Goal: Task Accomplishment & Management: Manage account settings

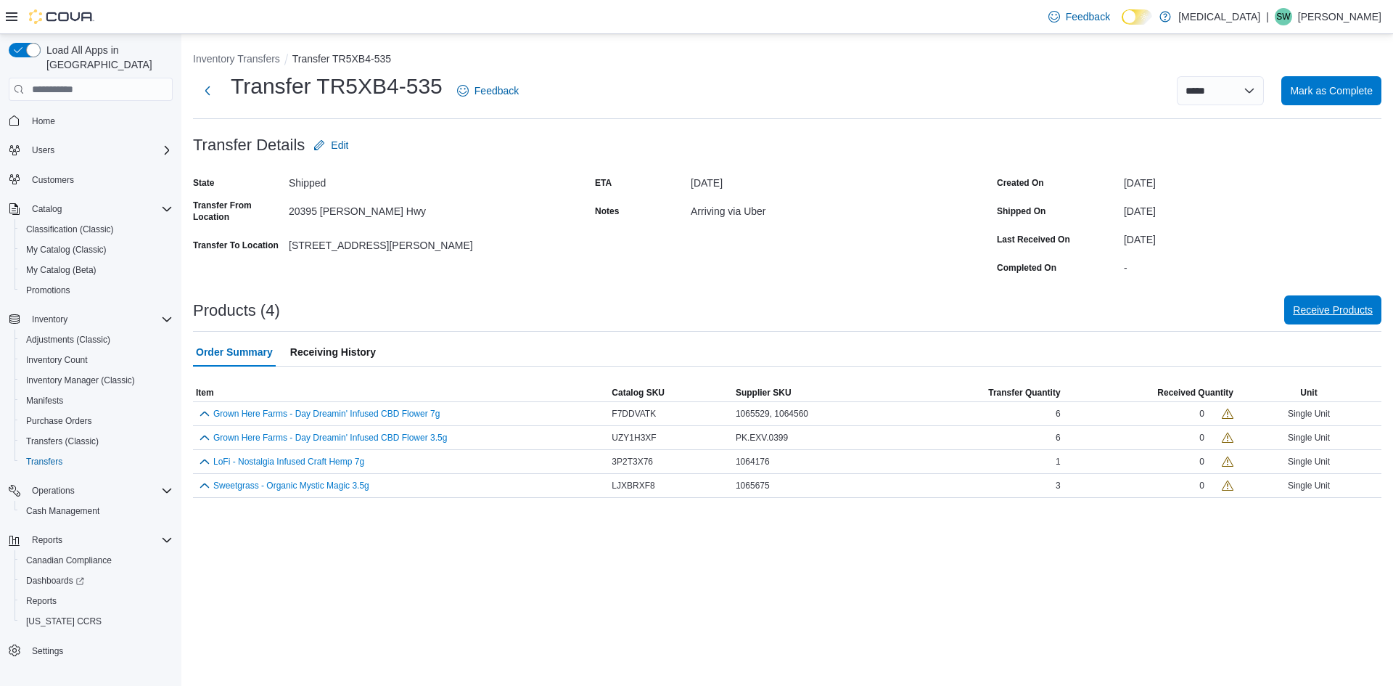
click at [1351, 300] on span "Receive Products" at bounding box center [1333, 309] width 80 height 29
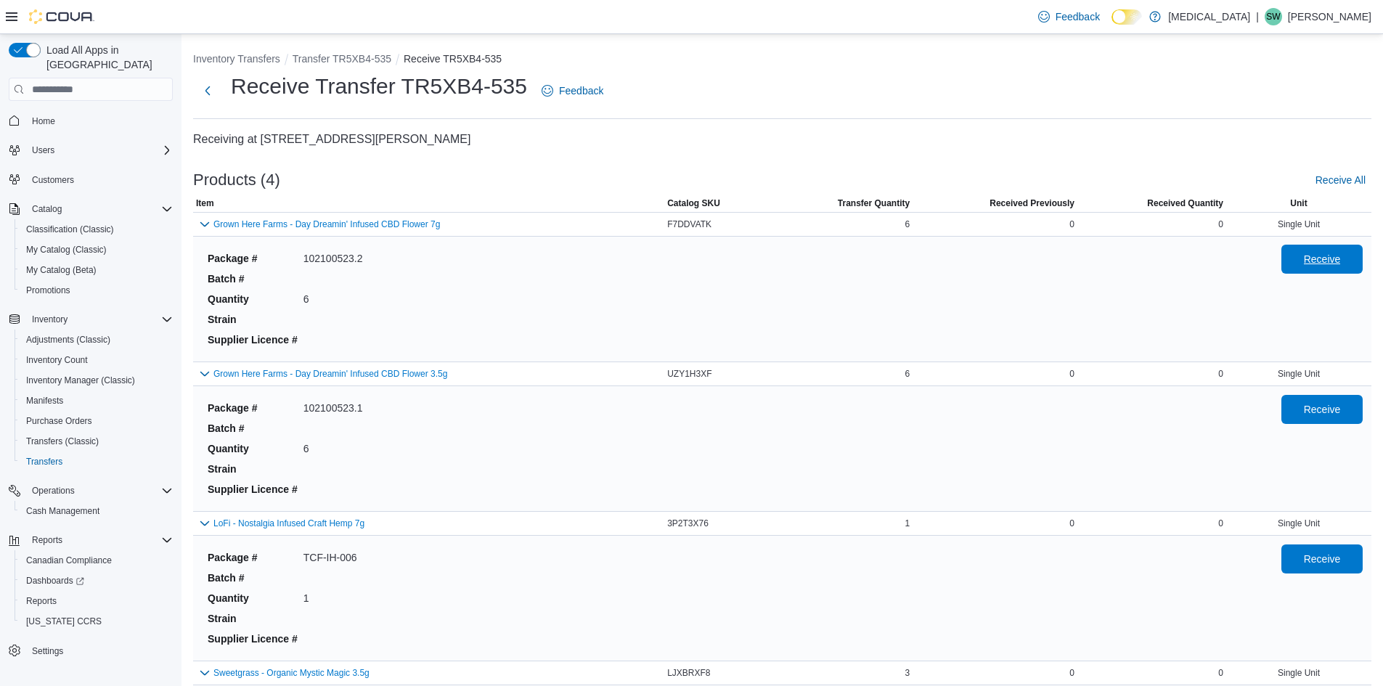
click at [1295, 255] on button "Receive" at bounding box center [1321, 259] width 81 height 29
click at [1318, 410] on span "Receive" at bounding box center [1321, 408] width 37 height 15
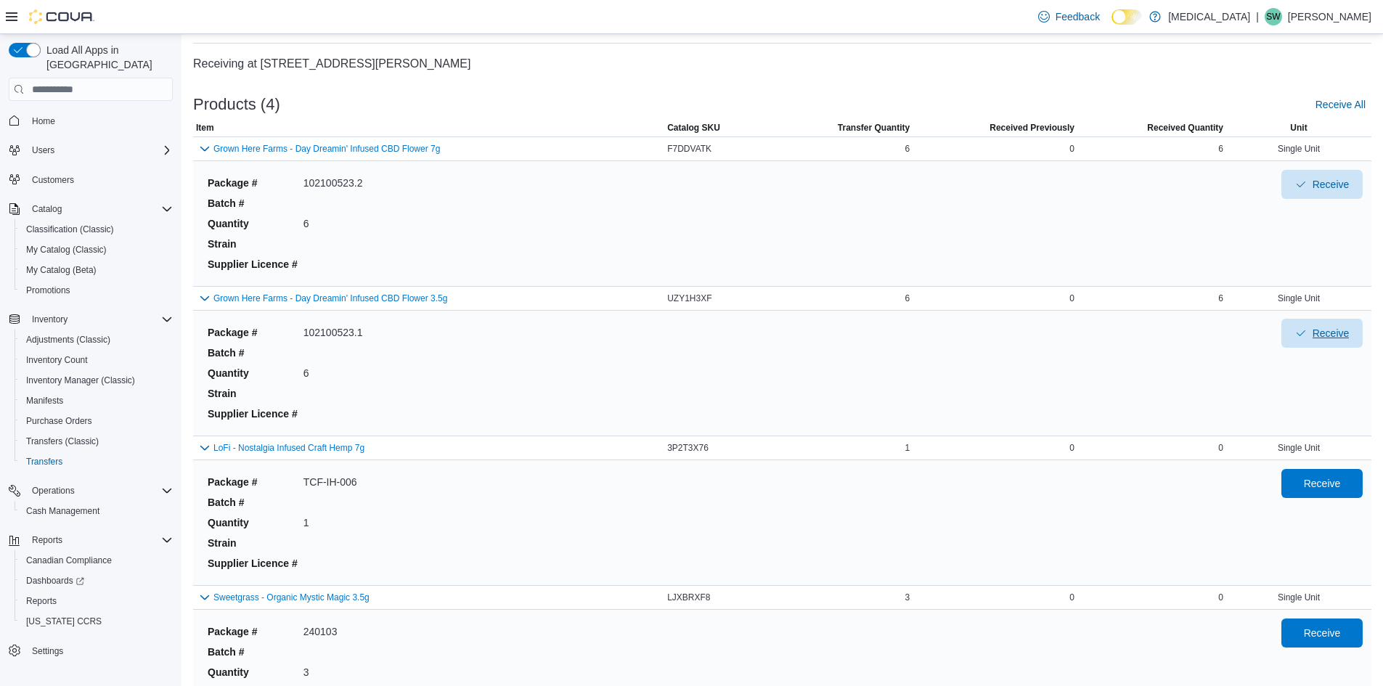
scroll to position [145, 0]
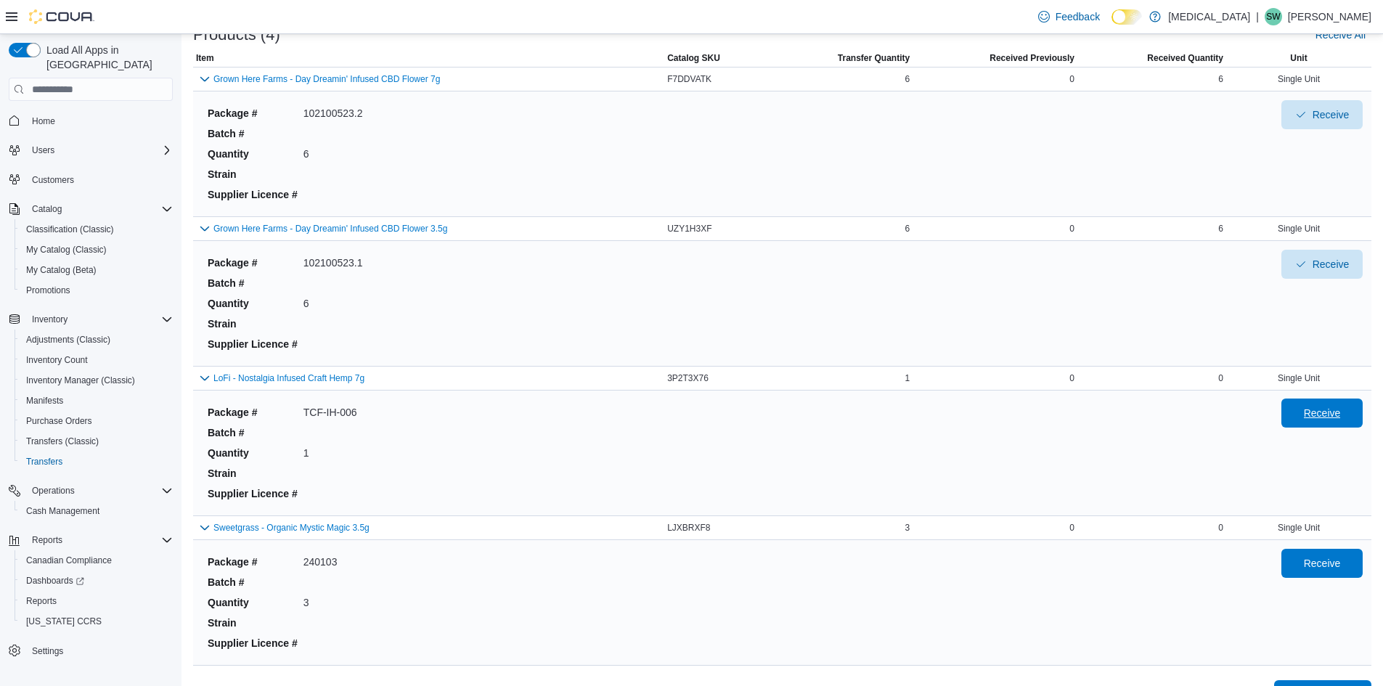
click at [1336, 422] on span "Receive" at bounding box center [1322, 412] width 64 height 29
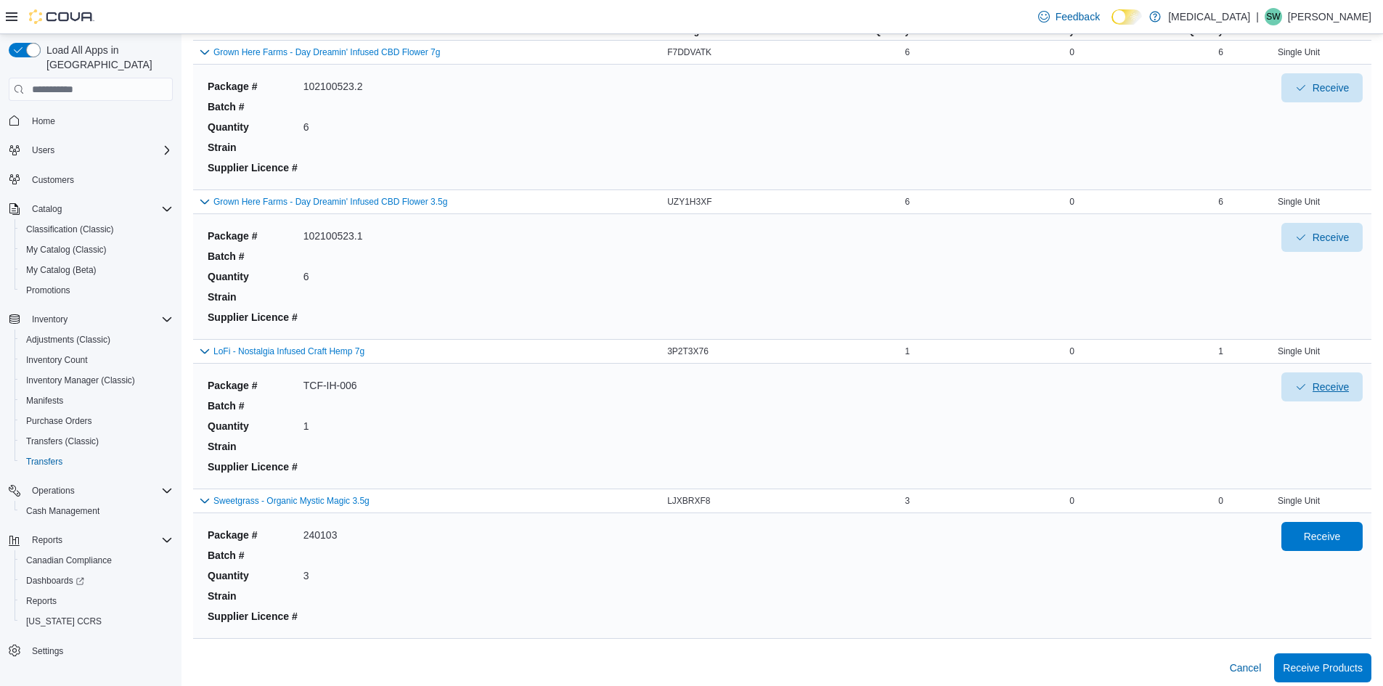
scroll to position [180, 0]
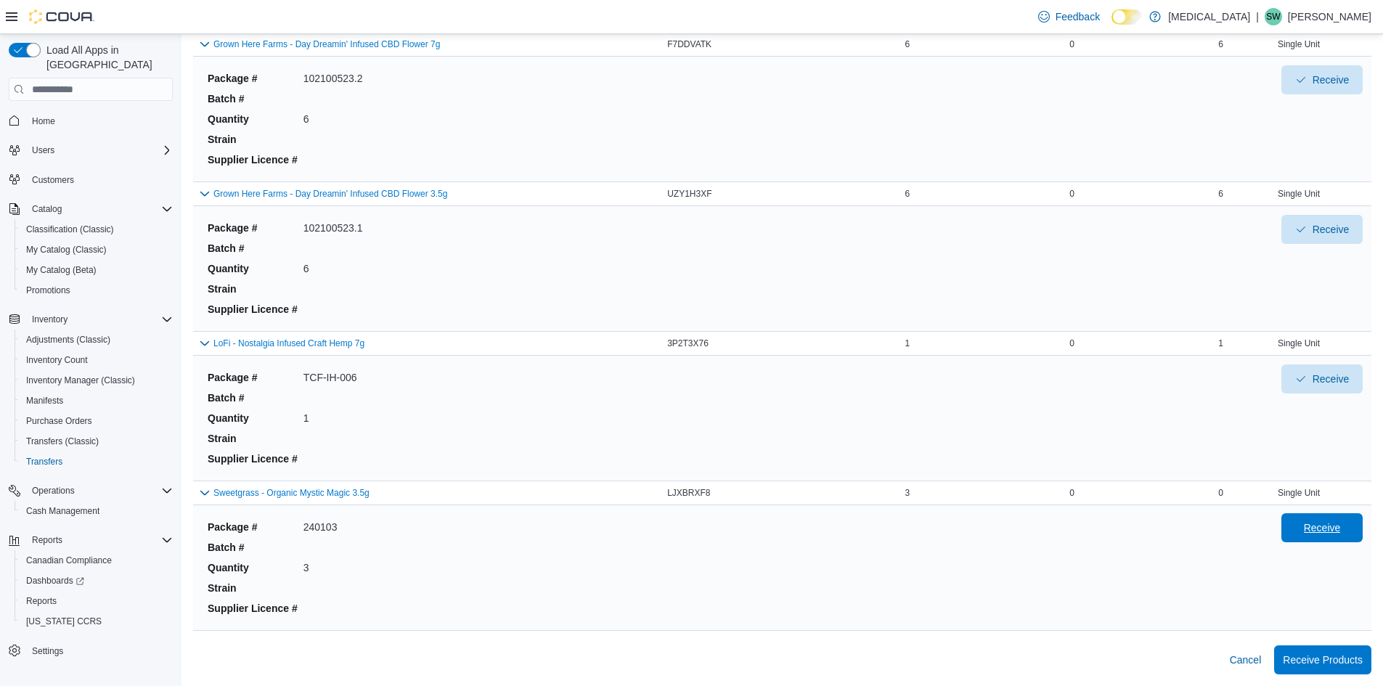
click at [1317, 526] on span "Receive" at bounding box center [1321, 527] width 37 height 15
click at [1317, 652] on span "Receive Products" at bounding box center [1322, 658] width 80 height 29
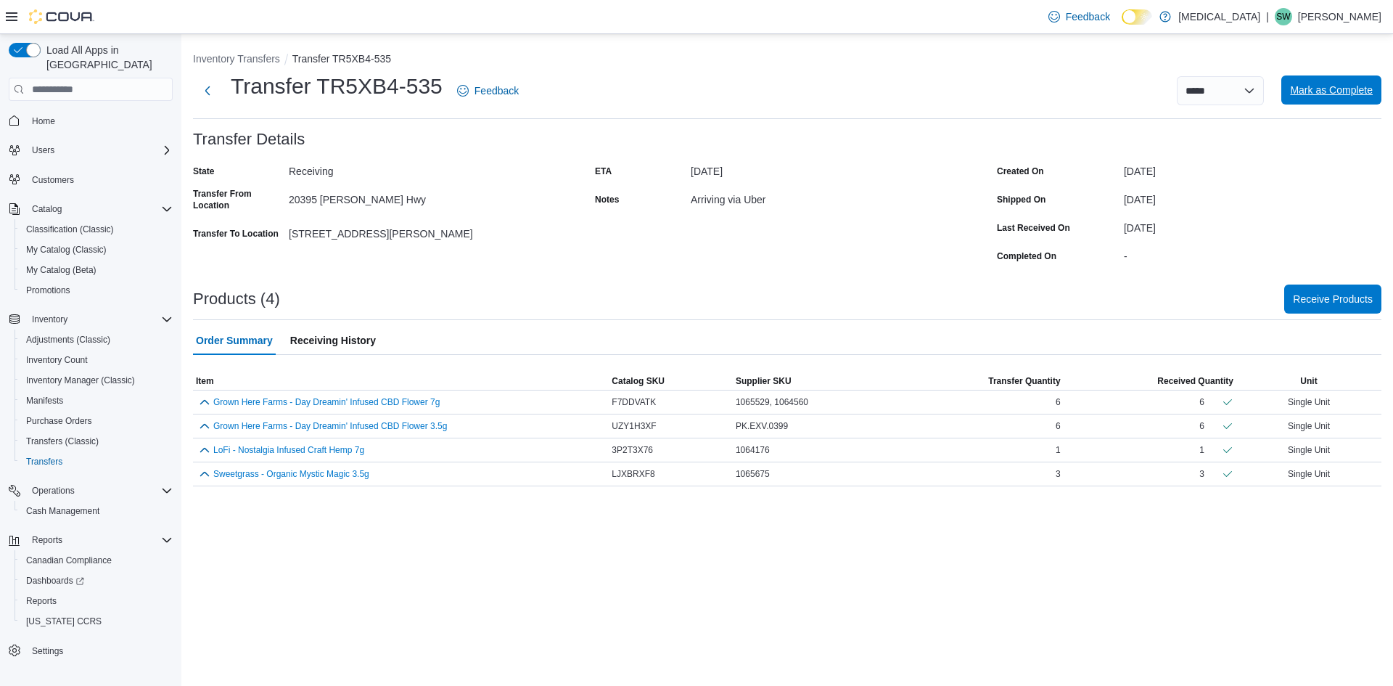
click at [1348, 83] on span "Mark as Complete" at bounding box center [1331, 89] width 83 height 29
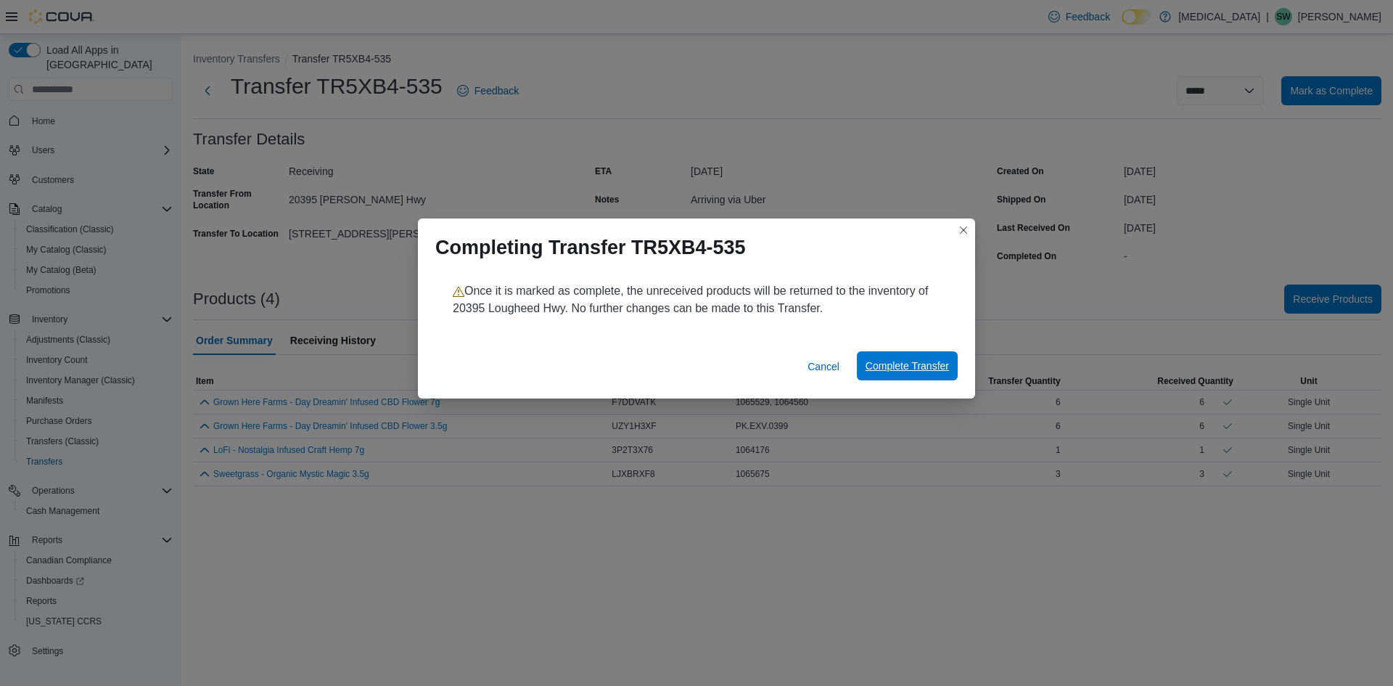
click at [946, 361] on span "Complete Transfer" at bounding box center [907, 366] width 83 height 15
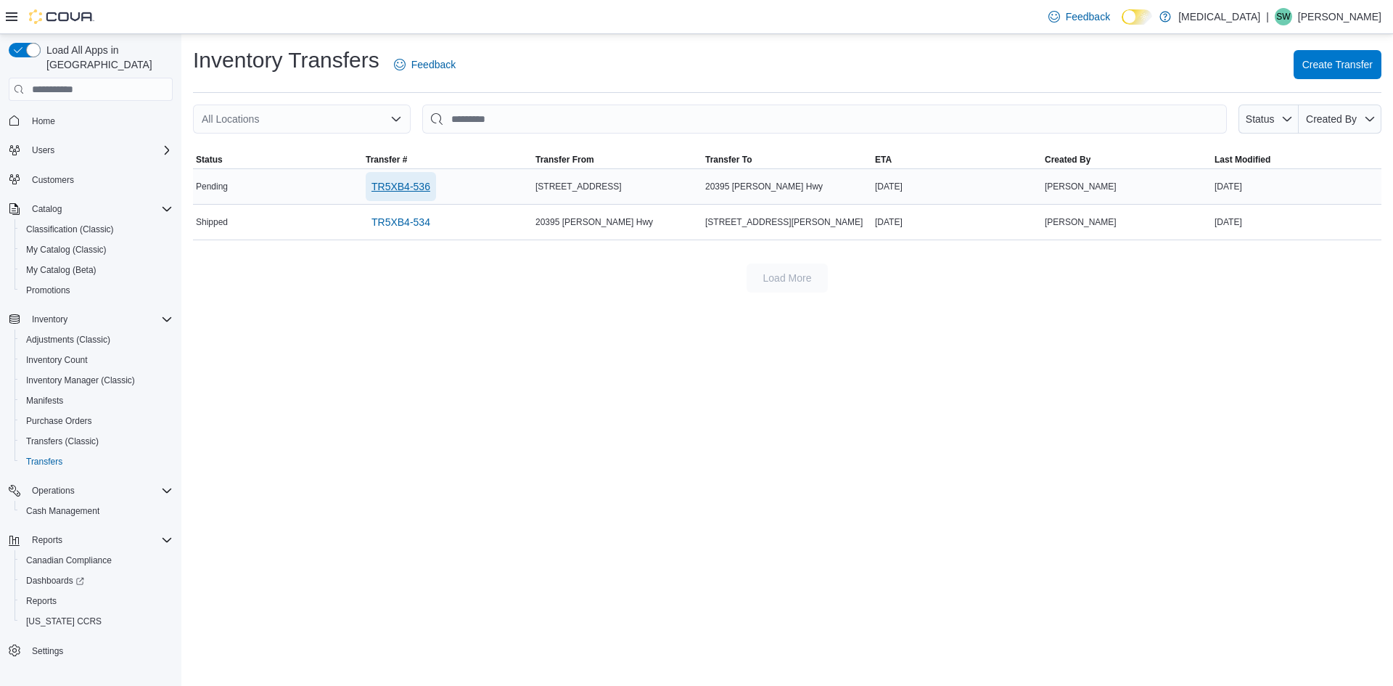
click at [401, 184] on span "TR5XB4-536" at bounding box center [401, 186] width 59 height 15
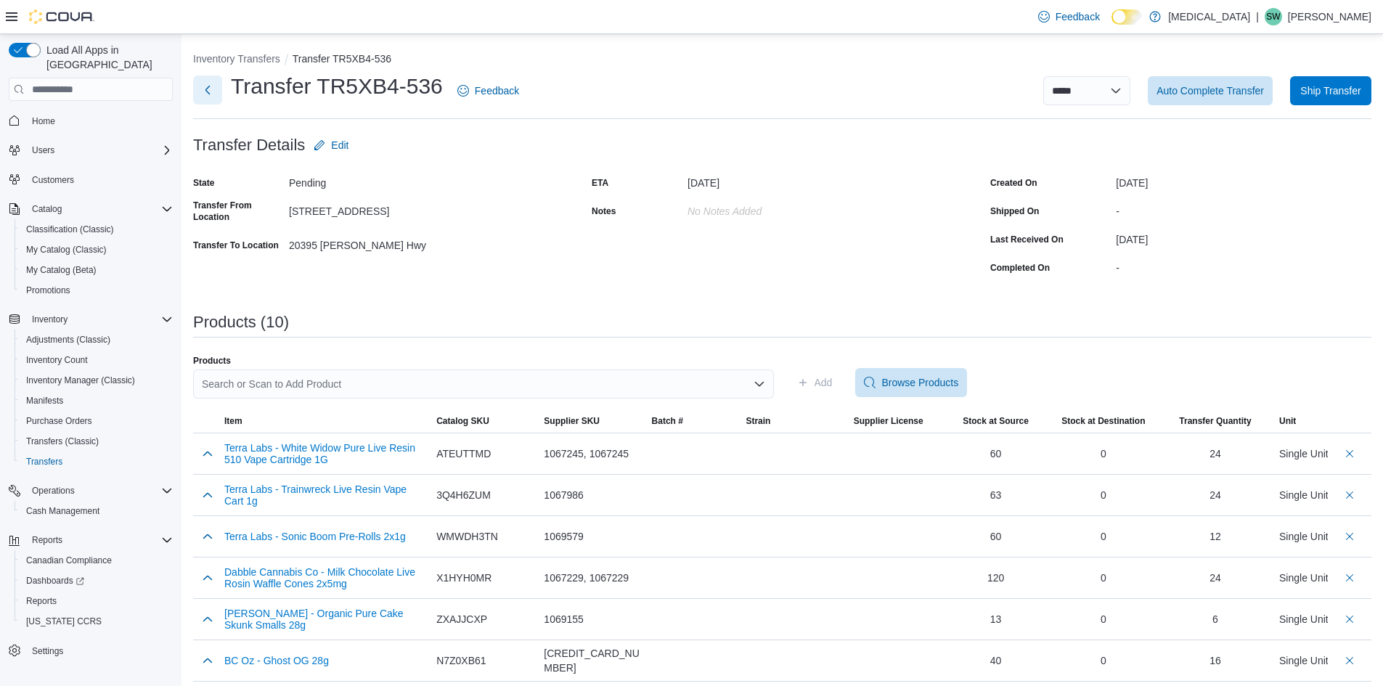
click at [206, 92] on button "Next" at bounding box center [207, 89] width 29 height 29
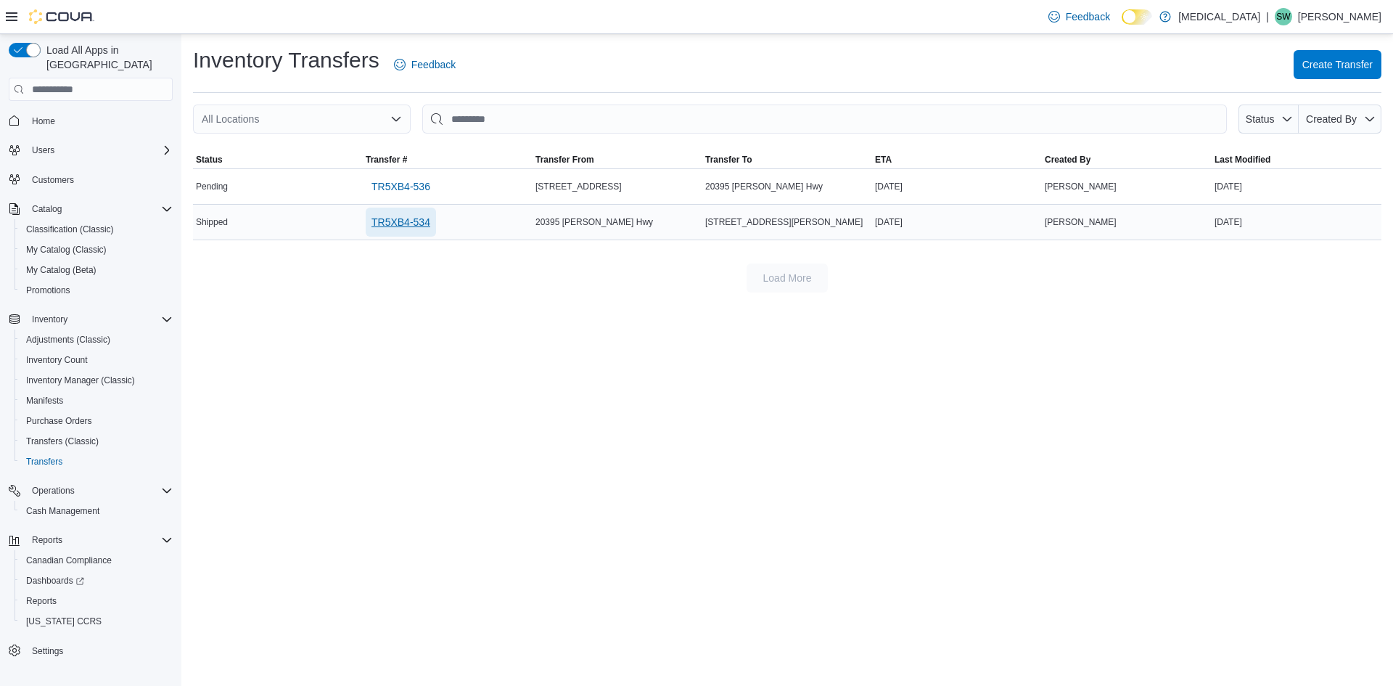
click at [415, 223] on span "TR5XB4-534" at bounding box center [401, 222] width 59 height 15
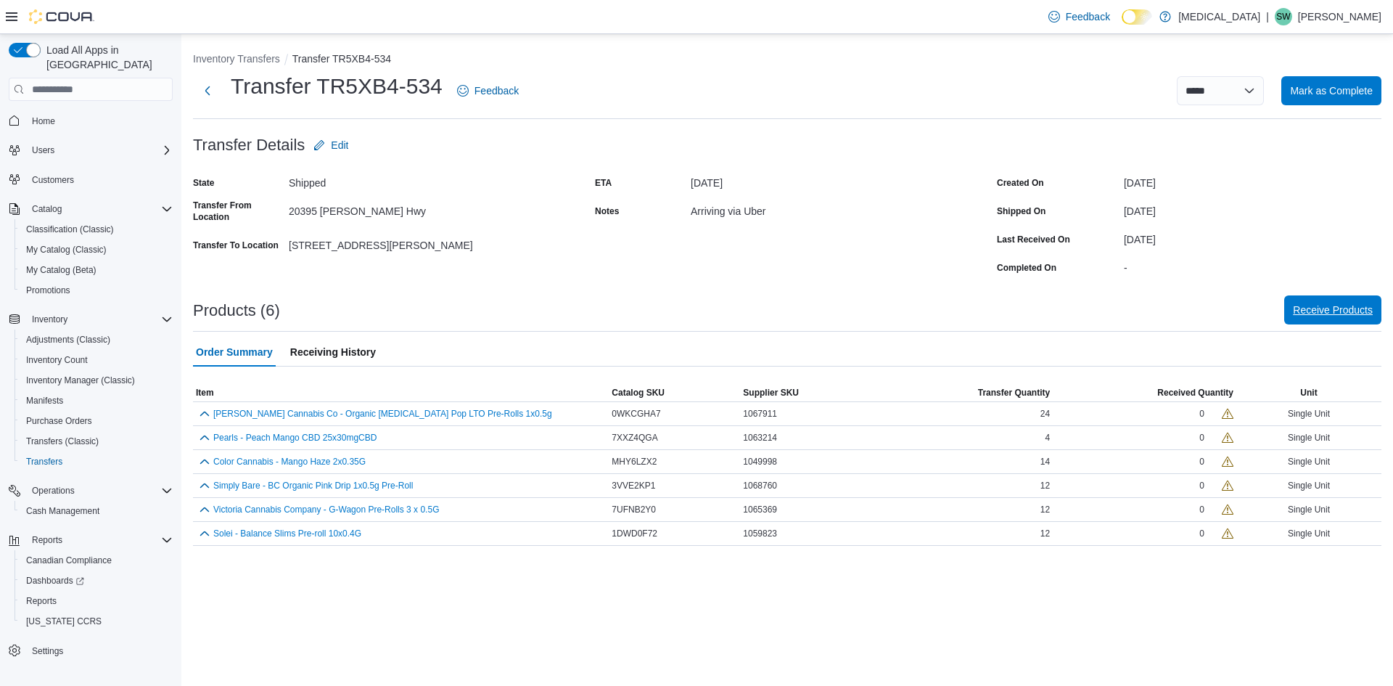
click at [1309, 306] on span "Receive Products" at bounding box center [1333, 310] width 80 height 15
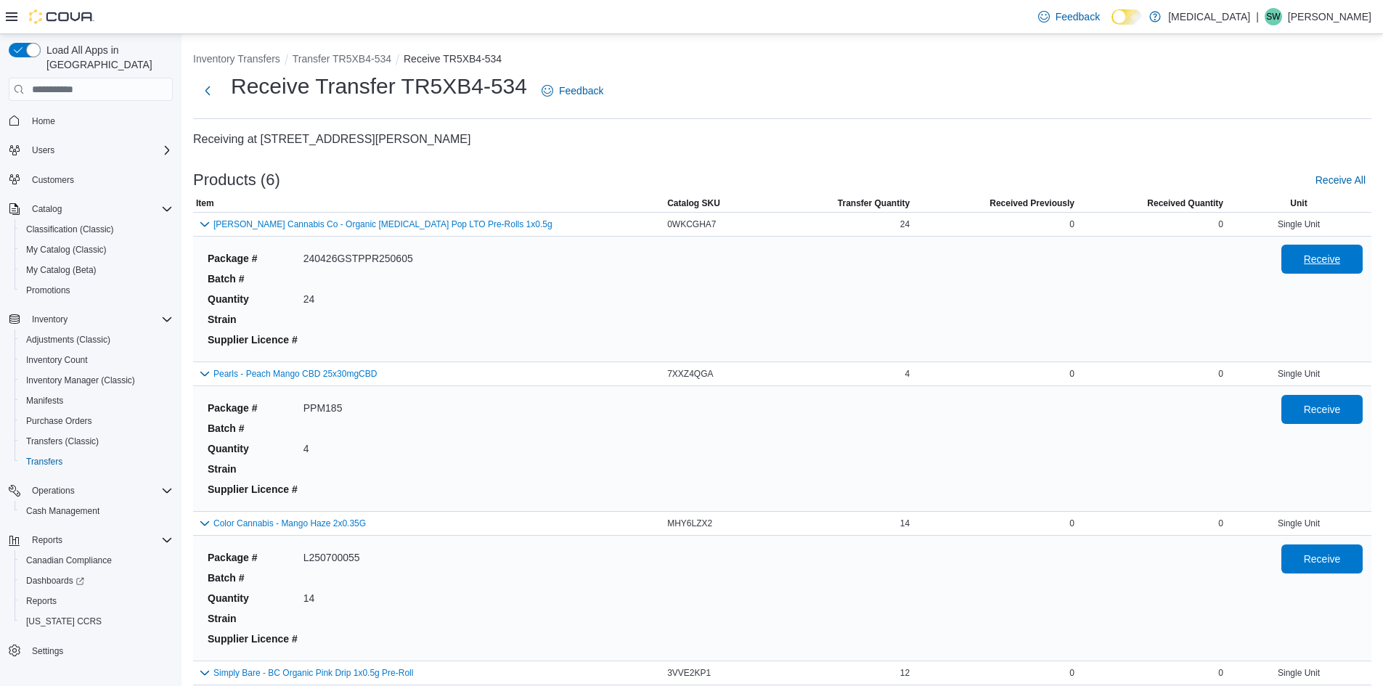
click at [1314, 262] on span "Receive" at bounding box center [1321, 259] width 37 height 15
click at [1340, 409] on span "Receive" at bounding box center [1321, 408] width 37 height 15
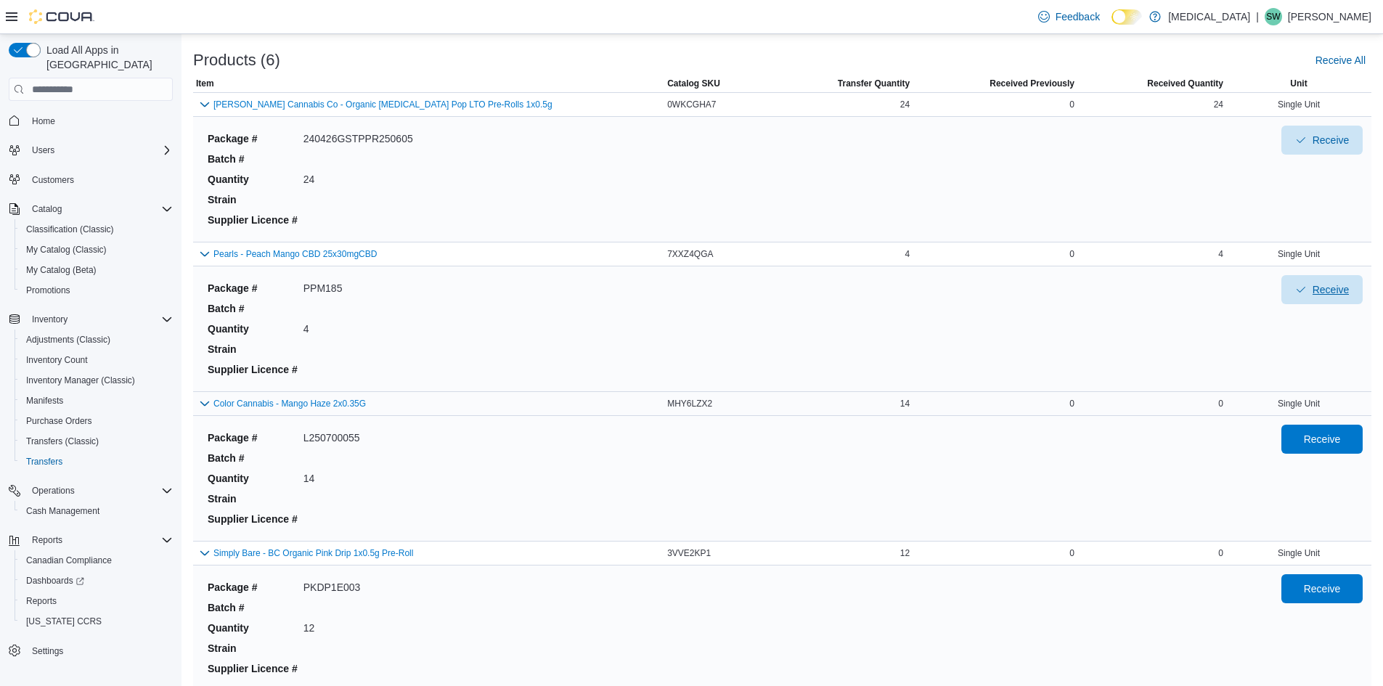
scroll to position [145, 0]
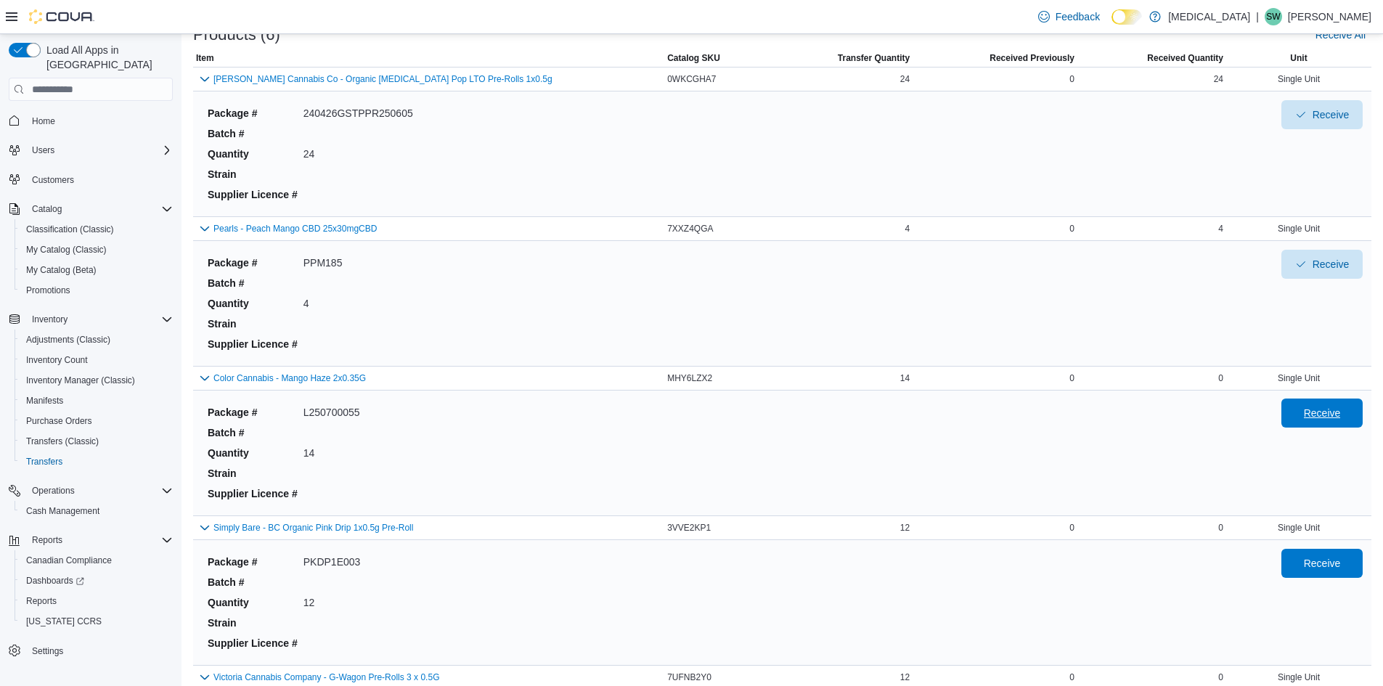
click at [1340, 408] on span "Receive" at bounding box center [1321, 413] width 37 height 15
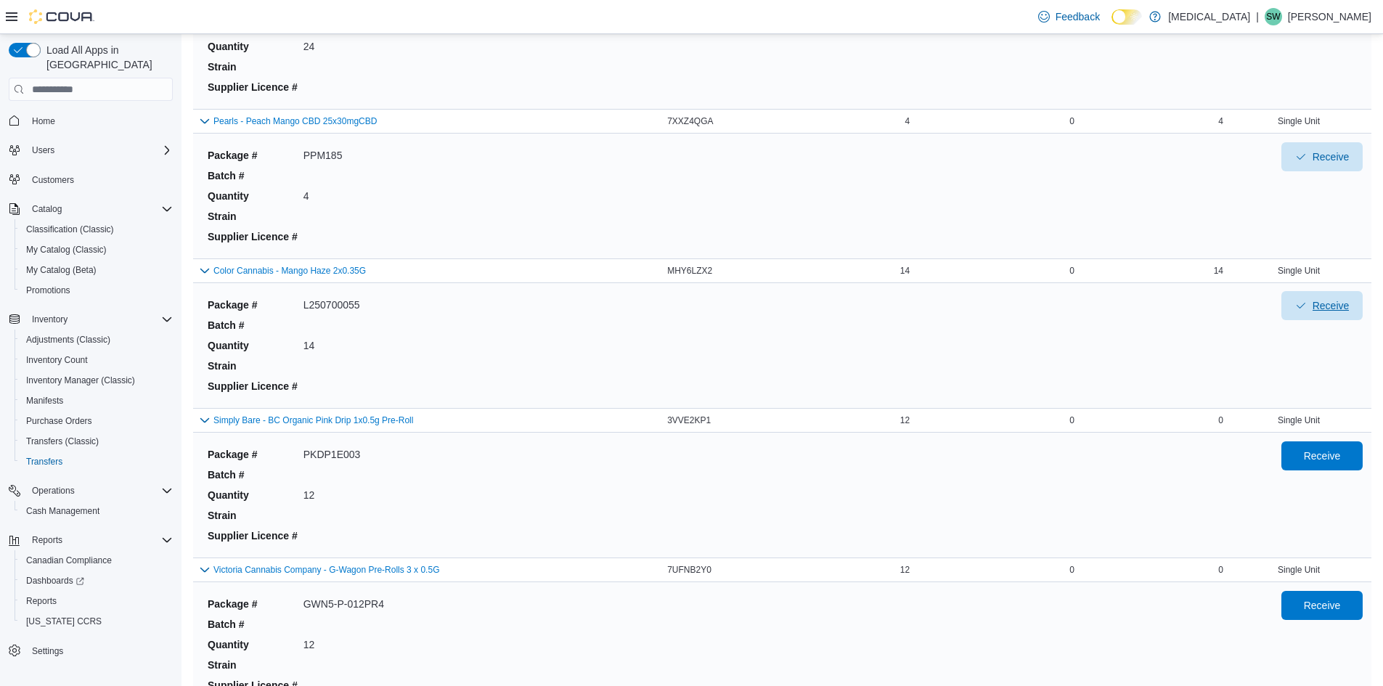
scroll to position [290, 0]
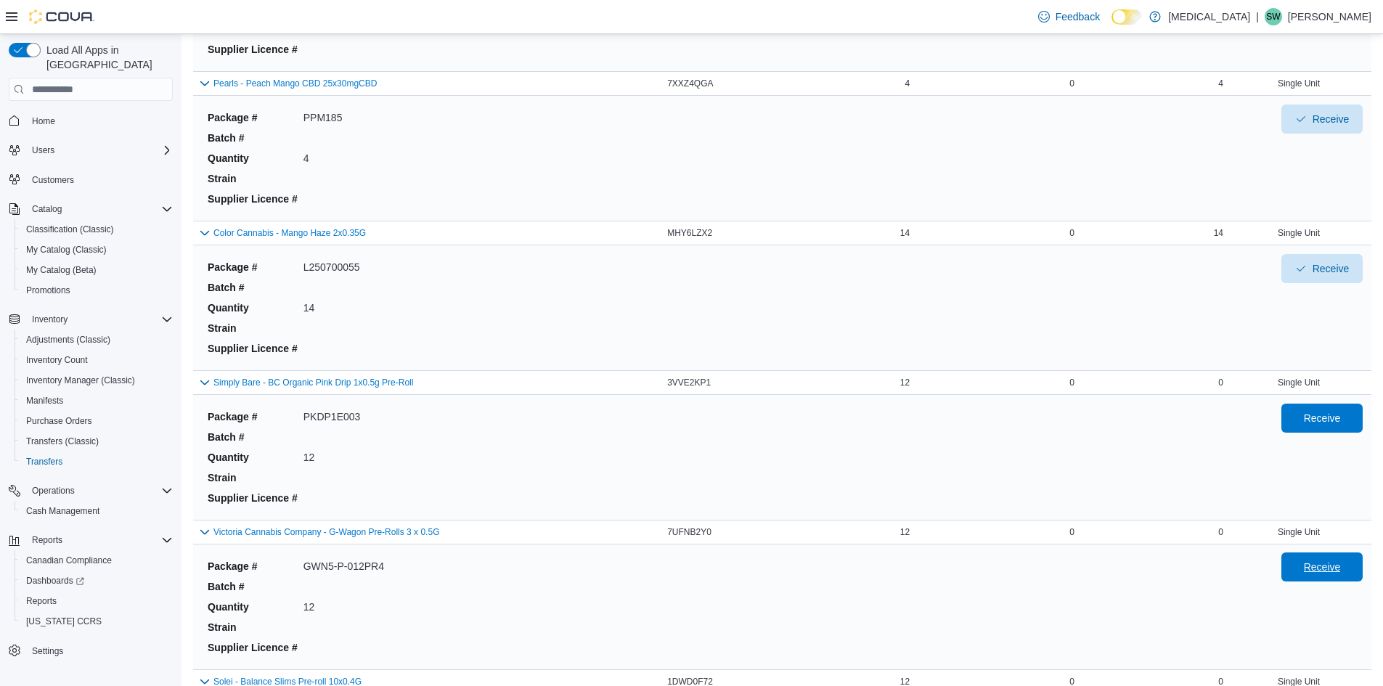
click at [1317, 573] on span "Receive" at bounding box center [1321, 567] width 37 height 15
click at [1314, 422] on span "Receive" at bounding box center [1321, 417] width 37 height 15
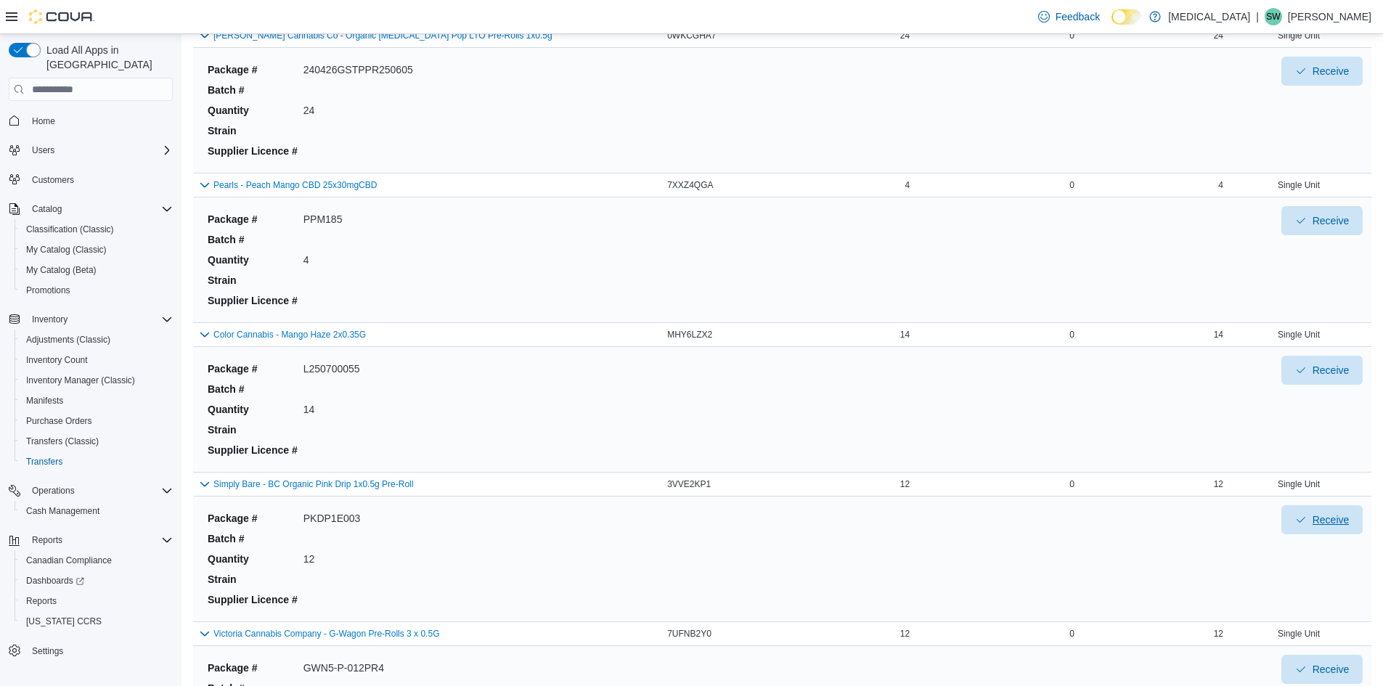
scroll to position [479, 0]
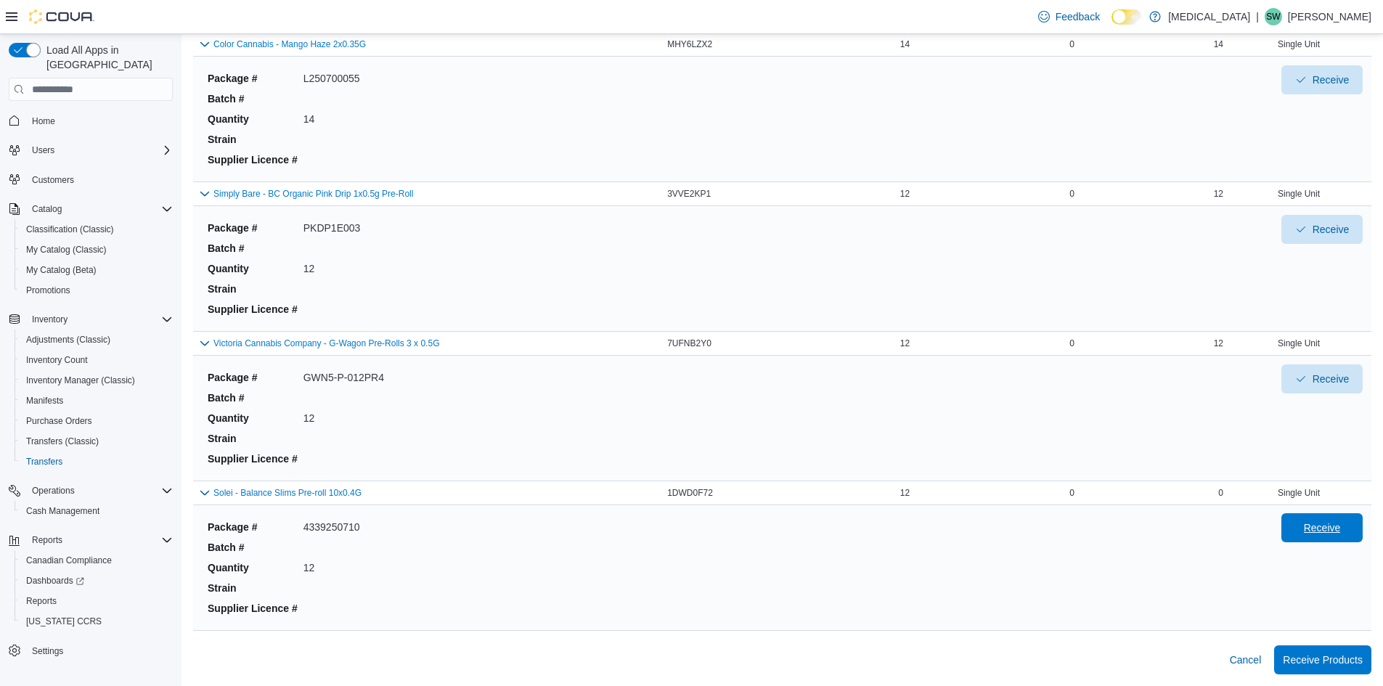
click at [1314, 526] on span "Receive" at bounding box center [1321, 527] width 37 height 15
click at [1317, 671] on span "Receive Products" at bounding box center [1322, 658] width 80 height 29
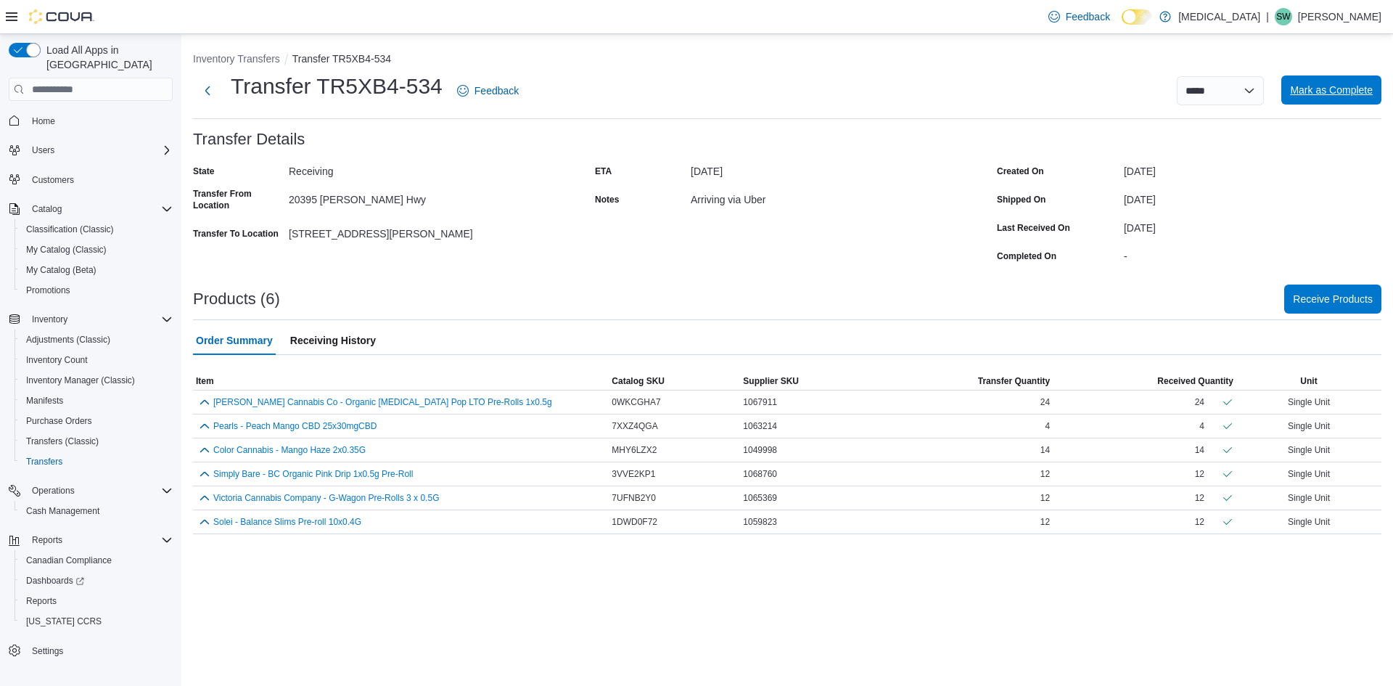
click at [1317, 94] on span "Mark as Complete" at bounding box center [1331, 90] width 83 height 15
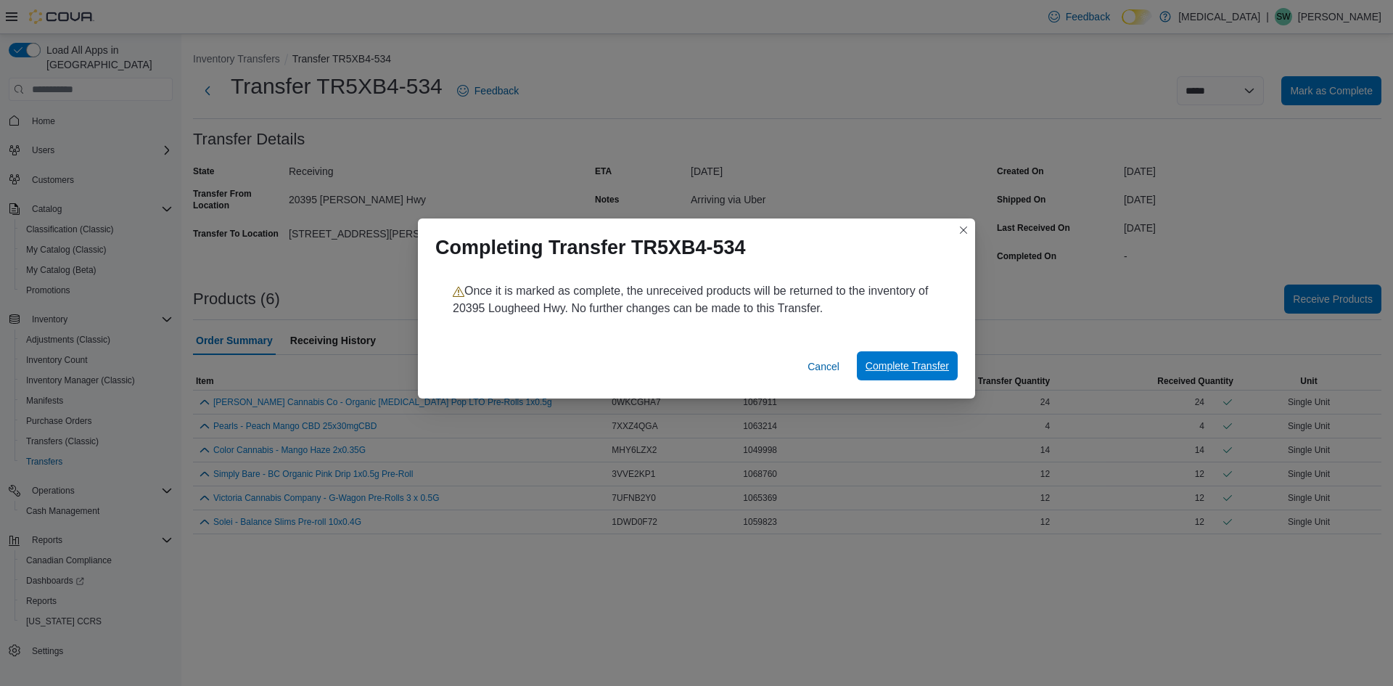
click at [928, 372] on span "Complete Transfer" at bounding box center [907, 366] width 83 height 15
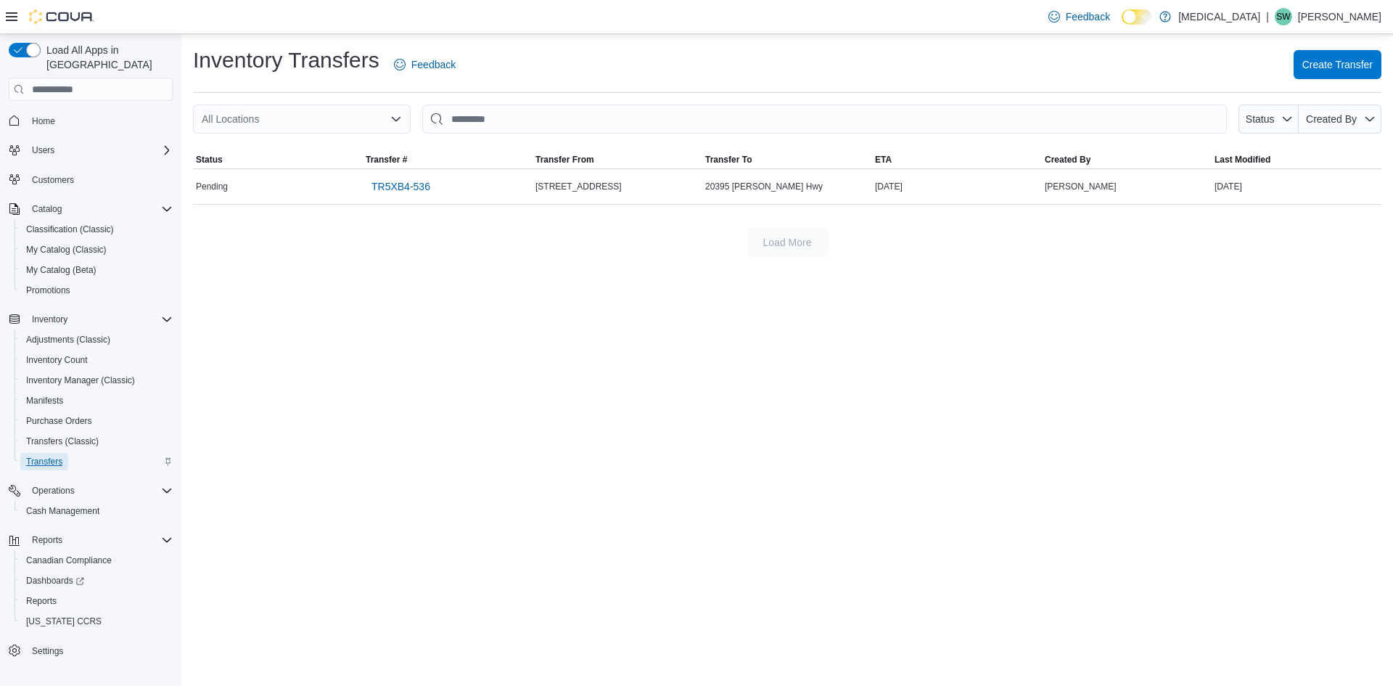
click at [55, 456] on span "Transfers" at bounding box center [44, 462] width 36 height 12
click at [464, 118] on input "This is a search bar. After typing your query, hit enter to filter the results …" at bounding box center [824, 119] width 805 height 29
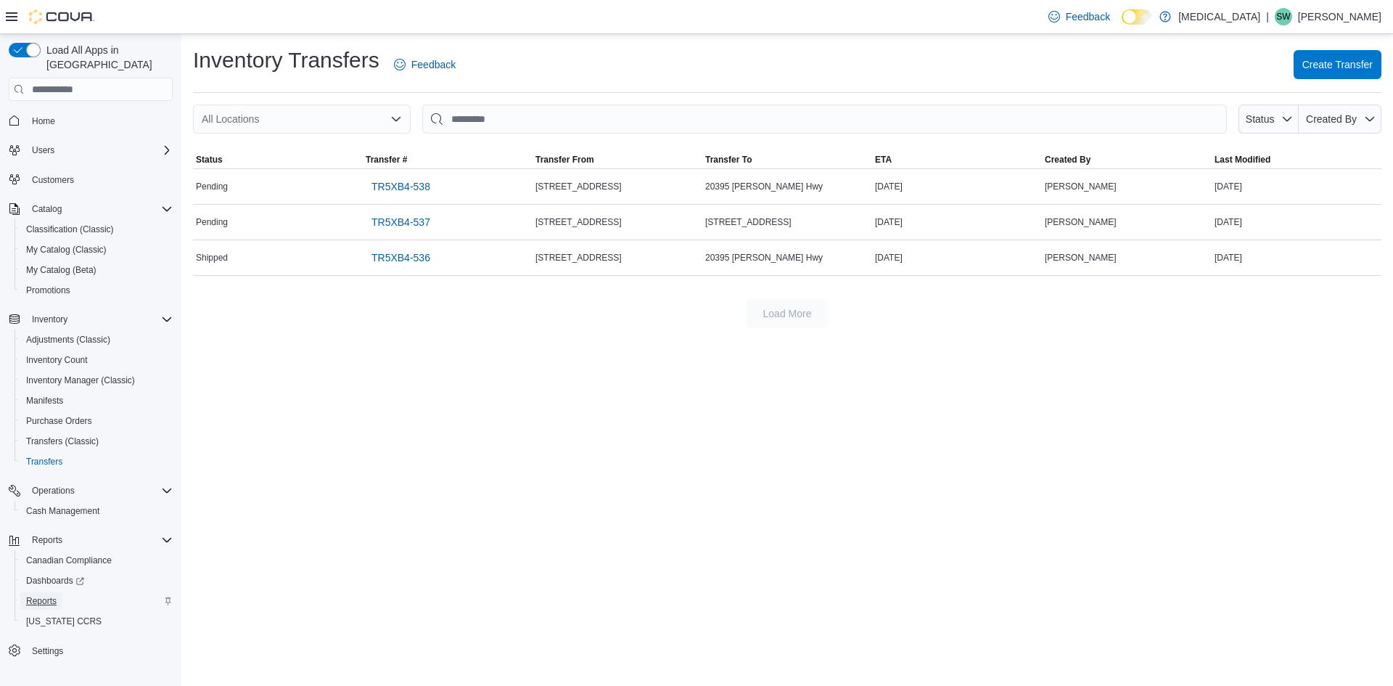
click at [61, 594] on link "Reports" at bounding box center [41, 600] width 42 height 17
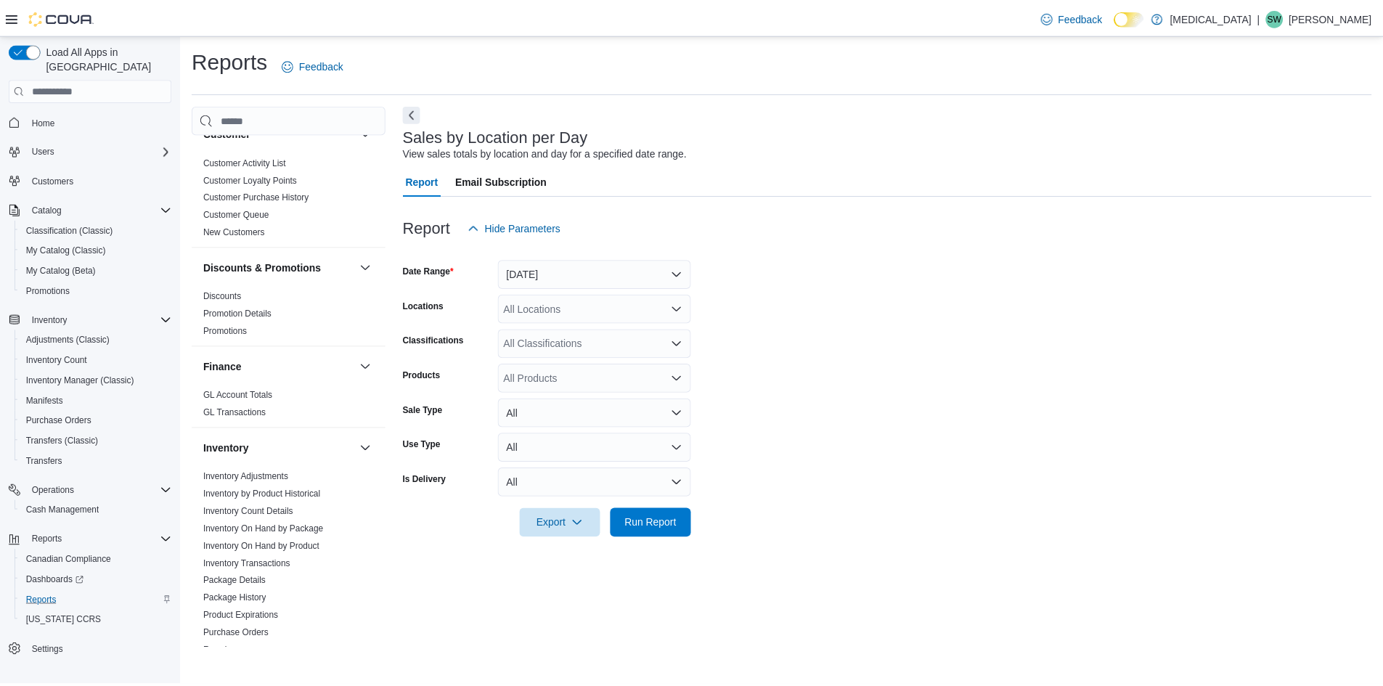
scroll to position [363, 0]
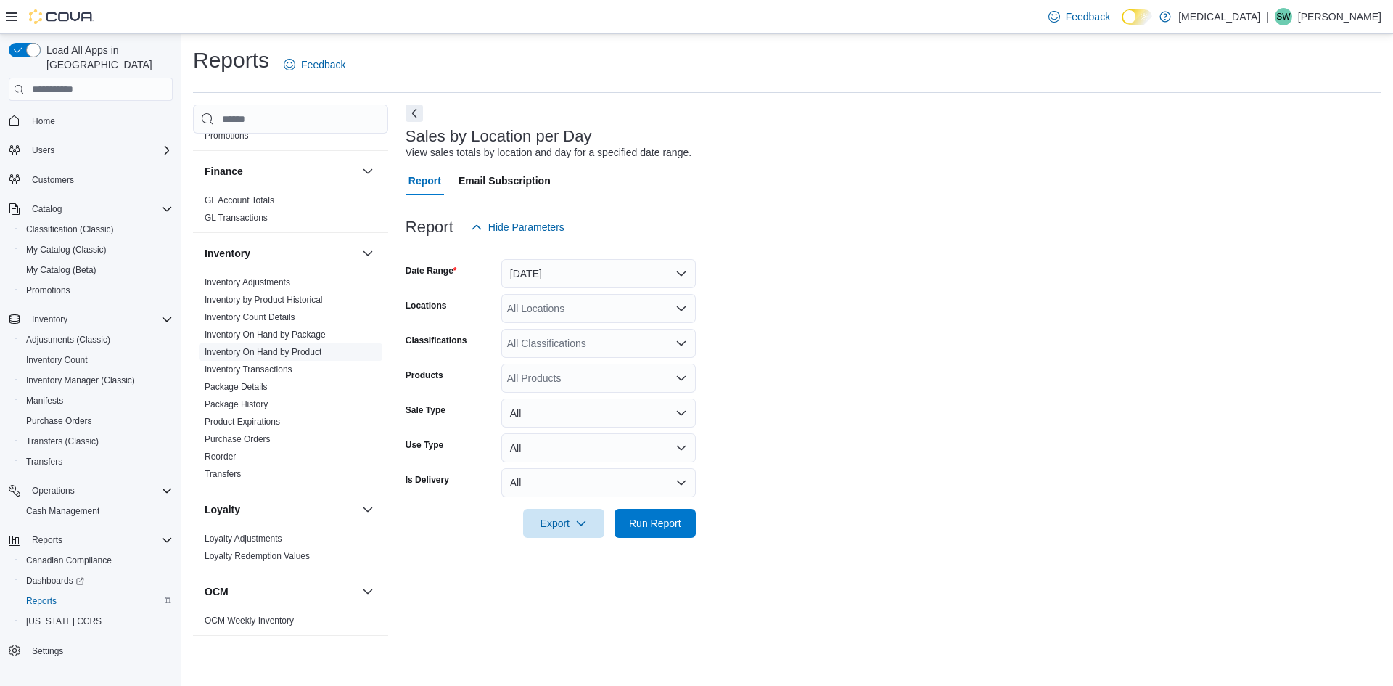
click at [298, 348] on link "Inventory On Hand by Product" at bounding box center [263, 352] width 117 height 10
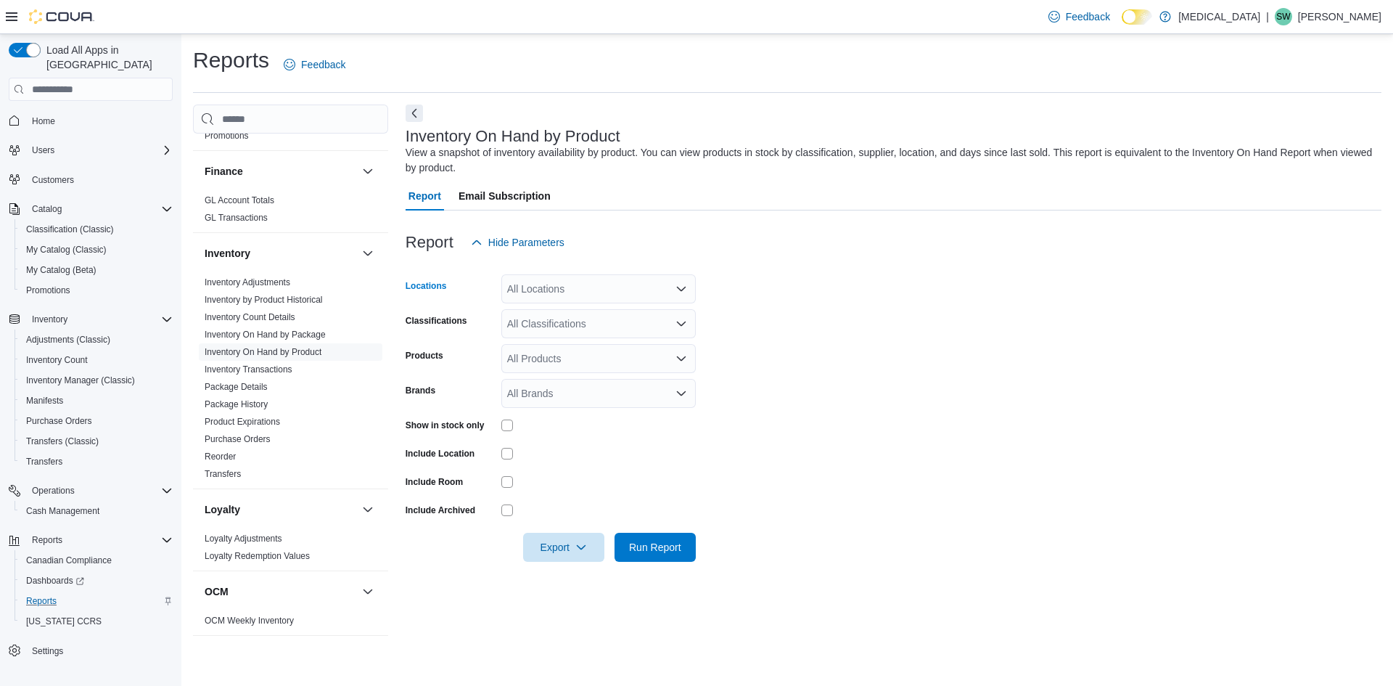
click at [525, 283] on div "All Locations" at bounding box center [599, 288] width 195 height 29
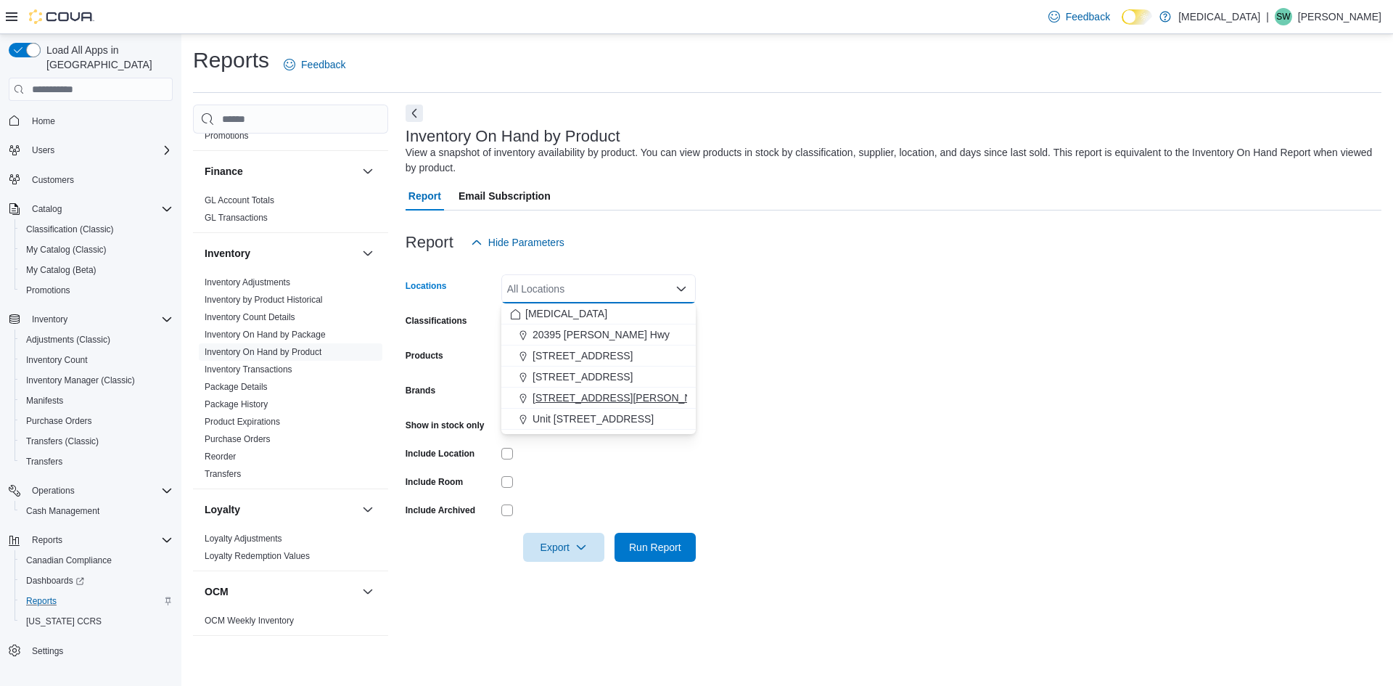
click at [561, 406] on button "999 Denman Street" at bounding box center [599, 398] width 195 height 21
click at [655, 494] on form "Locations 999 Denman Street Combo box. Selected. 999 Denman Street. Press Backs…" at bounding box center [894, 409] width 976 height 305
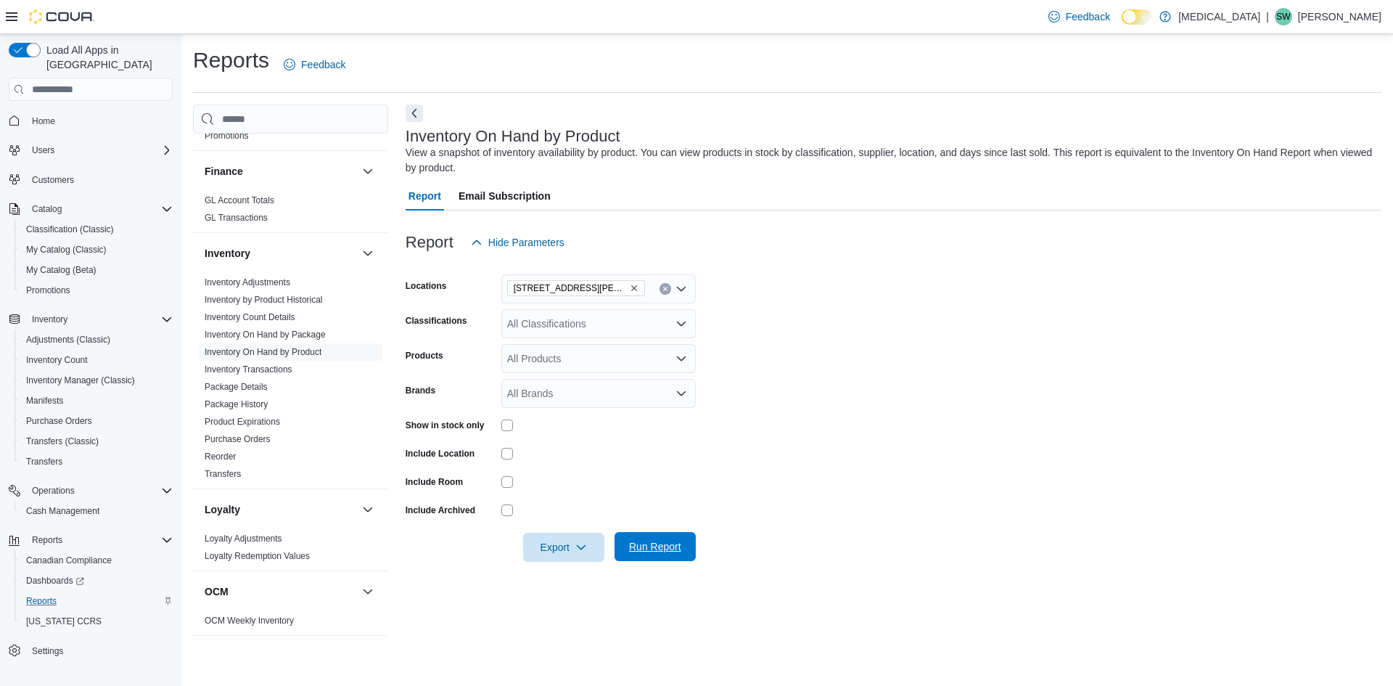
click at [651, 551] on span "Run Report" at bounding box center [655, 546] width 52 height 15
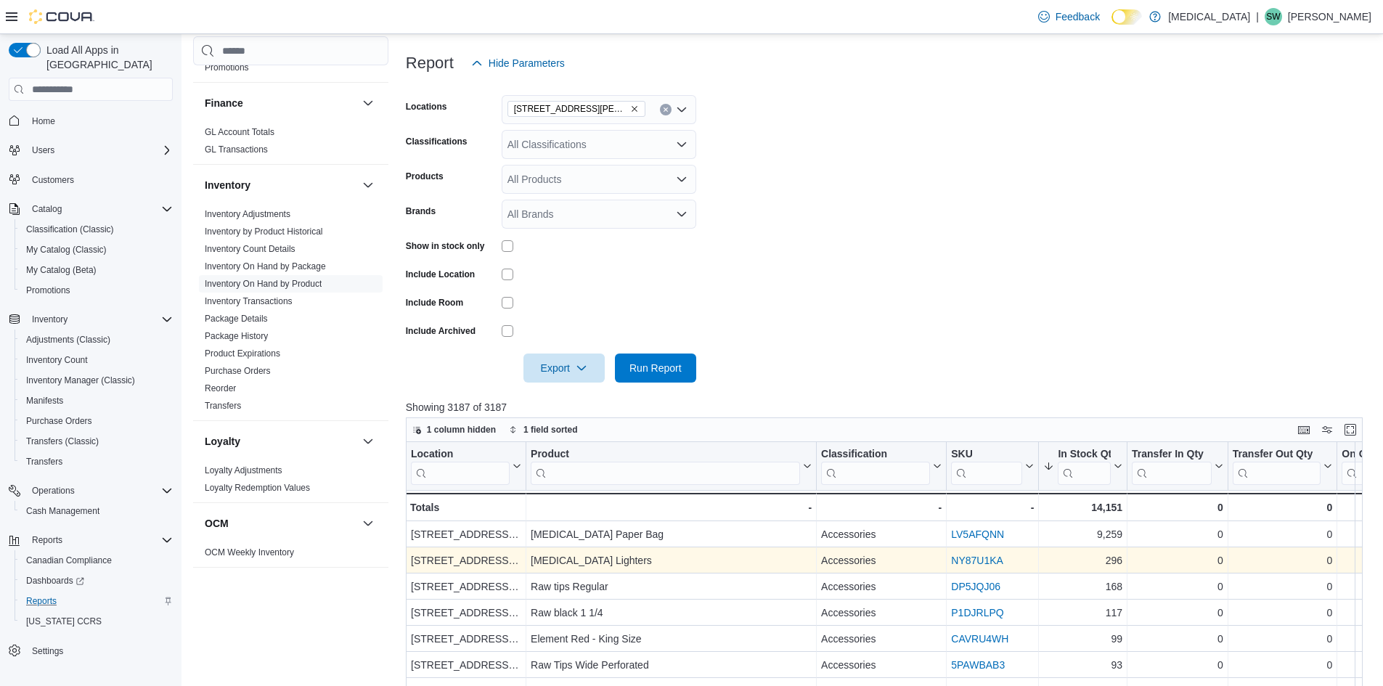
scroll to position [290, 0]
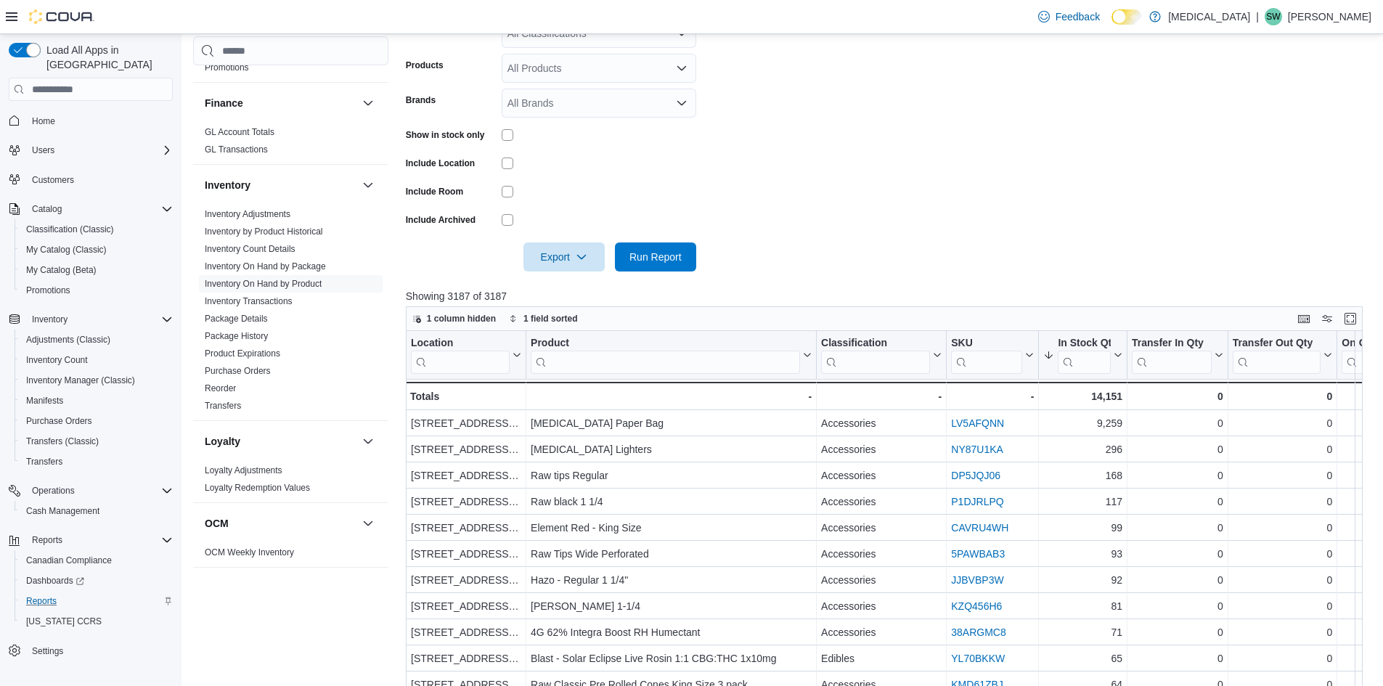
click at [813, 215] on form "Locations 999 Denman Street Classifications All Classifications Products All Pr…" at bounding box center [889, 119] width 967 height 305
click at [1052, 348] on button "In Stock Qty" at bounding box center [1082, 355] width 79 height 37
click at [1077, 416] on span "Sort Low-High" at bounding box center [1092, 411] width 55 height 12
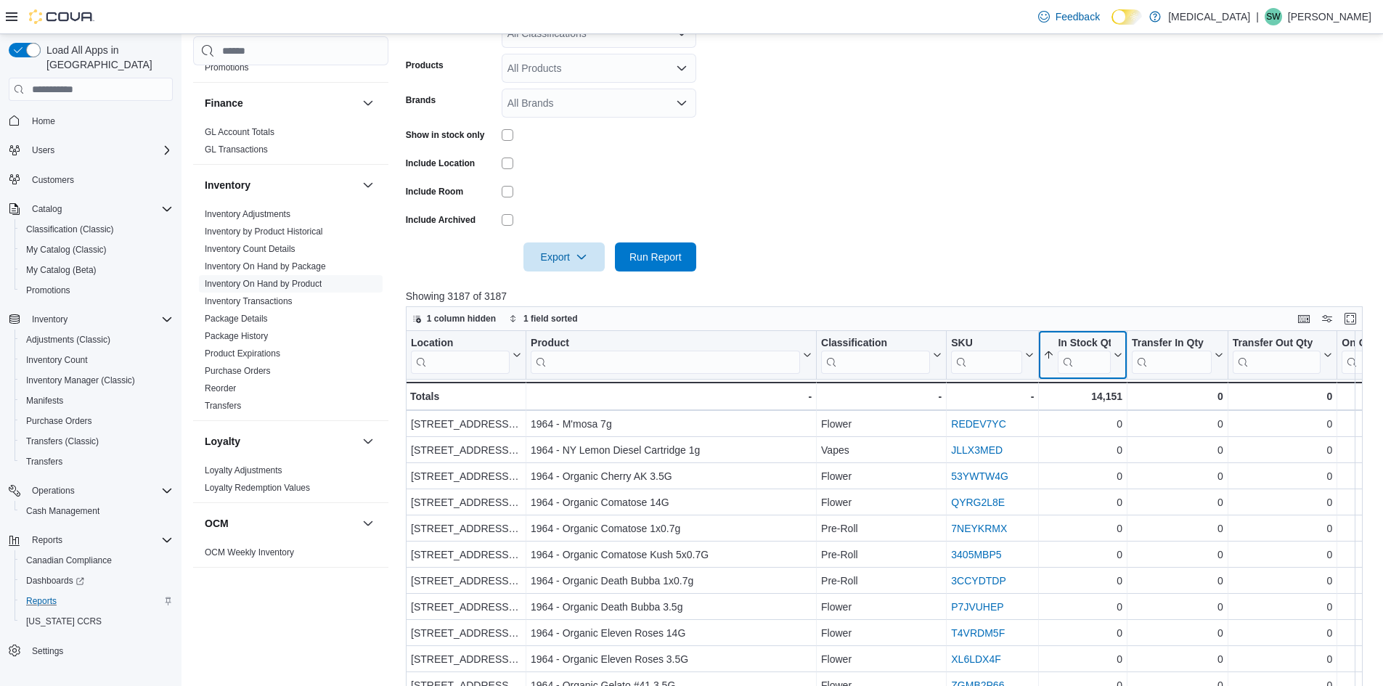
scroll to position [895, 0]
click at [1011, 226] on form "Locations 999 Denman Street Classifications All Classifications Products All Pr…" at bounding box center [889, 119] width 967 height 305
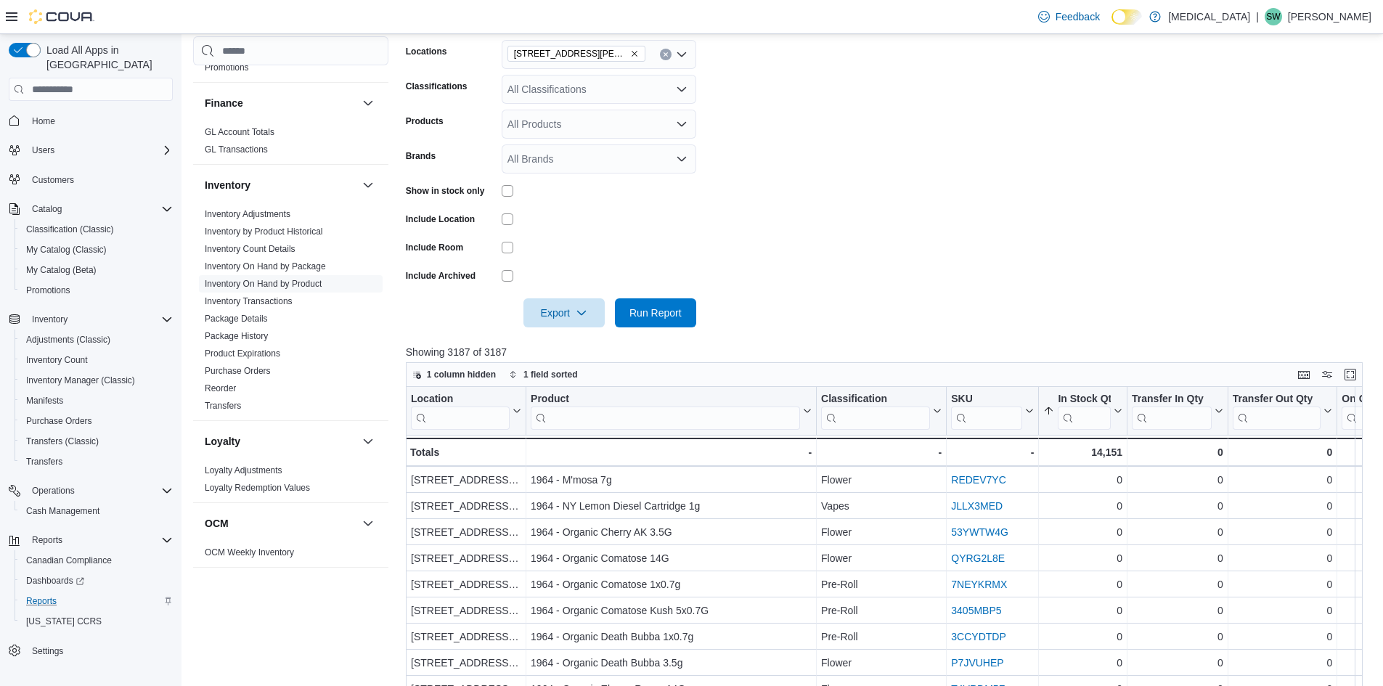
scroll to position [218, 0]
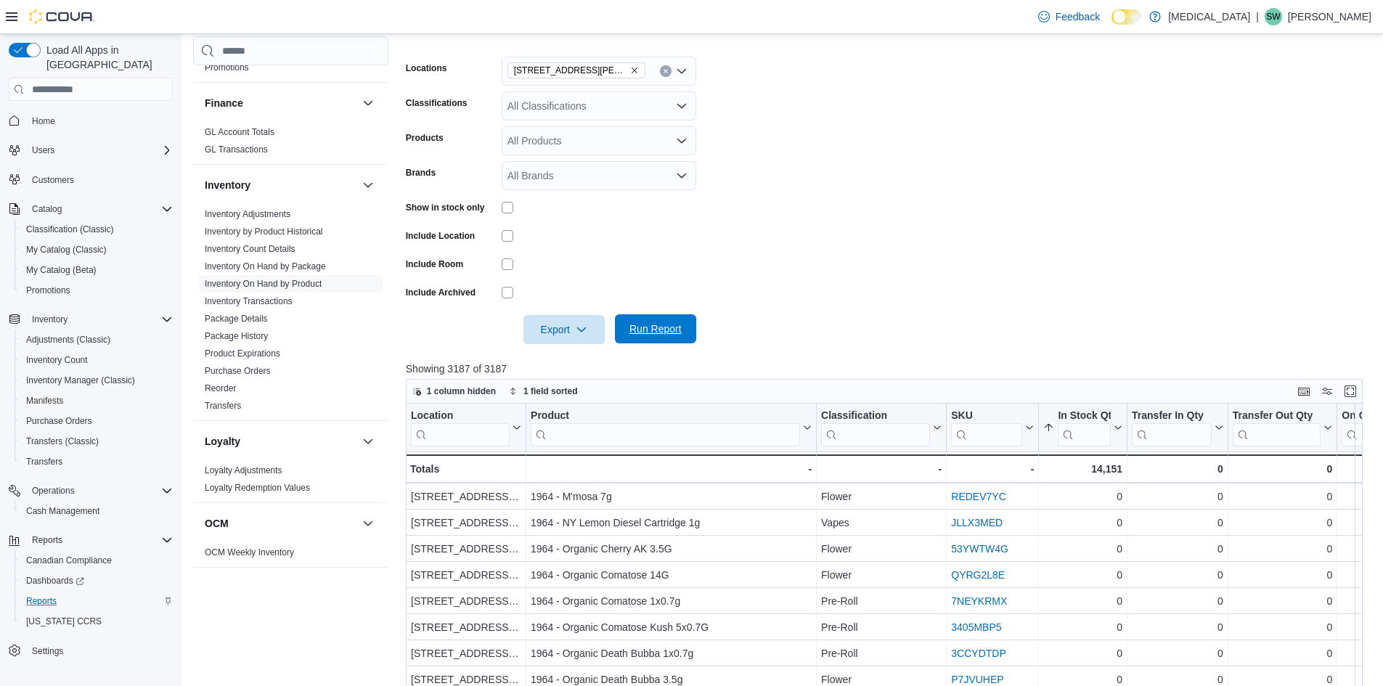
click at [663, 339] on span "Run Report" at bounding box center [655, 328] width 64 height 29
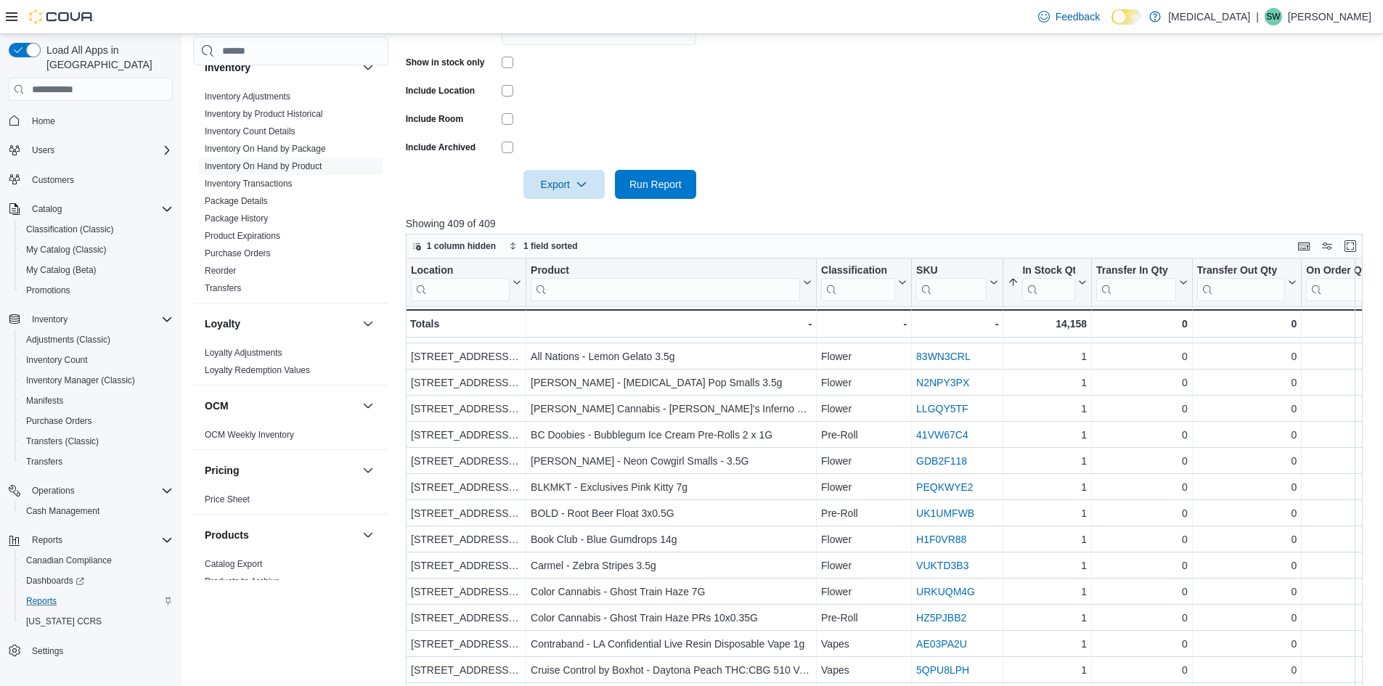
scroll to position [449, 0]
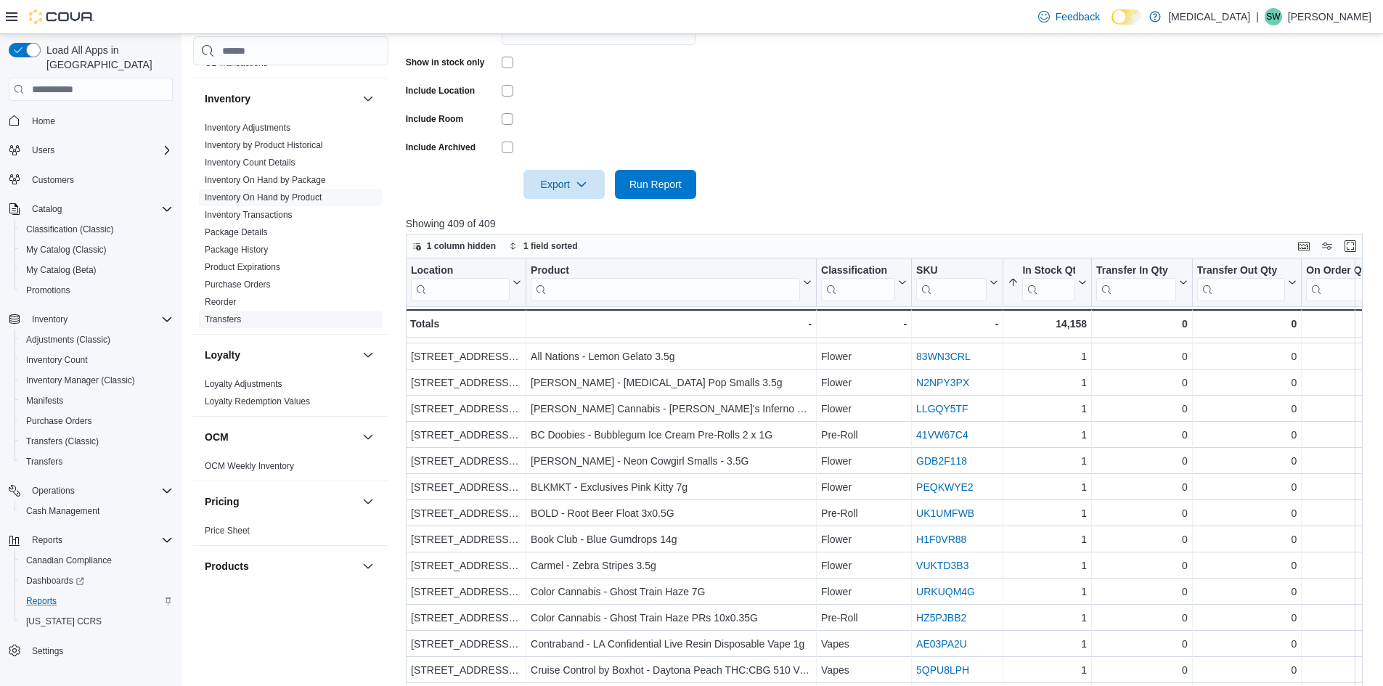
click at [231, 322] on link "Transfers" at bounding box center [223, 319] width 36 height 10
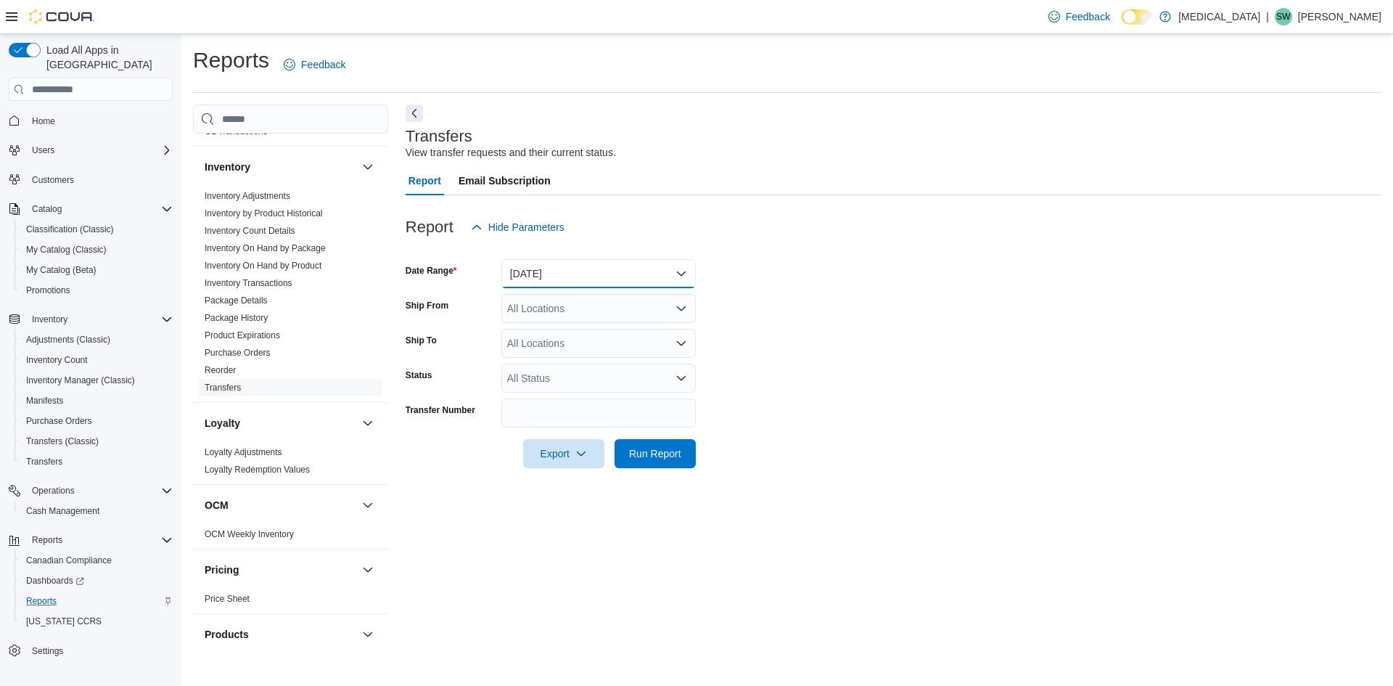
click at [561, 268] on button "Yesterday" at bounding box center [599, 273] width 195 height 29
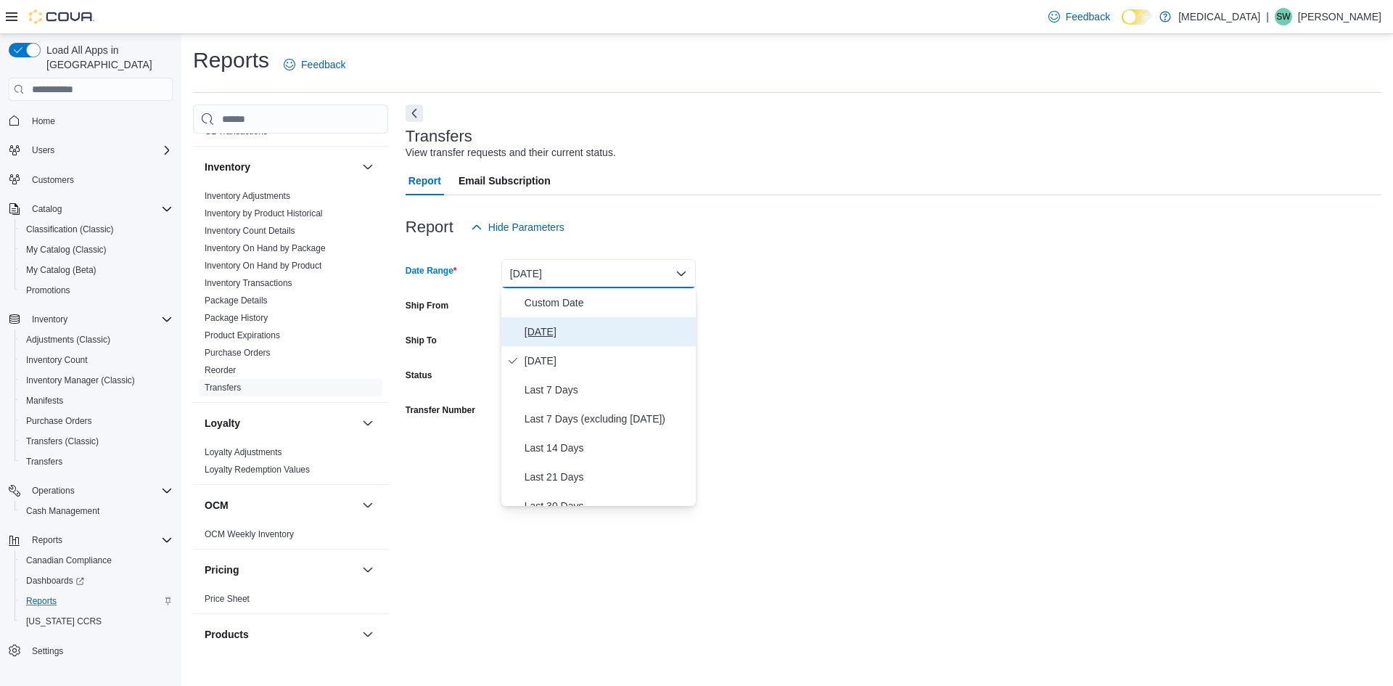
click at [539, 331] on span "Today" at bounding box center [607, 331] width 165 height 17
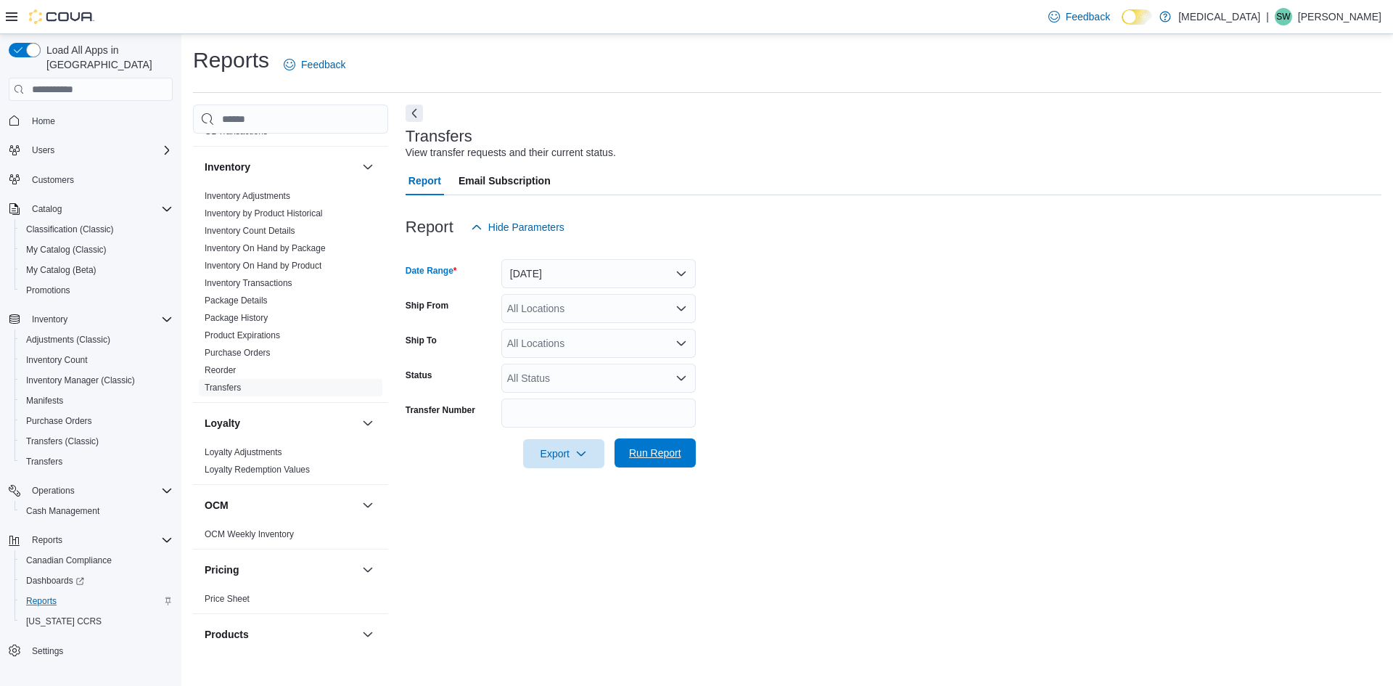
click at [638, 456] on span "Run Report" at bounding box center [655, 453] width 52 height 15
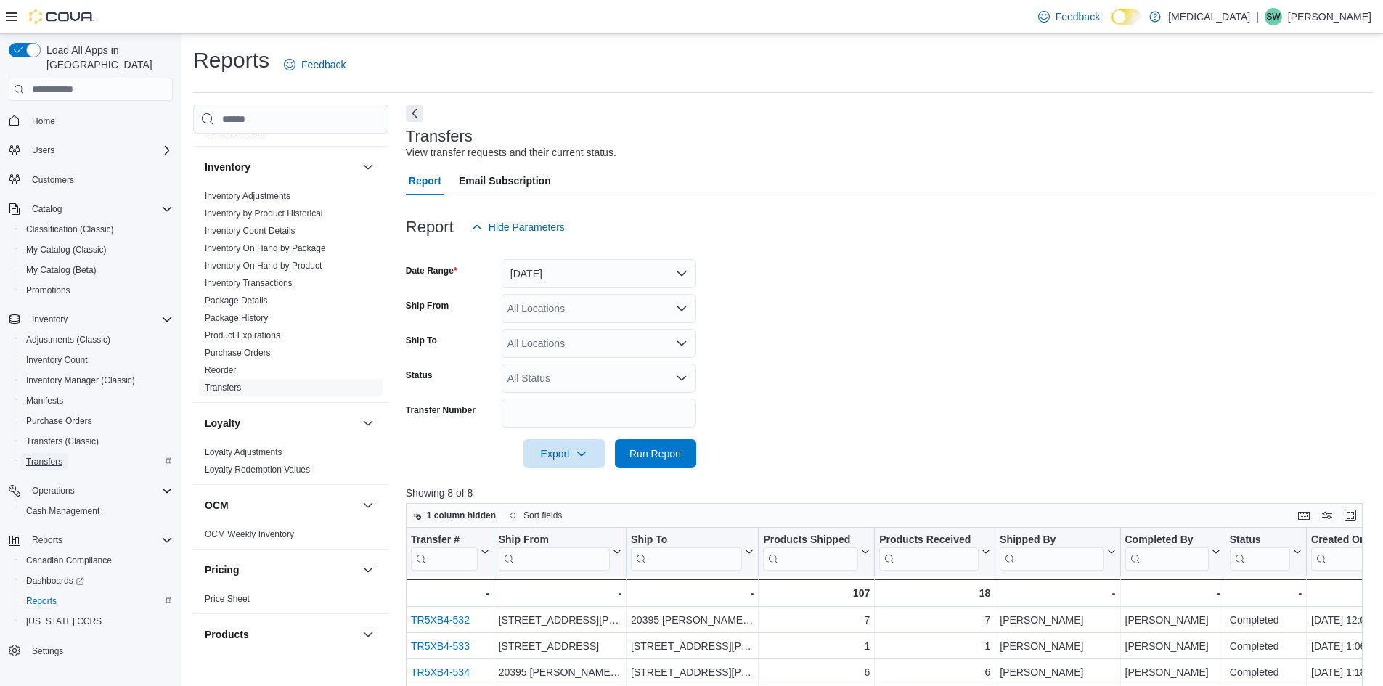
click at [53, 456] on span "Transfers" at bounding box center [44, 462] width 36 height 12
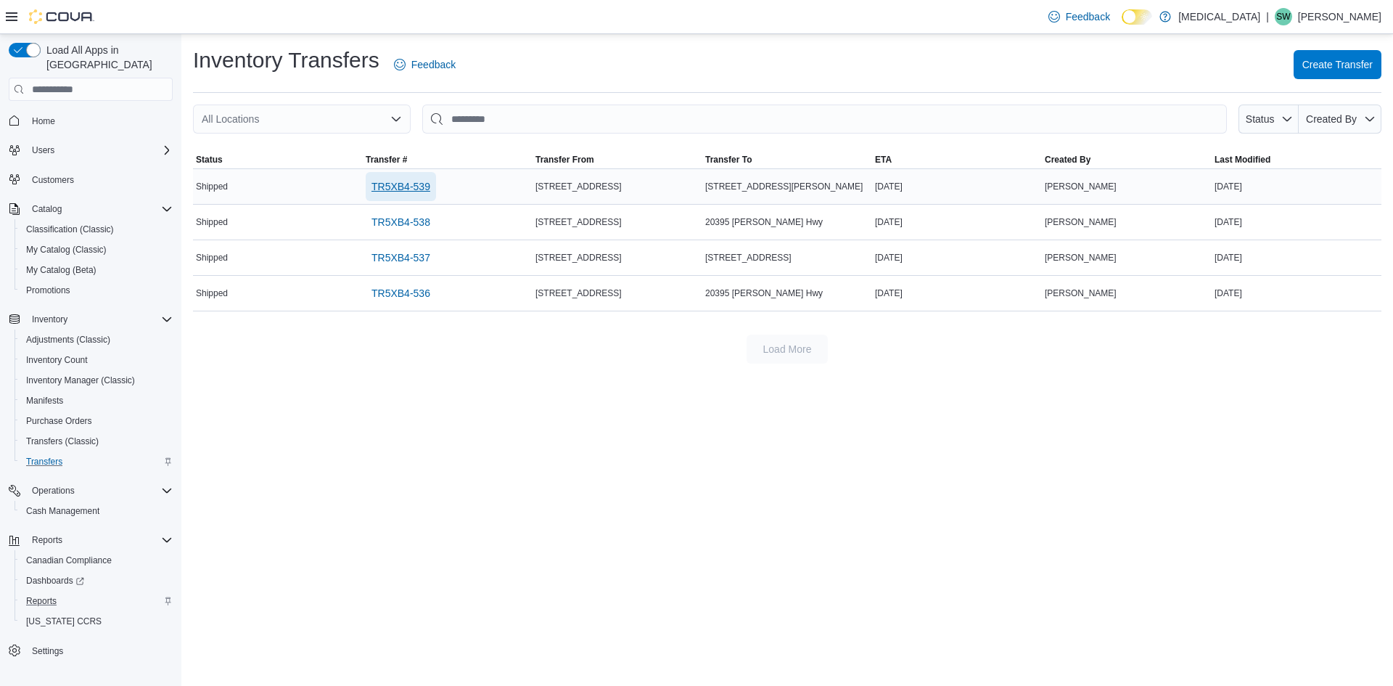
click at [415, 191] on span "TR5XB4-539" at bounding box center [401, 186] width 59 height 15
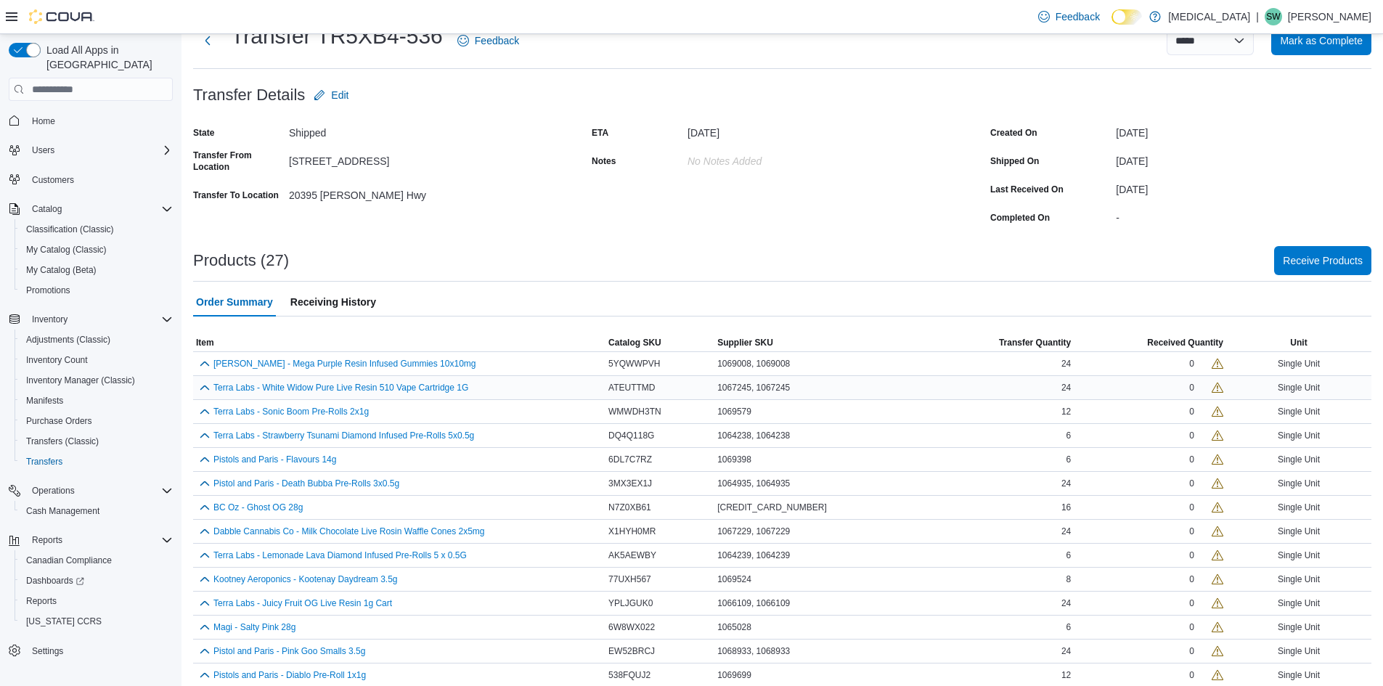
scroll to position [73, 0]
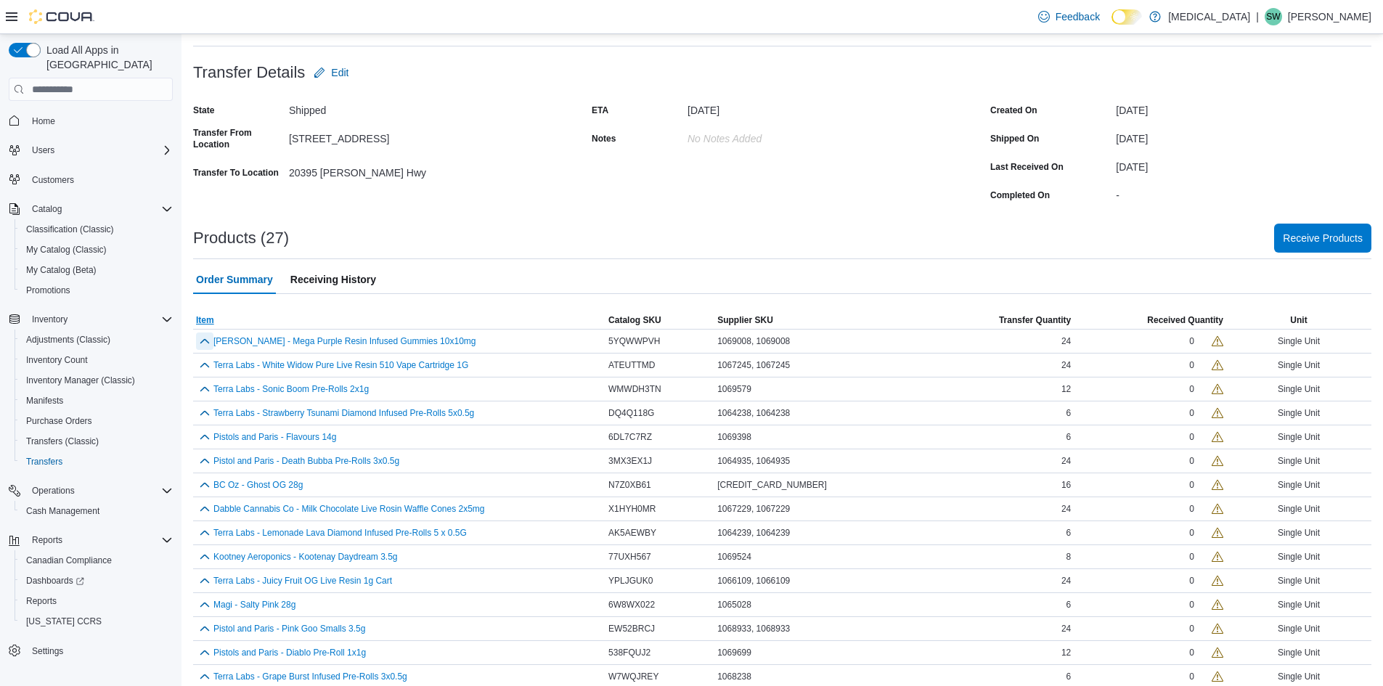
drag, startPoint x: 211, startPoint y: 335, endPoint x: 319, endPoint y: 327, distance: 108.5
click at [319, 327] on table "This table contains 27 rows. Item Catalog SKU Supplier SKU Transfer Quantity Re…" at bounding box center [782, 643] width 1178 height 665
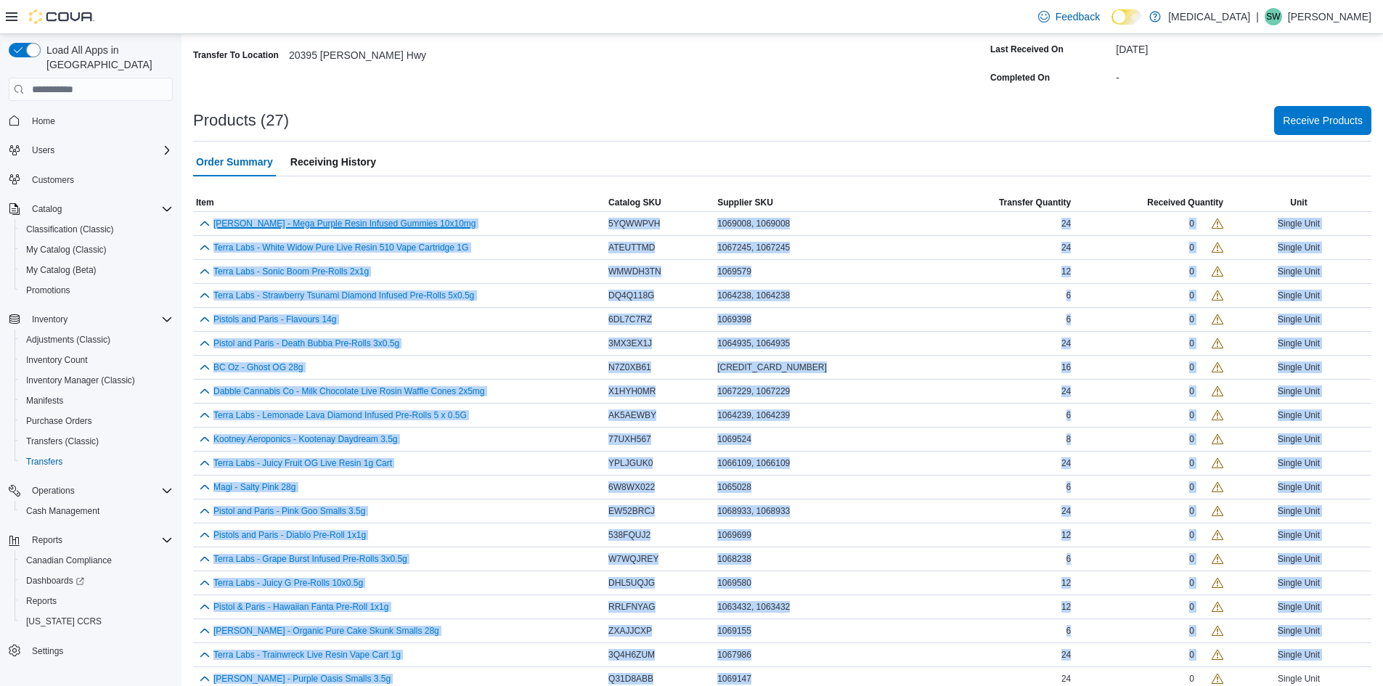
scroll to position [374, 0]
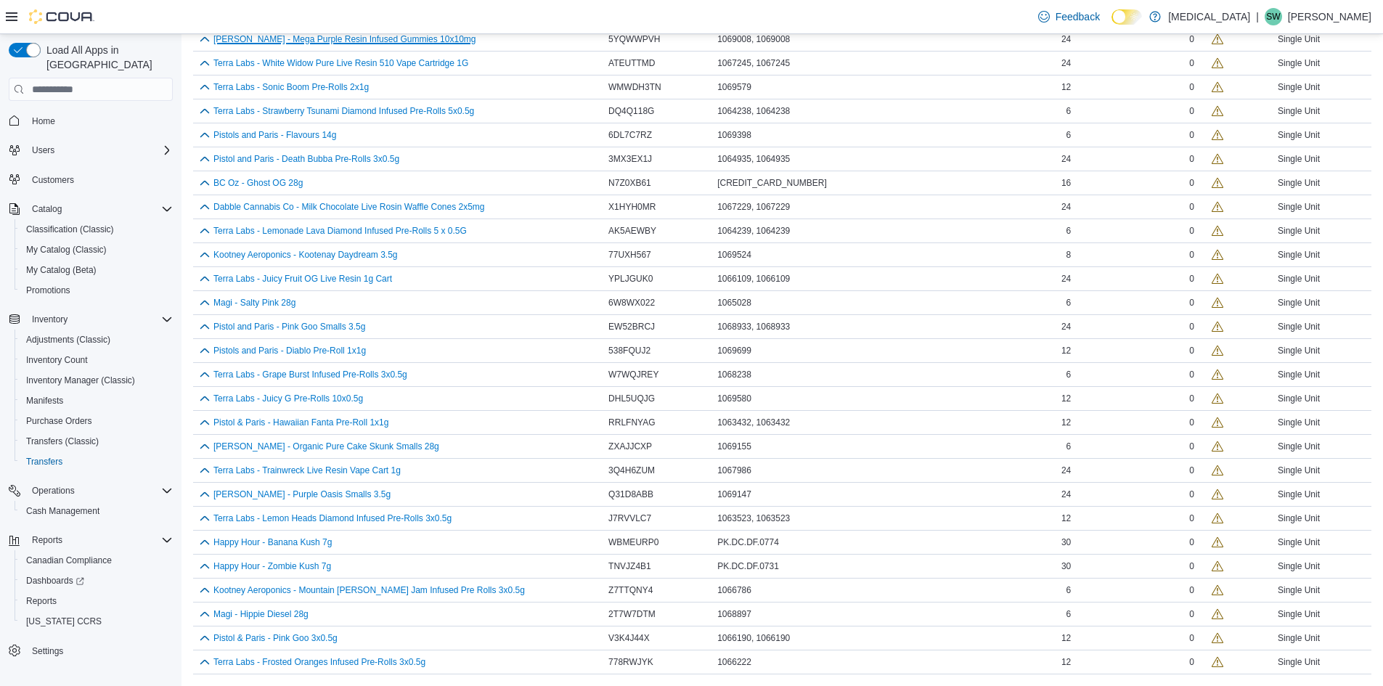
drag, startPoint x: 213, startPoint y: 336, endPoint x: 1367, endPoint y: 683, distance: 1205.0
click at [1367, 683] on div "**********" at bounding box center [781, 173] width 1201 height 1026
copy table "This table contains 27 rows. Item Catalog SKU Supplier SKU Transfer Quantity Re…"
click at [76, 453] on div "Transfers" at bounding box center [96, 461] width 152 height 17
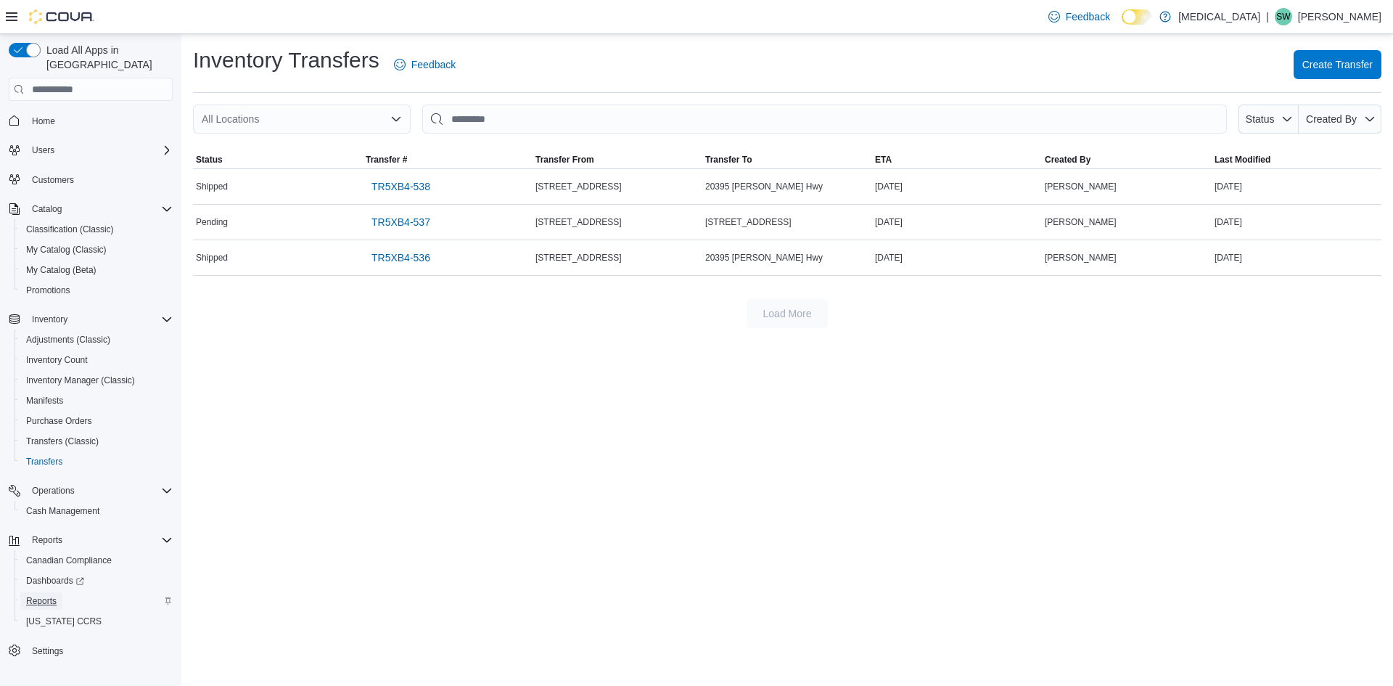
click at [51, 595] on span "Reports" at bounding box center [41, 601] width 30 height 12
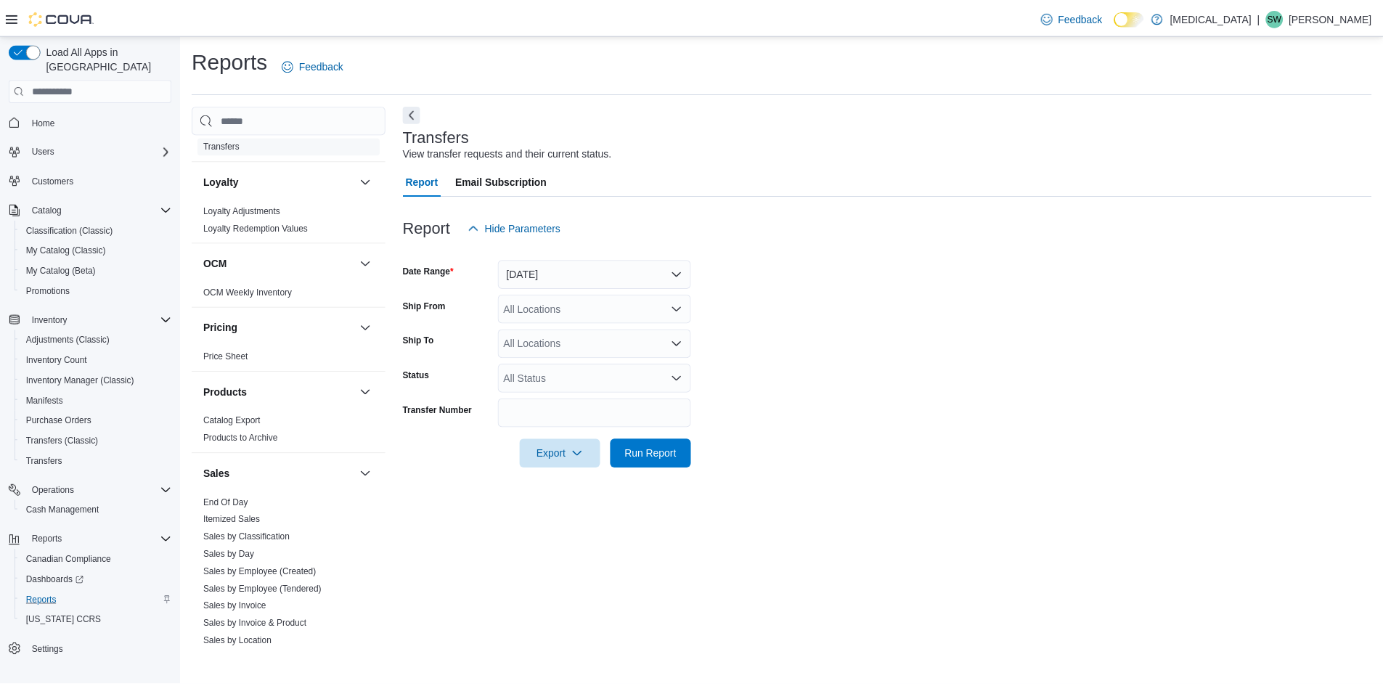
scroll to position [798, 0]
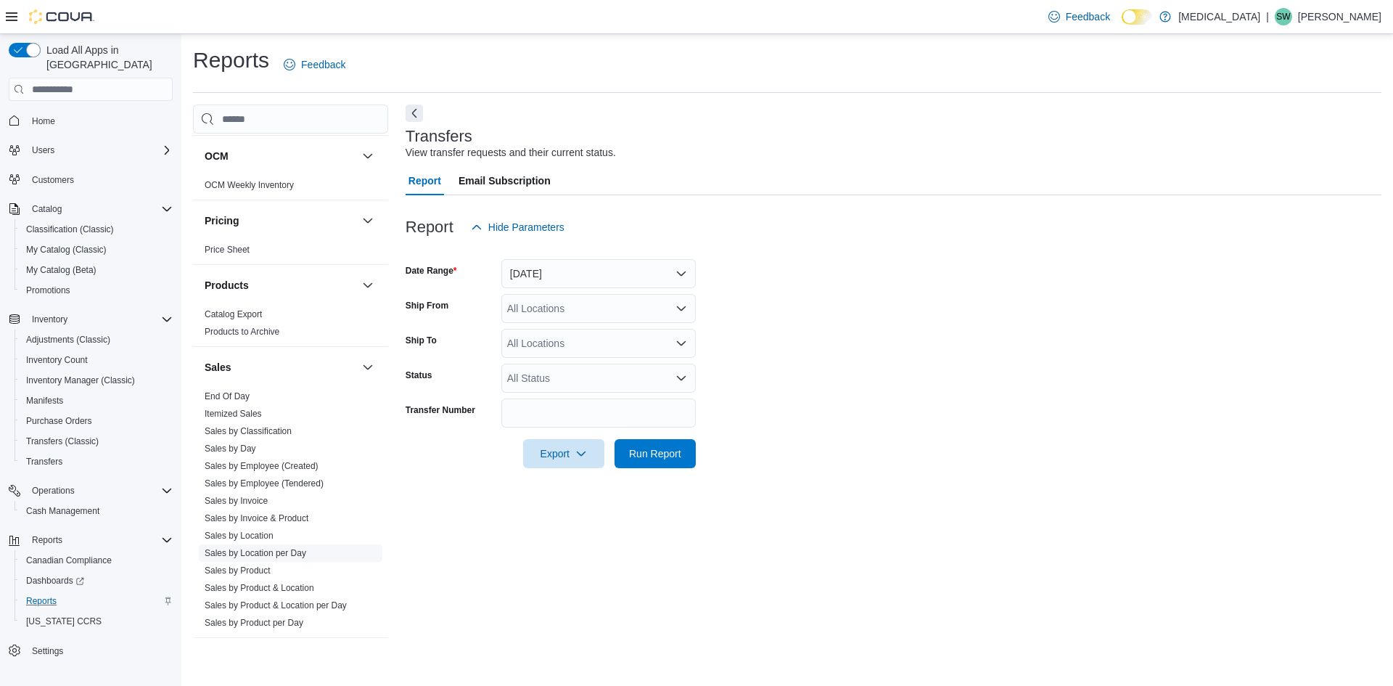
click at [234, 554] on link "Sales by Location per Day" at bounding box center [256, 553] width 102 height 10
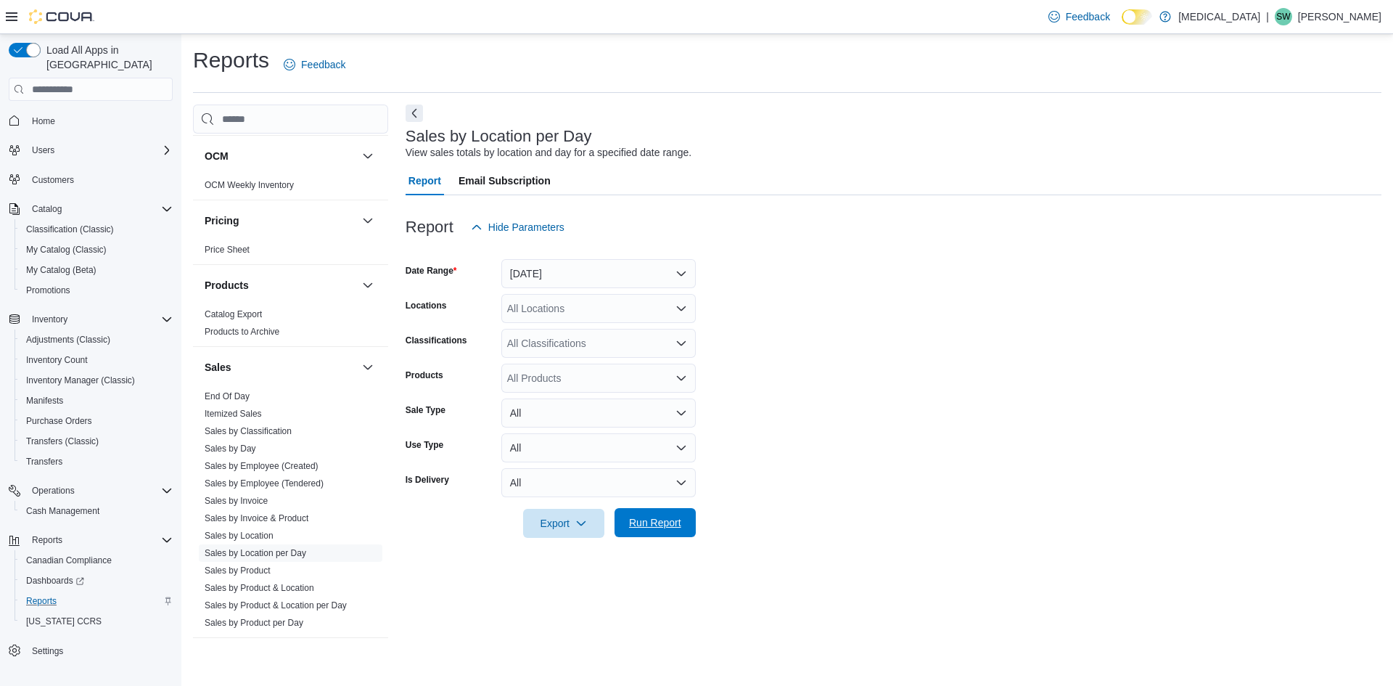
click at [663, 530] on span "Run Report" at bounding box center [655, 522] width 52 height 15
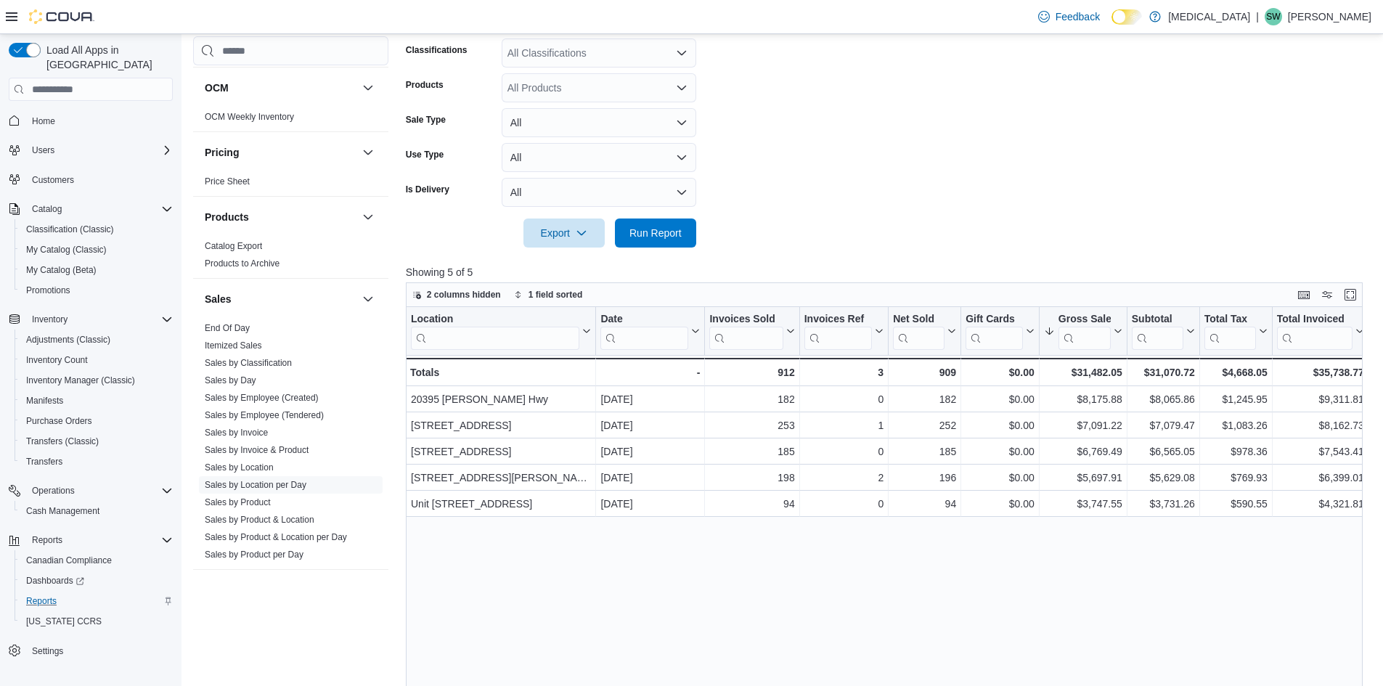
scroll to position [145, 0]
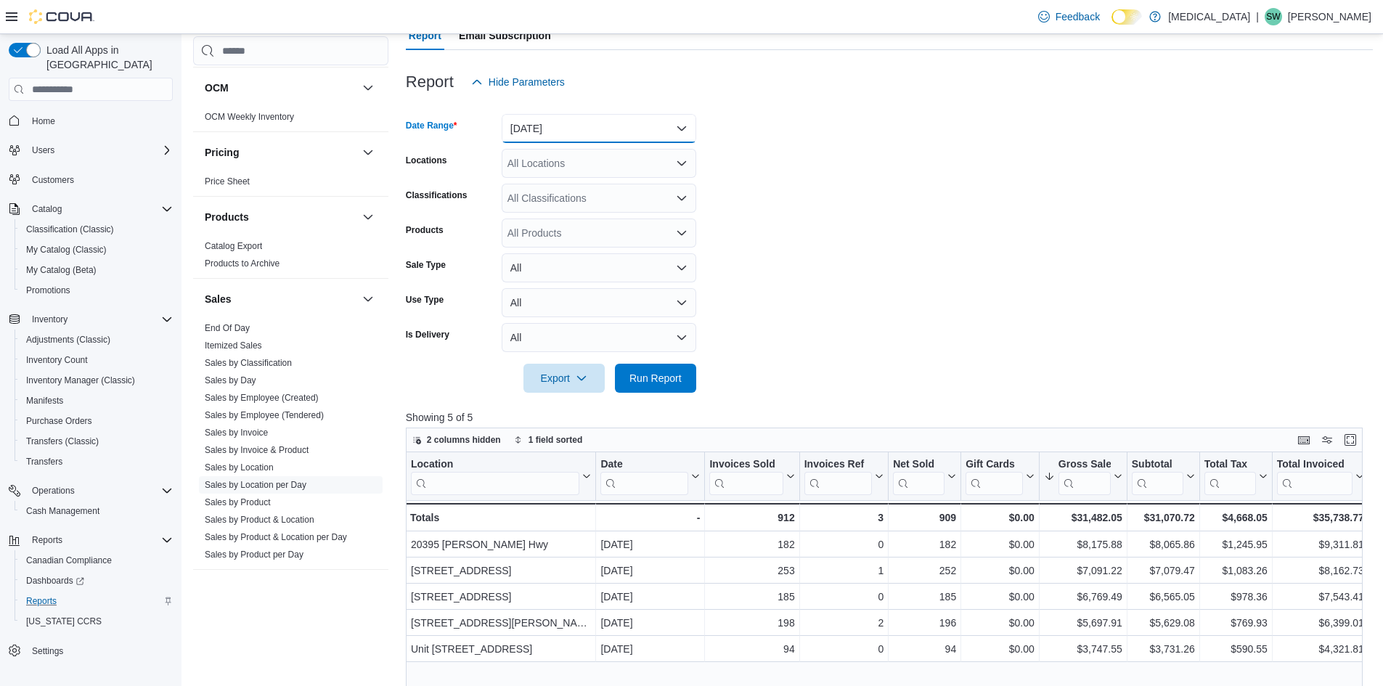
click at [604, 130] on button "Yesterday" at bounding box center [599, 128] width 195 height 29
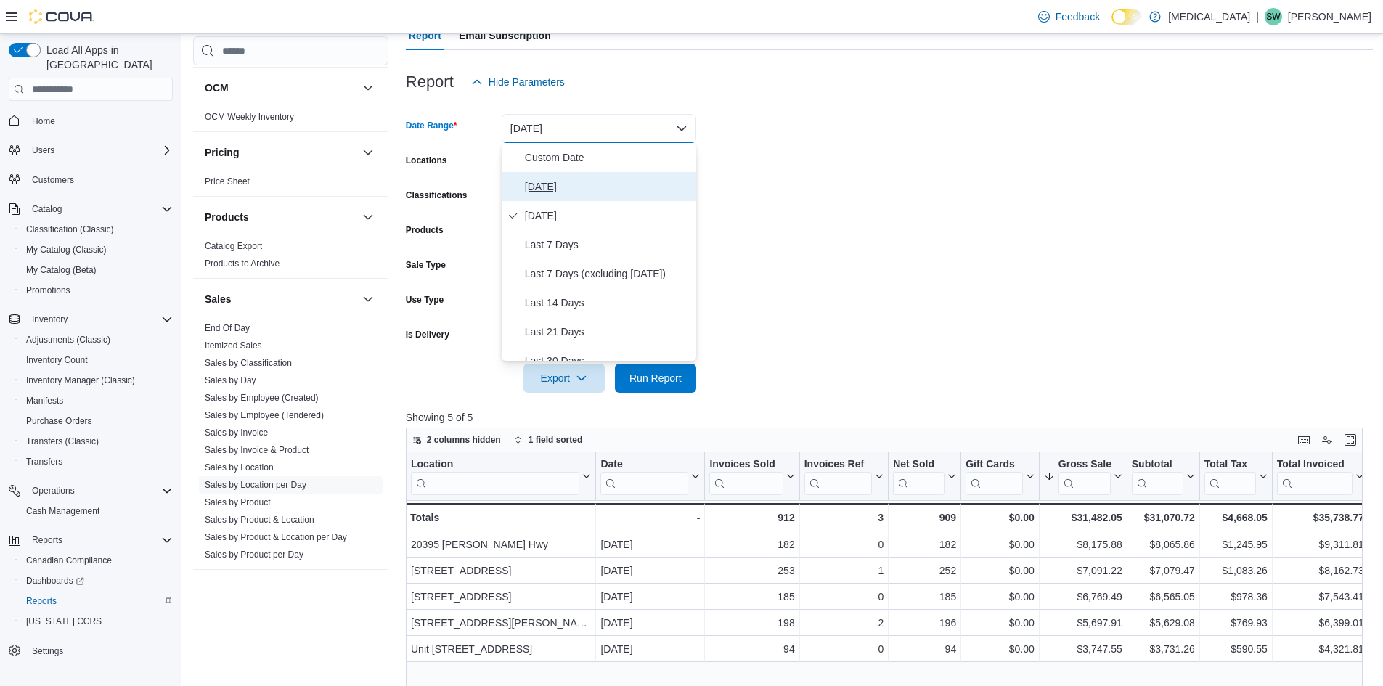
click at [544, 181] on span "Today" at bounding box center [607, 186] width 165 height 17
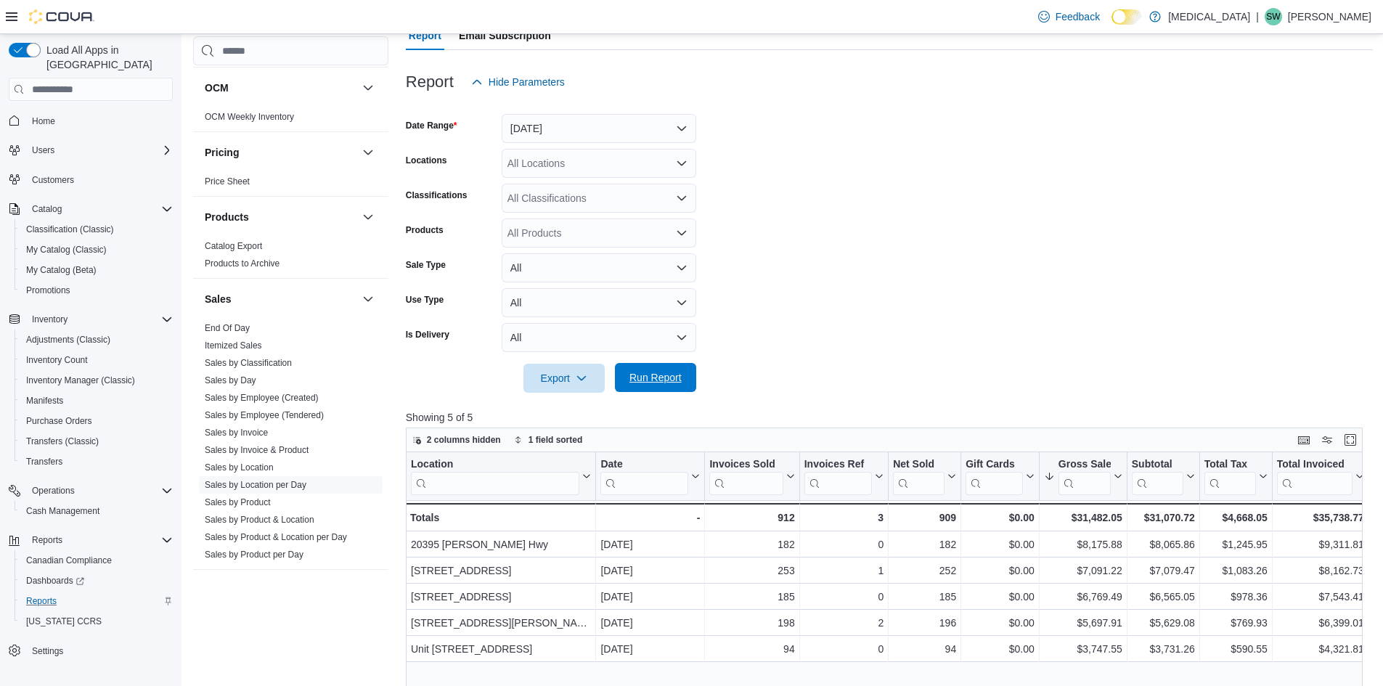
click at [660, 388] on span "Run Report" at bounding box center [655, 377] width 64 height 29
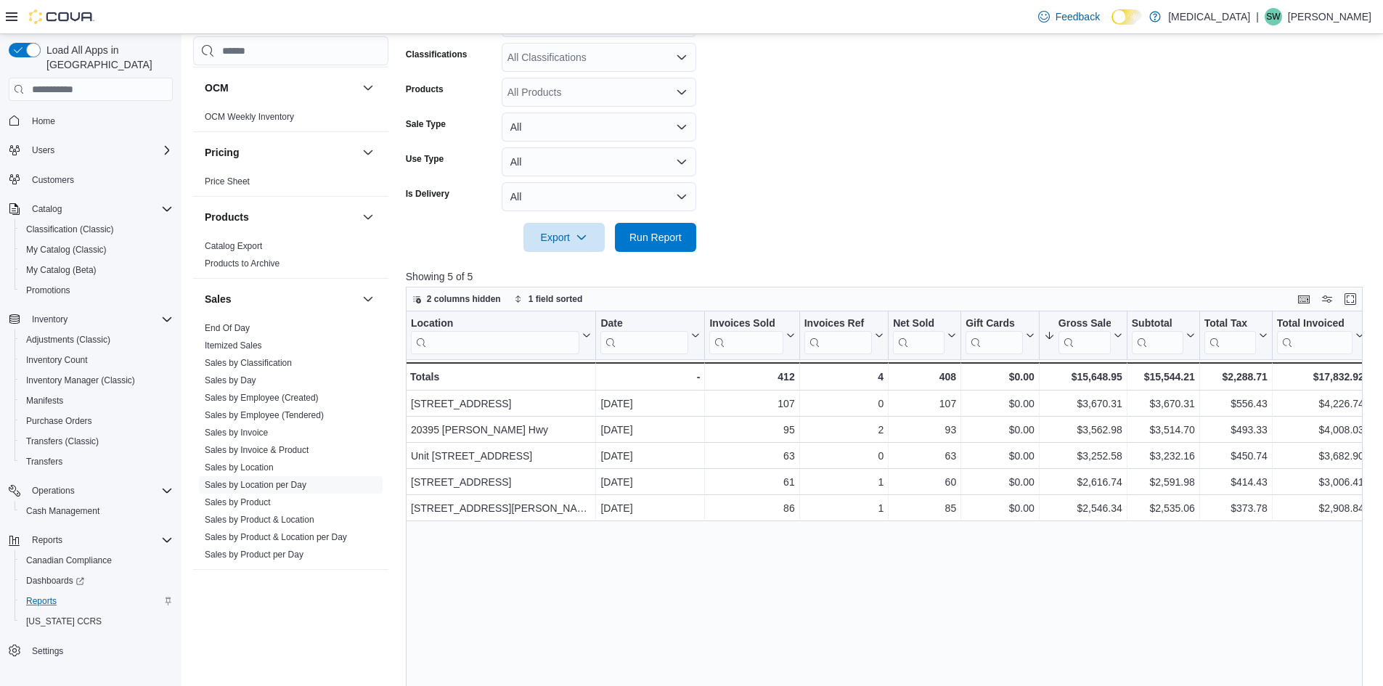
scroll to position [290, 0]
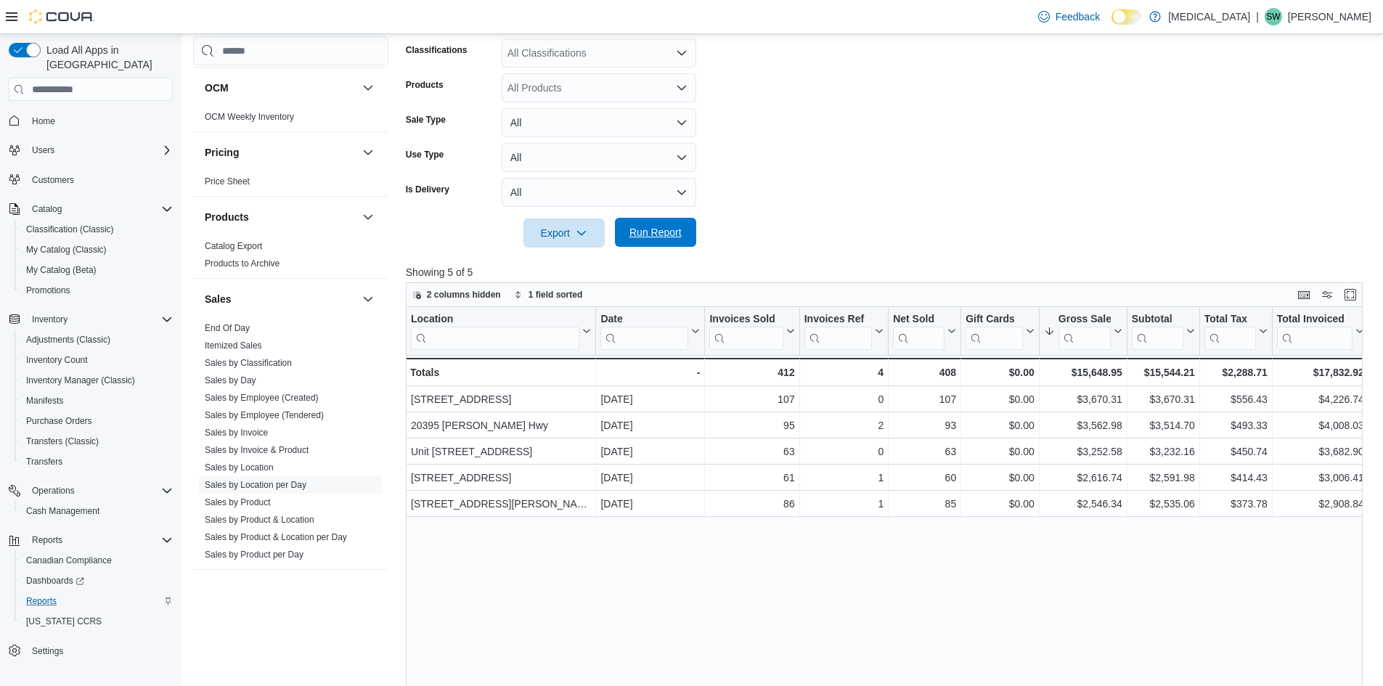
click at [684, 229] on span "Run Report" at bounding box center [655, 232] width 64 height 29
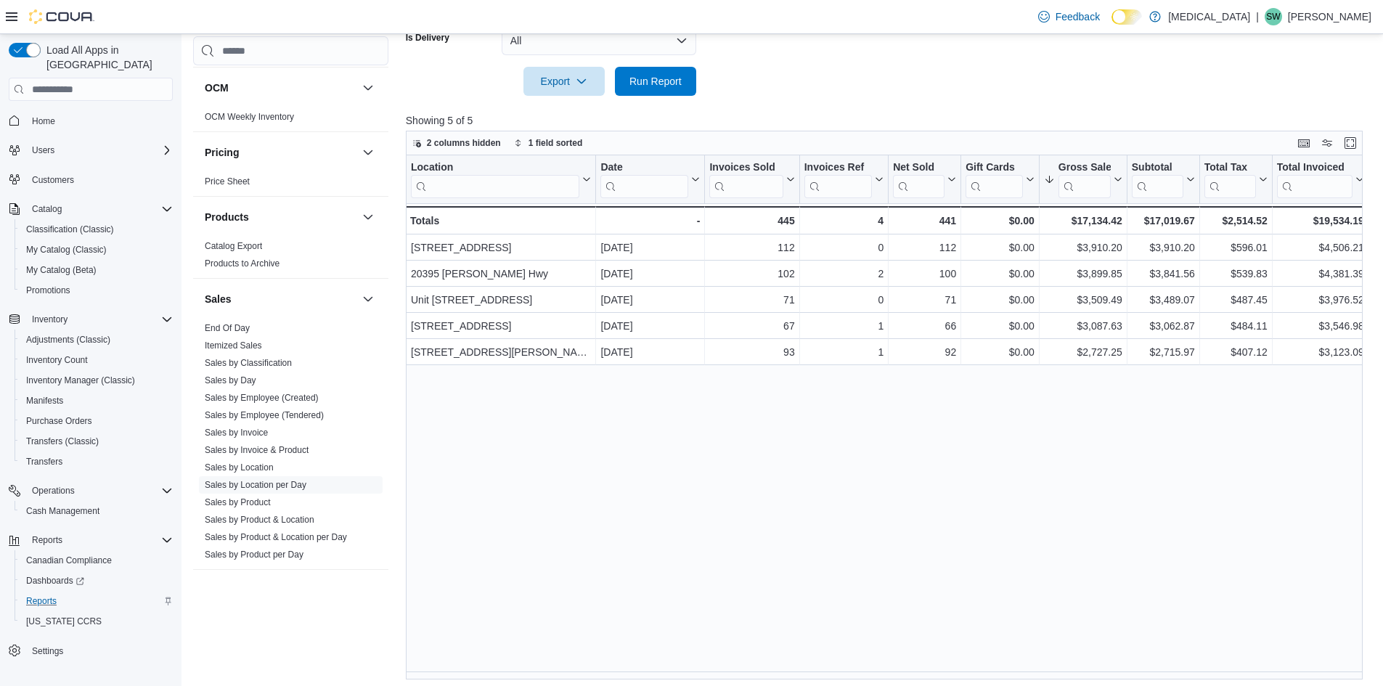
scroll to position [447, 0]
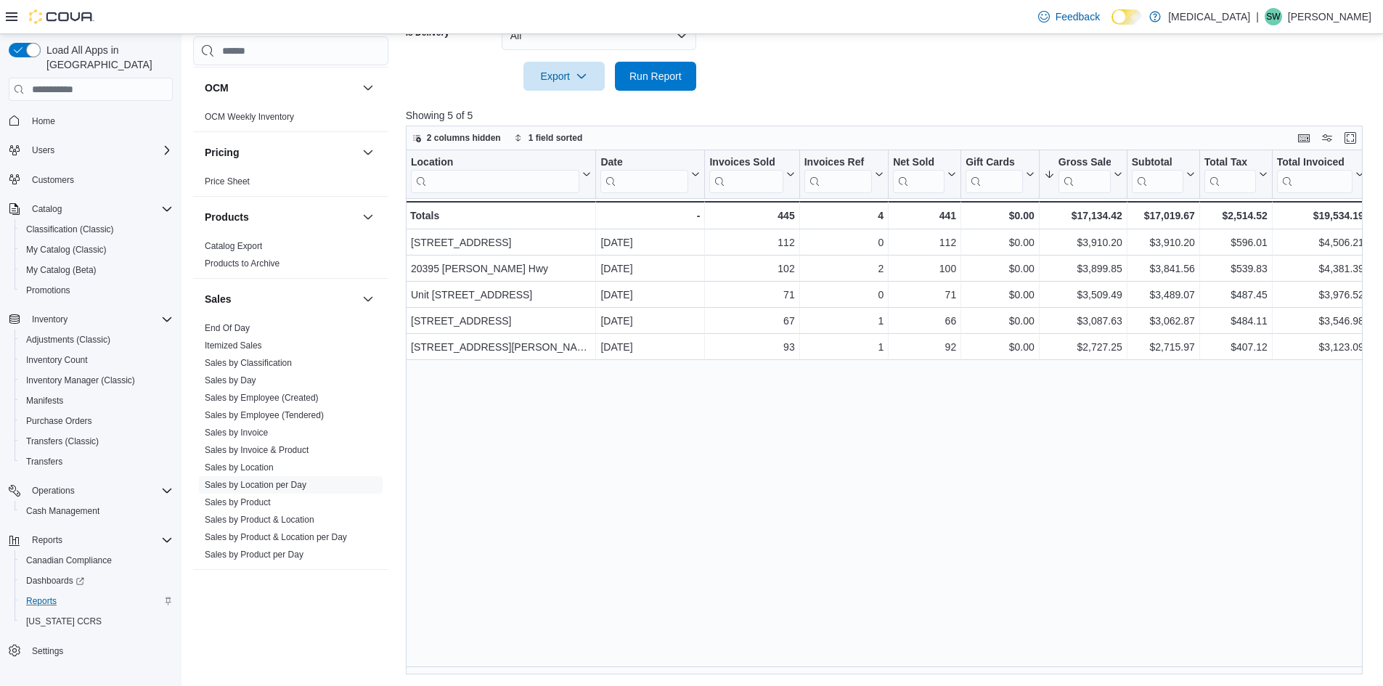
drag, startPoint x: 656, startPoint y: 666, endPoint x: 674, endPoint y: 666, distance: 17.4
click at [674, 666] on div "Location Click to view column header actions Date Click to view column header a…" at bounding box center [889, 412] width 967 height 524
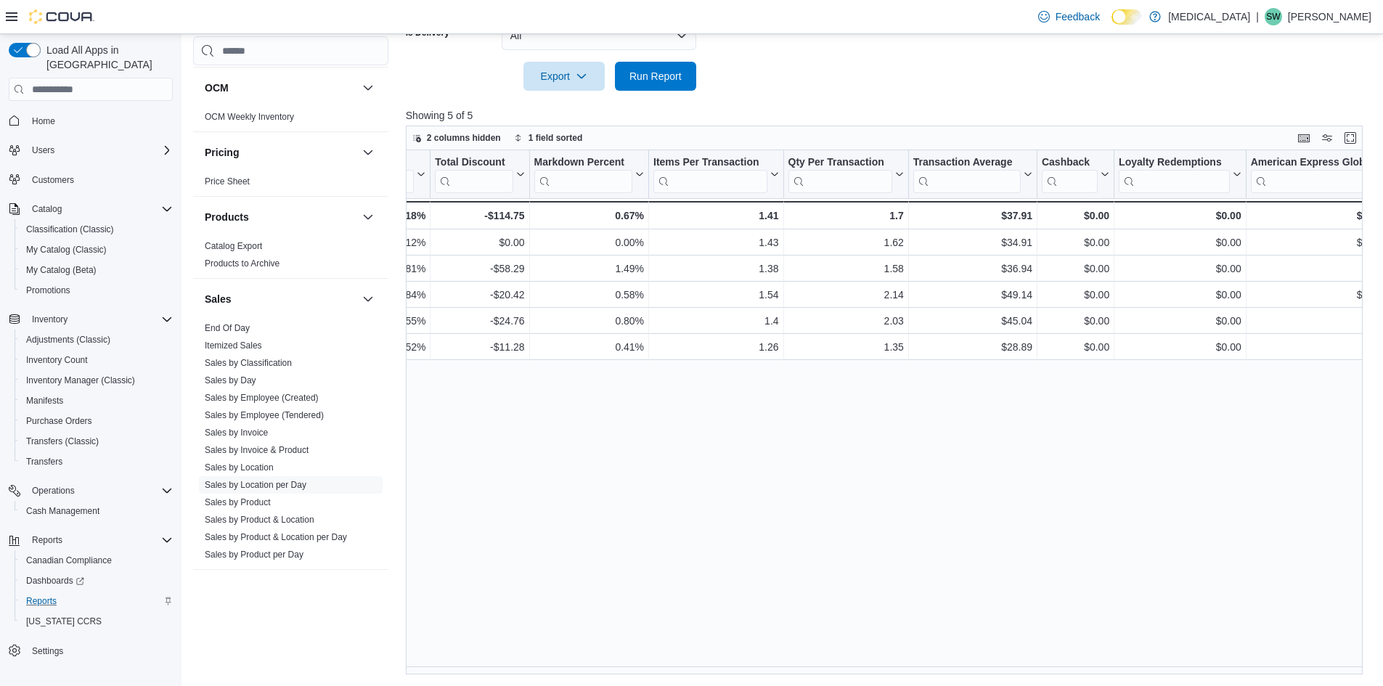
scroll to position [0, 0]
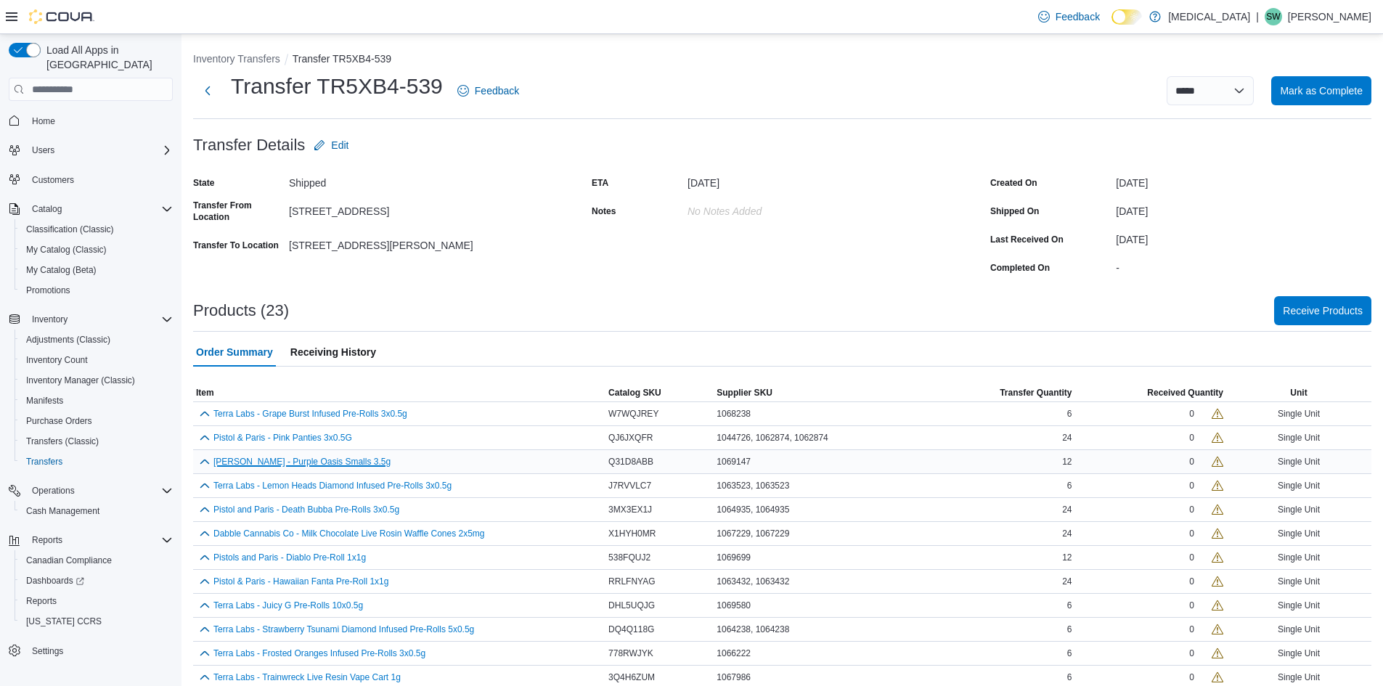
drag, startPoint x: 324, startPoint y: 465, endPoint x: 258, endPoint y: 458, distance: 67.2
click at [258, 458] on button "[PERSON_NAME] - Purple Oasis Smalls 3.5g" at bounding box center [301, 462] width 177 height 10
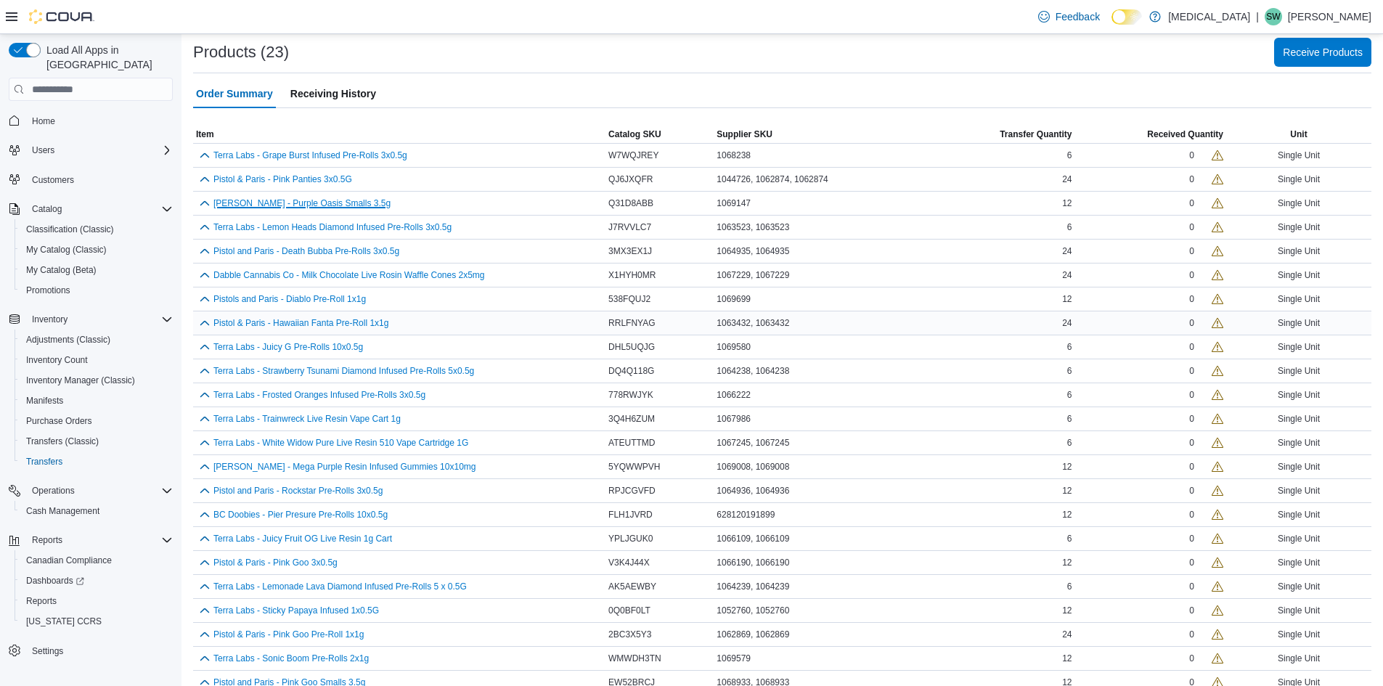
scroll to position [279, 0]
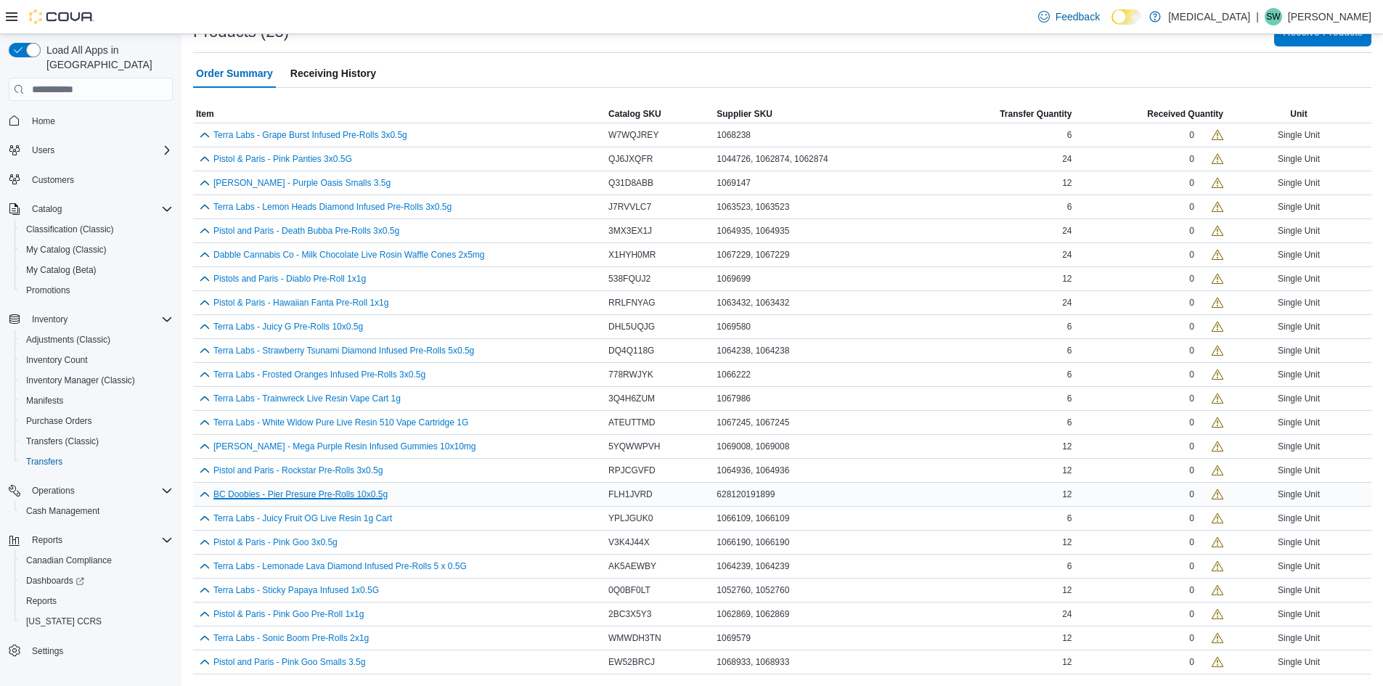
click at [263, 494] on button "BC Doobies - Pier Presure Pre-Rolls 10x0.5g" at bounding box center [300, 494] width 174 height 10
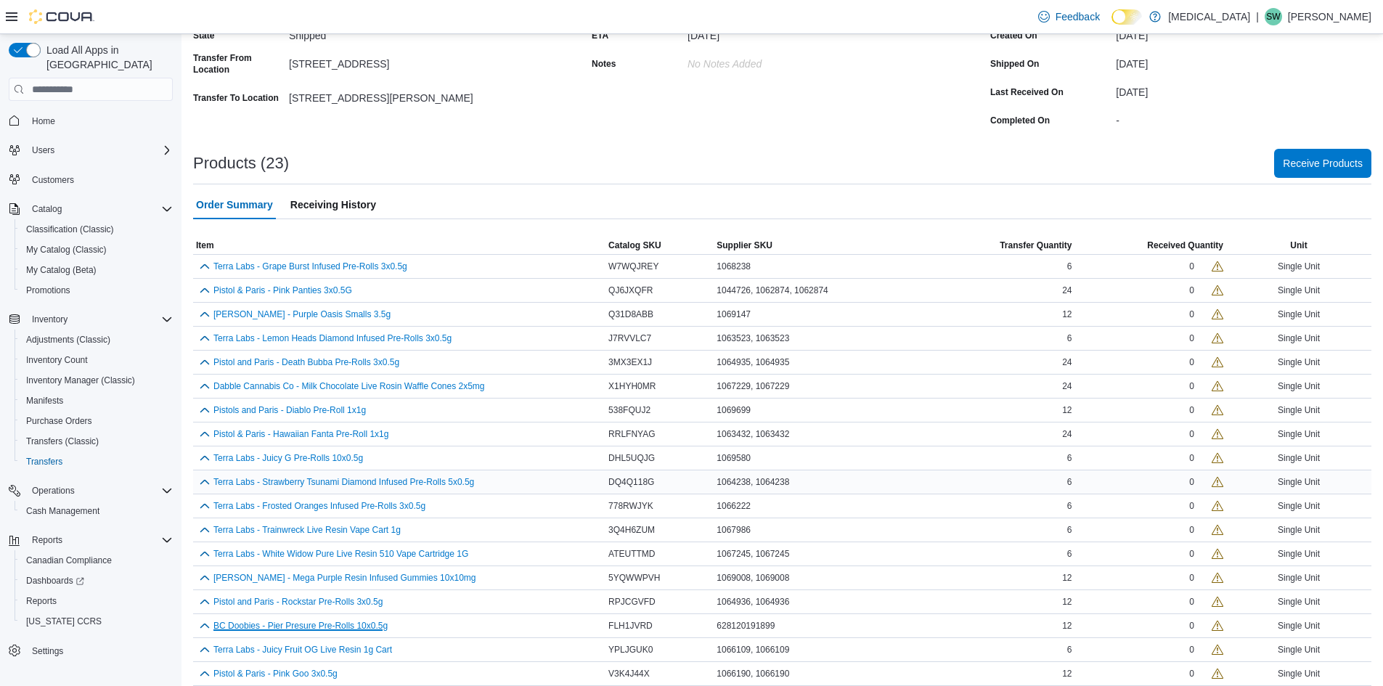
scroll to position [0, 0]
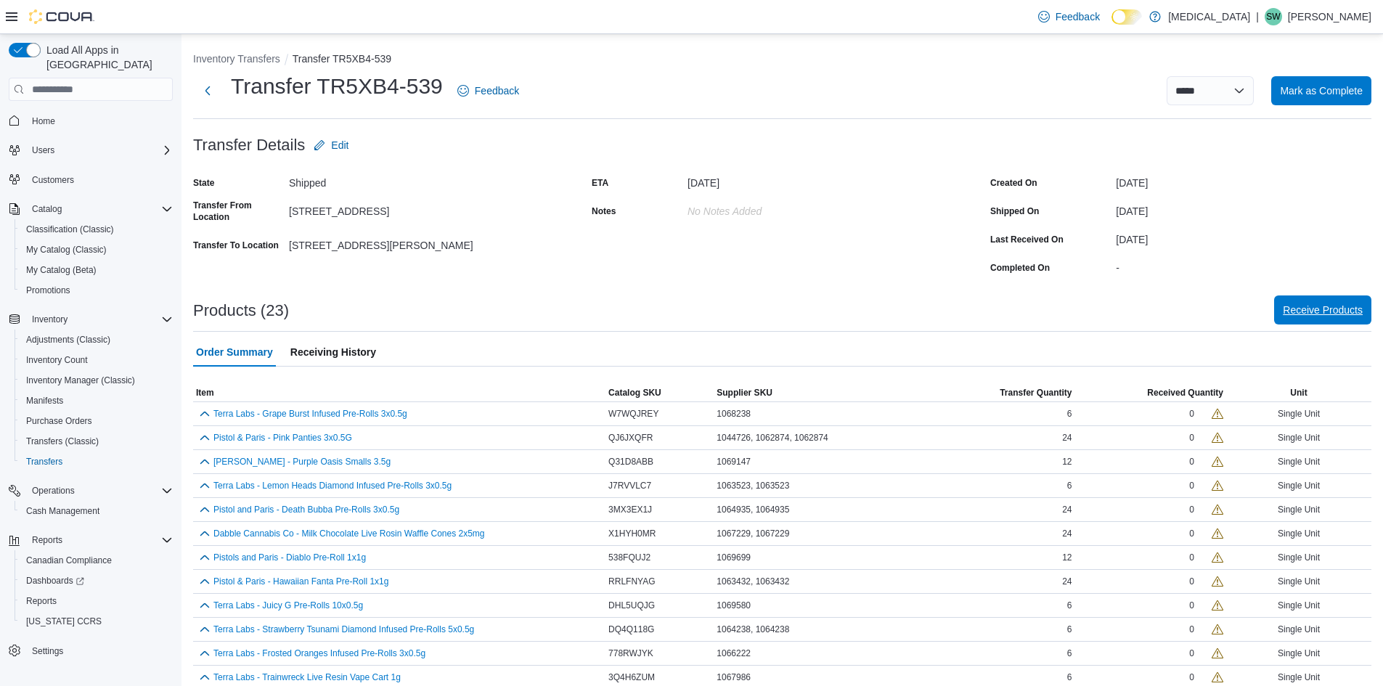
click at [1319, 311] on span "Receive Products" at bounding box center [1322, 310] width 80 height 15
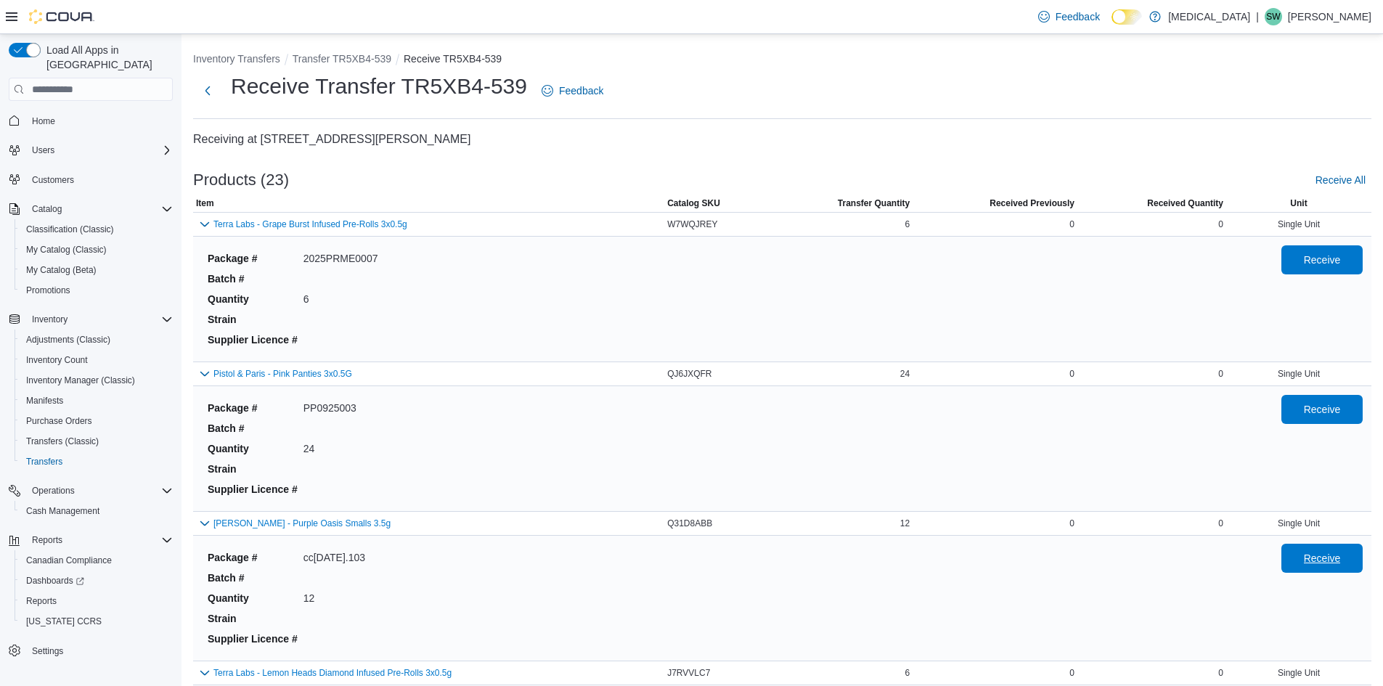
click at [1328, 547] on span "Receive" at bounding box center [1322, 558] width 64 height 29
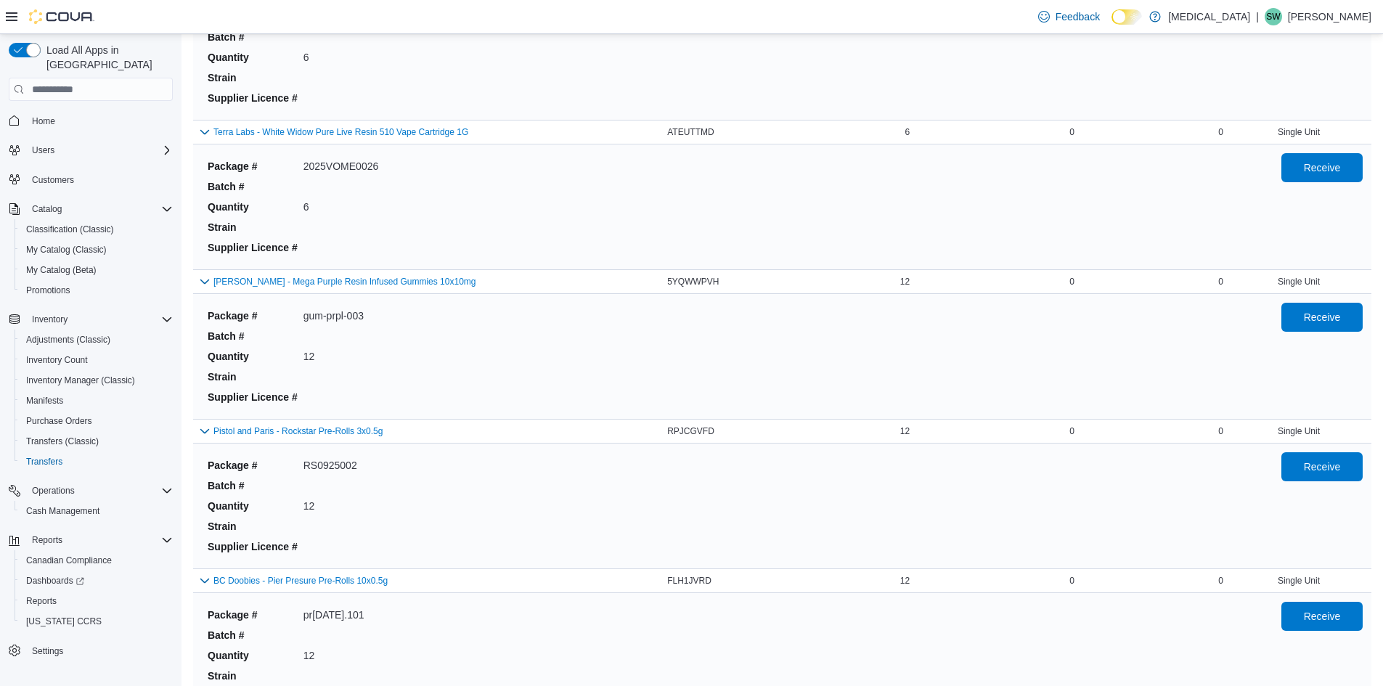
scroll to position [1887, 0]
click at [1331, 469] on span "Receive" at bounding box center [1321, 465] width 37 height 15
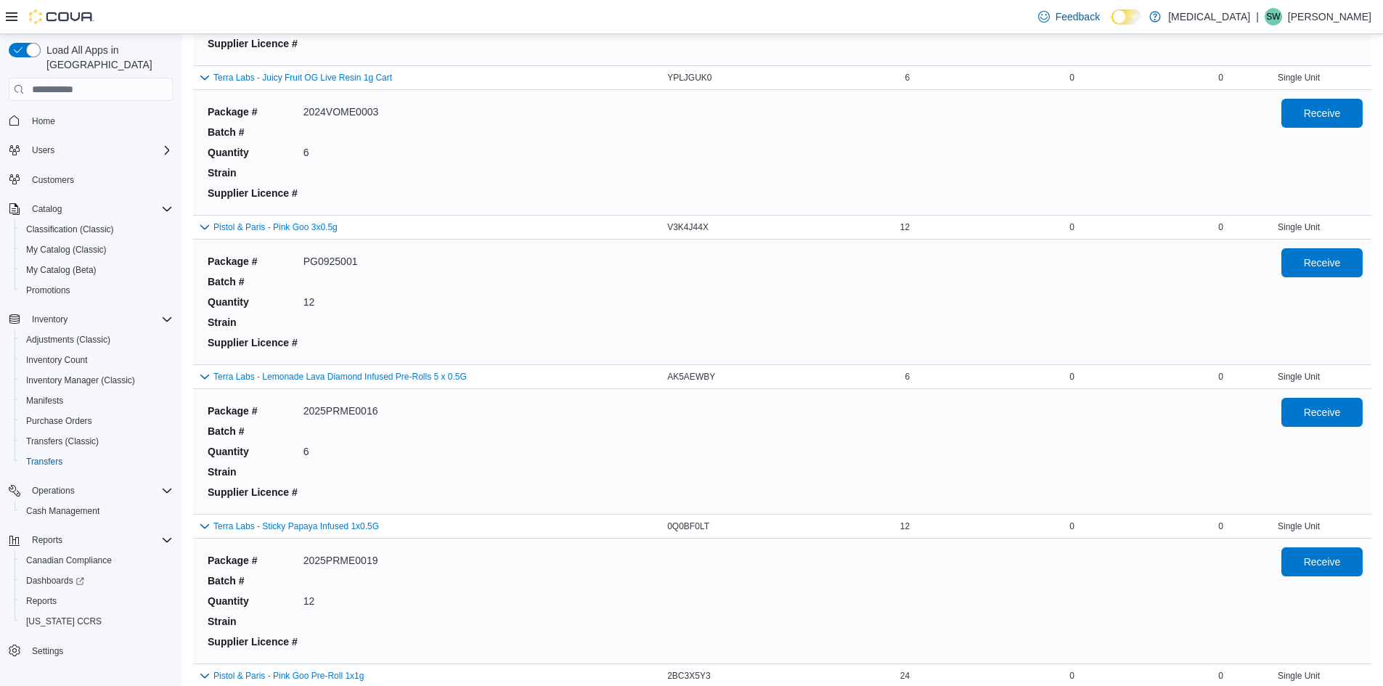
scroll to position [2540, 0]
click at [1327, 558] on span "Receive" at bounding box center [1321, 559] width 37 height 15
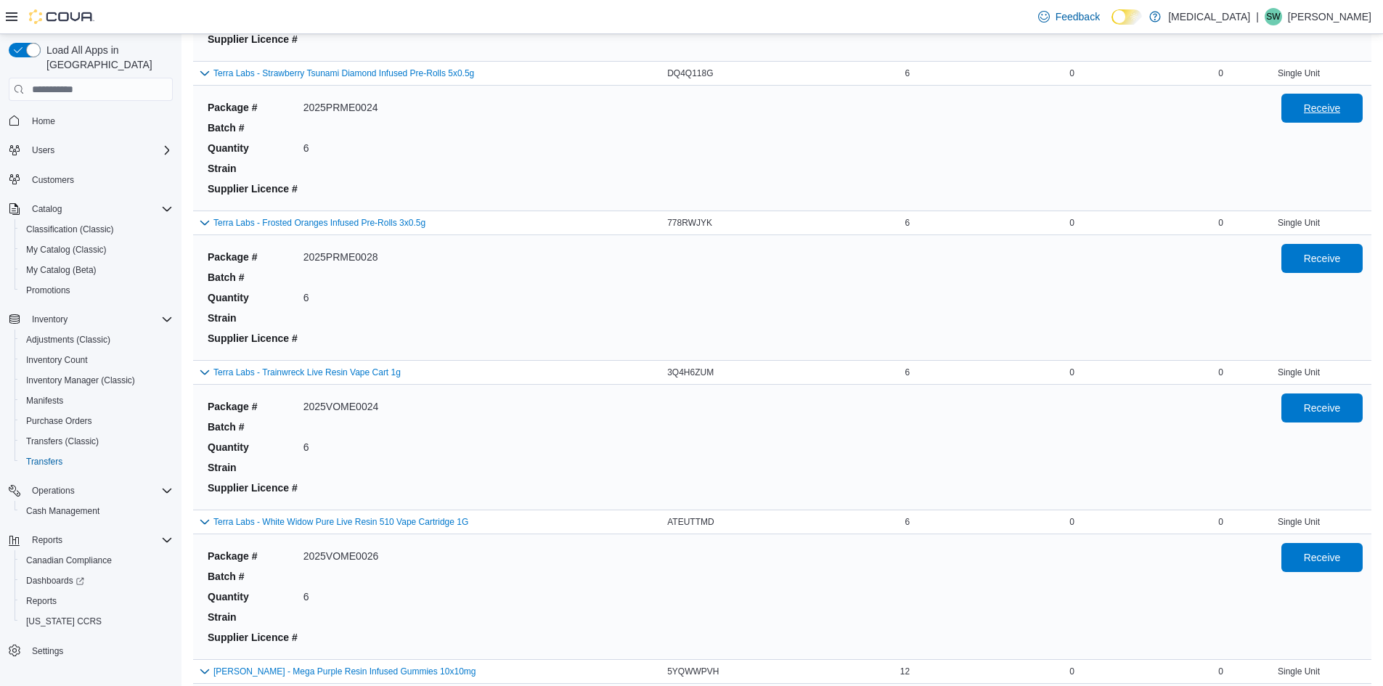
click at [1311, 117] on span "Receive" at bounding box center [1322, 108] width 64 height 29
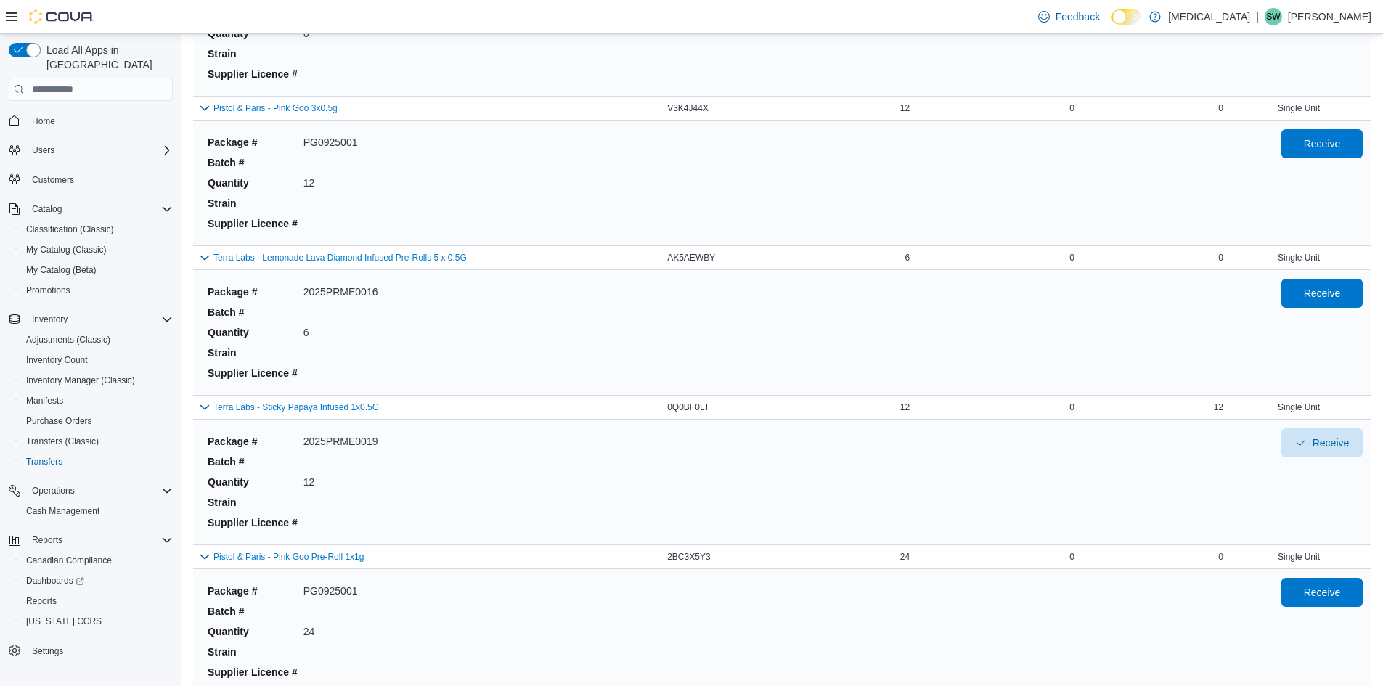
scroll to position [2730, 0]
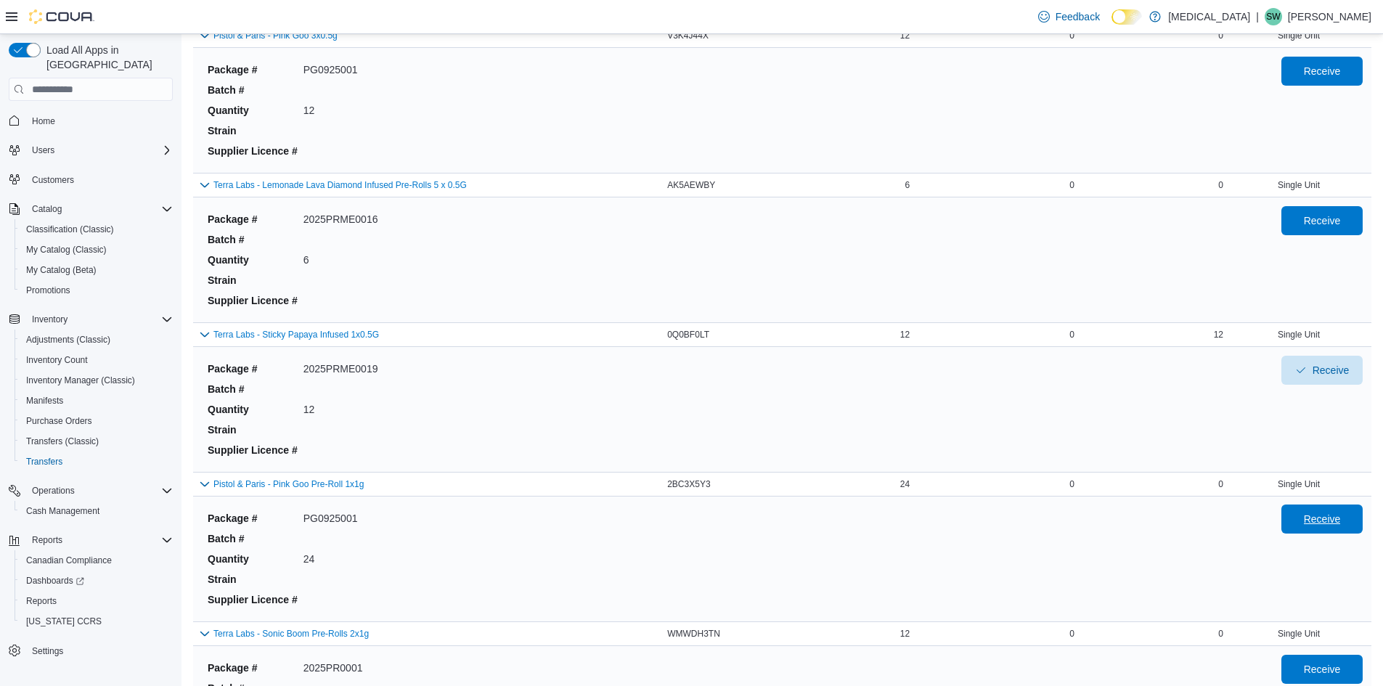
click at [1314, 522] on span "Receive" at bounding box center [1321, 519] width 37 height 15
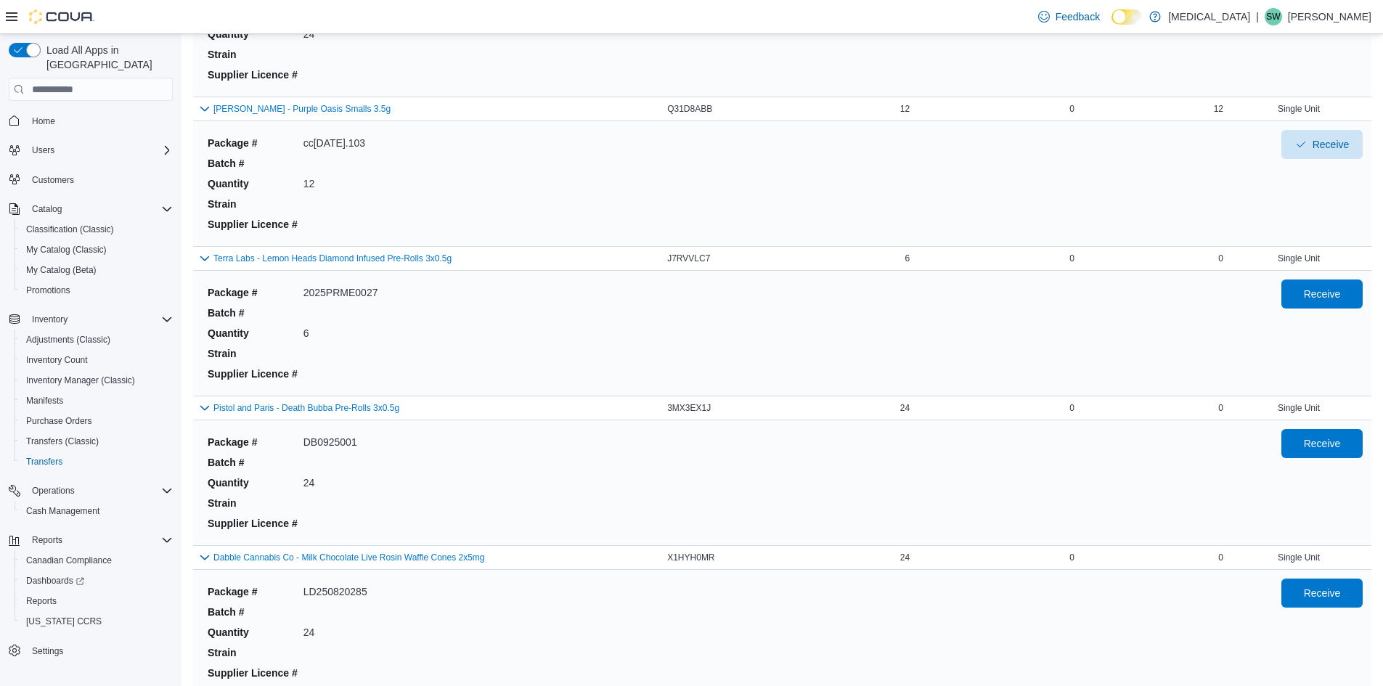
scroll to position [480, 0]
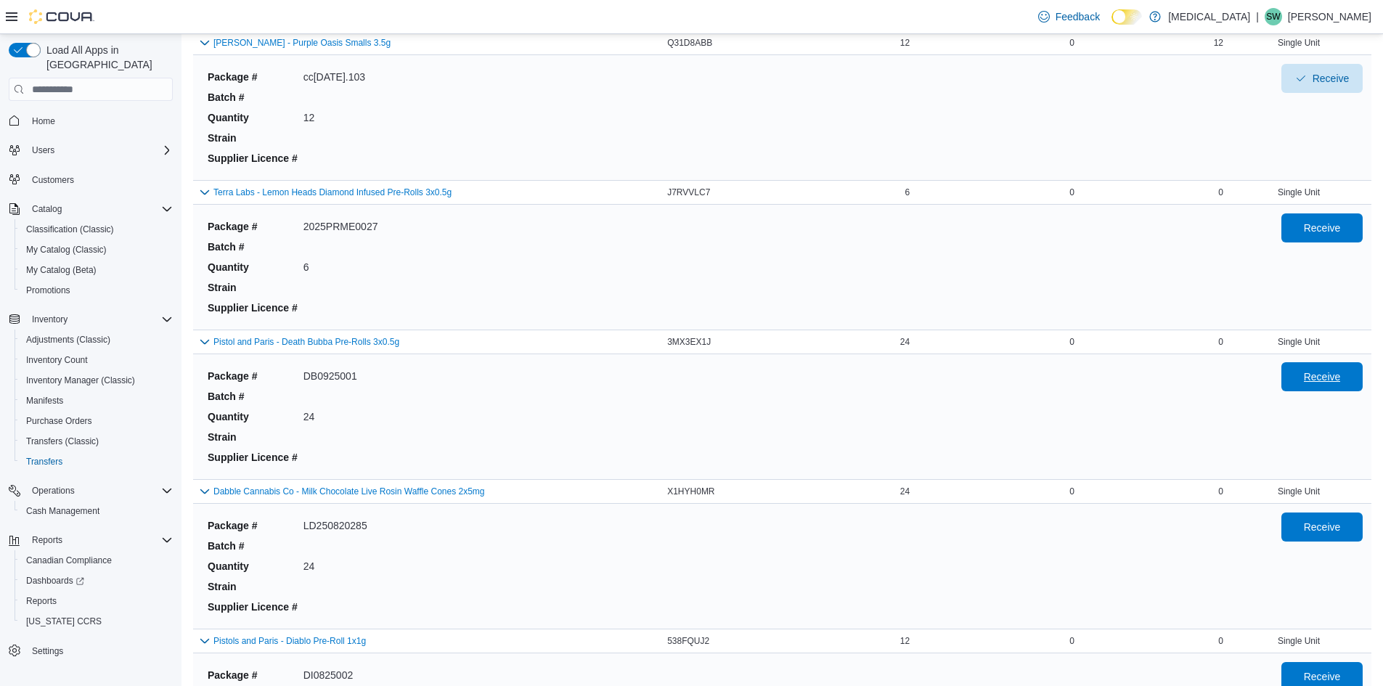
click at [1326, 377] on span "Receive" at bounding box center [1321, 376] width 37 height 15
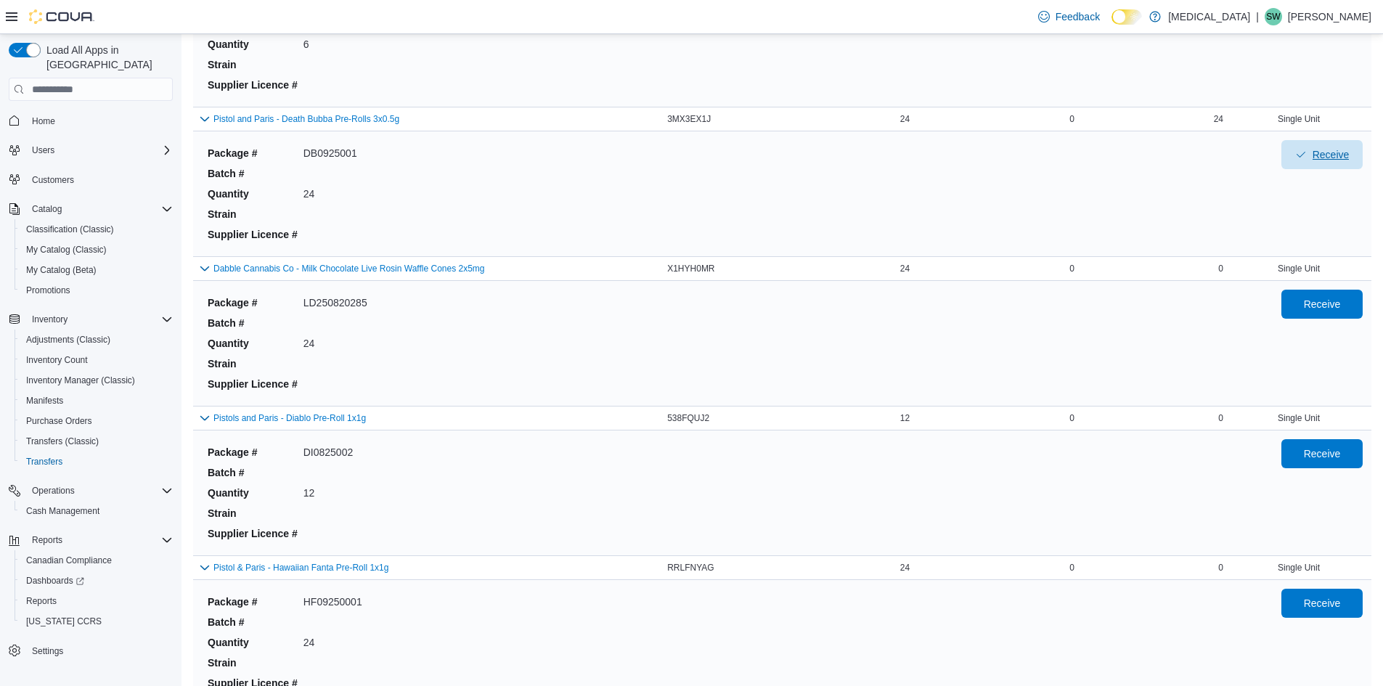
scroll to position [726, 0]
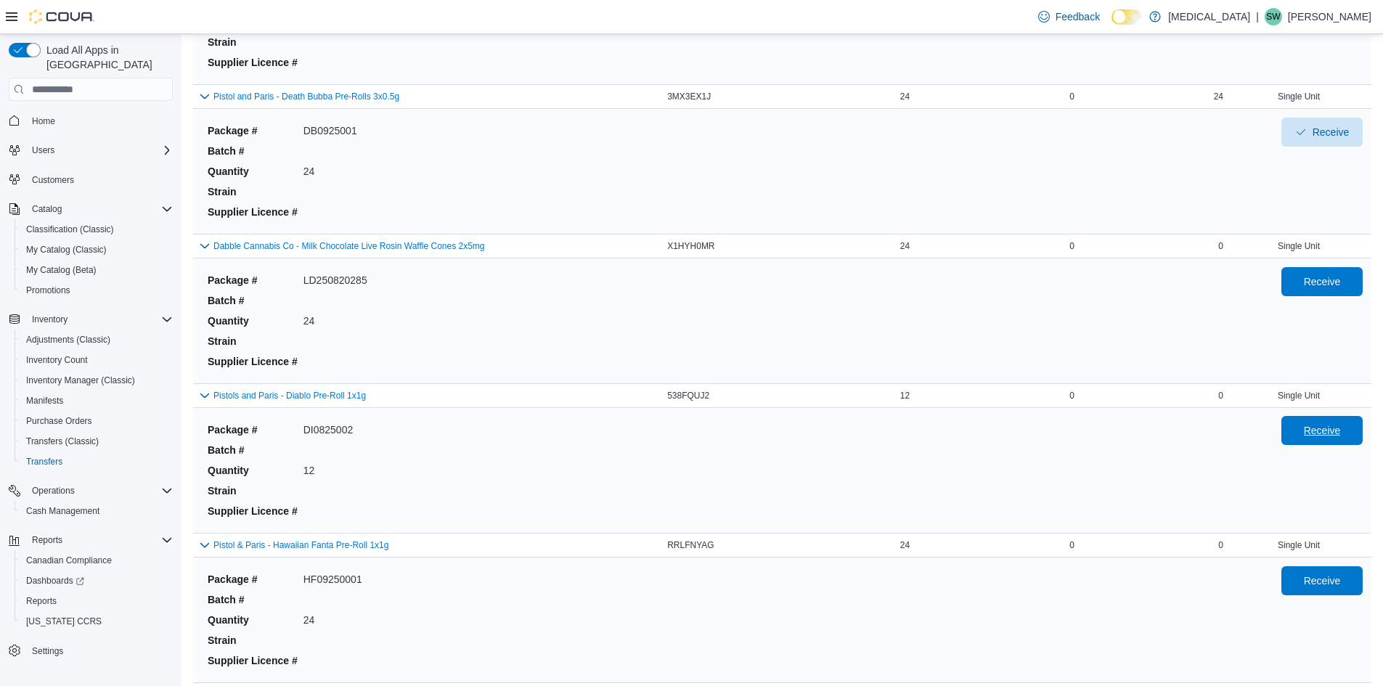
click at [1326, 441] on span "Receive" at bounding box center [1322, 430] width 64 height 29
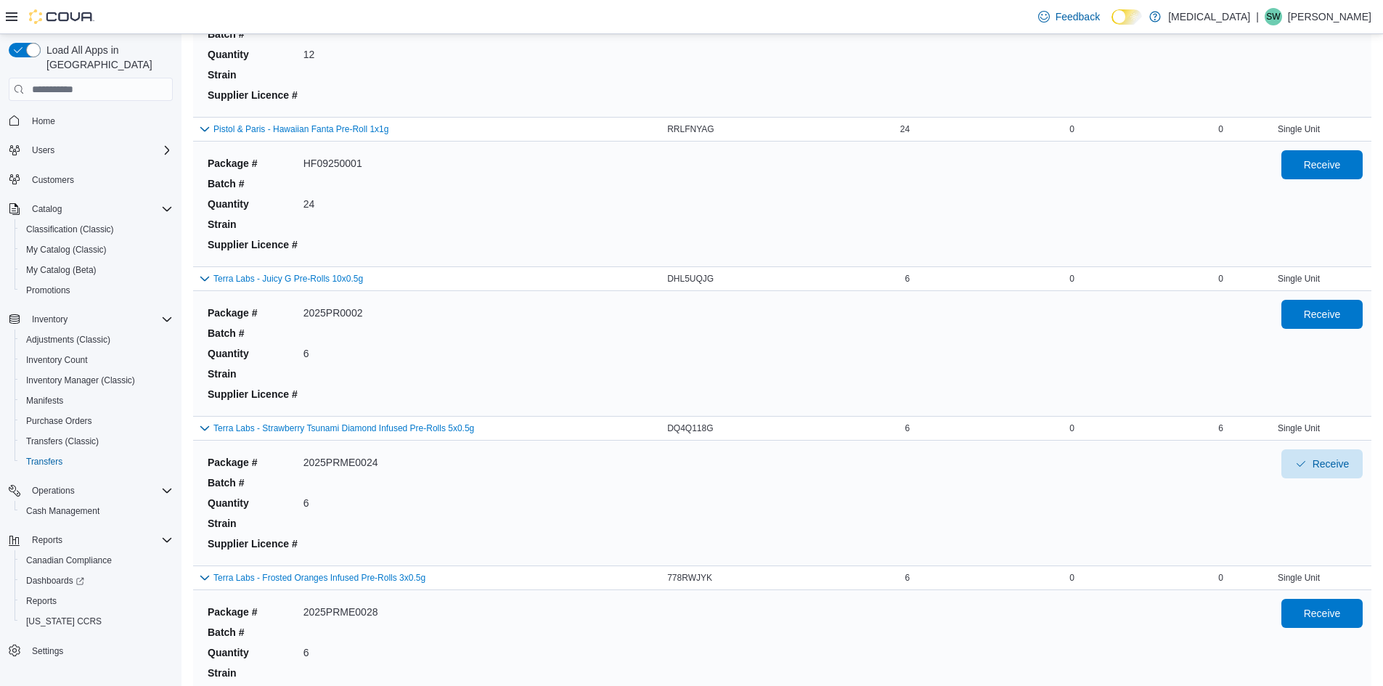
scroll to position [1134, 0]
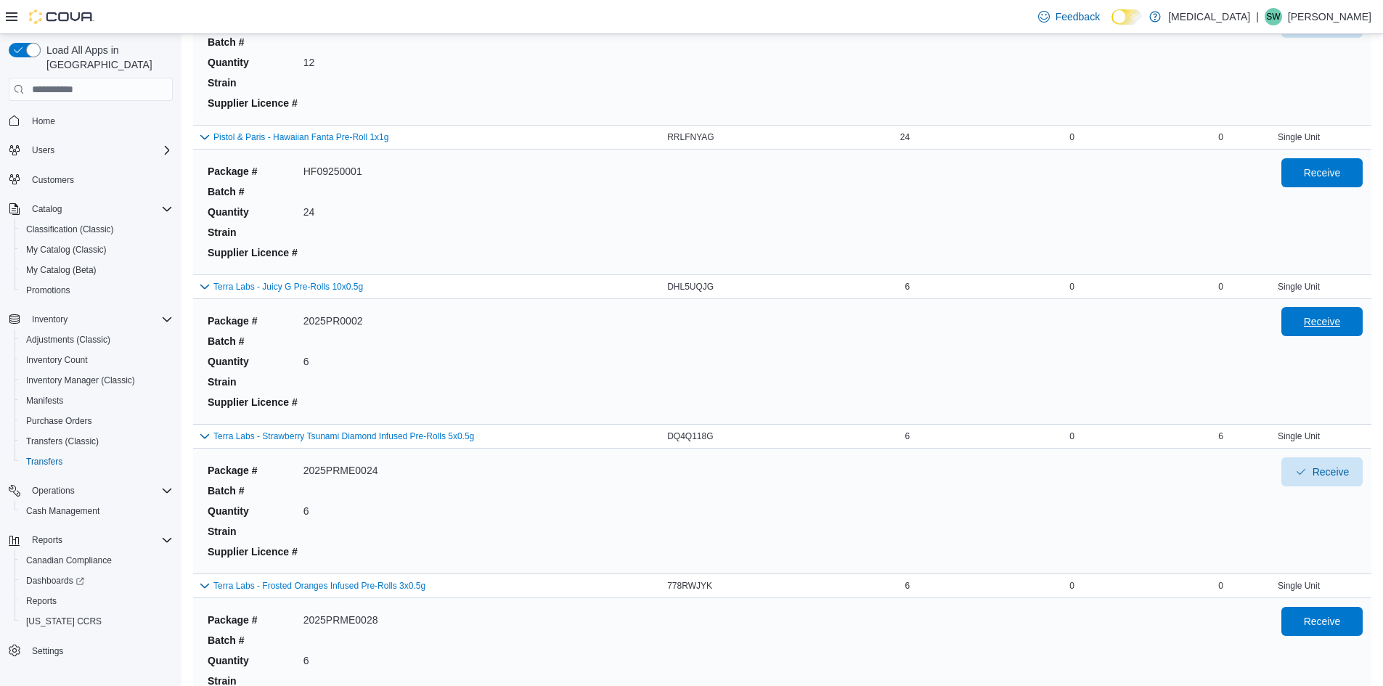
click at [1297, 327] on button "Receive" at bounding box center [1321, 321] width 81 height 29
click at [1226, 278] on div "6" at bounding box center [1151, 286] width 149 height 17
click at [1226, 288] on div "6" at bounding box center [1151, 286] width 149 height 17
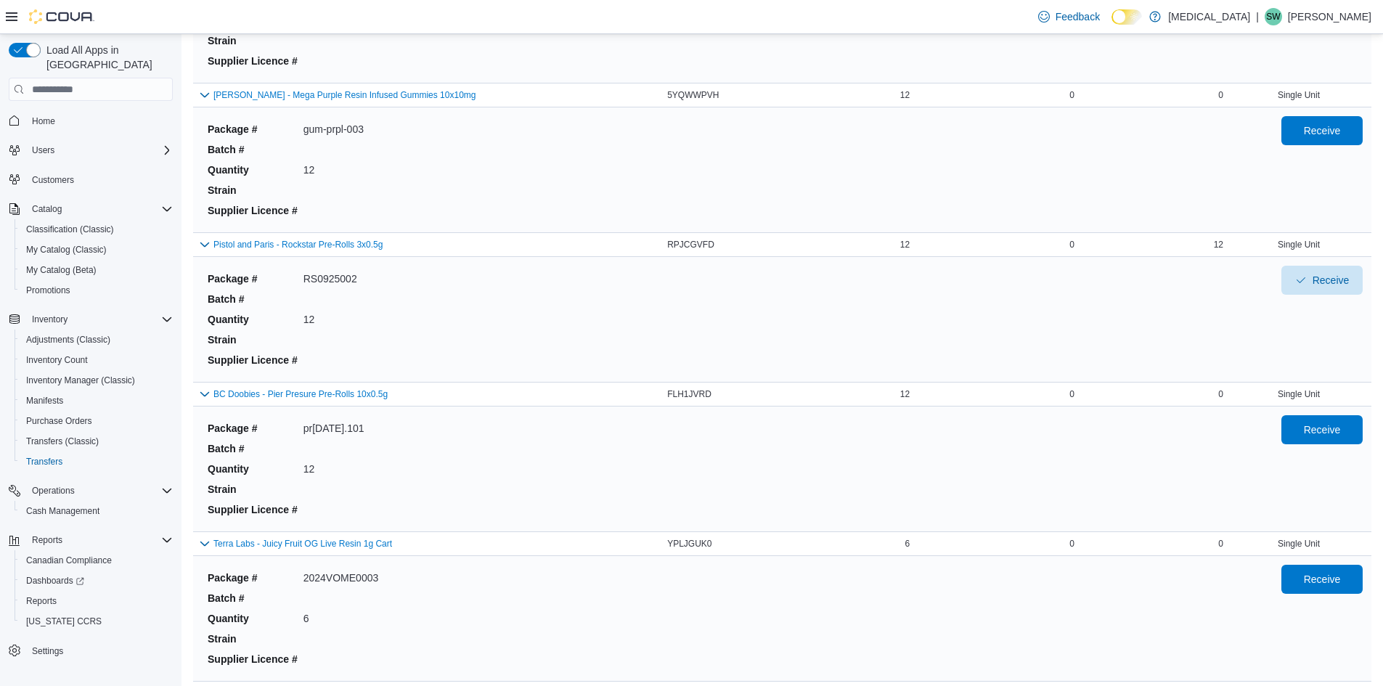
scroll to position [2077, 0]
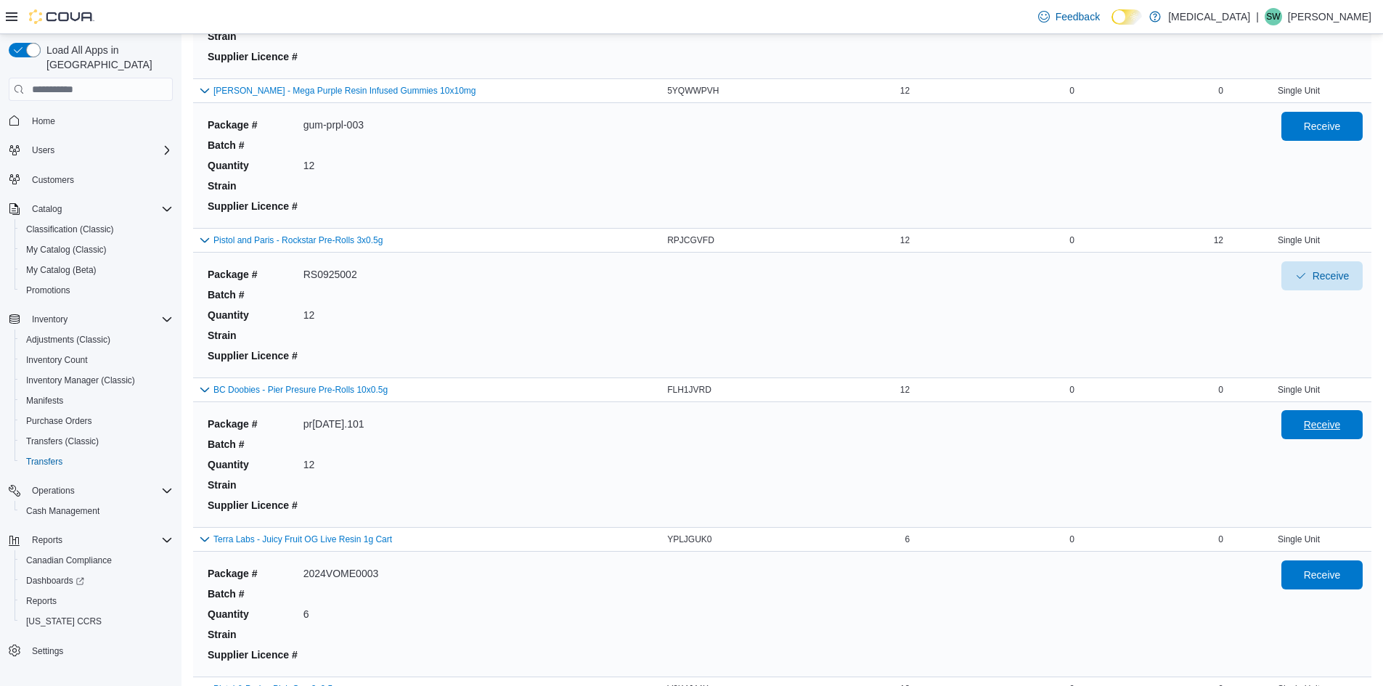
click at [1317, 419] on span "Receive" at bounding box center [1321, 424] width 37 height 15
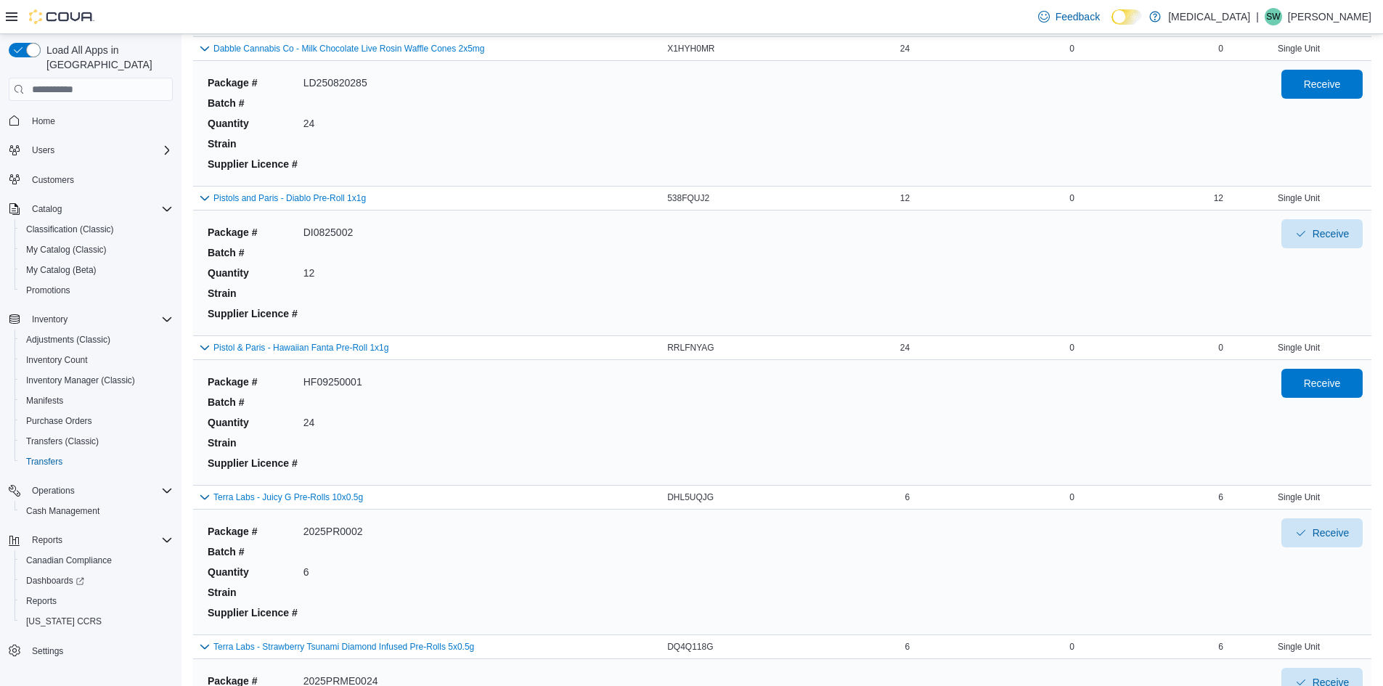
scroll to position [988, 0]
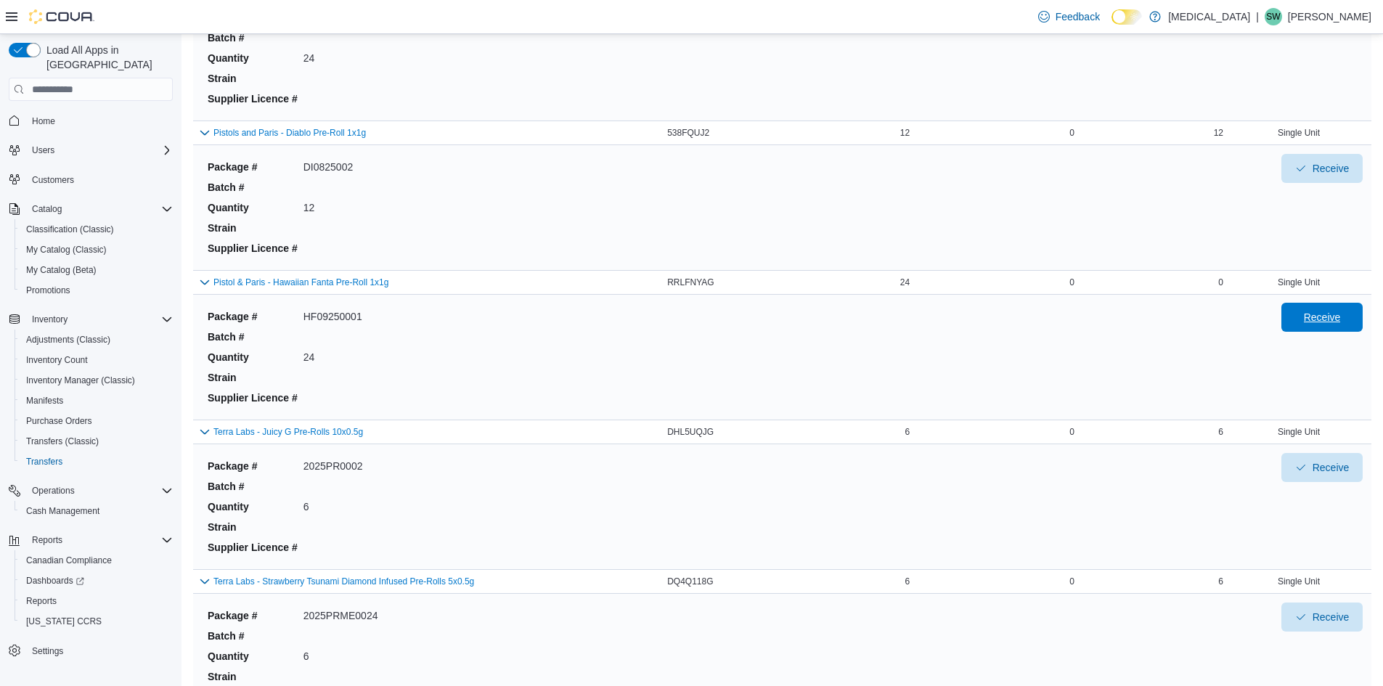
click at [1309, 317] on span "Receive" at bounding box center [1322, 317] width 64 height 29
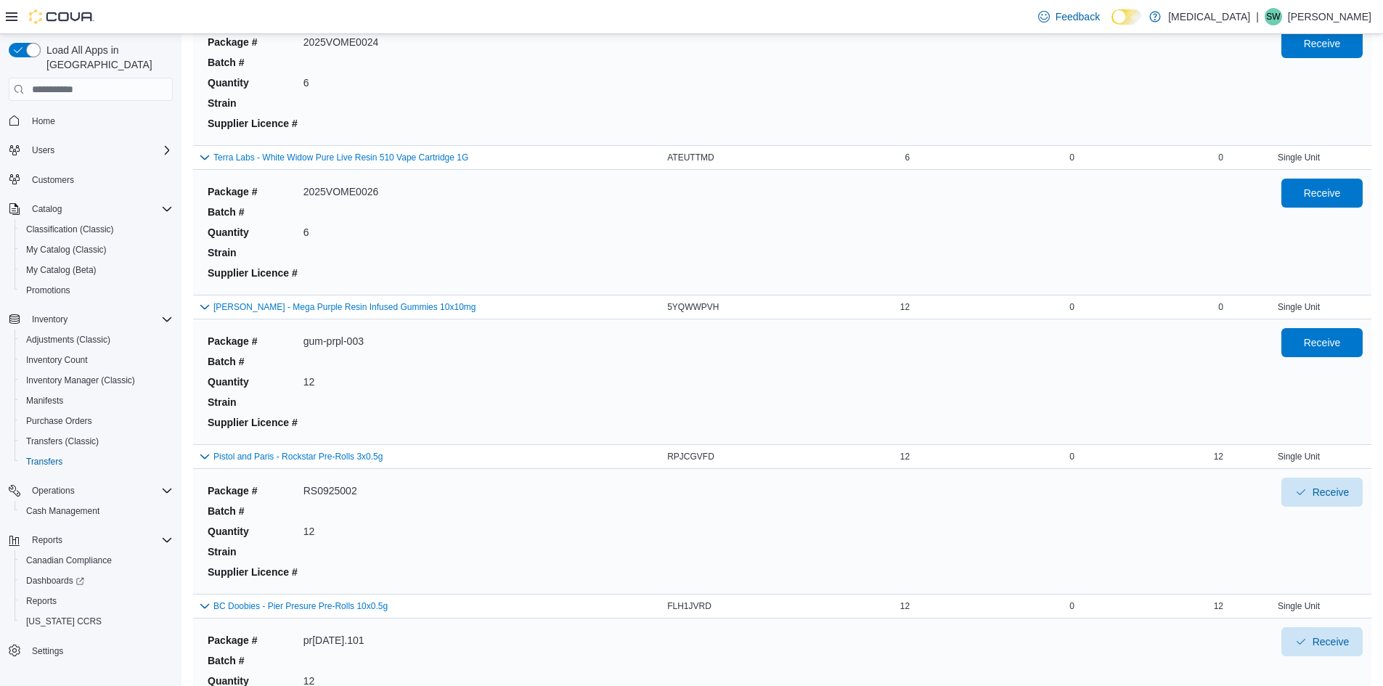
scroll to position [1859, 0]
click at [1238, 312] on div "Single Unit" at bounding box center [1298, 308] width 145 height 17
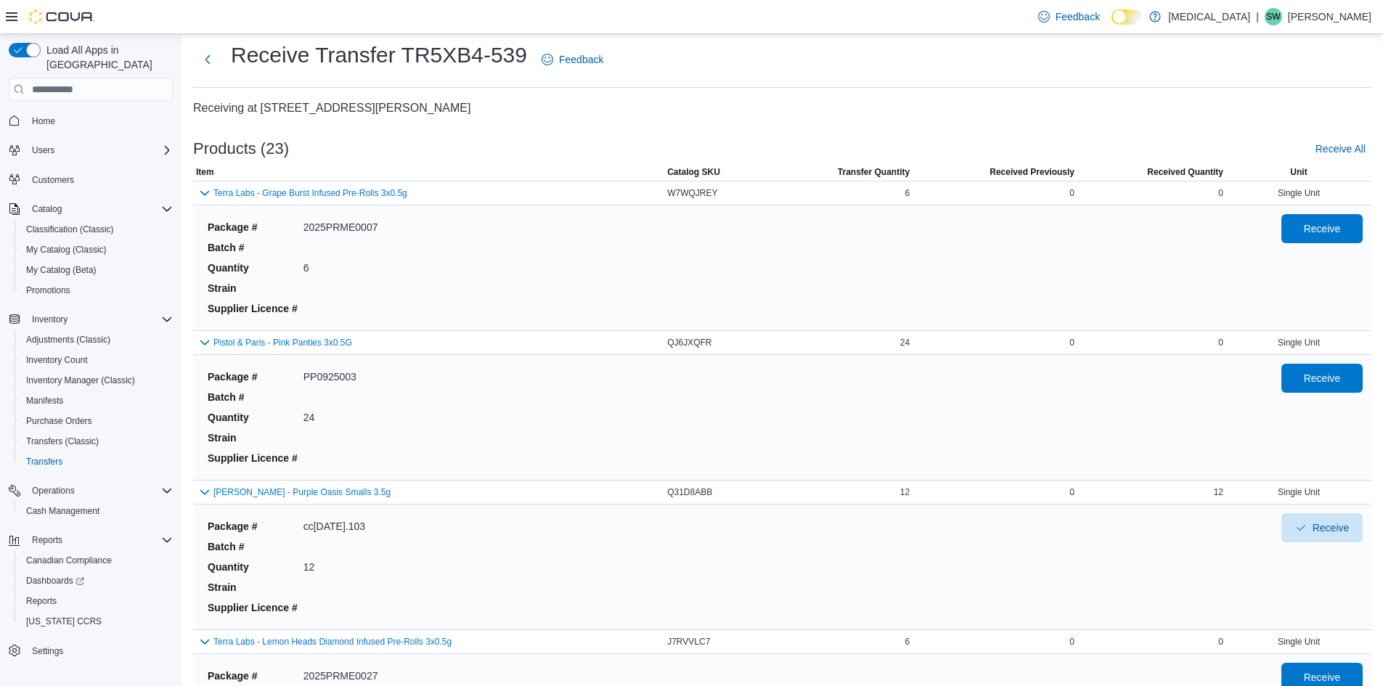
scroll to position [0, 0]
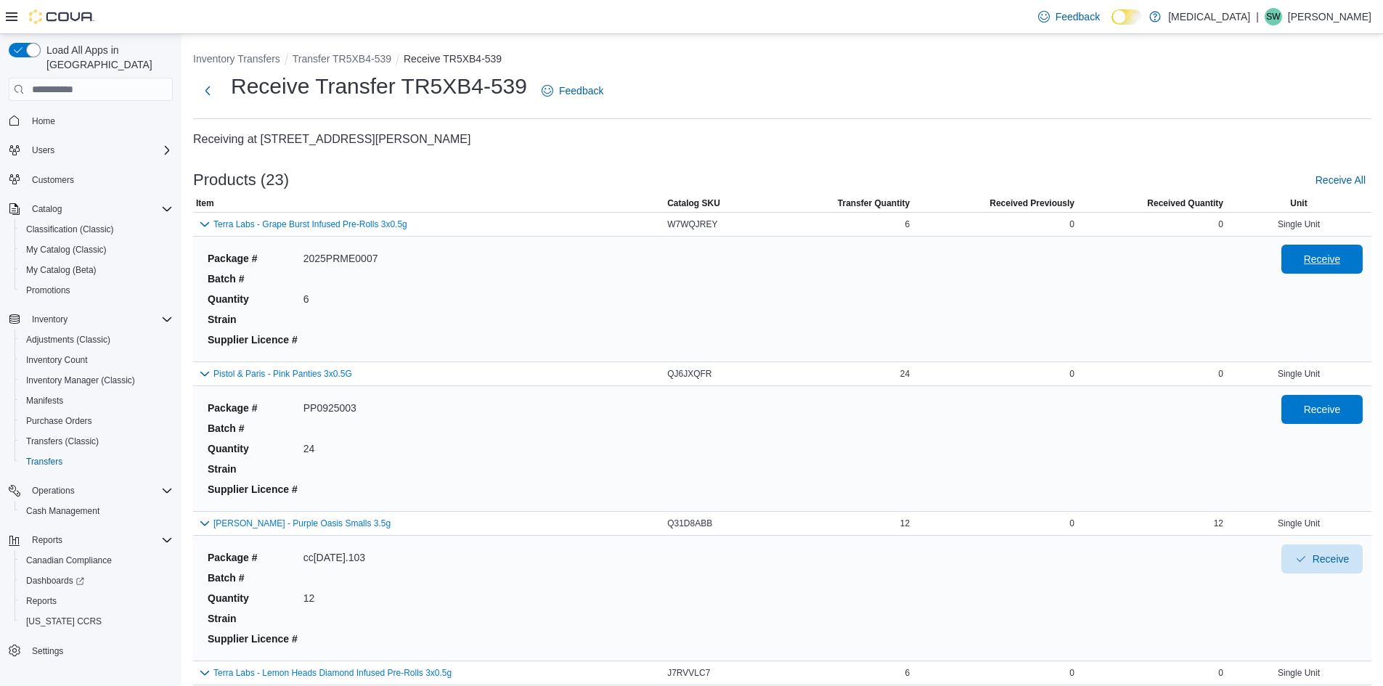
click at [1311, 251] on span "Receive" at bounding box center [1322, 259] width 64 height 29
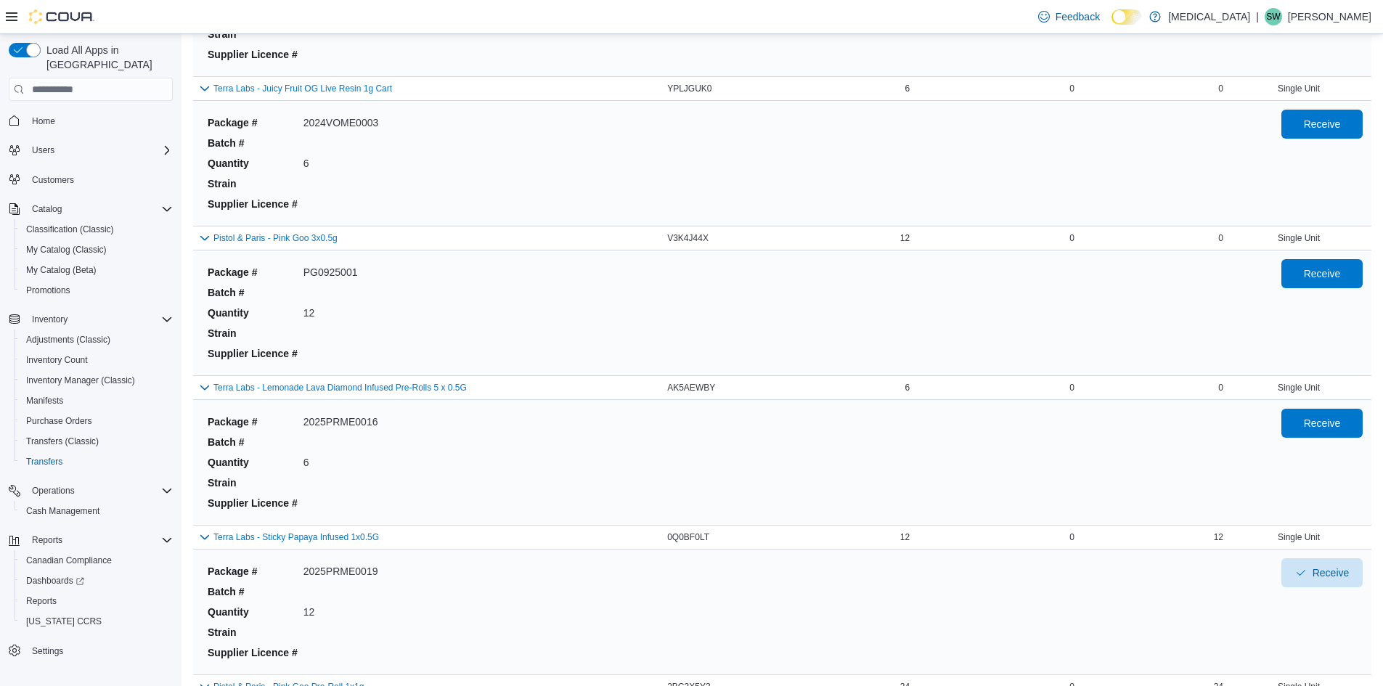
scroll to position [2540, 0]
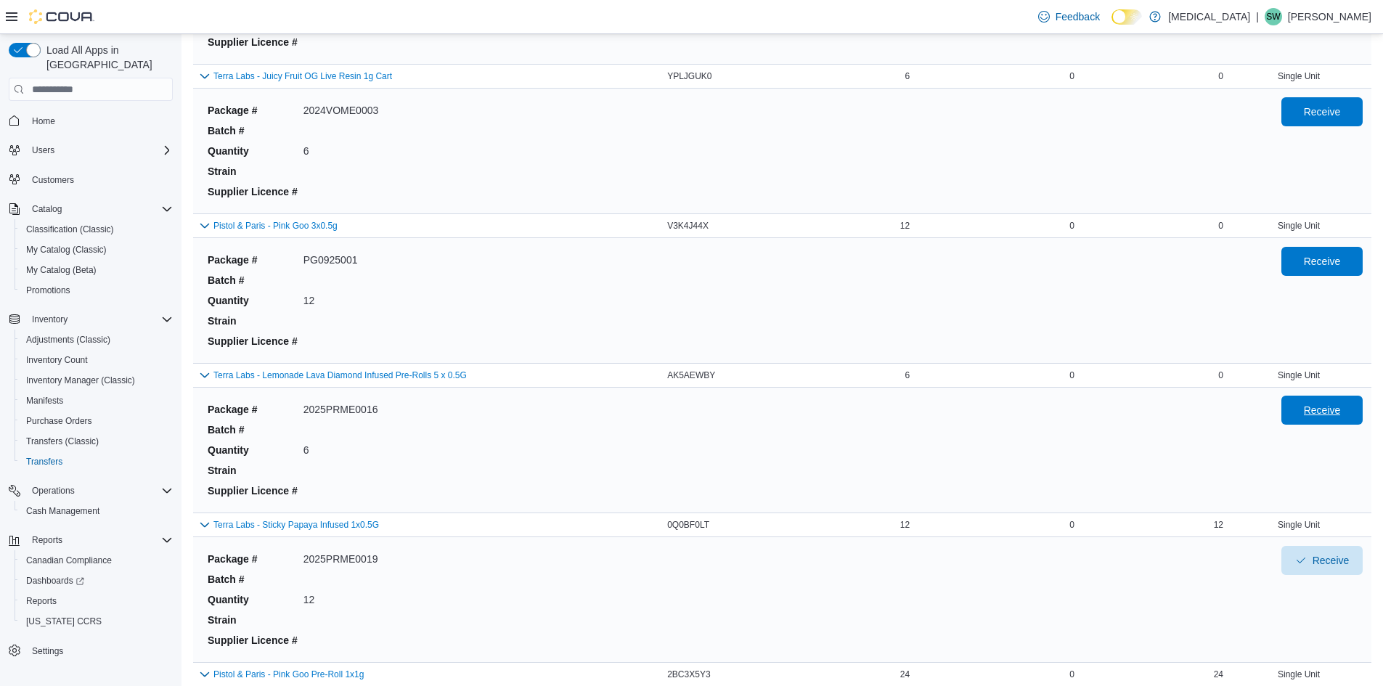
click at [1326, 403] on span "Receive" at bounding box center [1322, 410] width 64 height 29
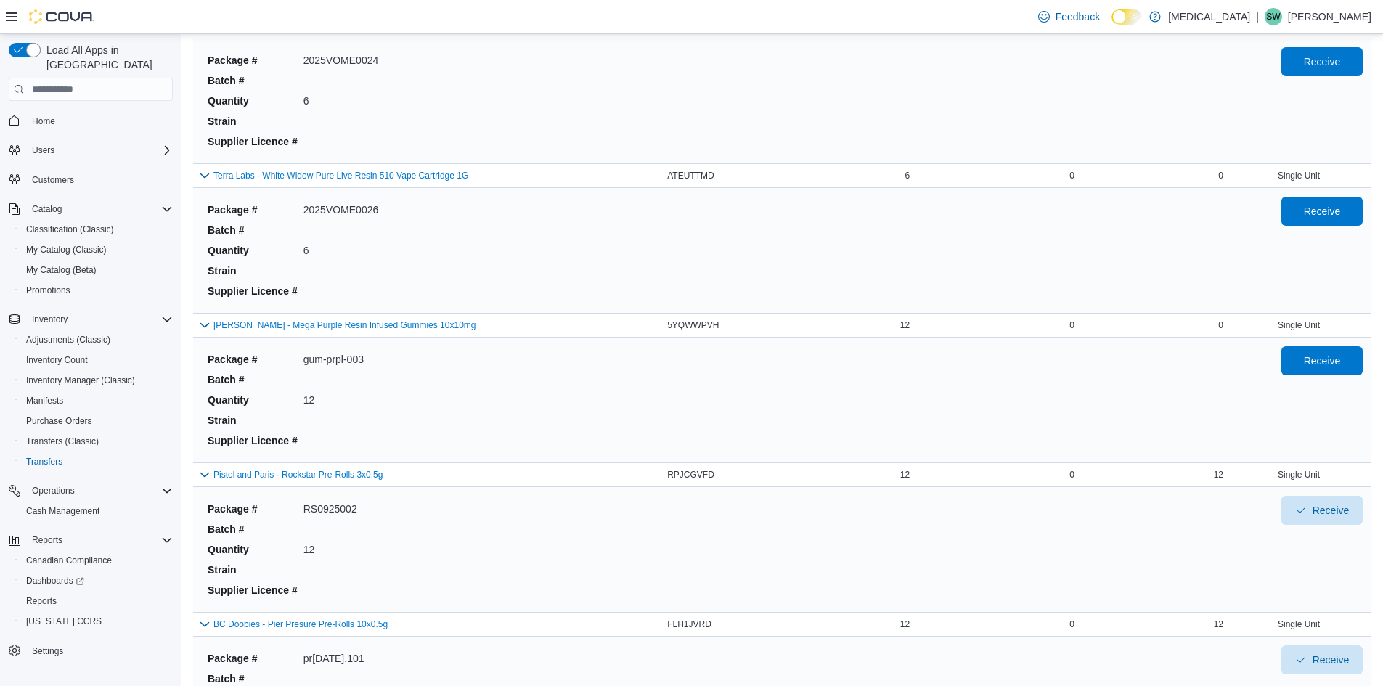
scroll to position [1742, 0]
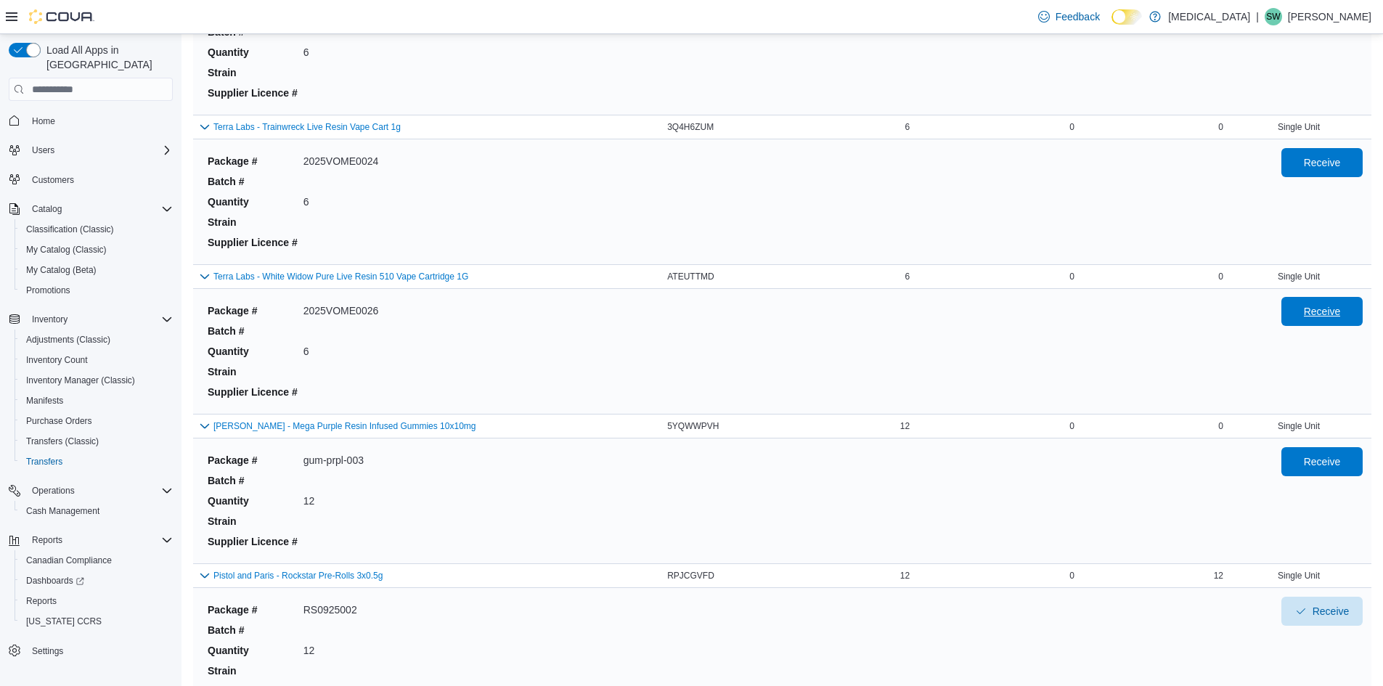
click at [1341, 322] on span "Receive" at bounding box center [1322, 311] width 64 height 29
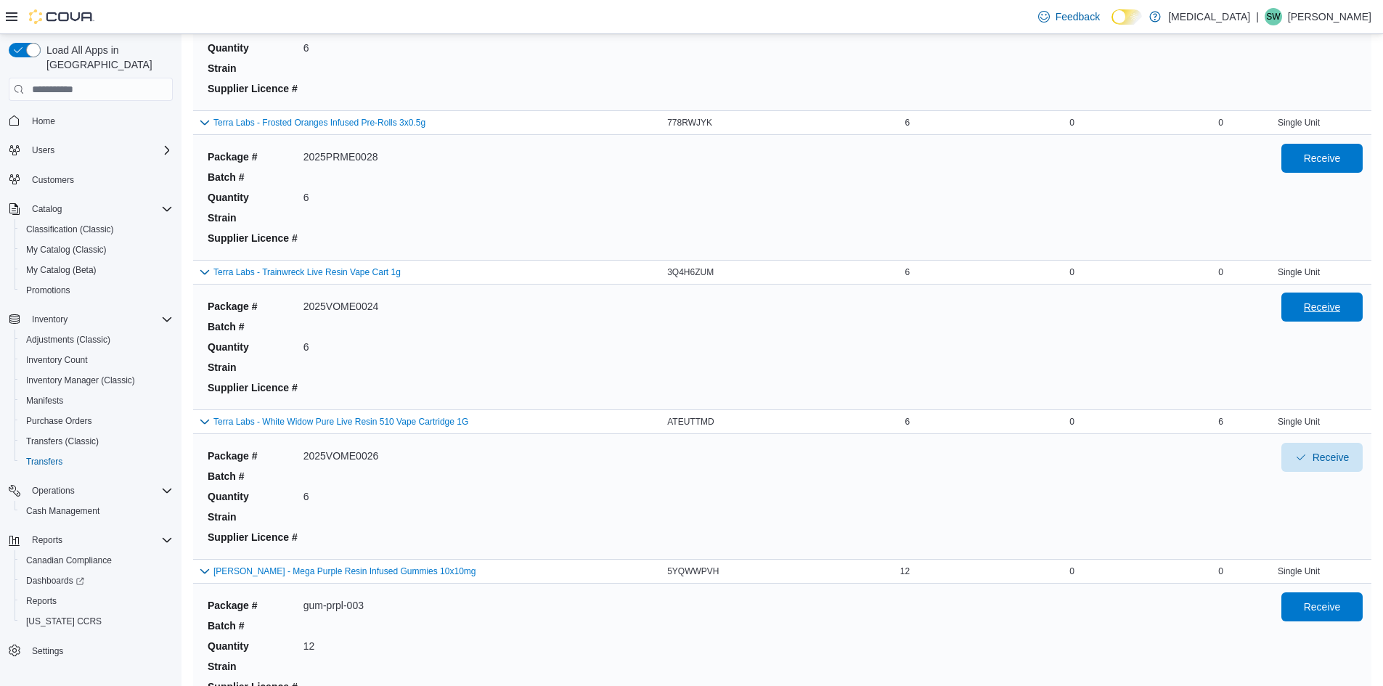
click at [1312, 311] on span "Receive" at bounding box center [1322, 306] width 64 height 29
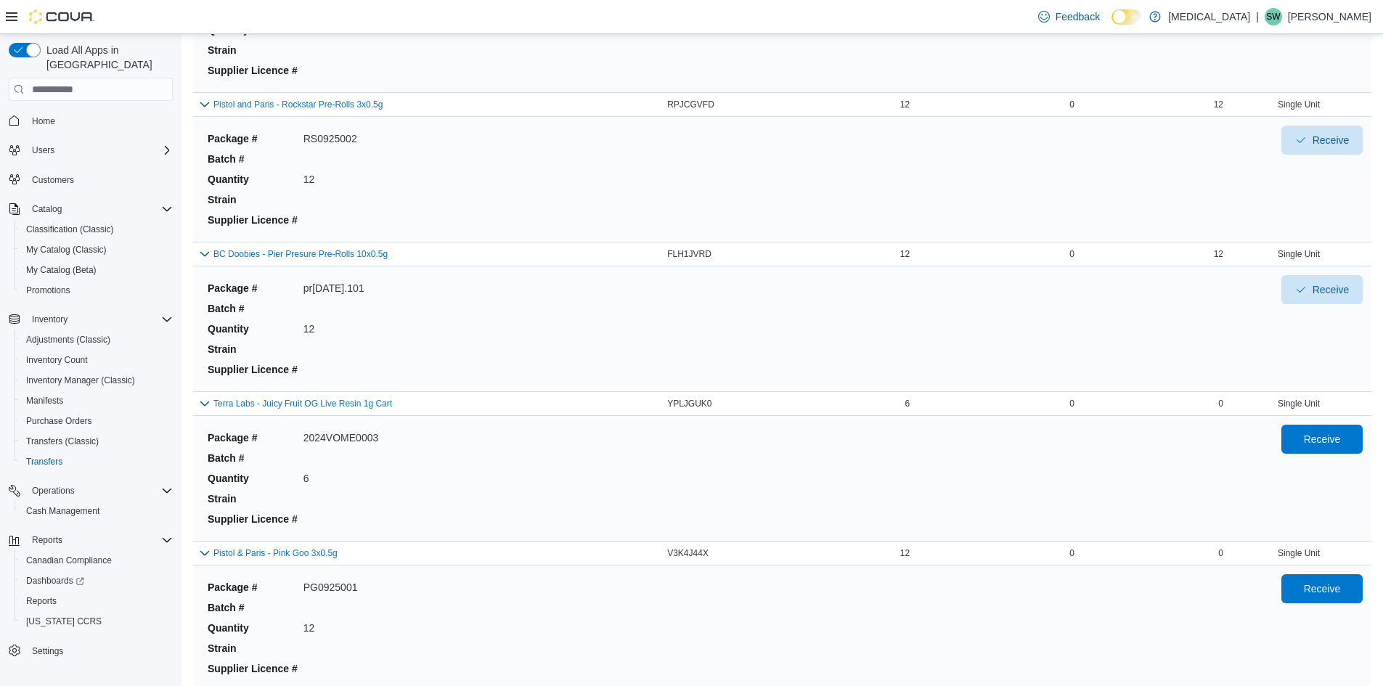
scroll to position [2250, 0]
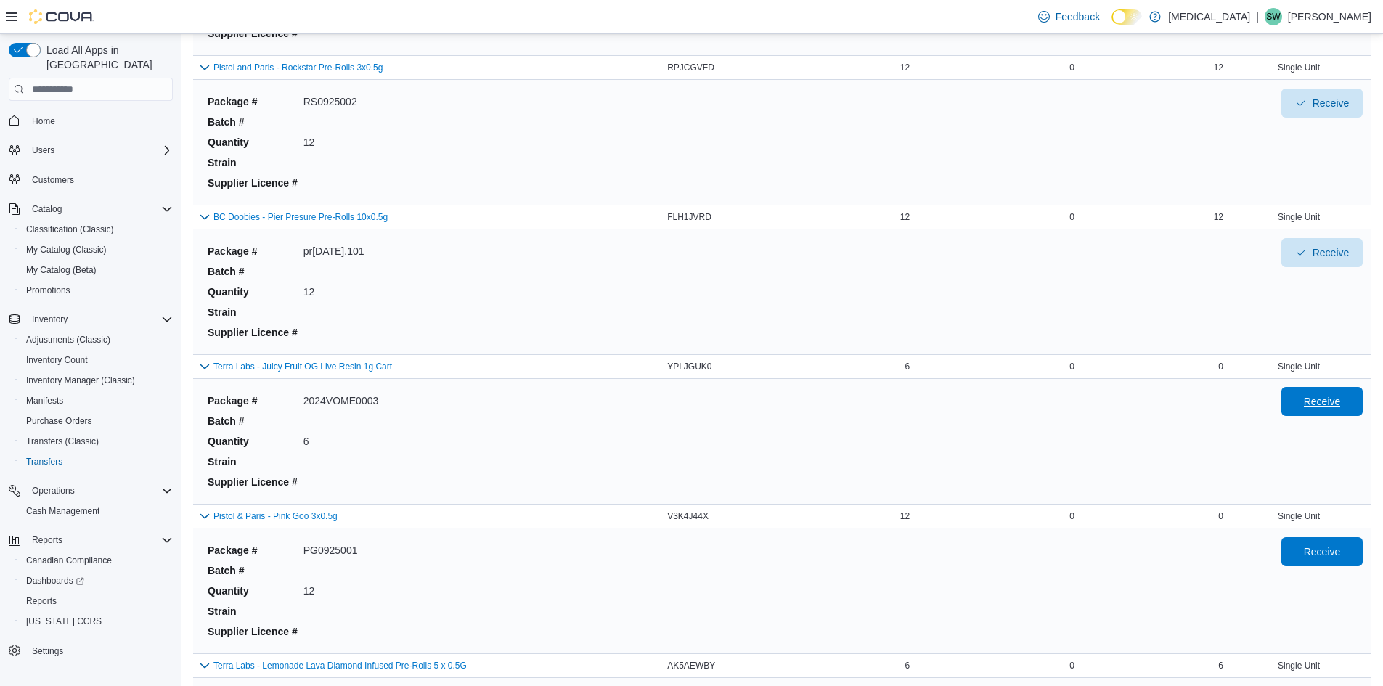
click at [1335, 404] on span "Receive" at bounding box center [1321, 401] width 37 height 15
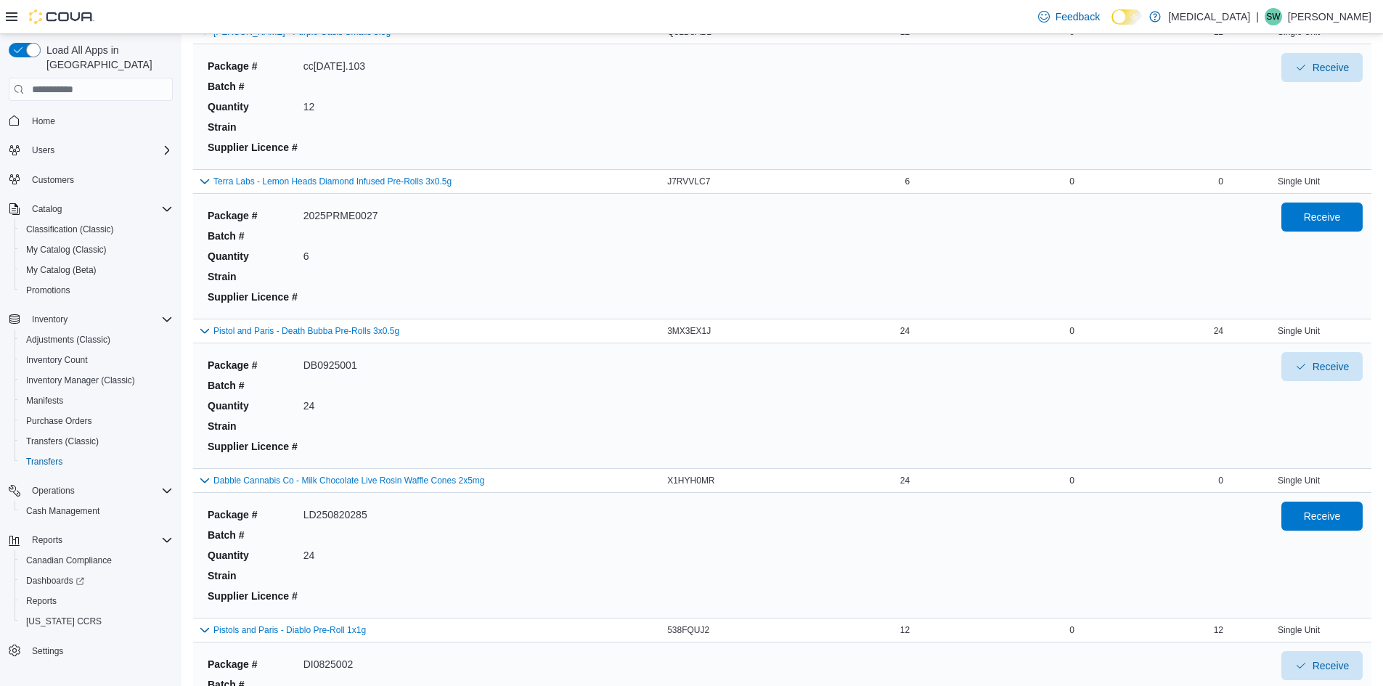
scroll to position [435, 0]
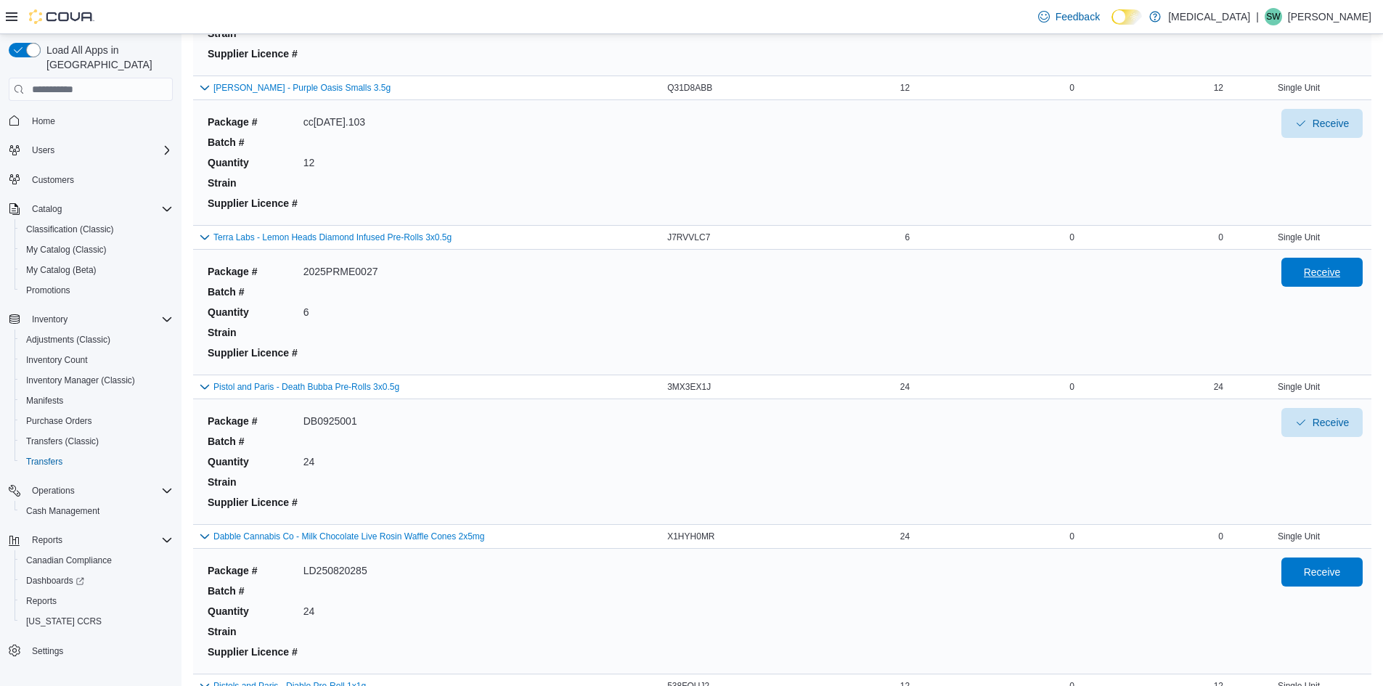
click at [1346, 263] on span "Receive" at bounding box center [1322, 272] width 64 height 29
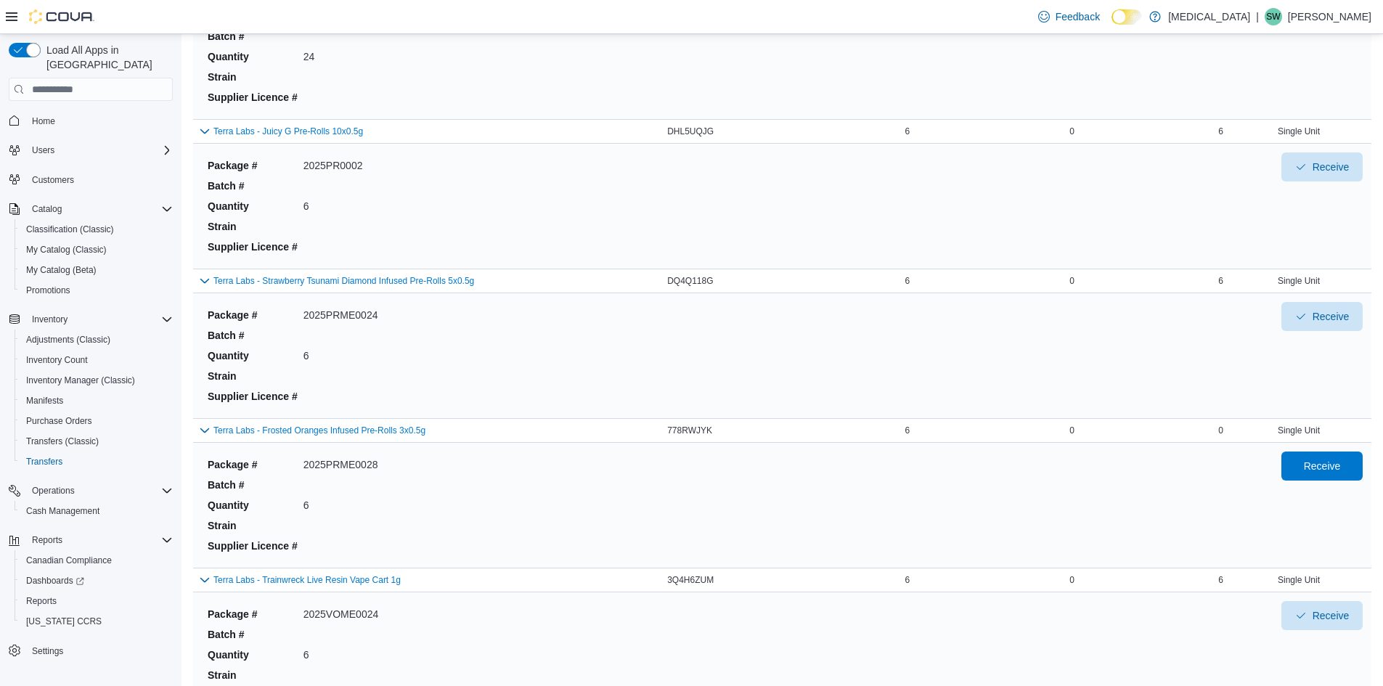
scroll to position [1306, 0]
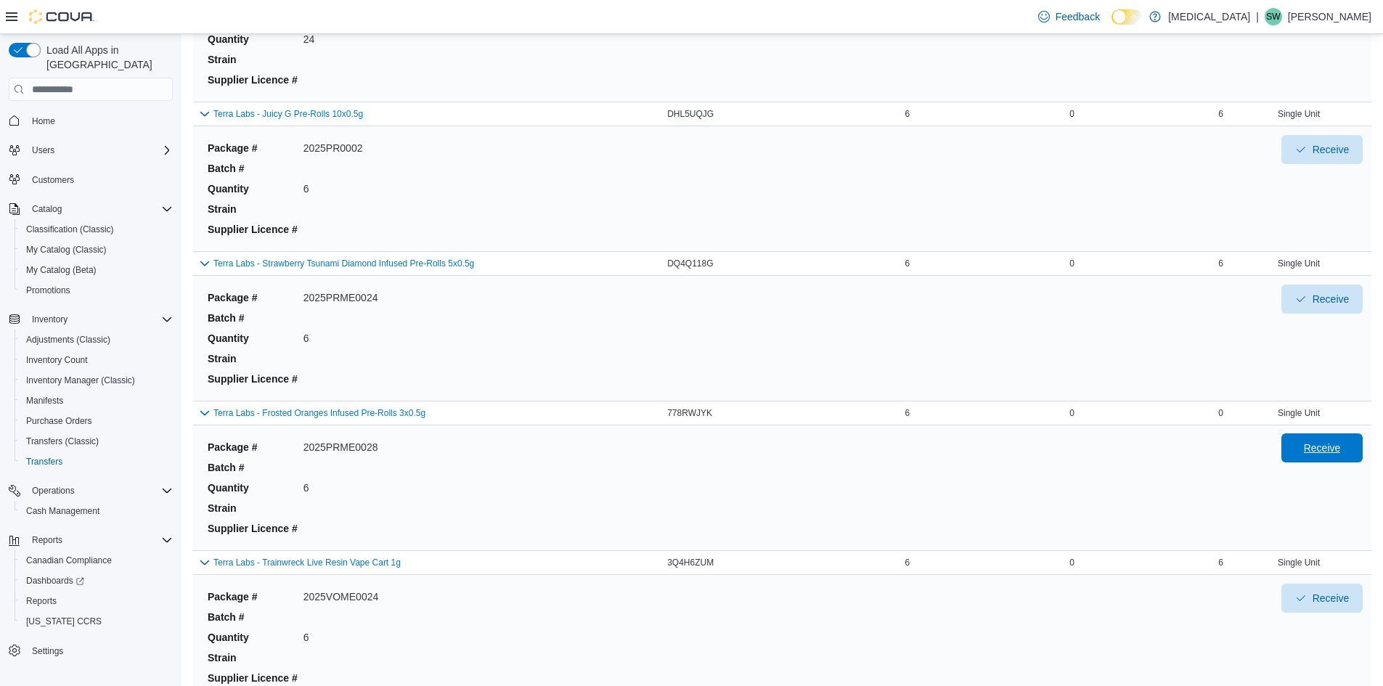
click at [1312, 453] on span "Receive" at bounding box center [1322, 447] width 64 height 29
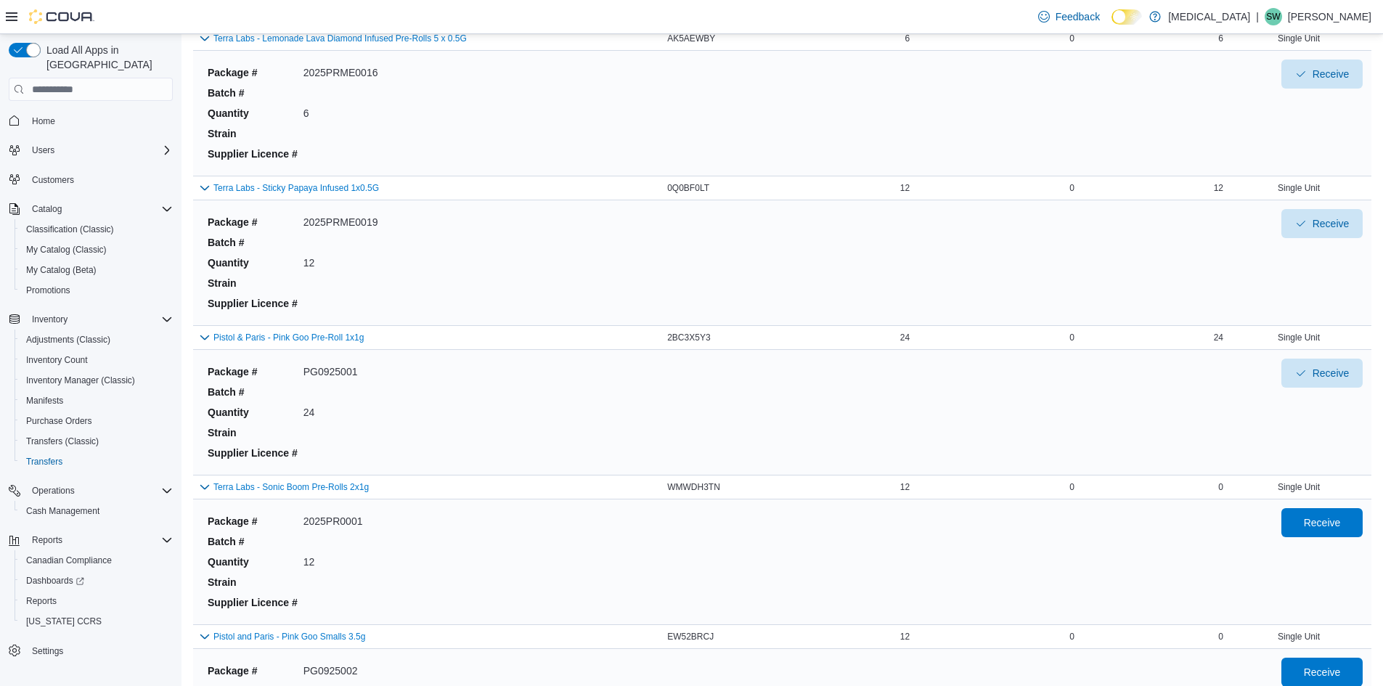
scroll to position [2903, 0]
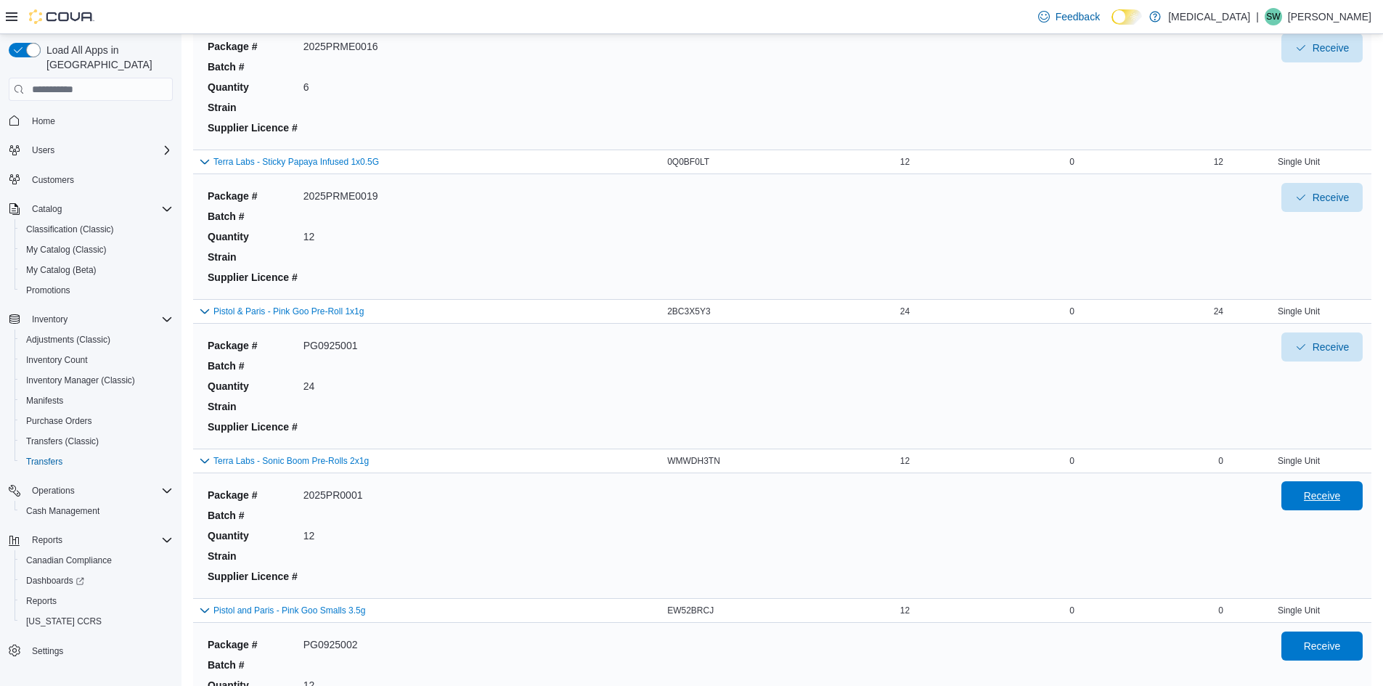
click at [1317, 501] on span "Receive" at bounding box center [1321, 495] width 37 height 15
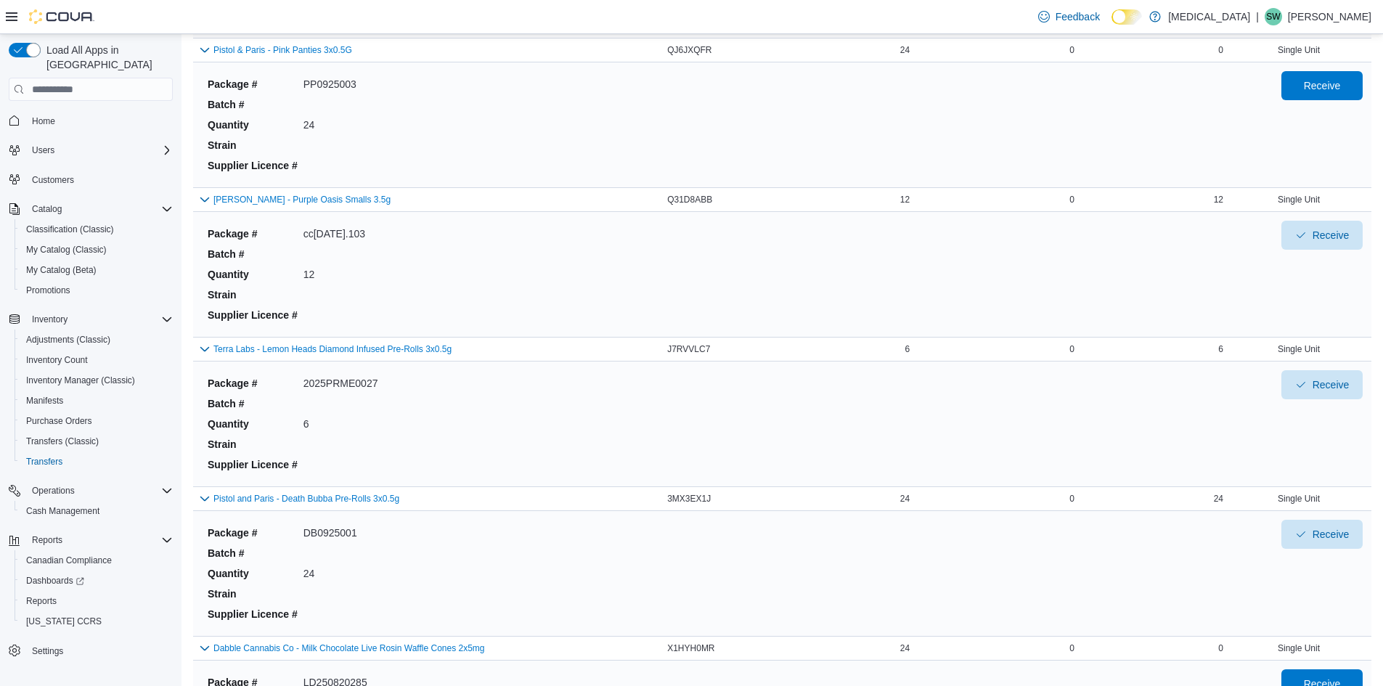
scroll to position [118, 0]
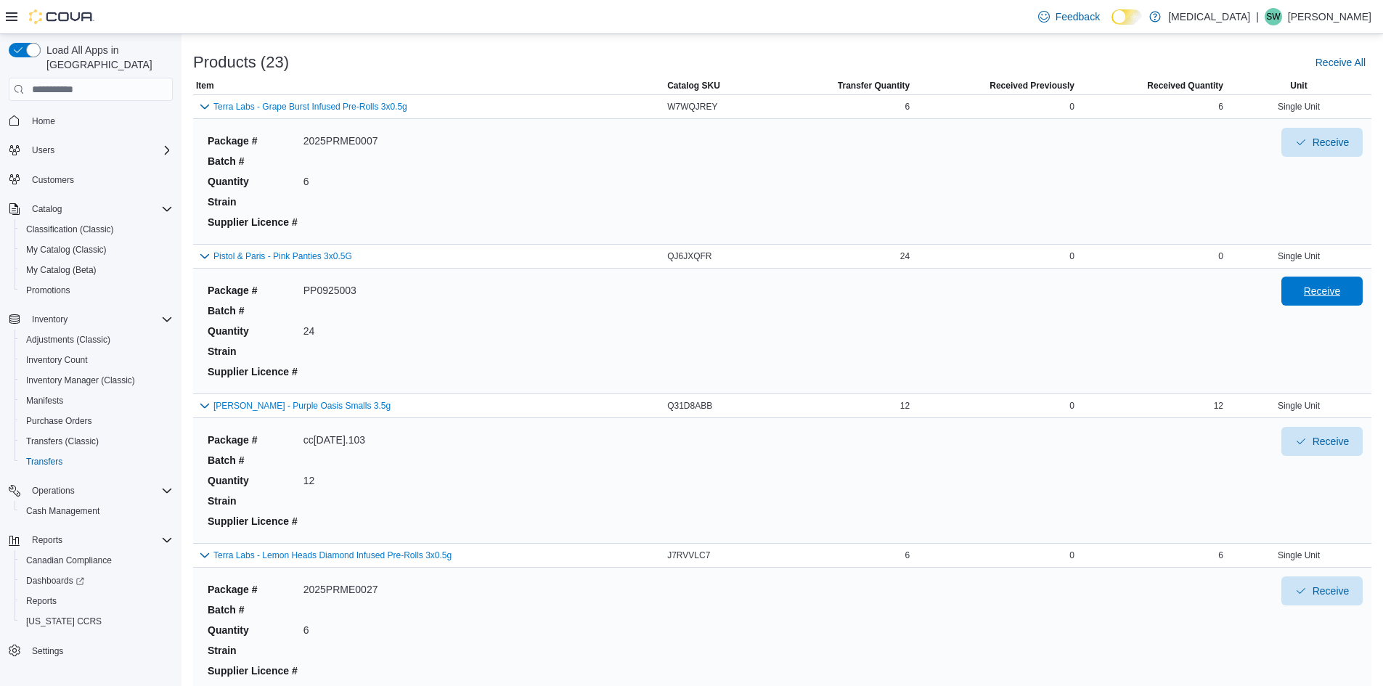
click at [1329, 296] on span "Receive" at bounding box center [1321, 291] width 37 height 15
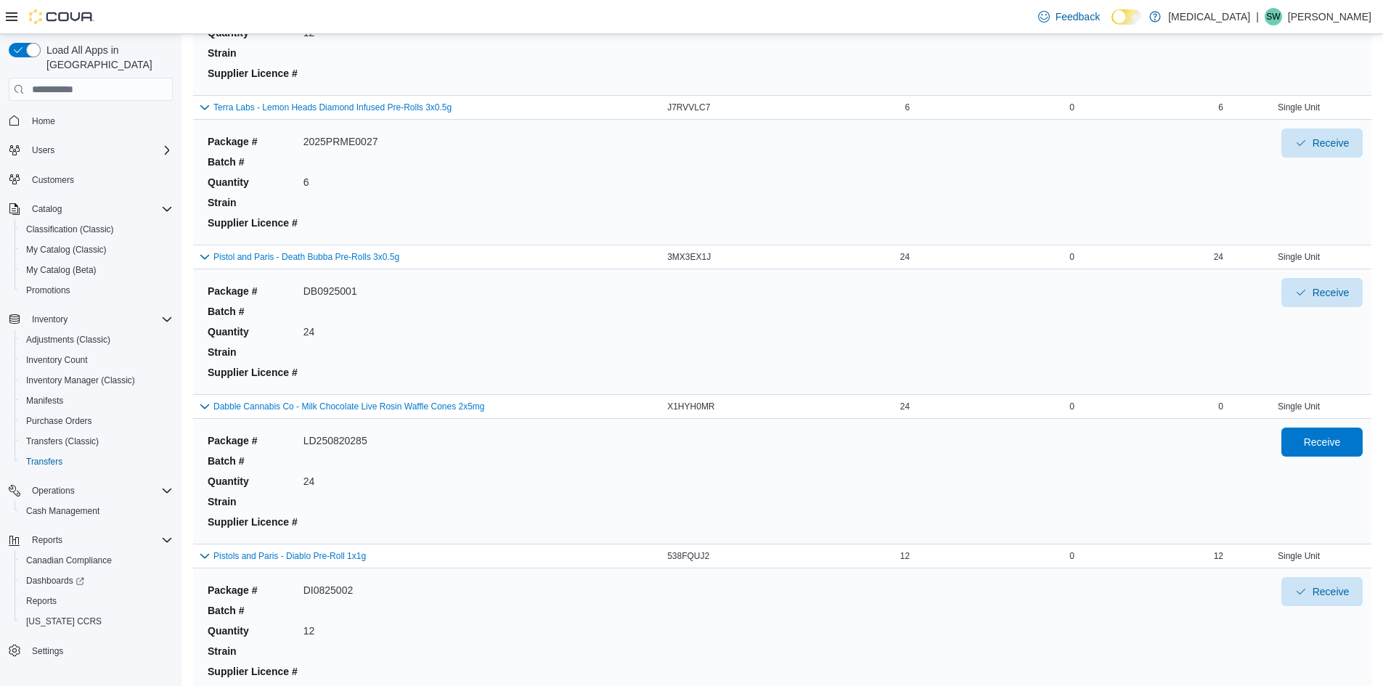
scroll to position [581, 0]
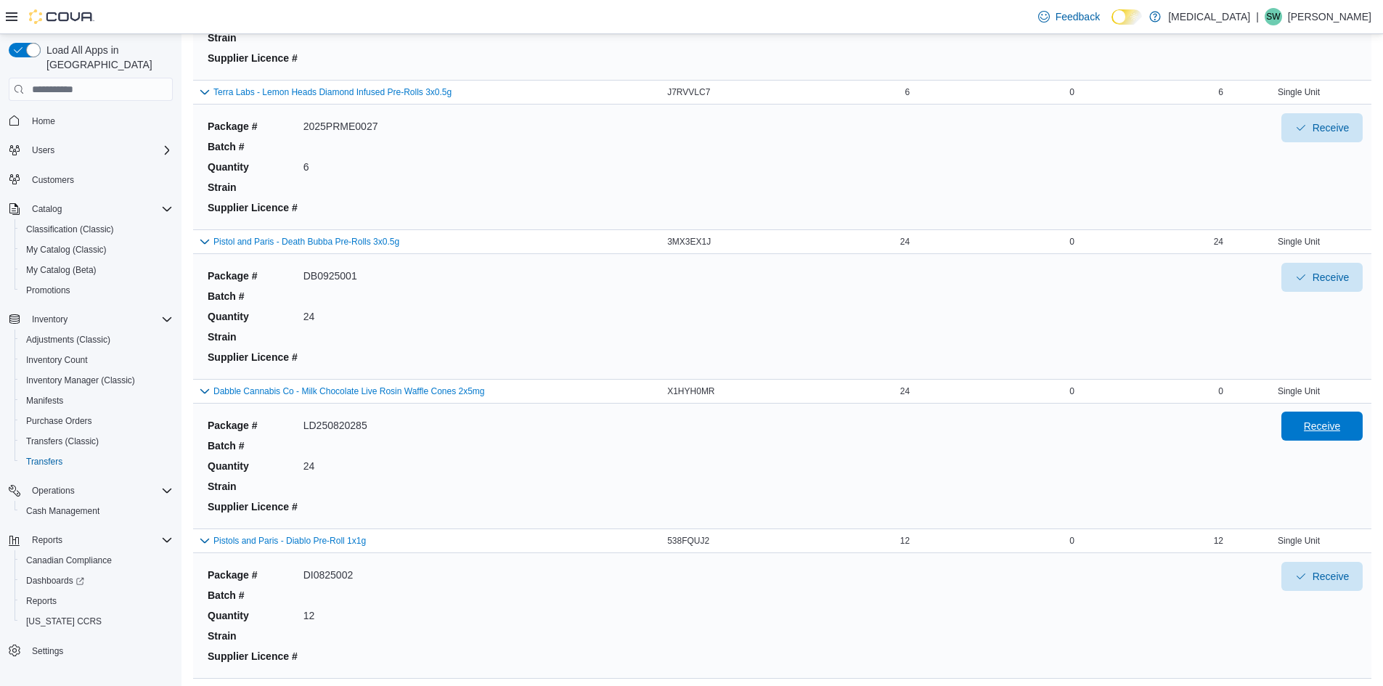
click at [1340, 431] on span "Receive" at bounding box center [1321, 426] width 37 height 15
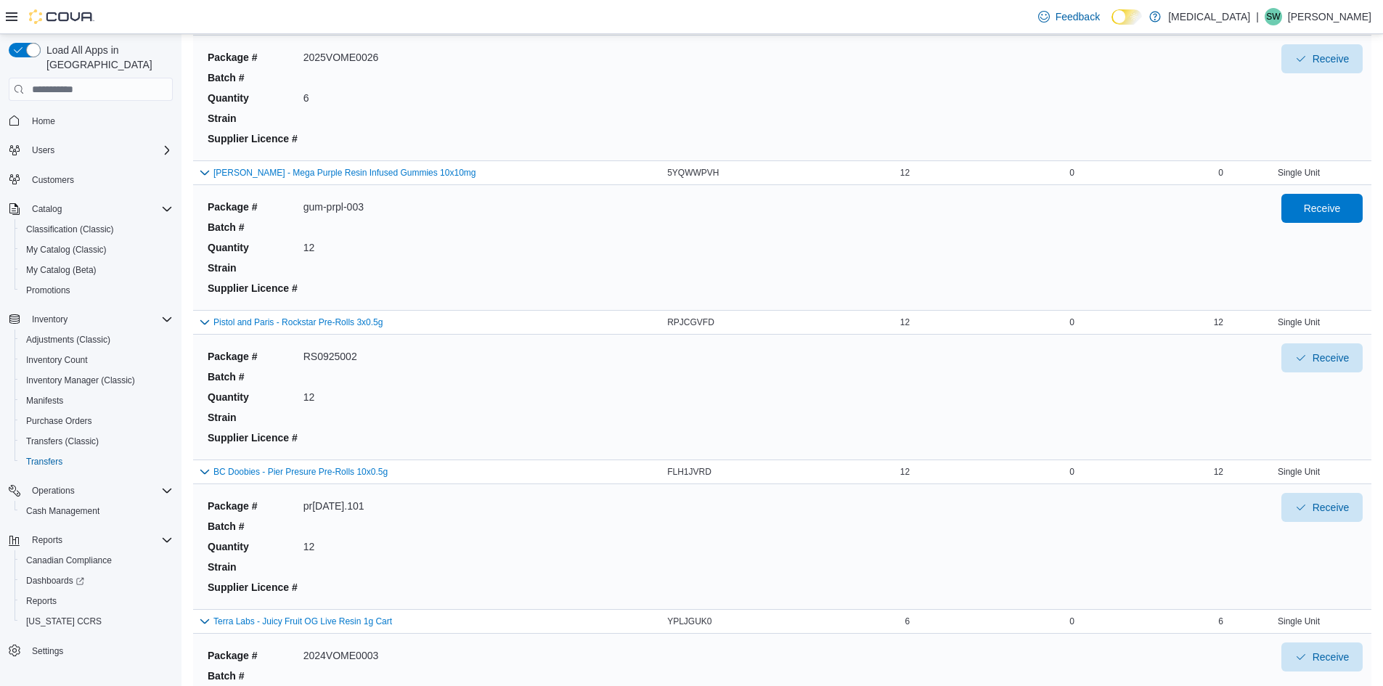
scroll to position [1960, 0]
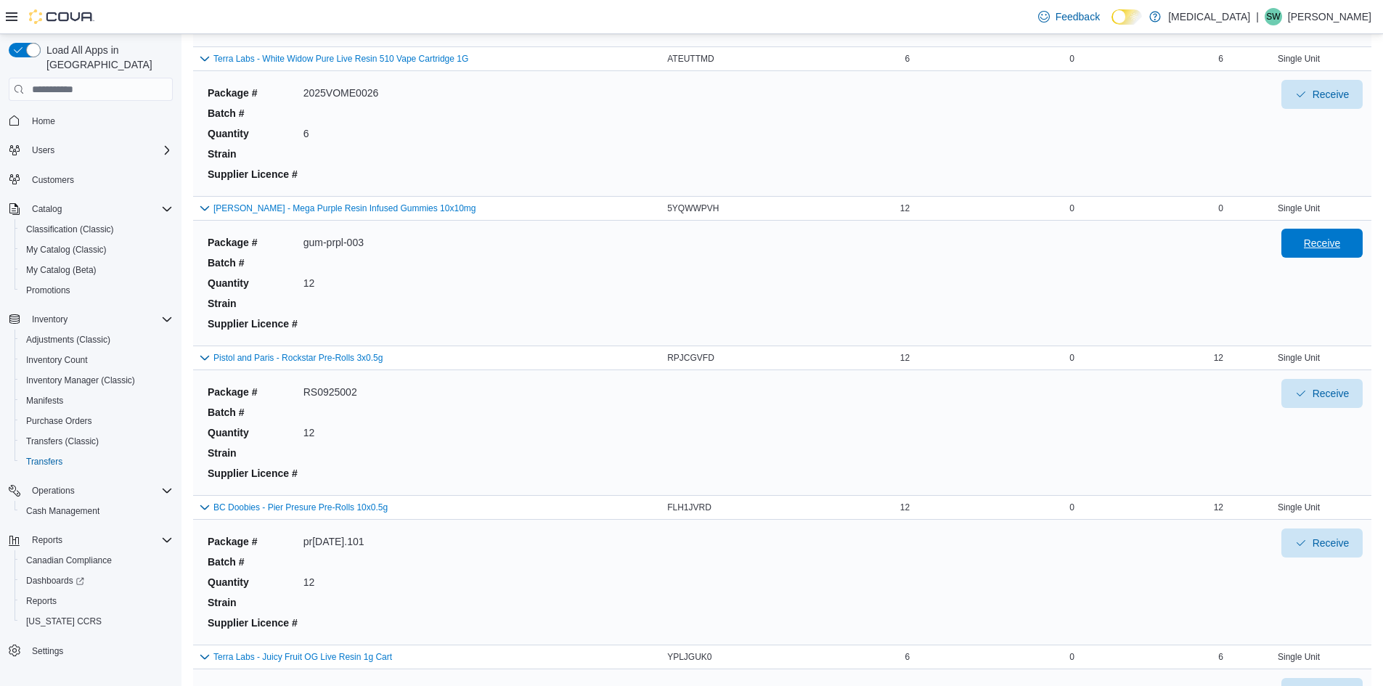
click at [1313, 239] on span "Receive" at bounding box center [1322, 243] width 64 height 29
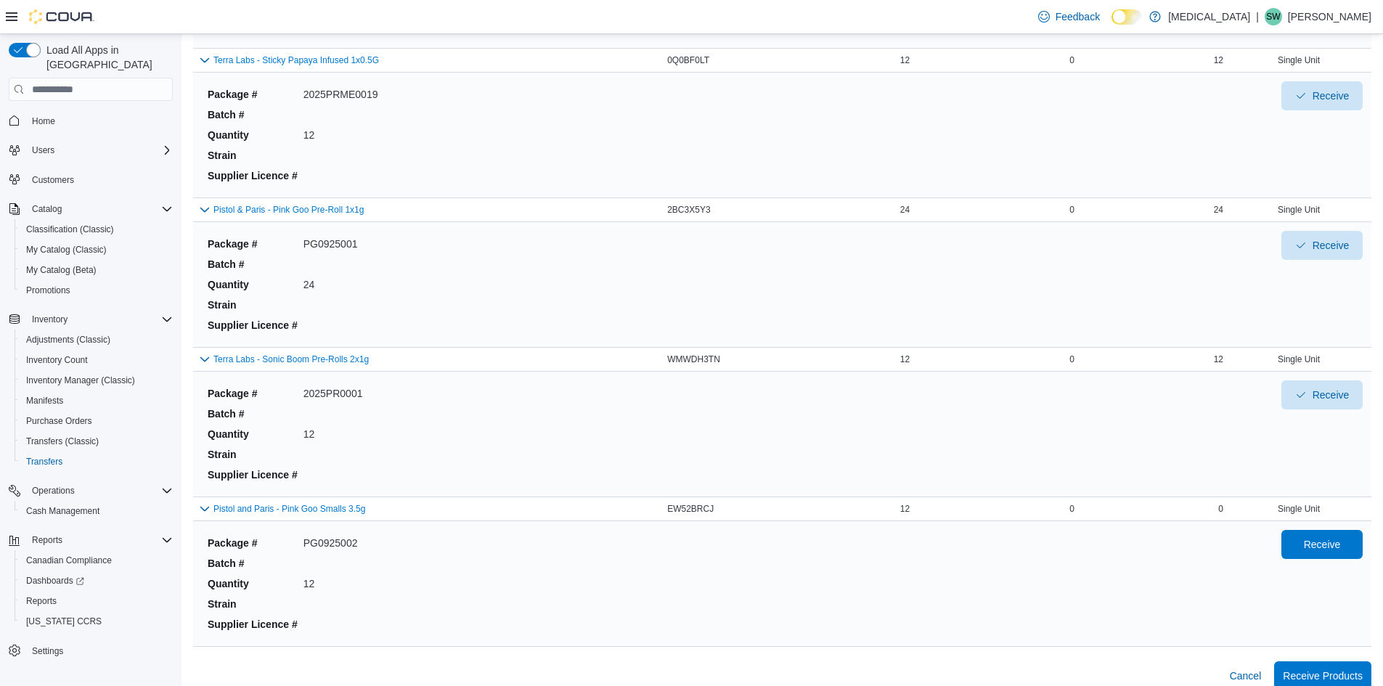
scroll to position [3021, 0]
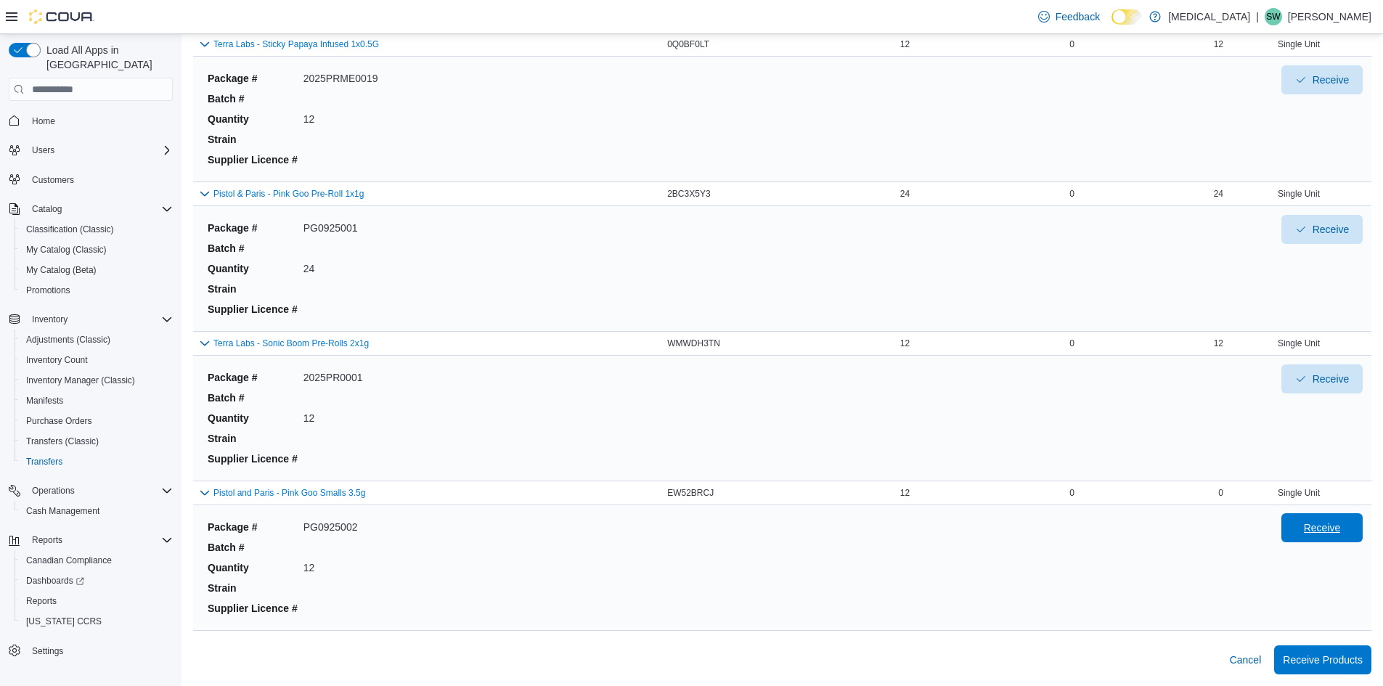
click at [1313, 526] on span "Receive" at bounding box center [1322, 527] width 64 height 29
click at [1332, 666] on span "Receive Products" at bounding box center [1322, 659] width 80 height 15
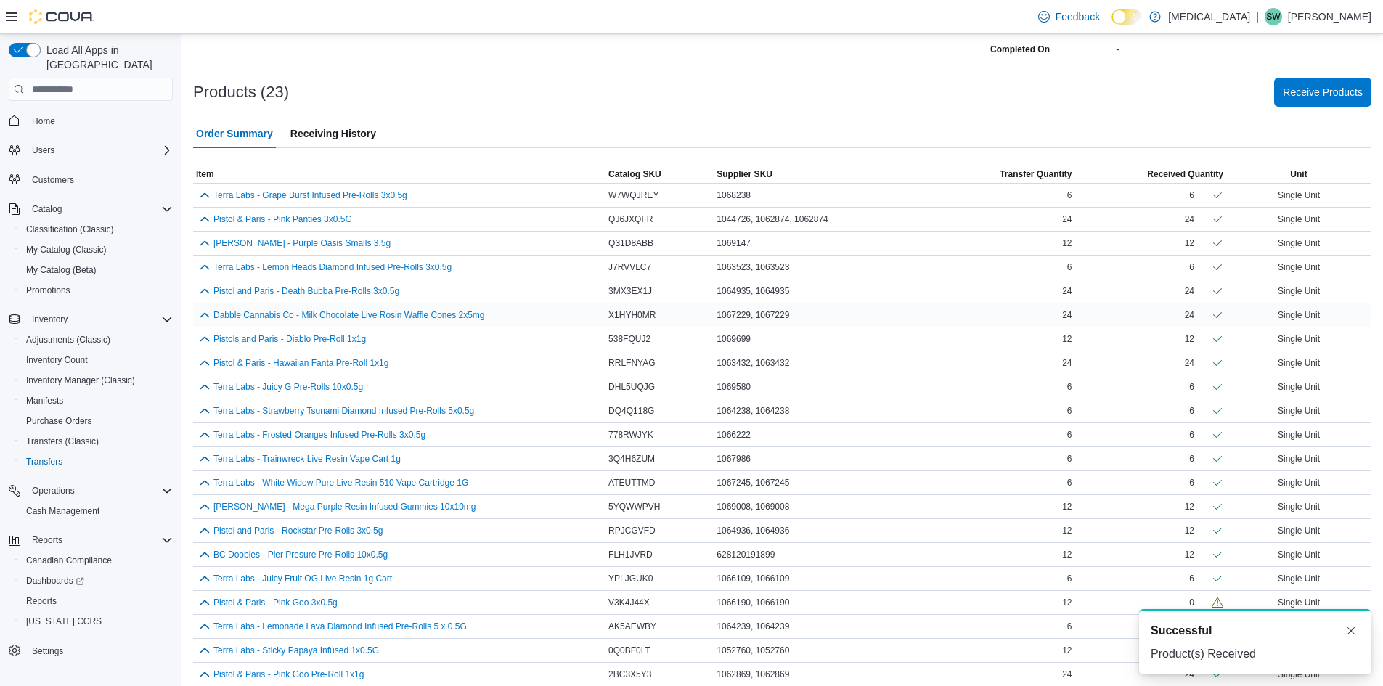
scroll to position [267, 0]
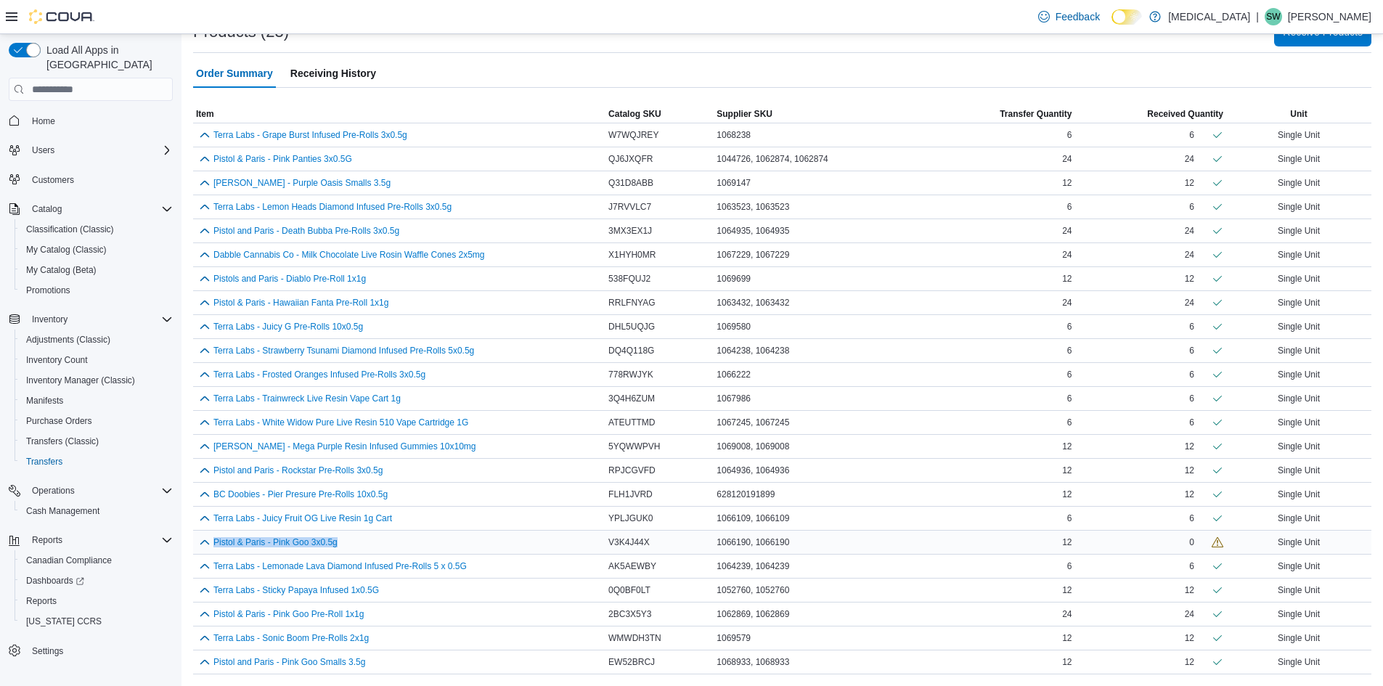
drag, startPoint x: 344, startPoint y: 544, endPoint x: 213, endPoint y: 550, distance: 131.5
click at [213, 550] on div "Pistol & Paris - Pink Goo 3x0.5g" at bounding box center [399, 541] width 406 height 17
copy button "Pistol & Paris - Pink Goo 3x0.5g"
drag, startPoint x: 350, startPoint y: 613, endPoint x: 215, endPoint y: 615, distance: 135.0
click at [215, 615] on div "Pistol & Paris - Pink Goo Pre-Roll 1x1g" at bounding box center [399, 613] width 406 height 17
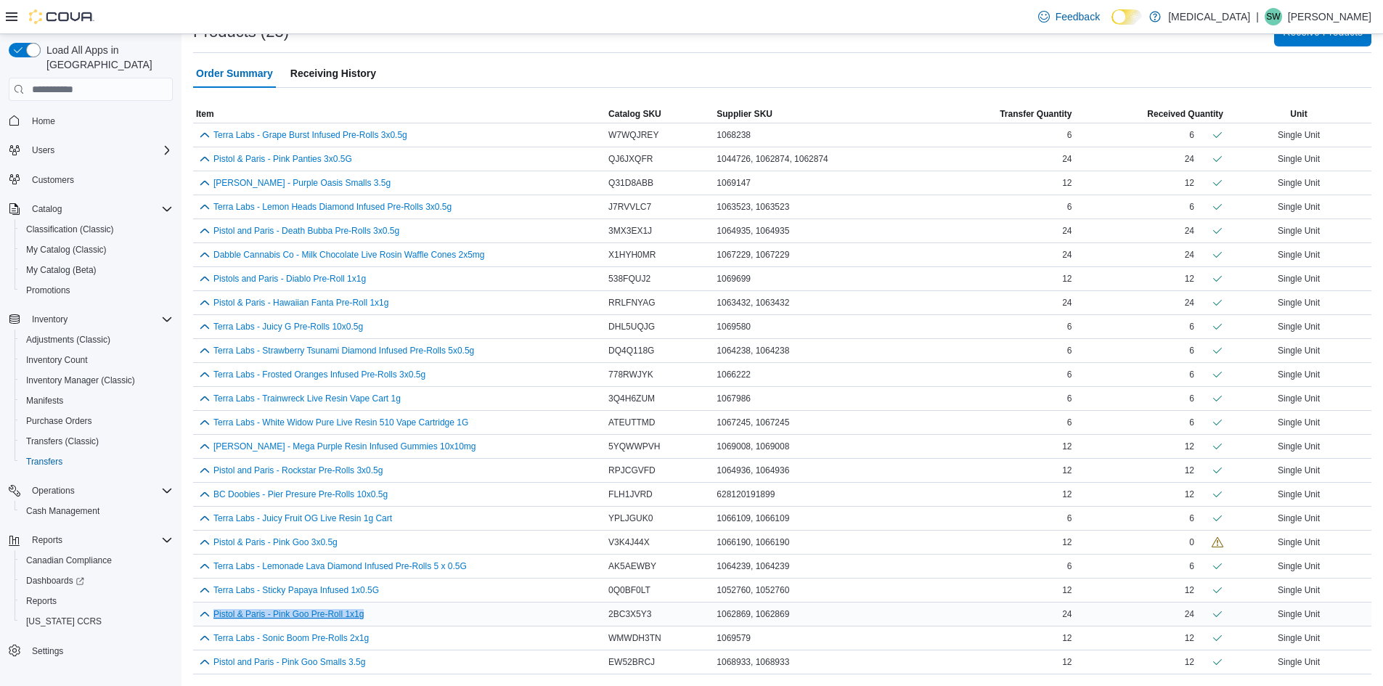
copy button "Pistol & Paris - Pink Goo Pre-Roll 1x1g"
drag, startPoint x: 211, startPoint y: 325, endPoint x: 226, endPoint y: 319, distance: 15.6
click at [226, 319] on div "Terra Labs - Juicy G Pre-Rolls 10x0.5g" at bounding box center [399, 326] width 406 height 17
drag, startPoint x: 213, startPoint y: 322, endPoint x: 361, endPoint y: 329, distance: 148.2
click at [361, 329] on button "Terra Labs - Juicy G Pre-Rolls 10x0.5g" at bounding box center [288, 327] width 150 height 10
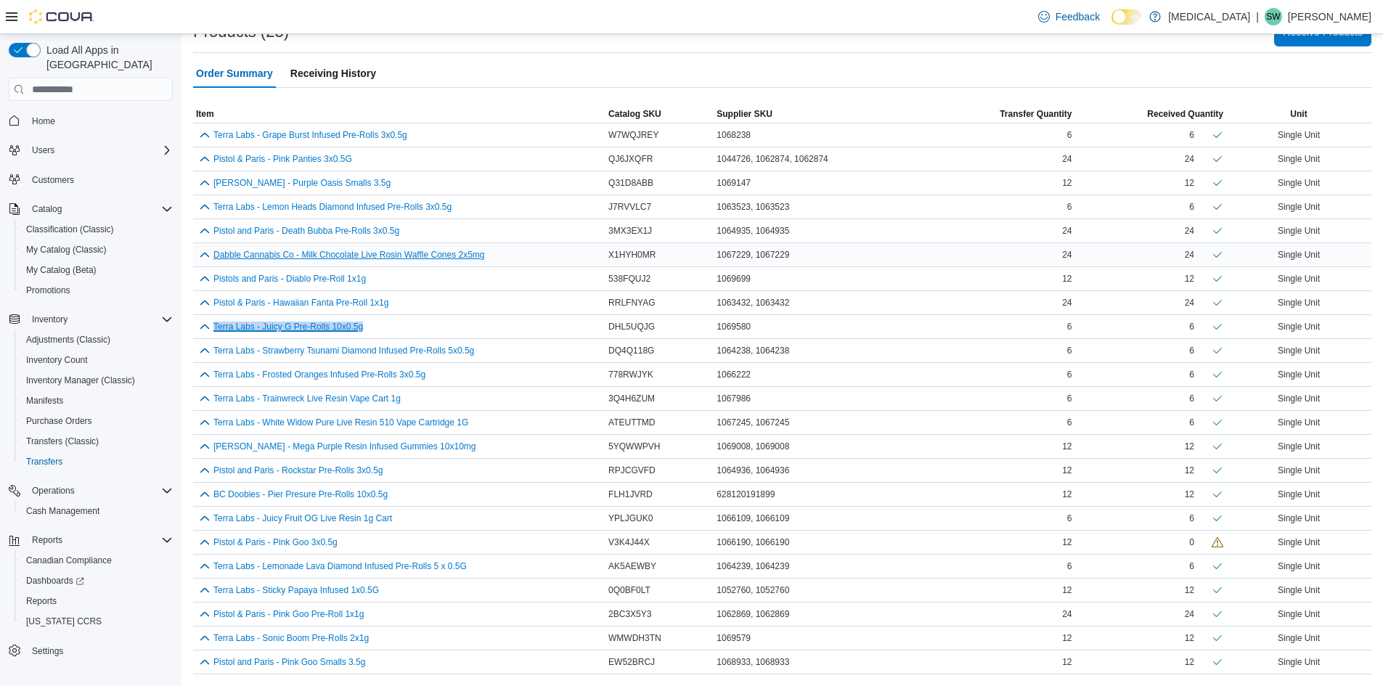
copy button "Terra Labs - Juicy G Pre-Rolls 10x0.5g"
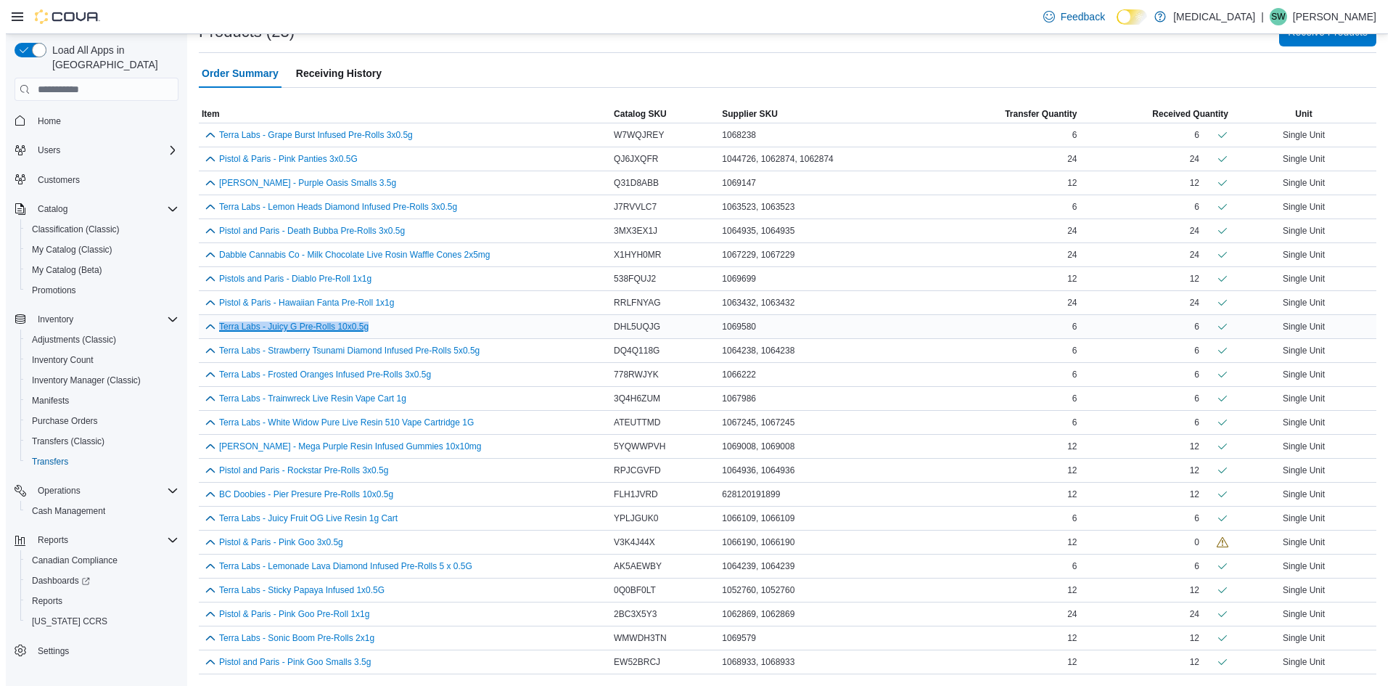
scroll to position [0, 0]
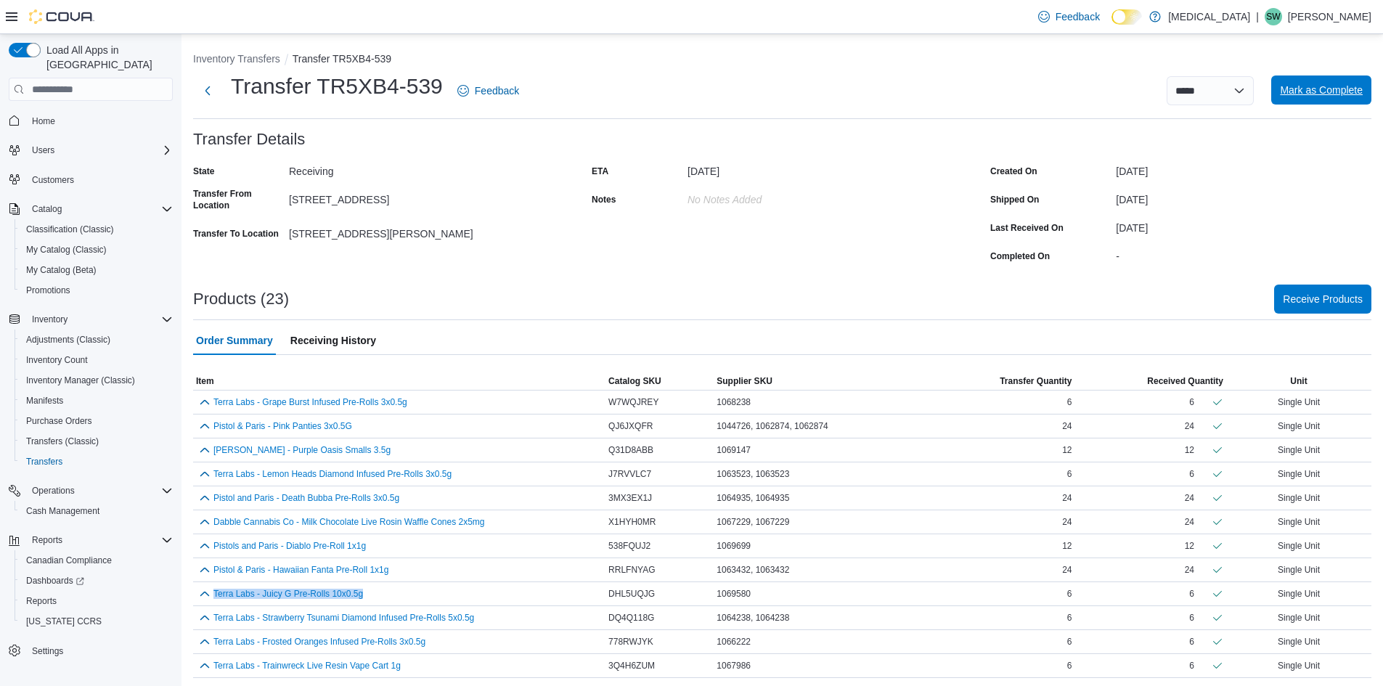
click at [1318, 96] on span "Mark as Complete" at bounding box center [1321, 90] width 83 height 15
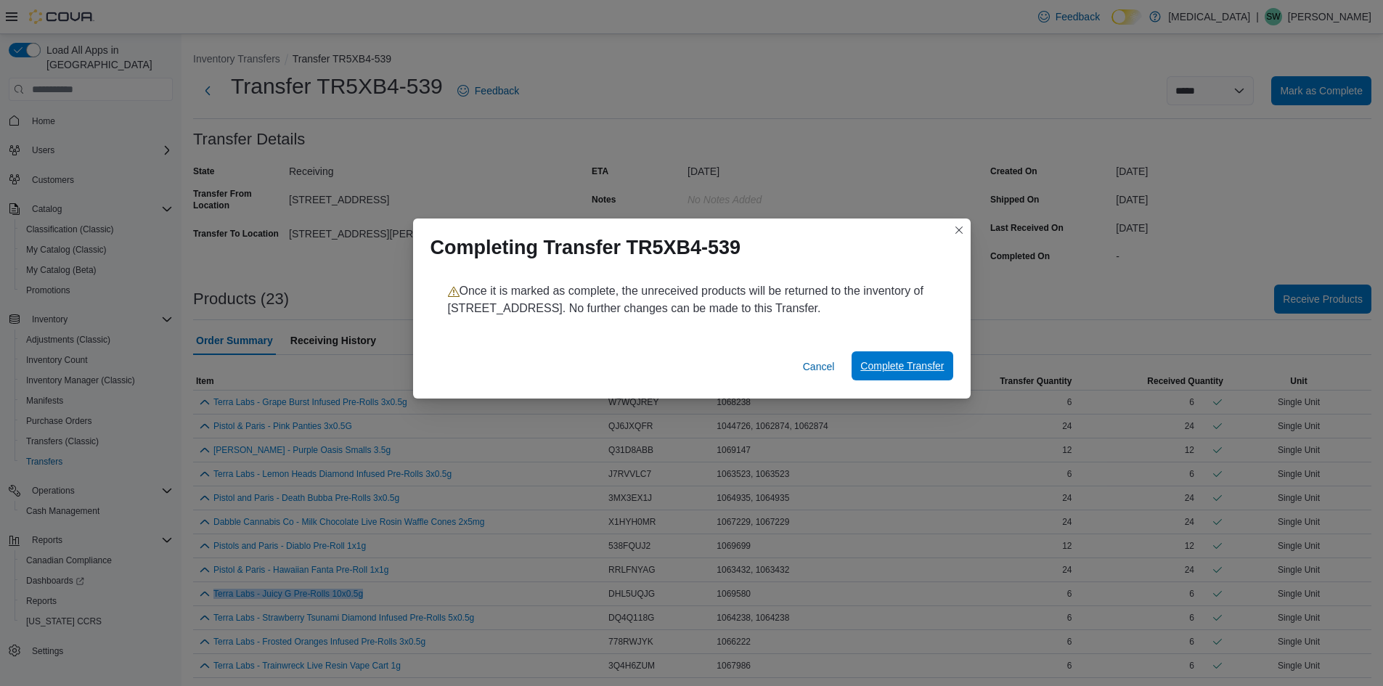
click at [891, 369] on span "Complete Transfer" at bounding box center [901, 366] width 83 height 15
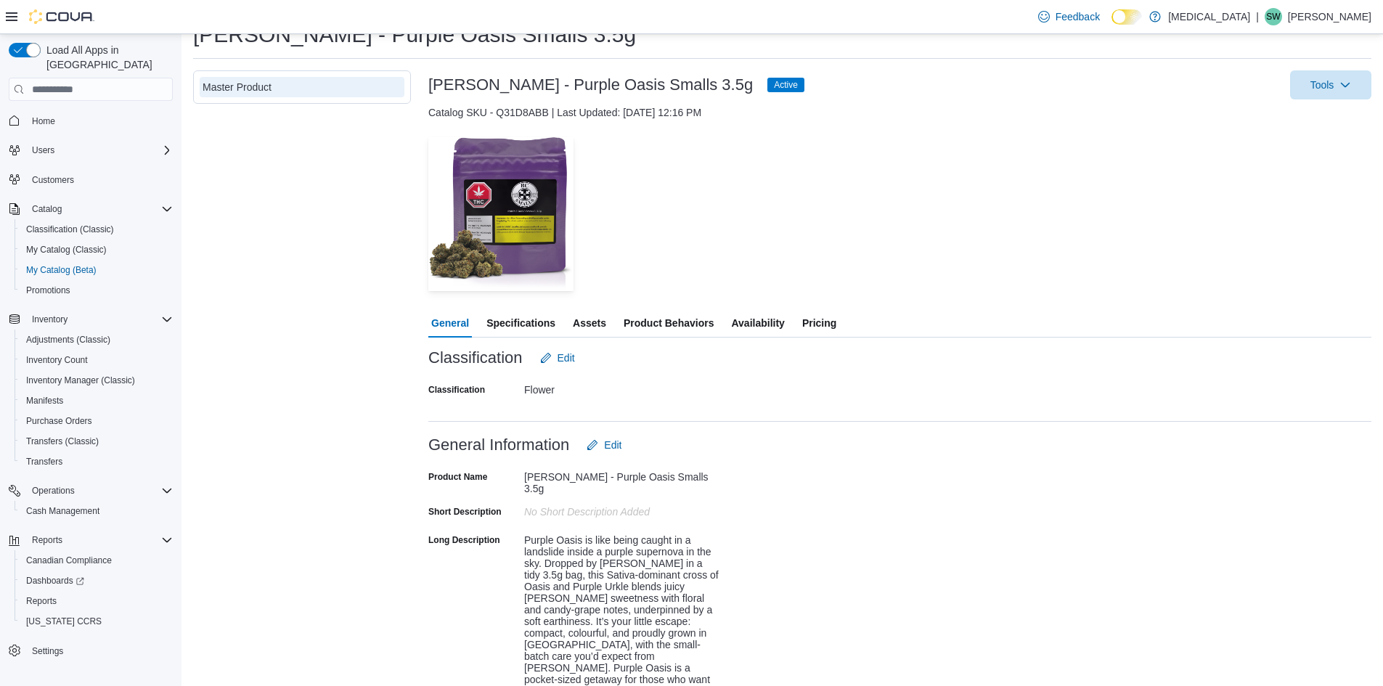
scroll to position [145, 0]
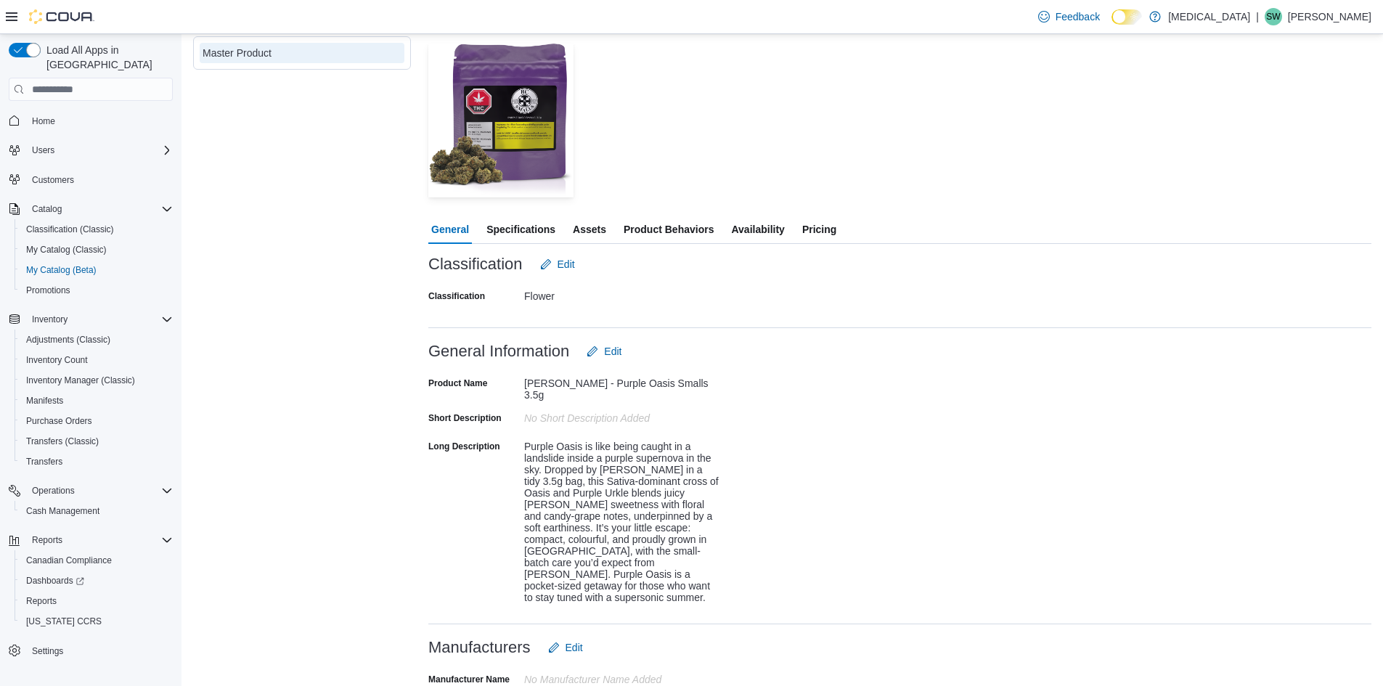
click at [833, 230] on span "Pricing" at bounding box center [819, 229] width 34 height 29
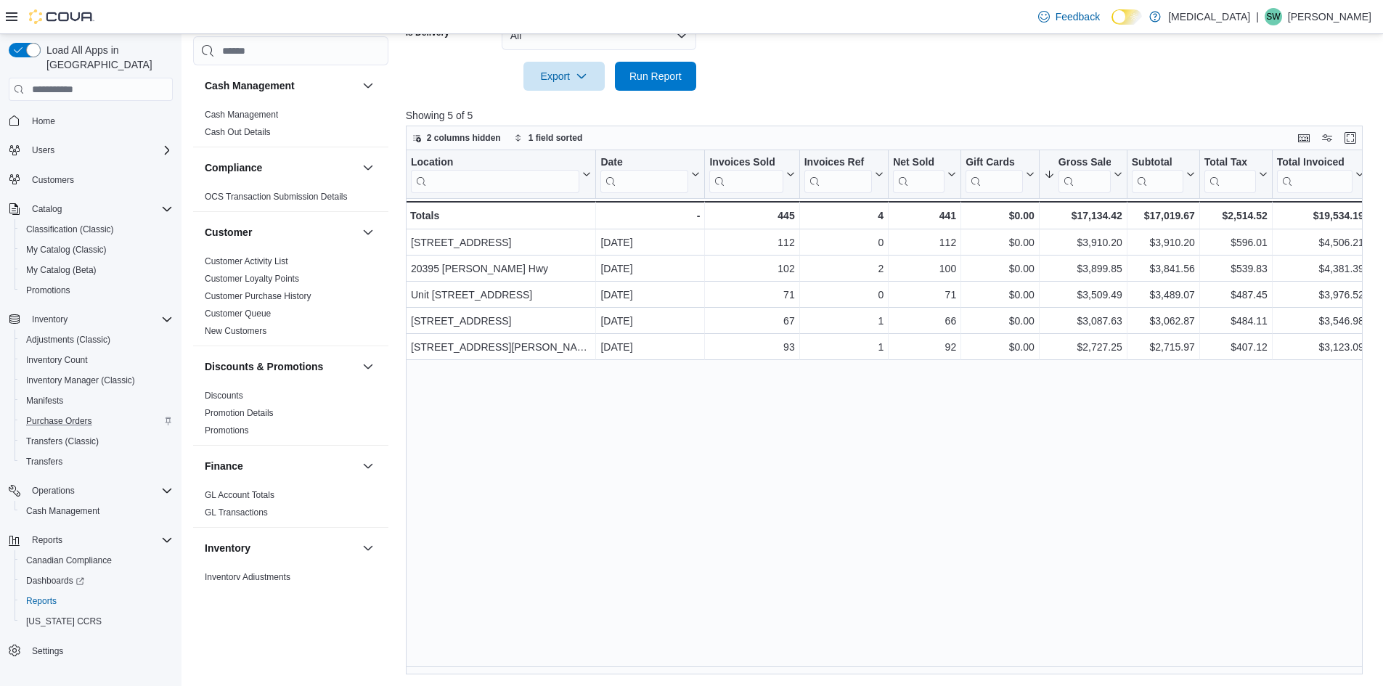
scroll to position [798, 0]
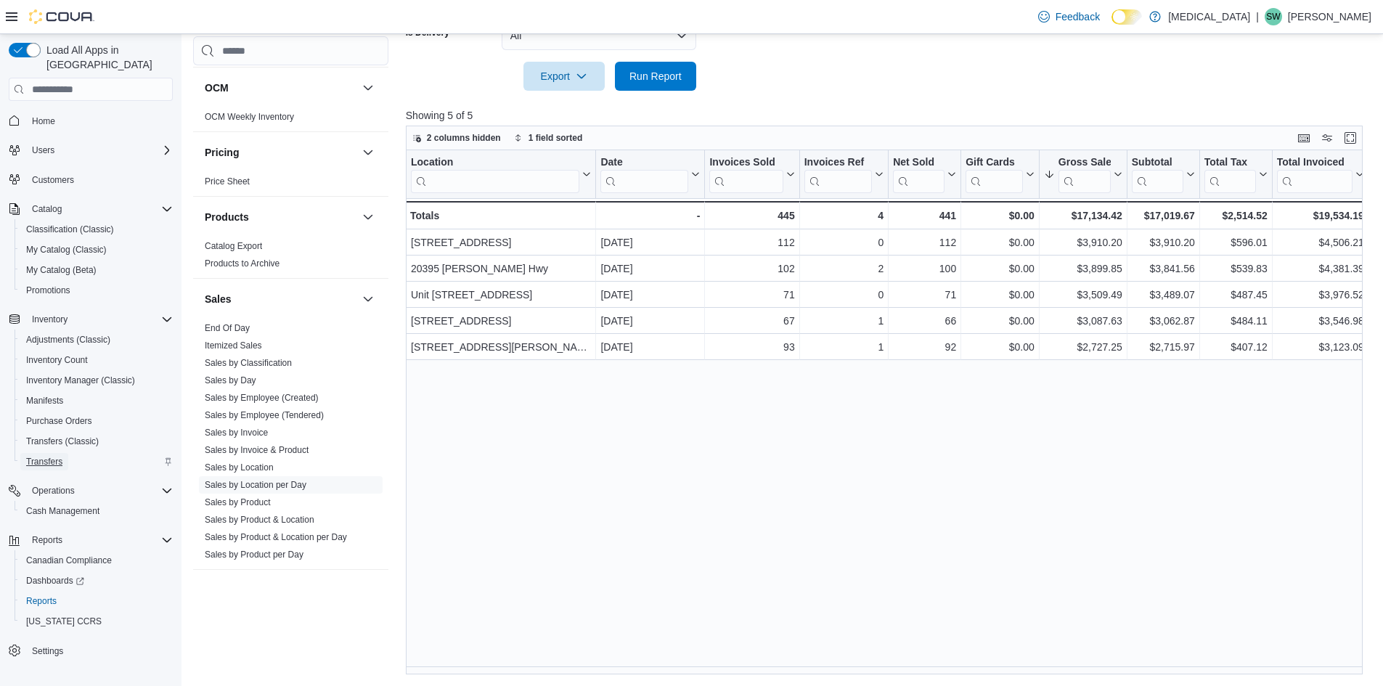
click at [66, 453] on link "Transfers" at bounding box center [44, 461] width 48 height 17
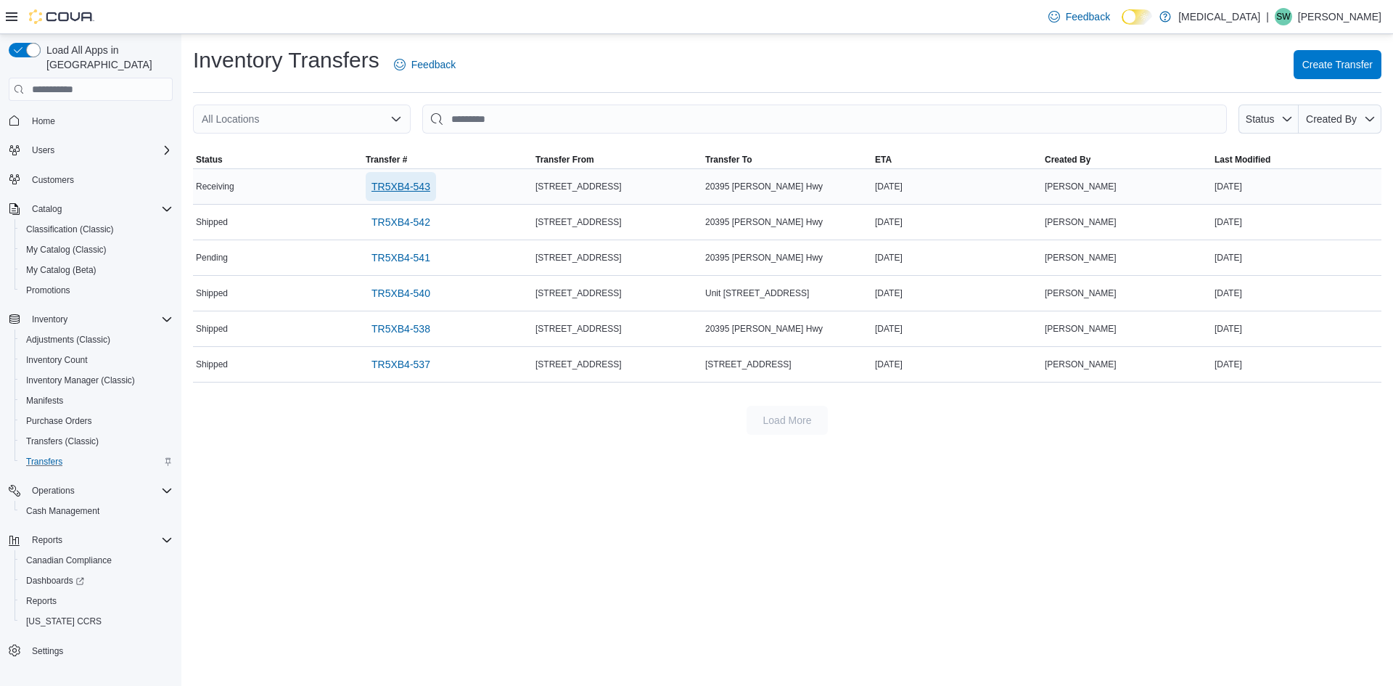
click at [390, 189] on span "TR5XB4-543" at bounding box center [401, 186] width 59 height 15
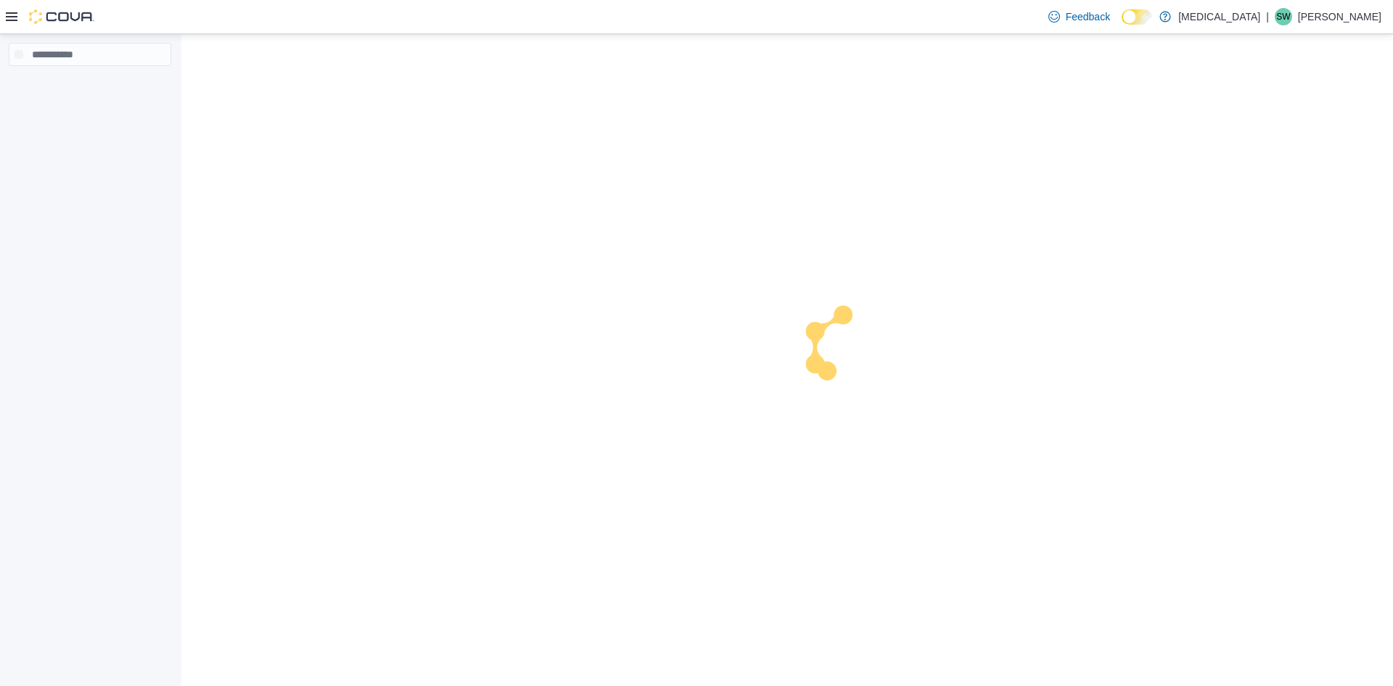
select select "**********"
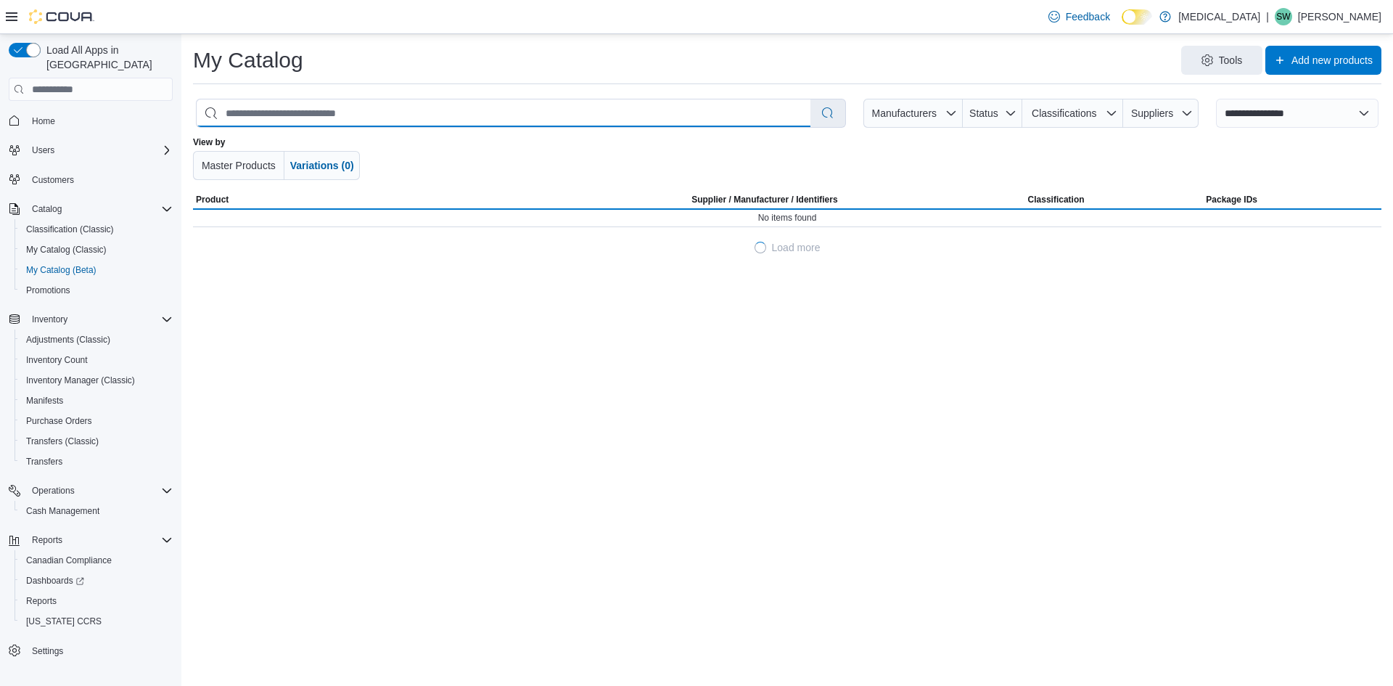
click at [323, 110] on input "search" at bounding box center [504, 113] width 614 height 28
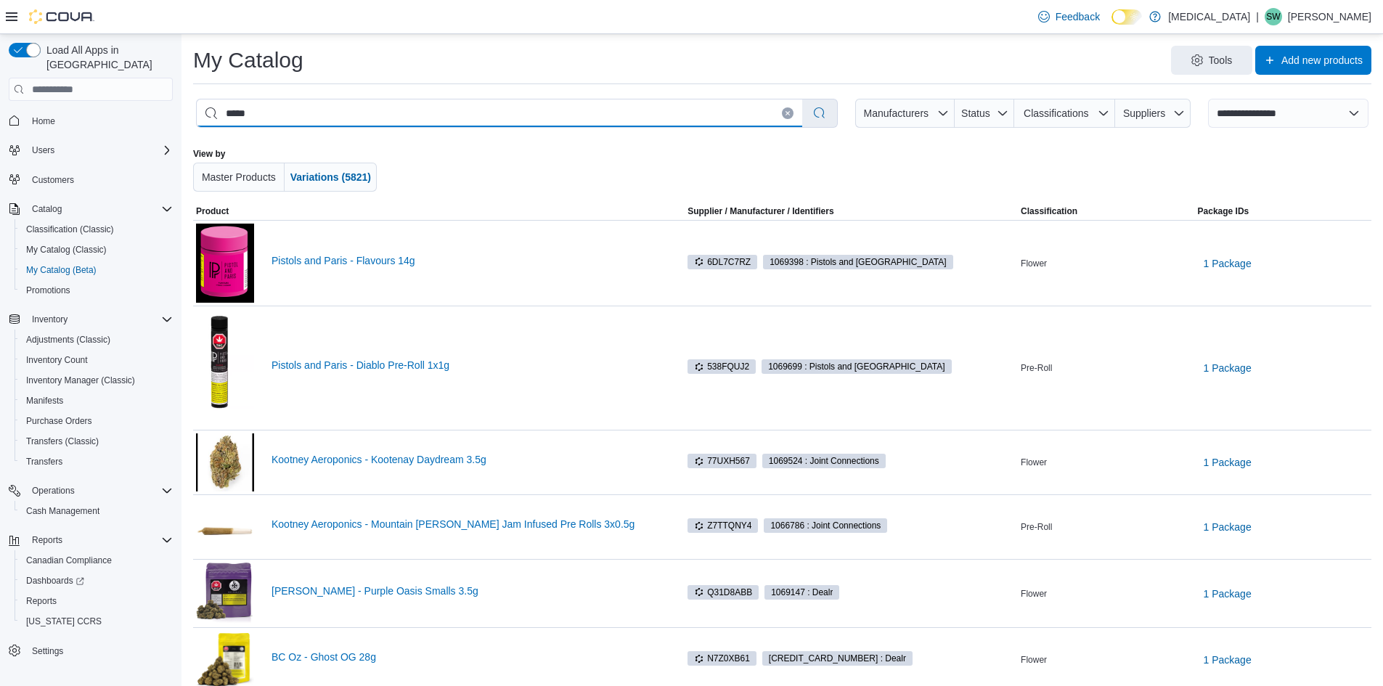
type input "******"
select select "*********"
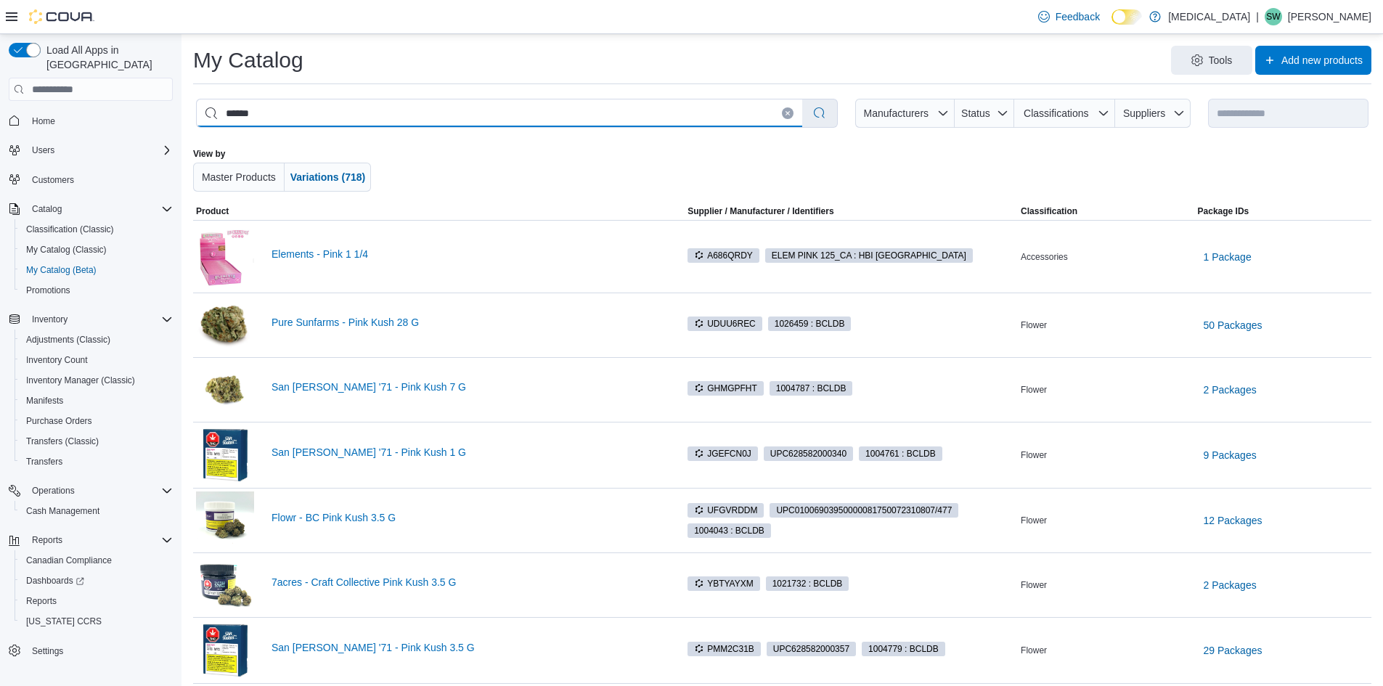
click at [323, 110] on input "******" at bounding box center [499, 113] width 605 height 28
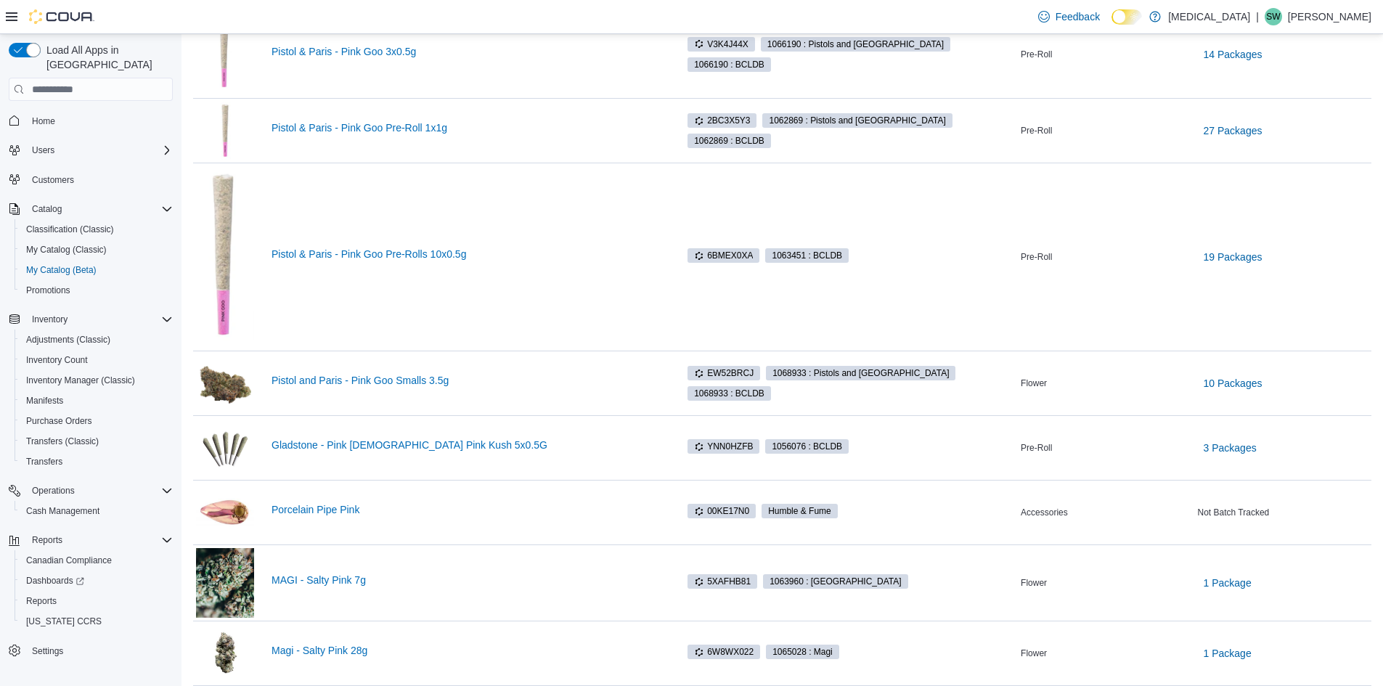
scroll to position [363, 0]
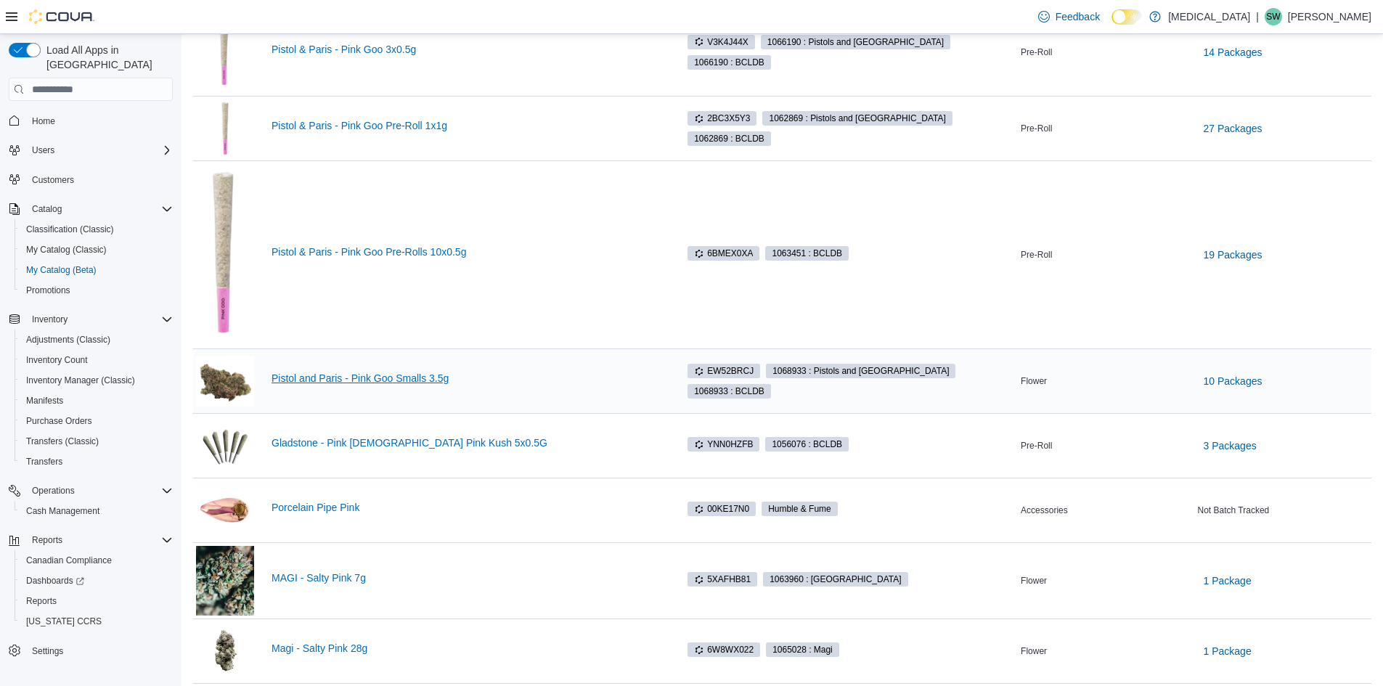
type input "********"
click at [430, 378] on link "Pistol and Paris - Pink Goo Smalls 3.5g" at bounding box center [466, 378] width 390 height 12
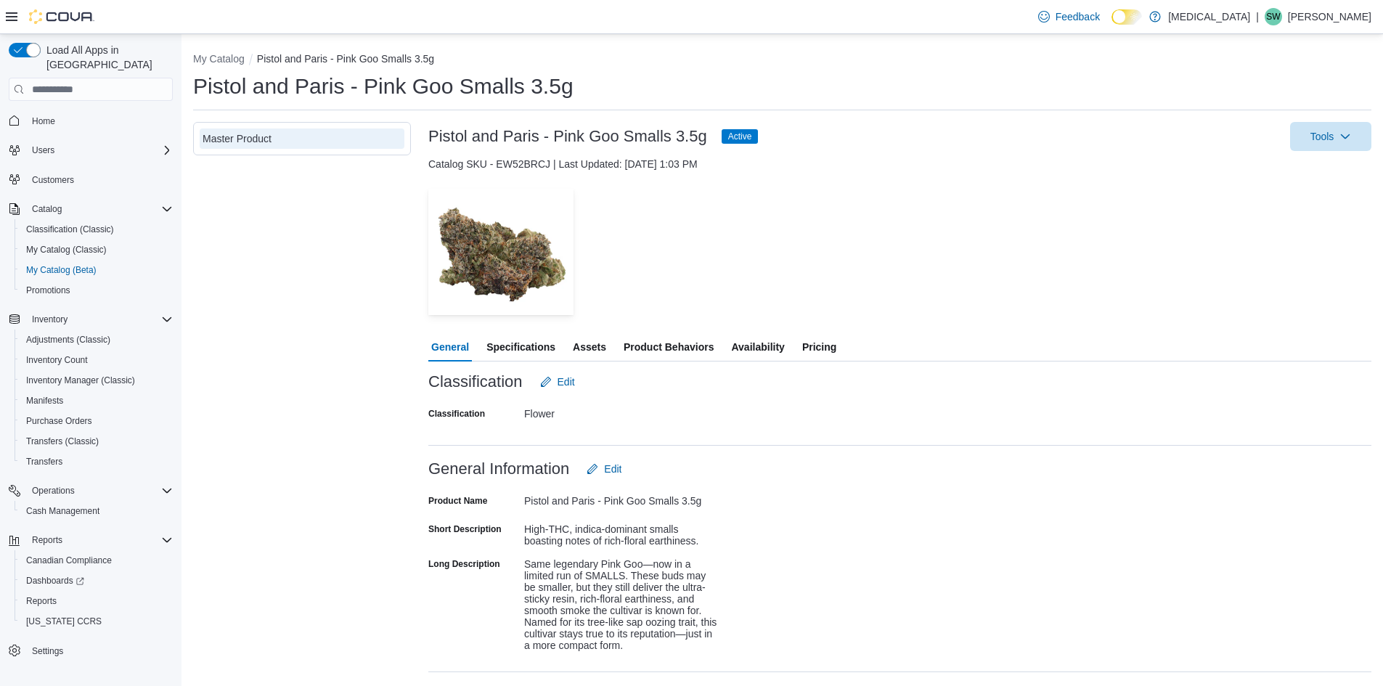
click at [760, 345] on span "Availability" at bounding box center [757, 346] width 53 height 29
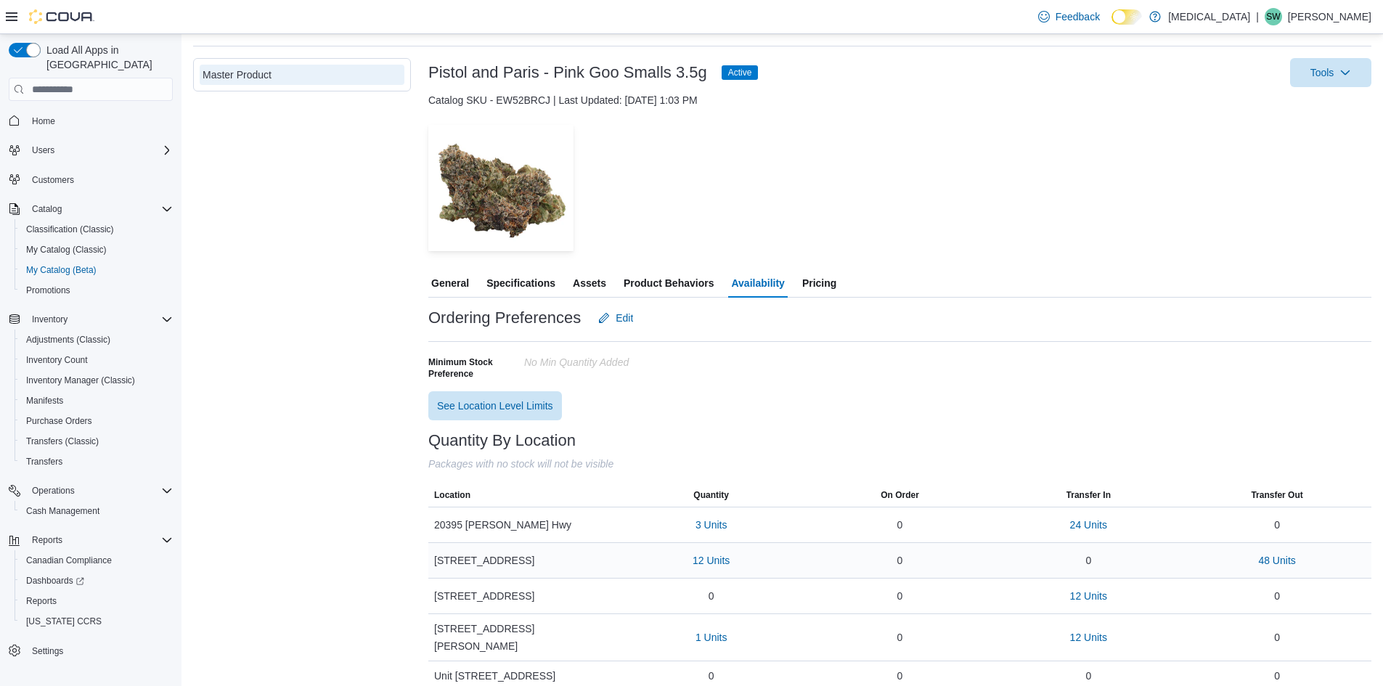
scroll to position [69, 0]
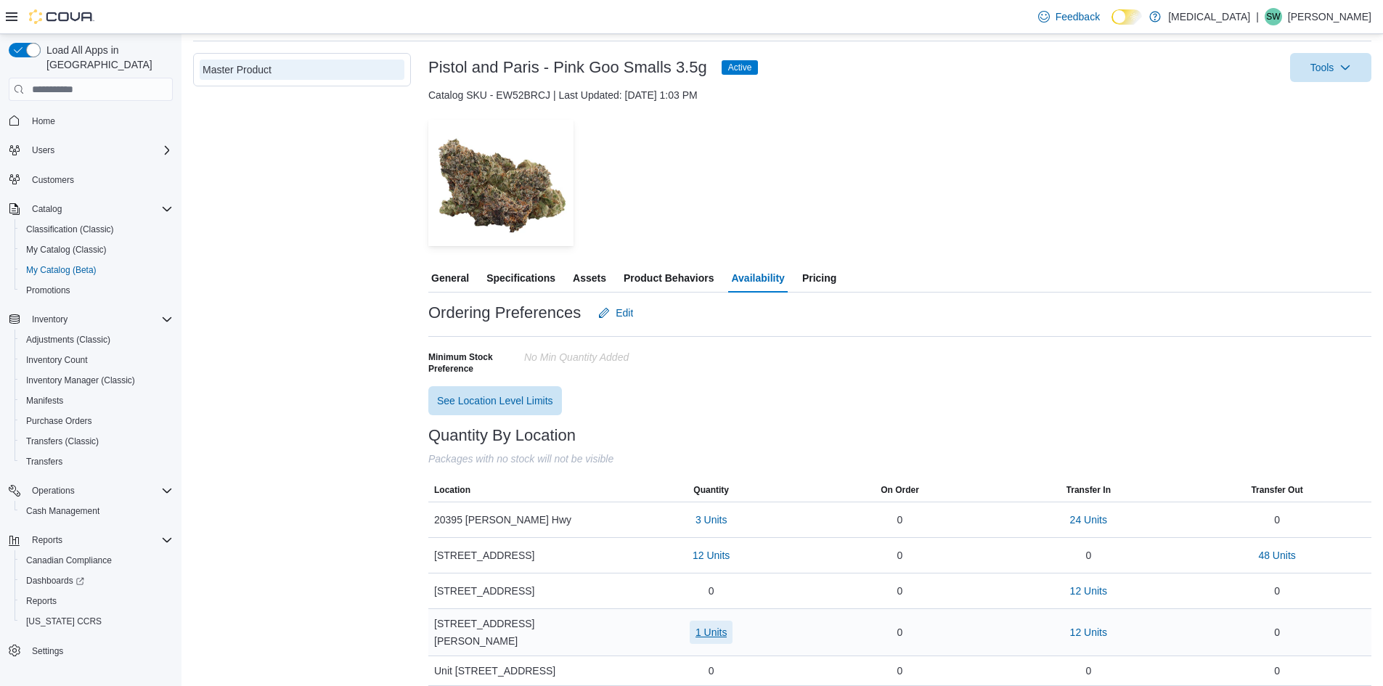
click at [720, 625] on span "1 Units" at bounding box center [711, 632] width 32 height 15
click at [653, 400] on div "Ordering Preferences Edit Minimum Stock Preference No min Quantity added See Lo…" at bounding box center [899, 356] width 943 height 117
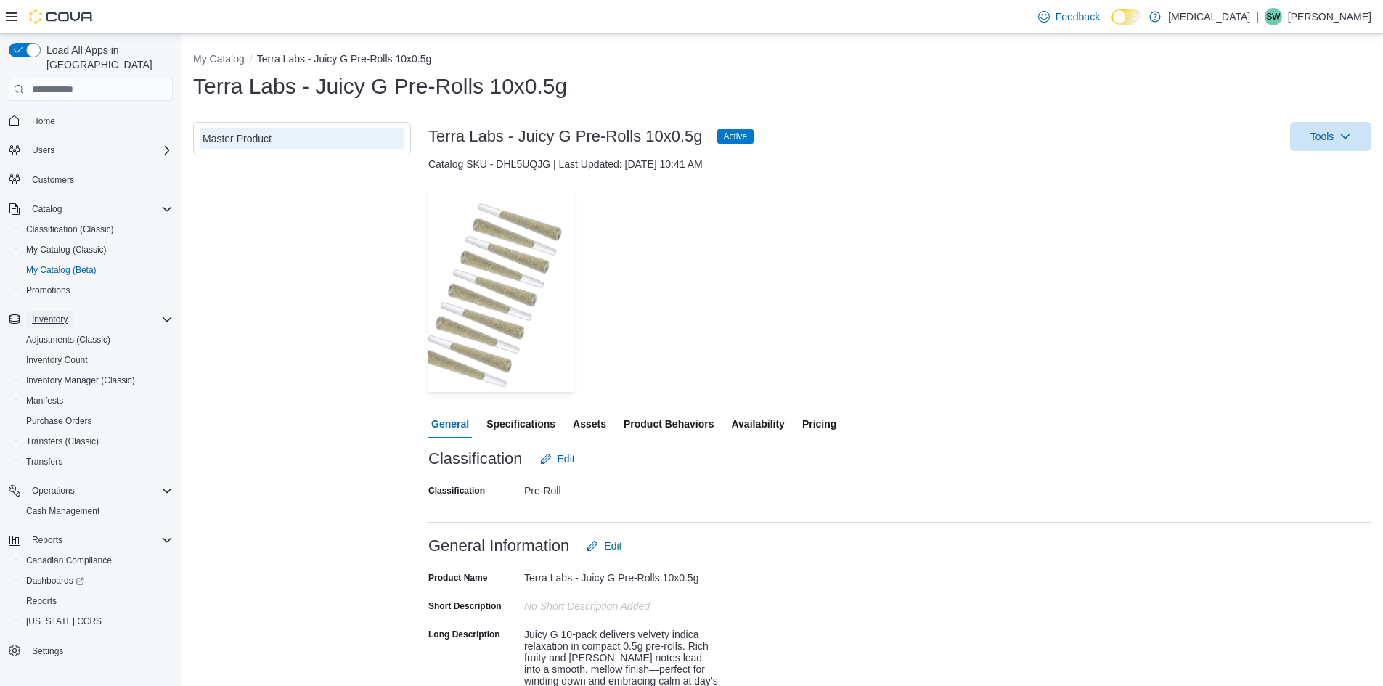
click at [41, 314] on span "Inventory" at bounding box center [50, 320] width 36 height 12
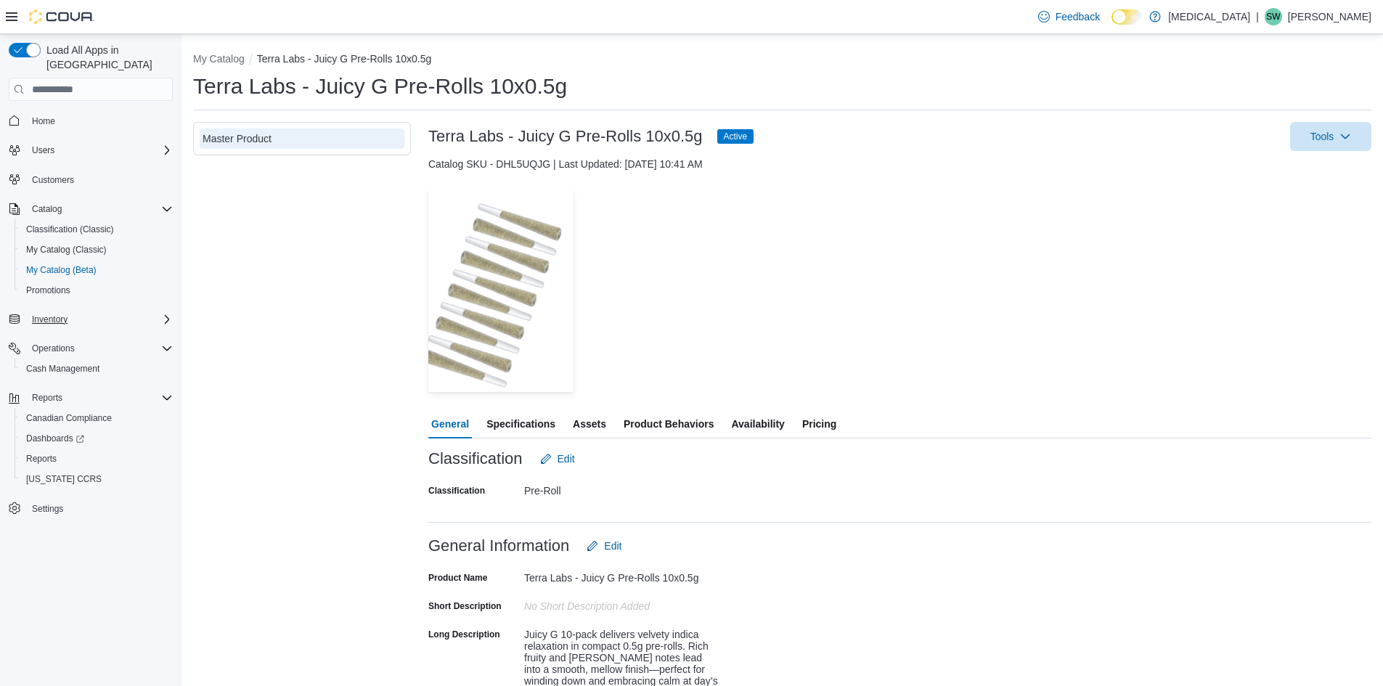
click at [75, 311] on div "Inventory" at bounding box center [99, 319] width 147 height 17
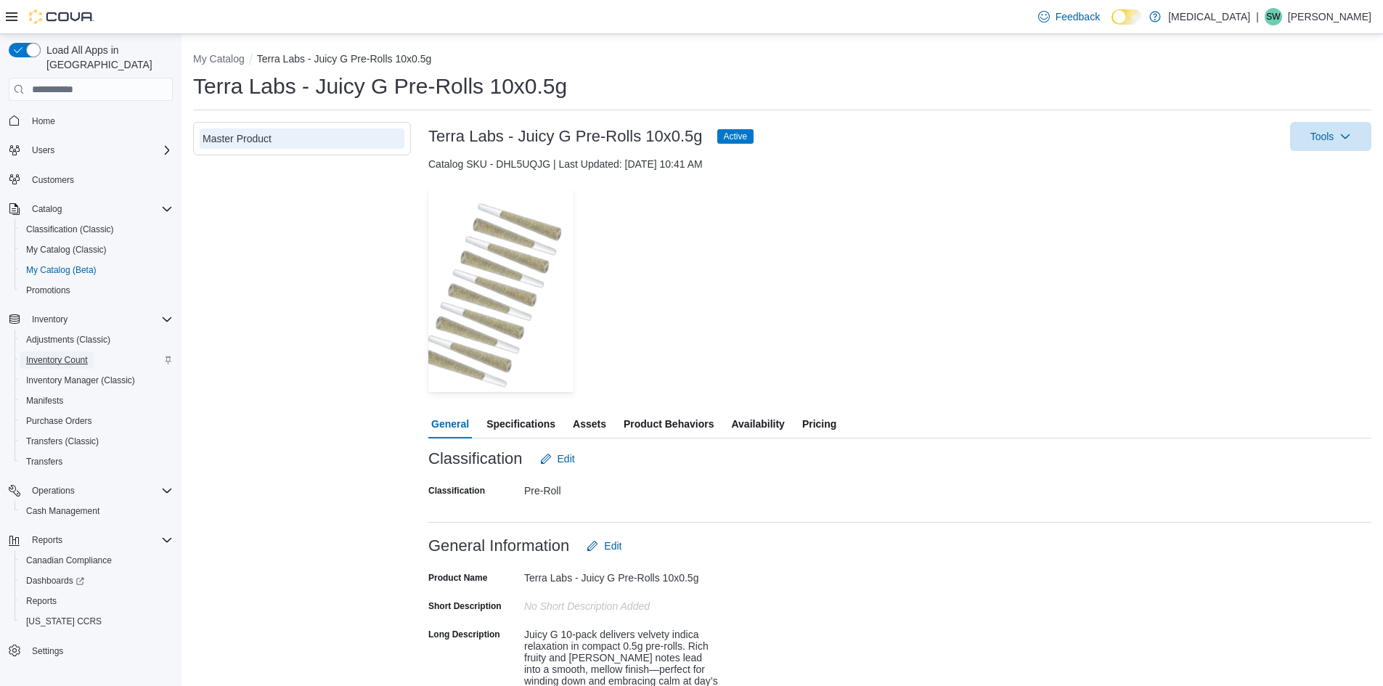
click at [70, 354] on span "Inventory Count" at bounding box center [57, 360] width 62 height 12
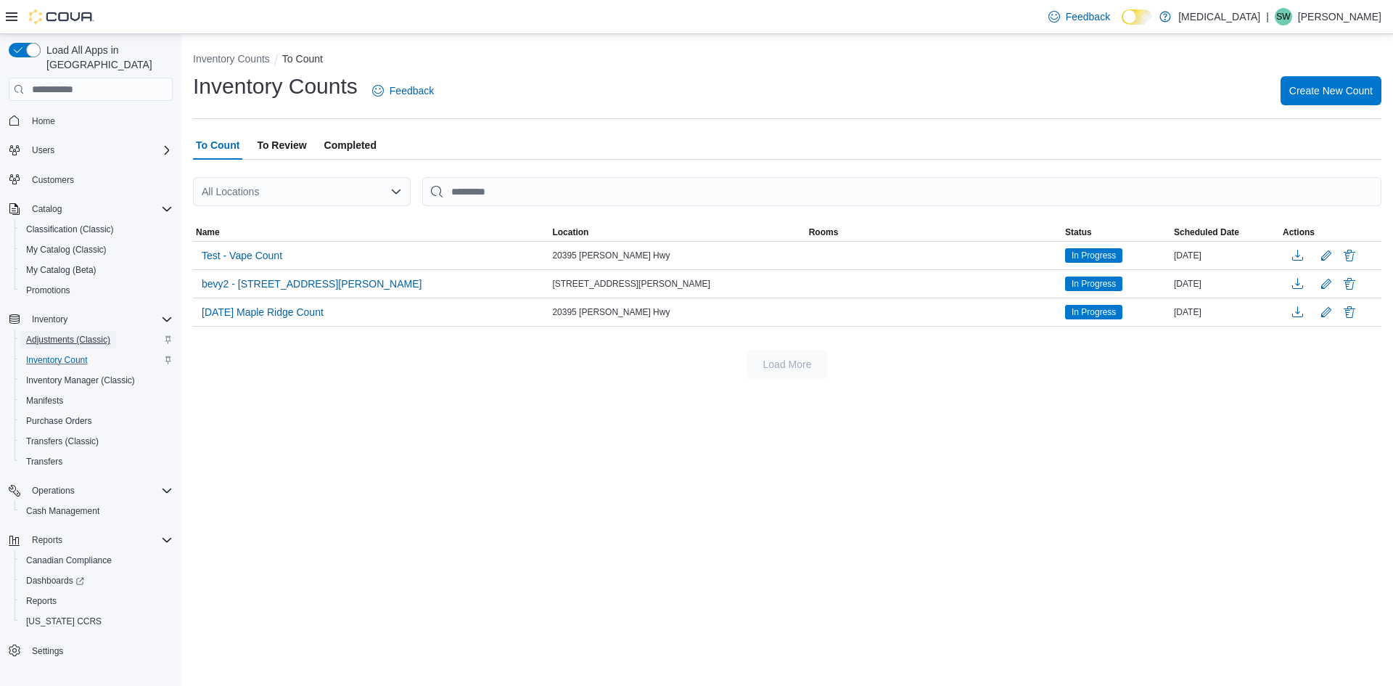
click at [75, 334] on span "Adjustments (Classic)" at bounding box center [68, 340] width 84 height 12
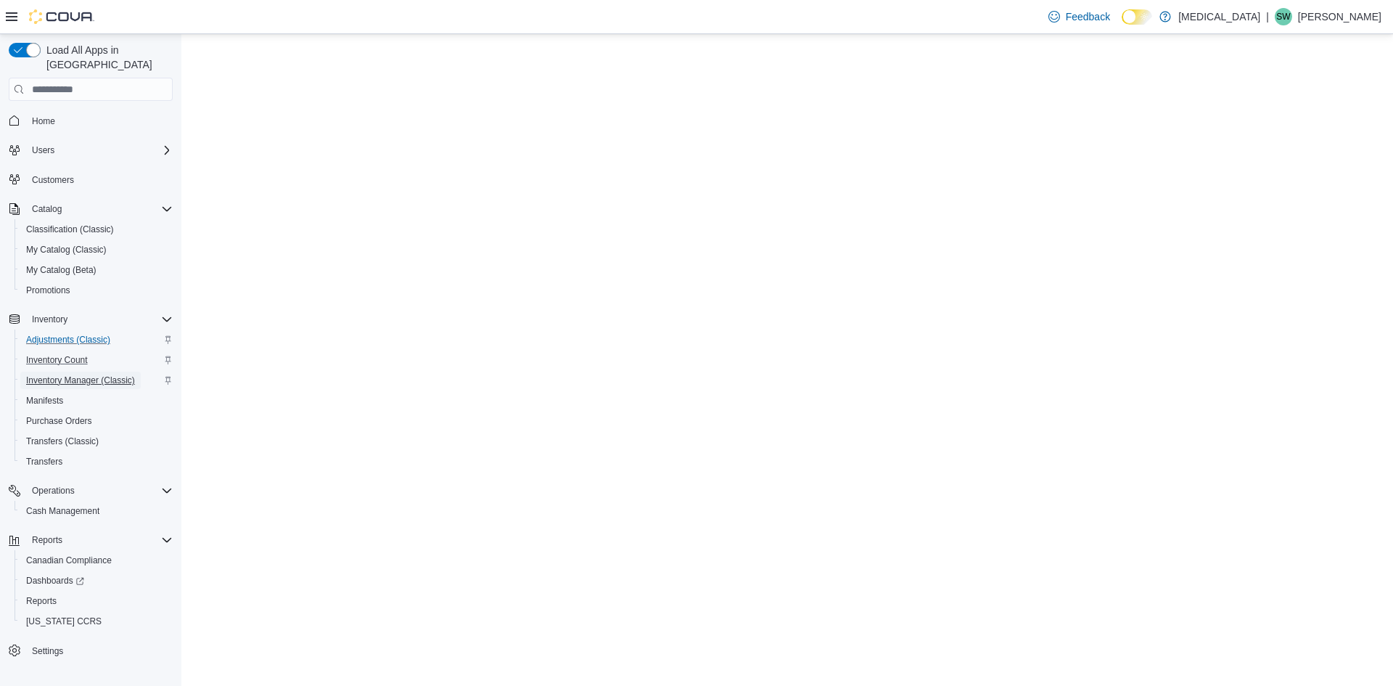
click at [91, 374] on span "Inventory Manager (Classic)" at bounding box center [80, 380] width 109 height 17
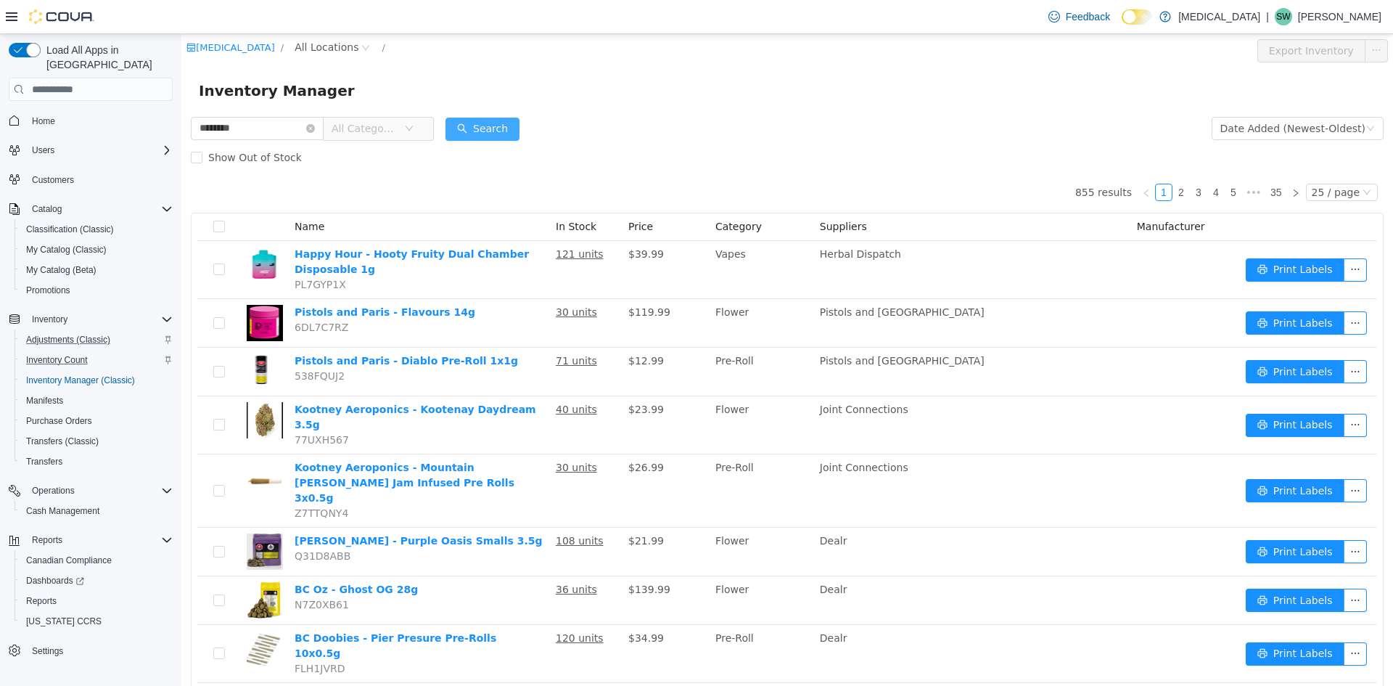
type input "********"
click at [463, 136] on button "Search" at bounding box center [483, 129] width 74 height 23
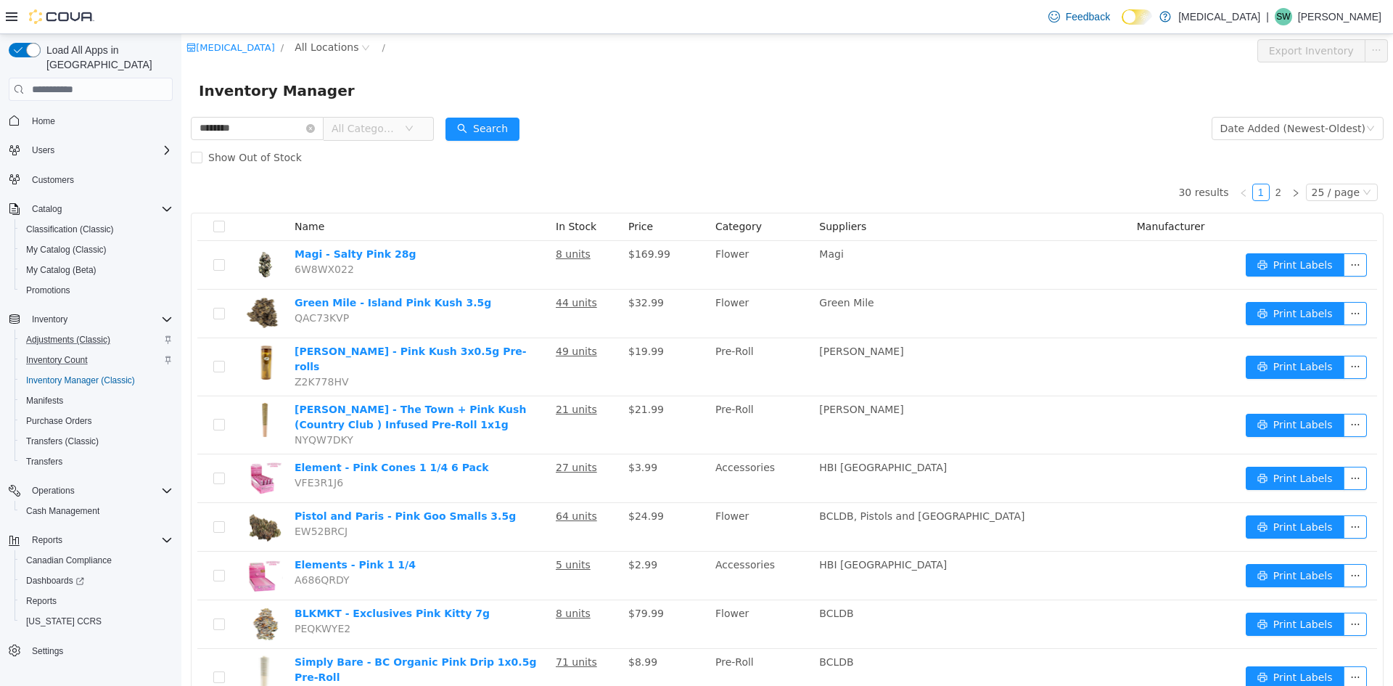
click at [414, 130] on icon "icon: down" at bounding box center [409, 128] width 9 height 9
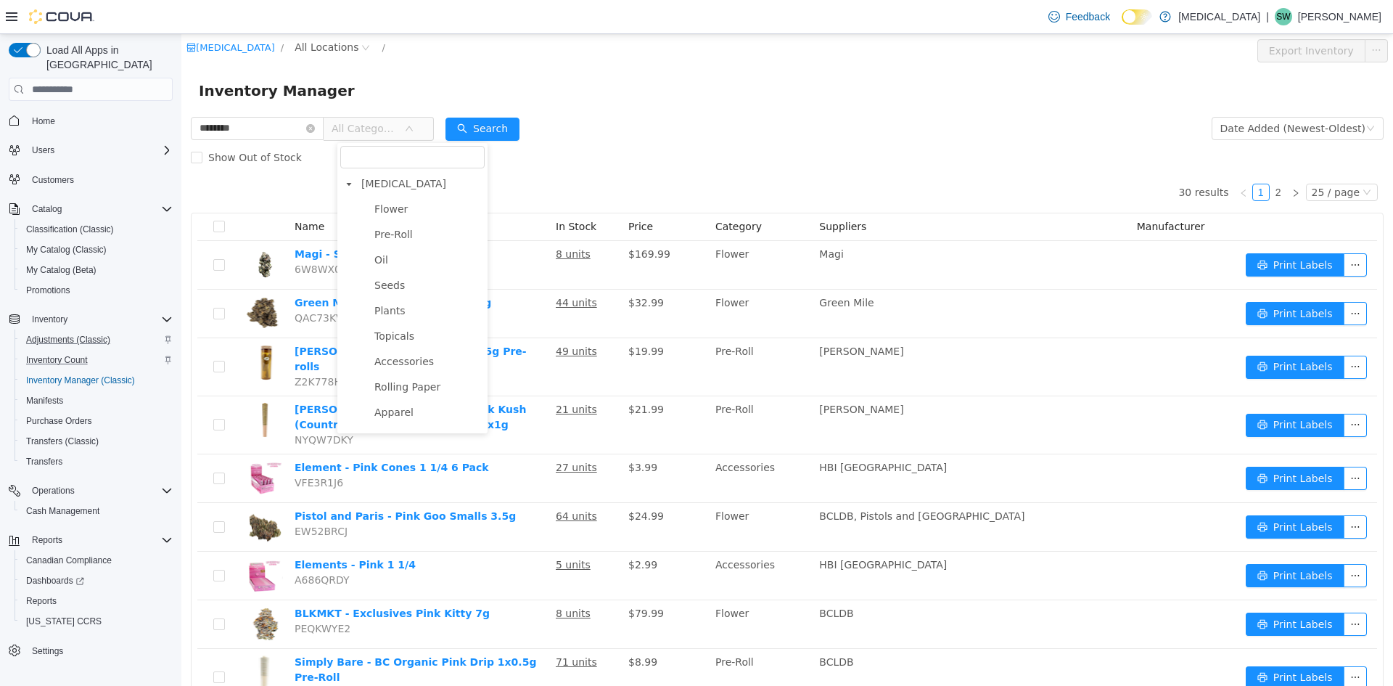
click at [413, 130] on icon "icon: down" at bounding box center [409, 128] width 7 height 5
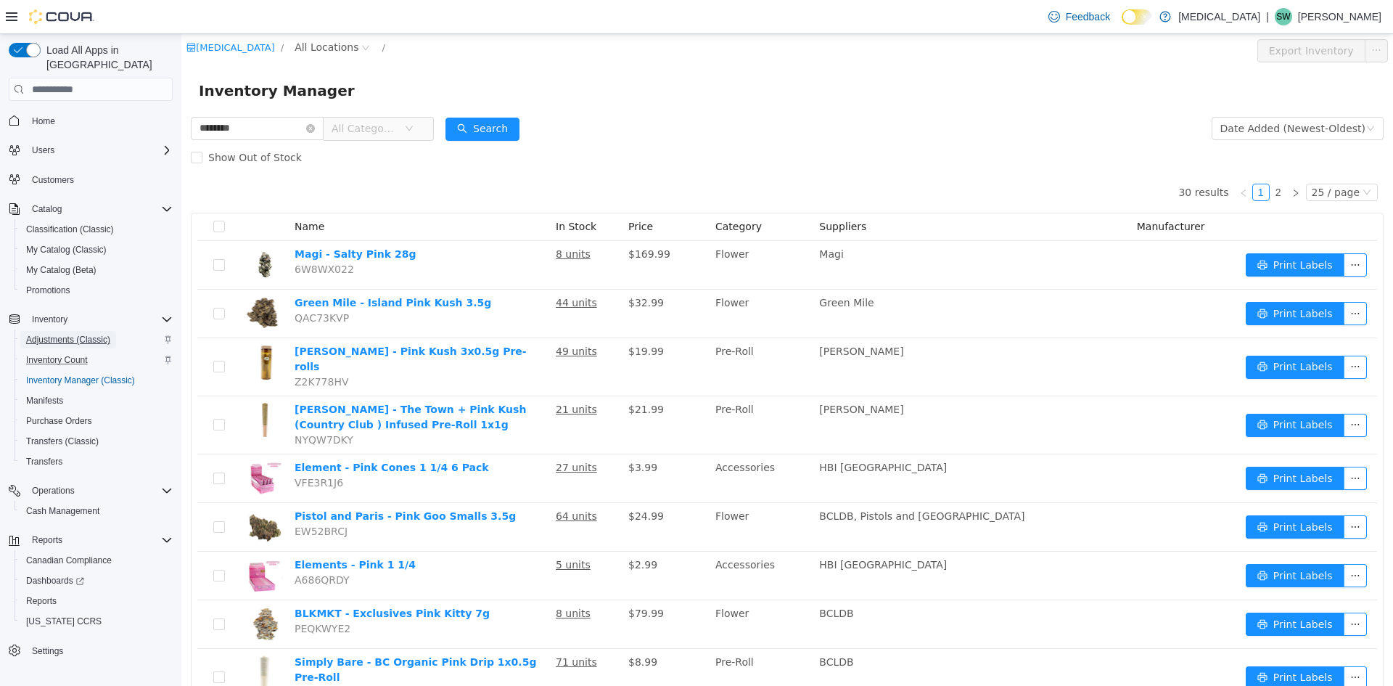
click at [82, 334] on span "Adjustments (Classic)" at bounding box center [68, 340] width 84 height 12
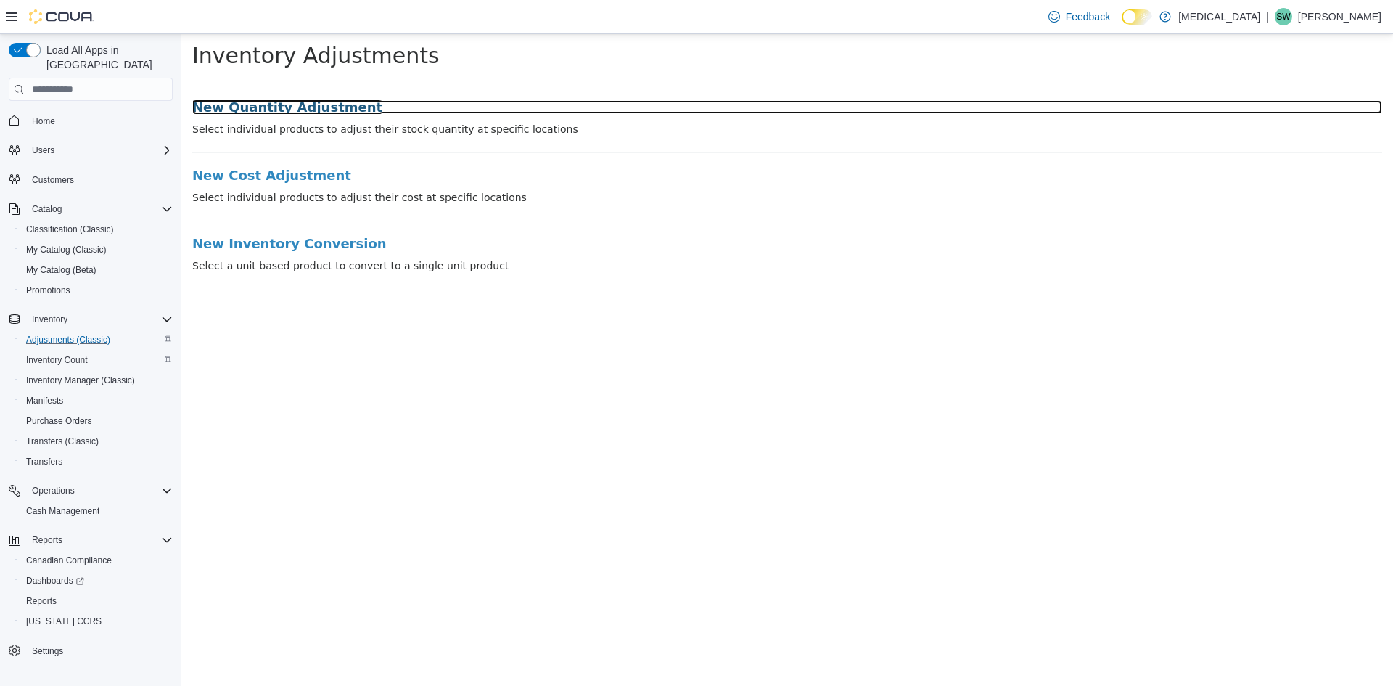
click at [317, 105] on h3 "New Quantity Adjustment" at bounding box center [787, 107] width 1190 height 15
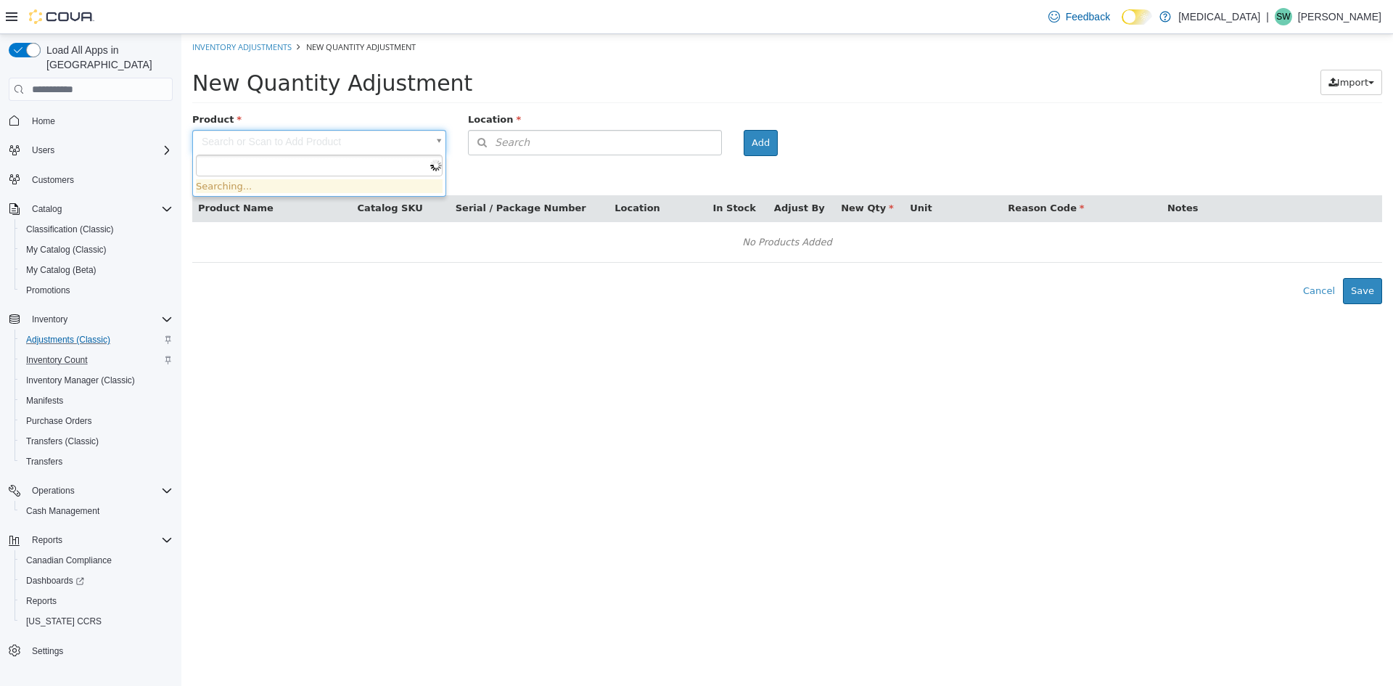
click at [310, 131] on body "× Inventory Adjustments New Quantity Adjustment New Quantity Adjustment Import …" at bounding box center [787, 169] width 1212 height 270
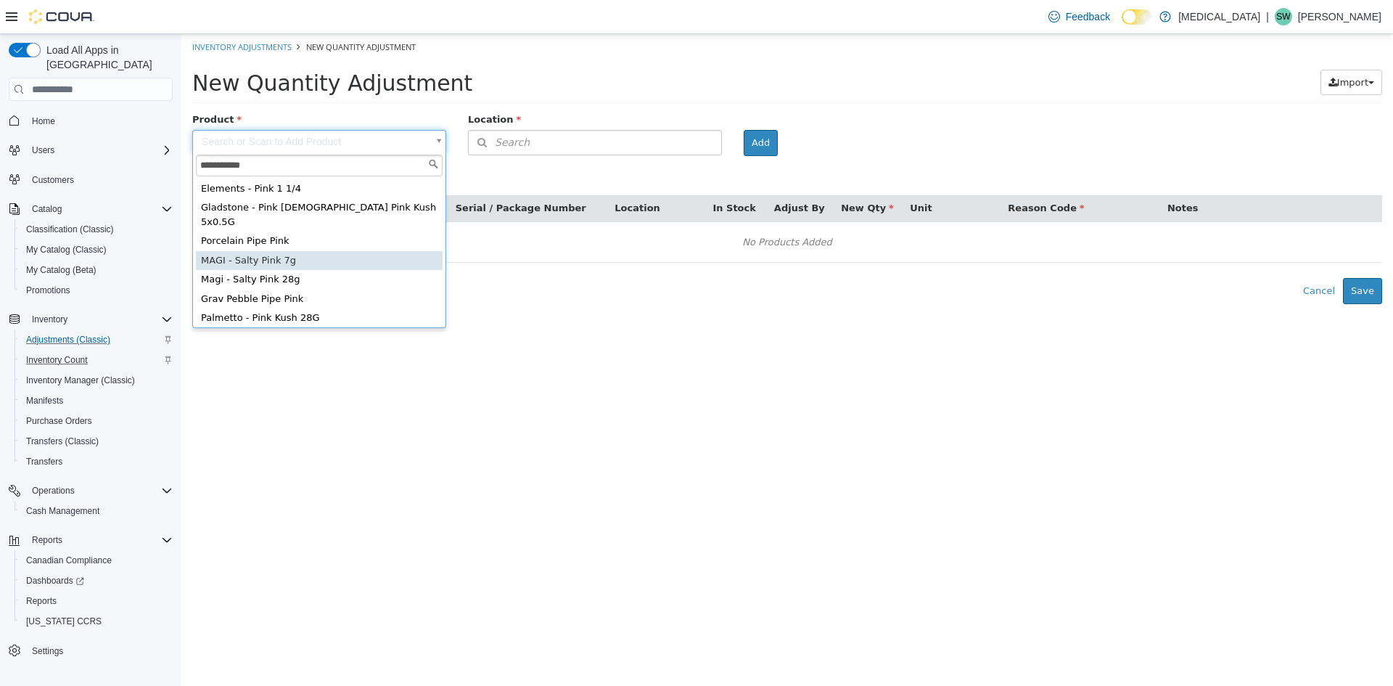
type input "**********"
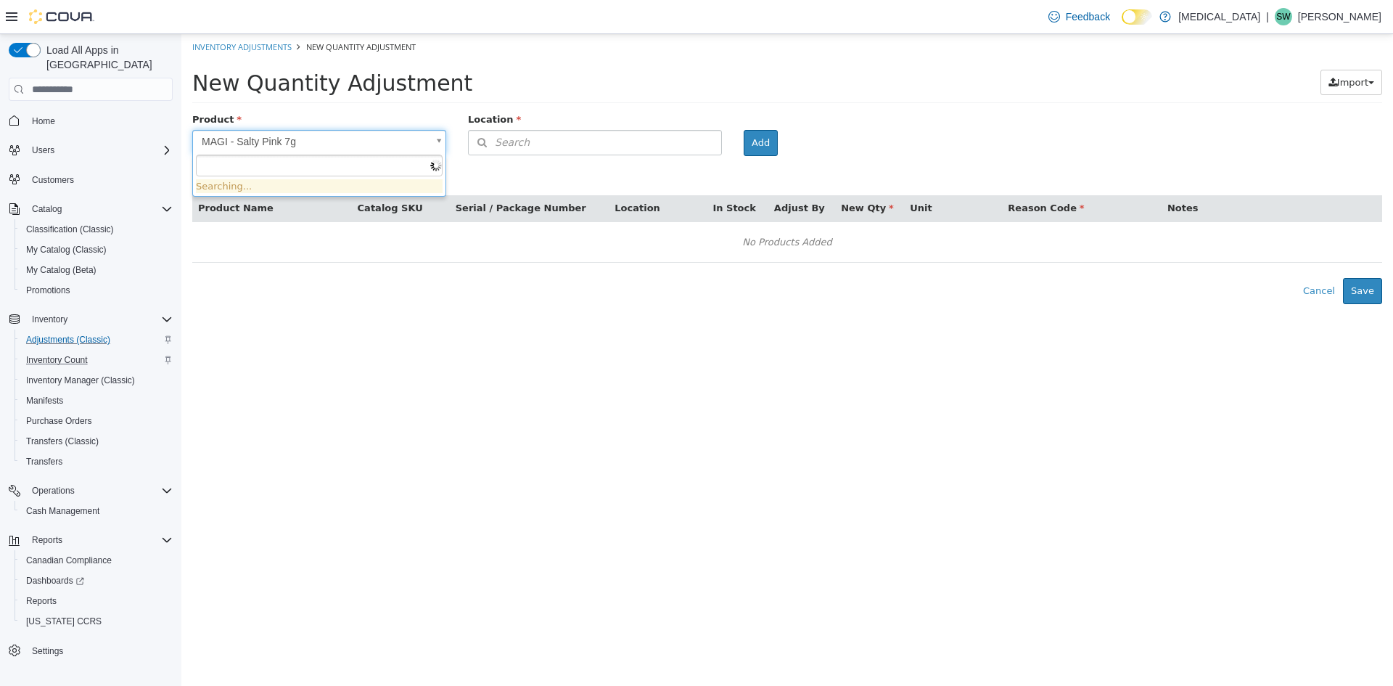
click at [348, 128] on body "**********" at bounding box center [787, 169] width 1212 height 270
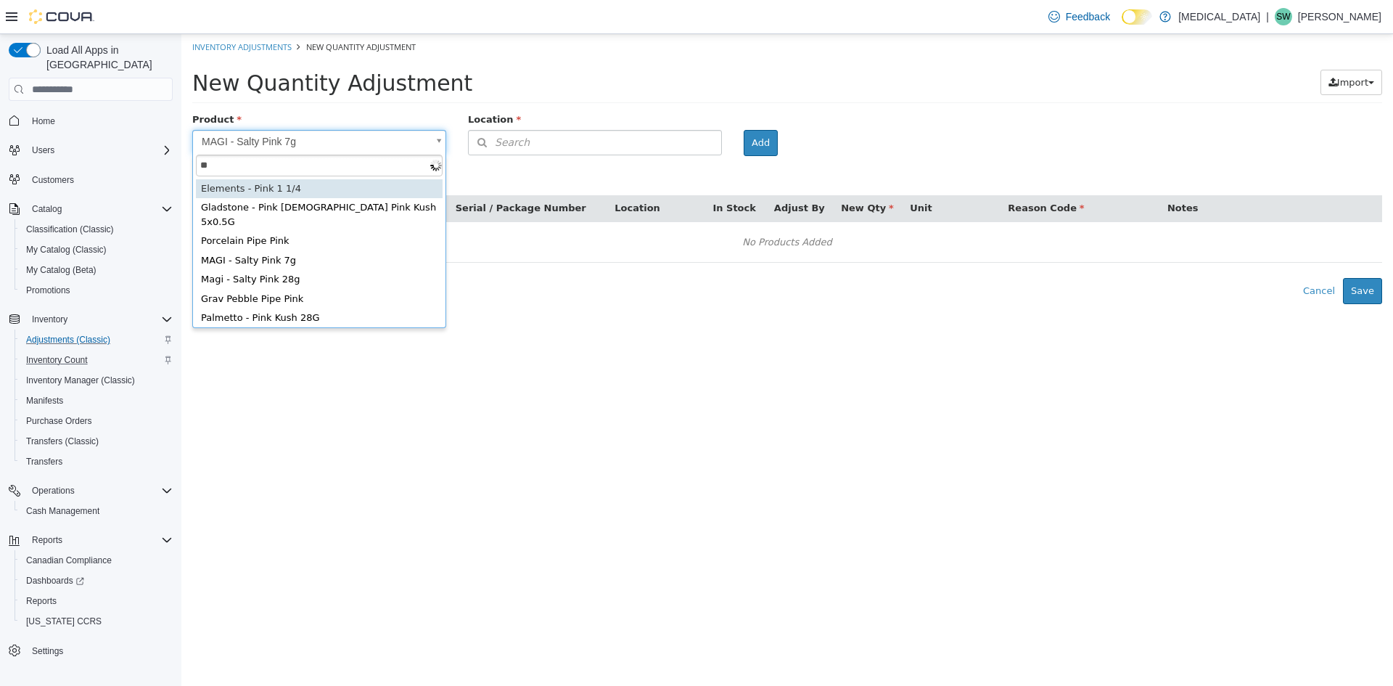
type input "*"
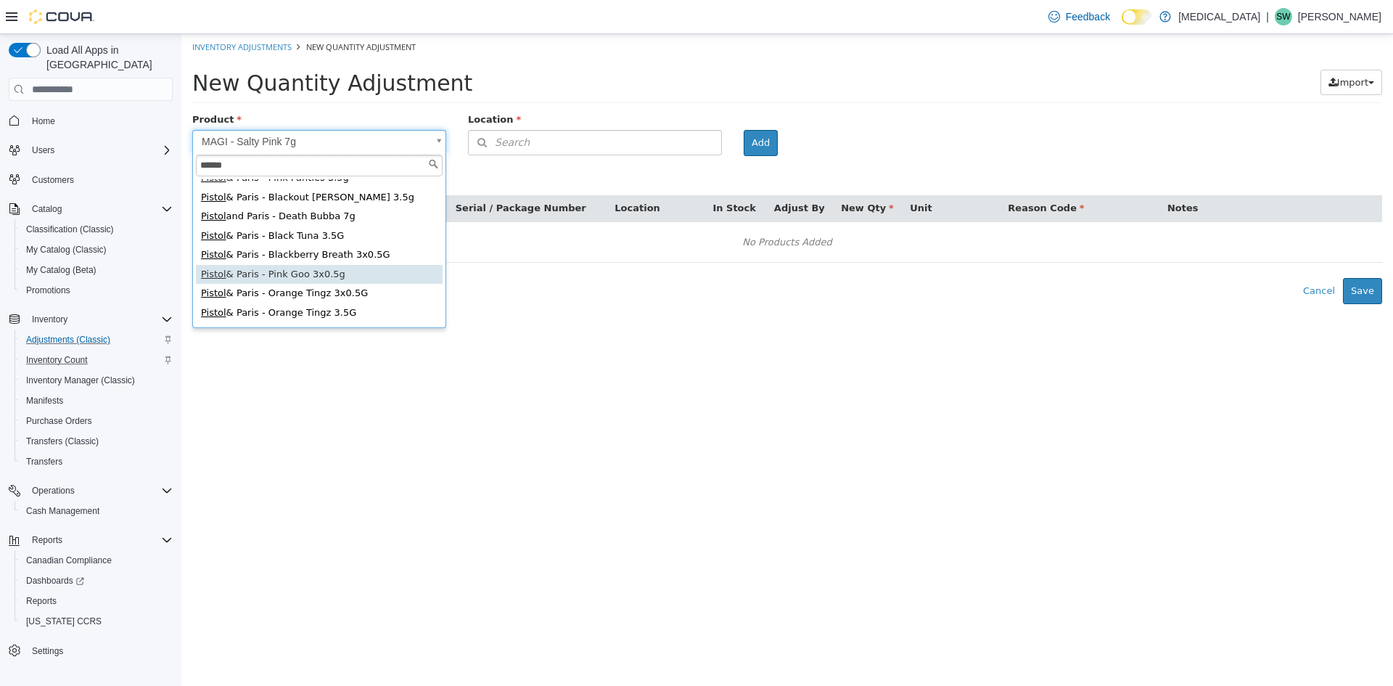
scroll to position [218, 0]
type input "******"
type input "**********"
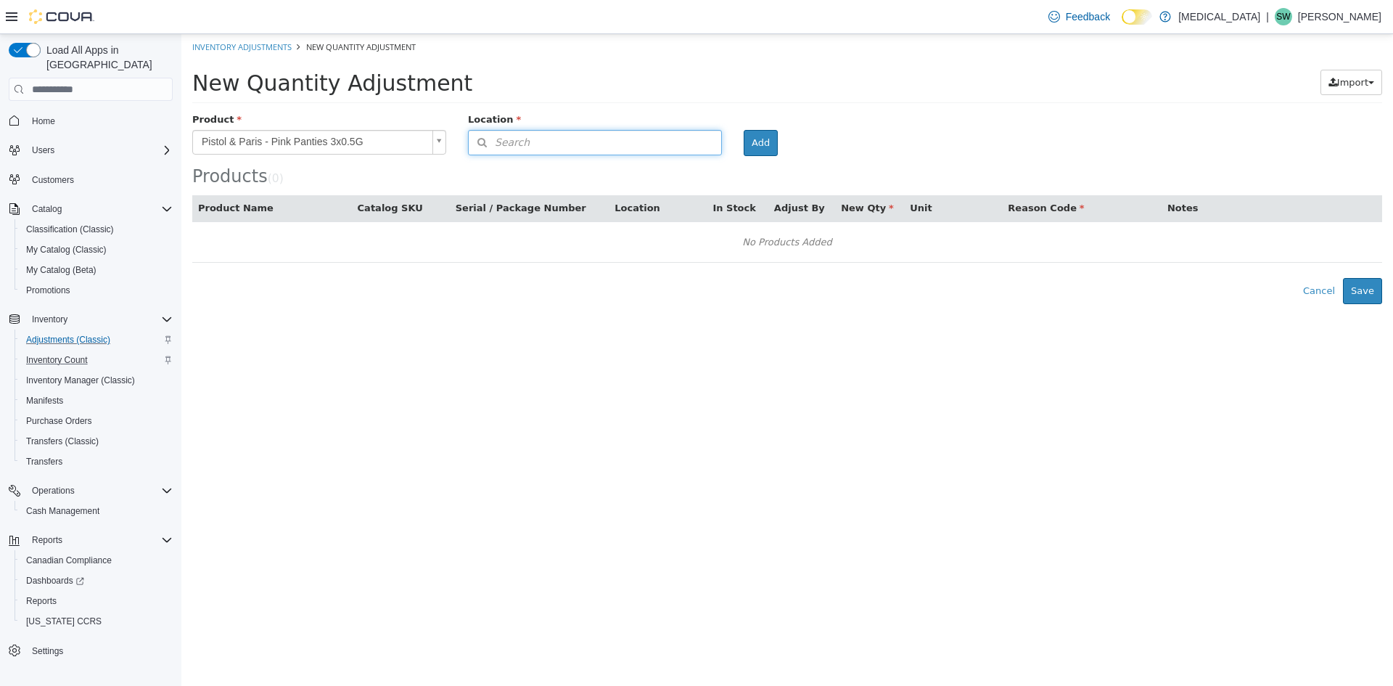
click at [634, 148] on button "Search" at bounding box center [595, 142] width 254 height 25
type input "***"
click at [629, 168] on div "Muse 999 Denman Street" at bounding box center [595, 181] width 253 height 50
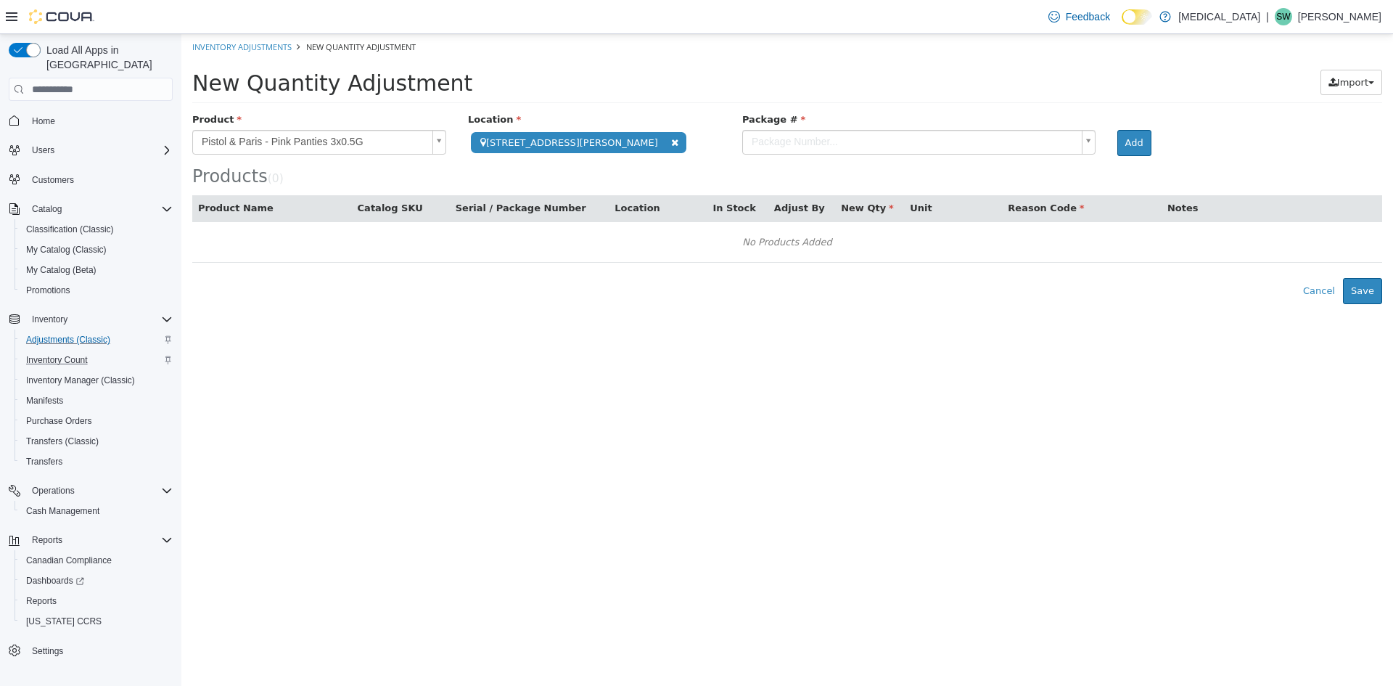
click at [896, 148] on body "**********" at bounding box center [787, 169] width 1212 height 270
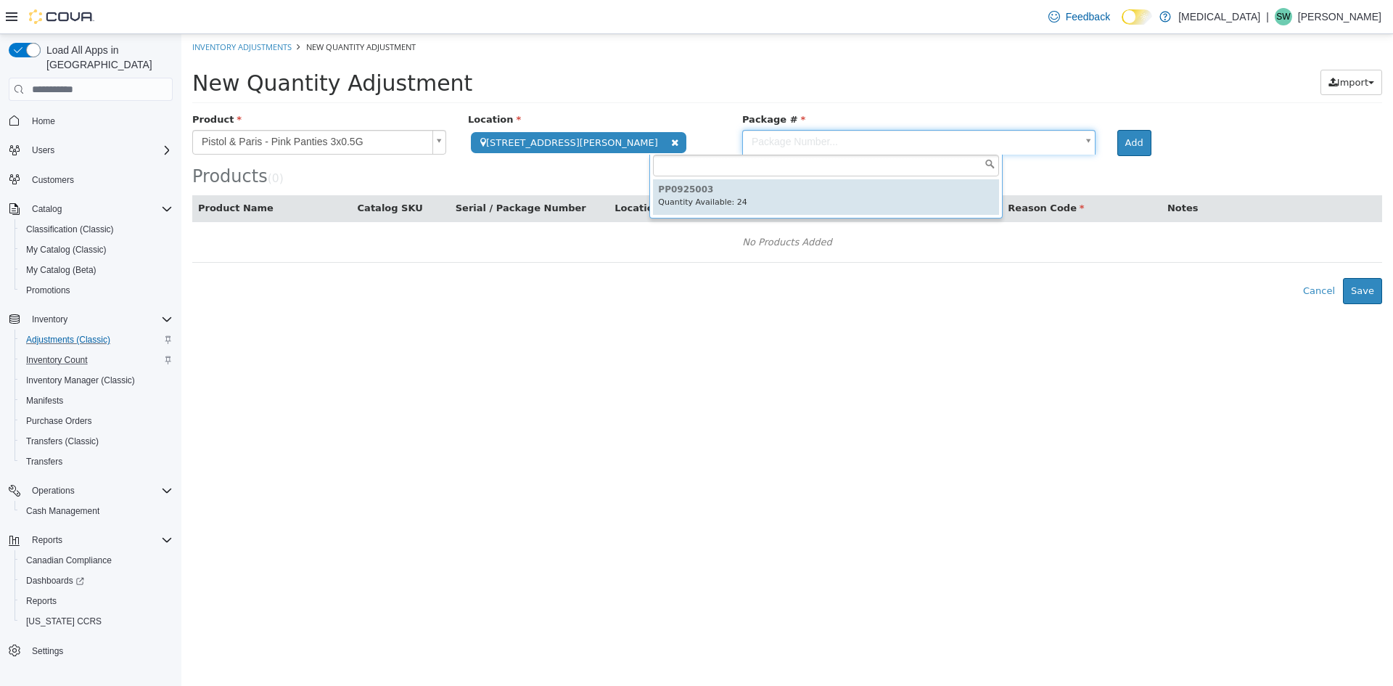
type input "*********"
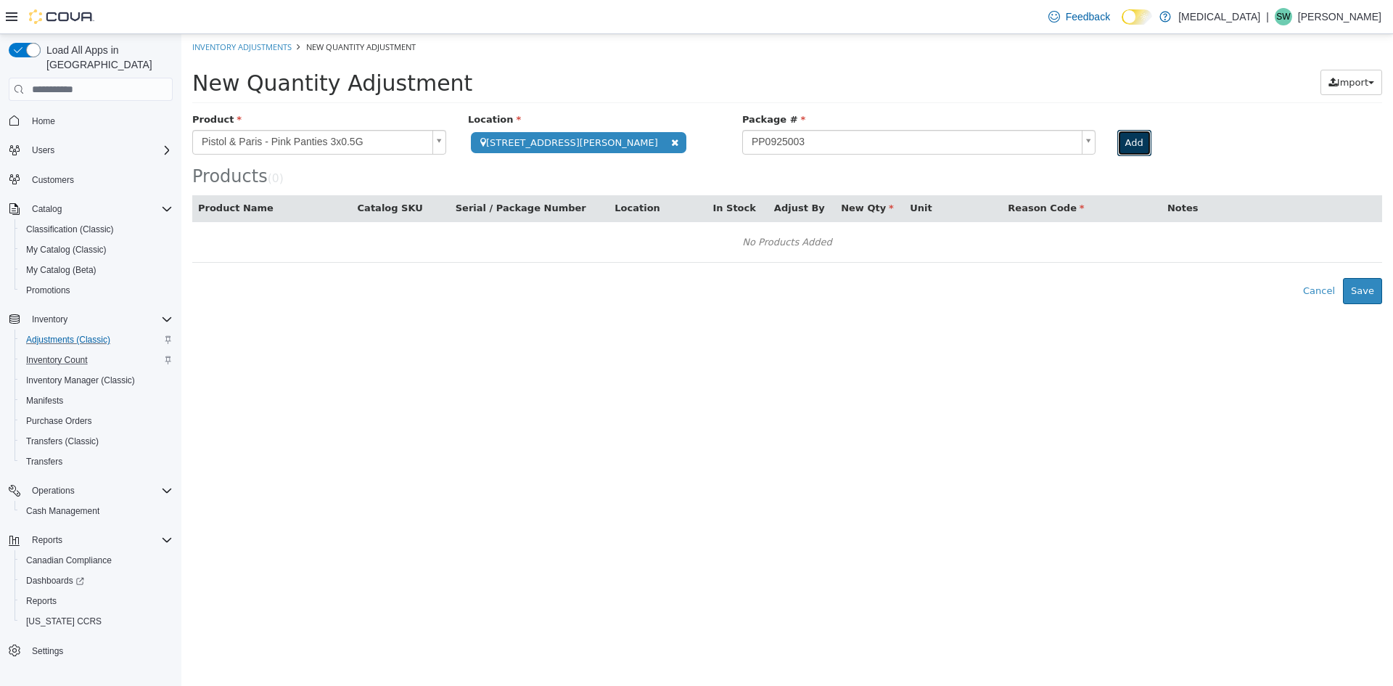
click at [1118, 142] on button "Add" at bounding box center [1135, 143] width 34 height 26
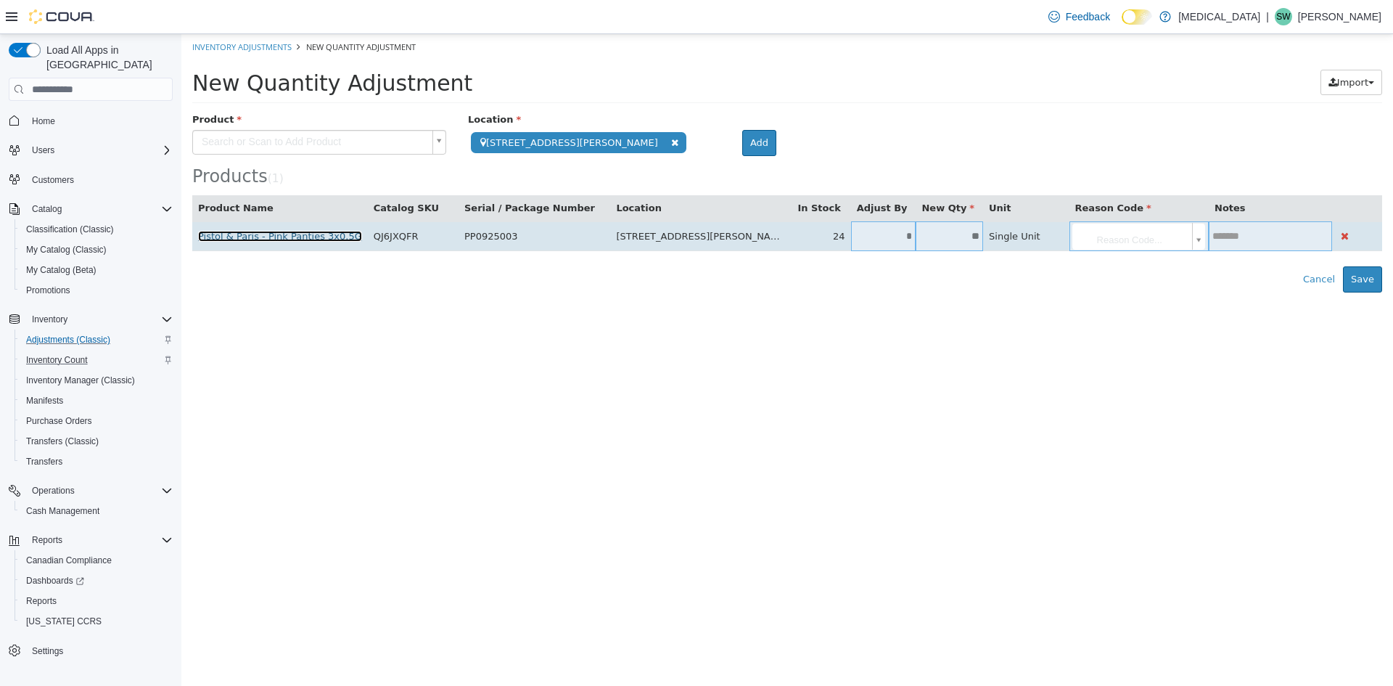
click at [247, 240] on link "Pistol & Paris - Pink Panties 3x0.5G" at bounding box center [280, 236] width 164 height 11
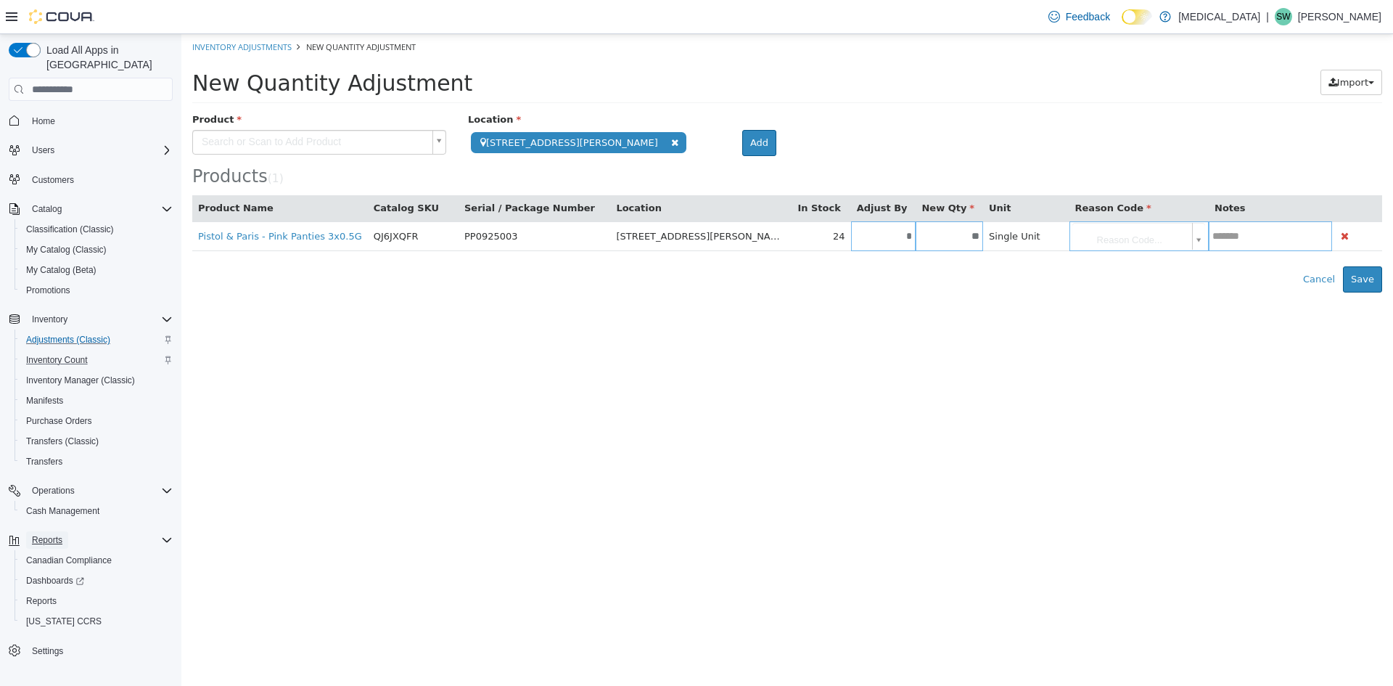
click at [53, 534] on span "Reports" at bounding box center [47, 540] width 30 height 12
click at [67, 531] on button "Reports" at bounding box center [47, 539] width 42 height 17
click at [57, 592] on link "Reports" at bounding box center [41, 600] width 42 height 17
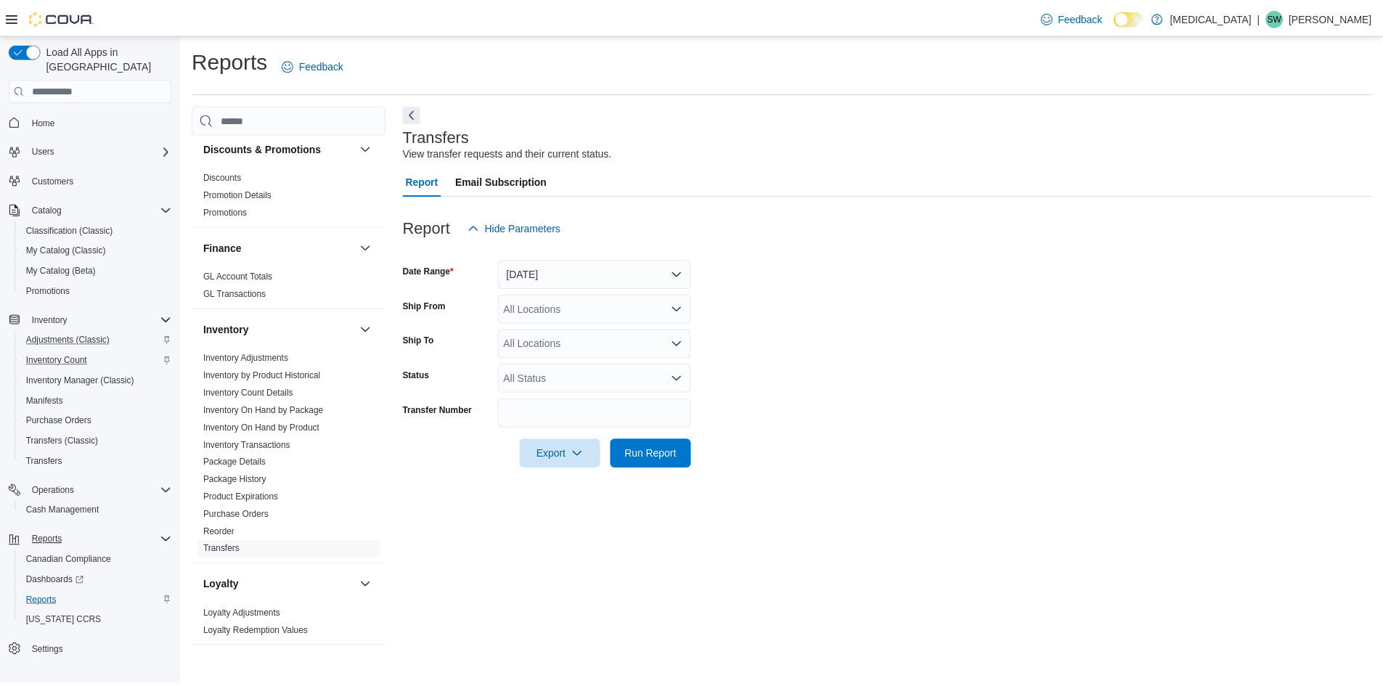
scroll to position [290, 0]
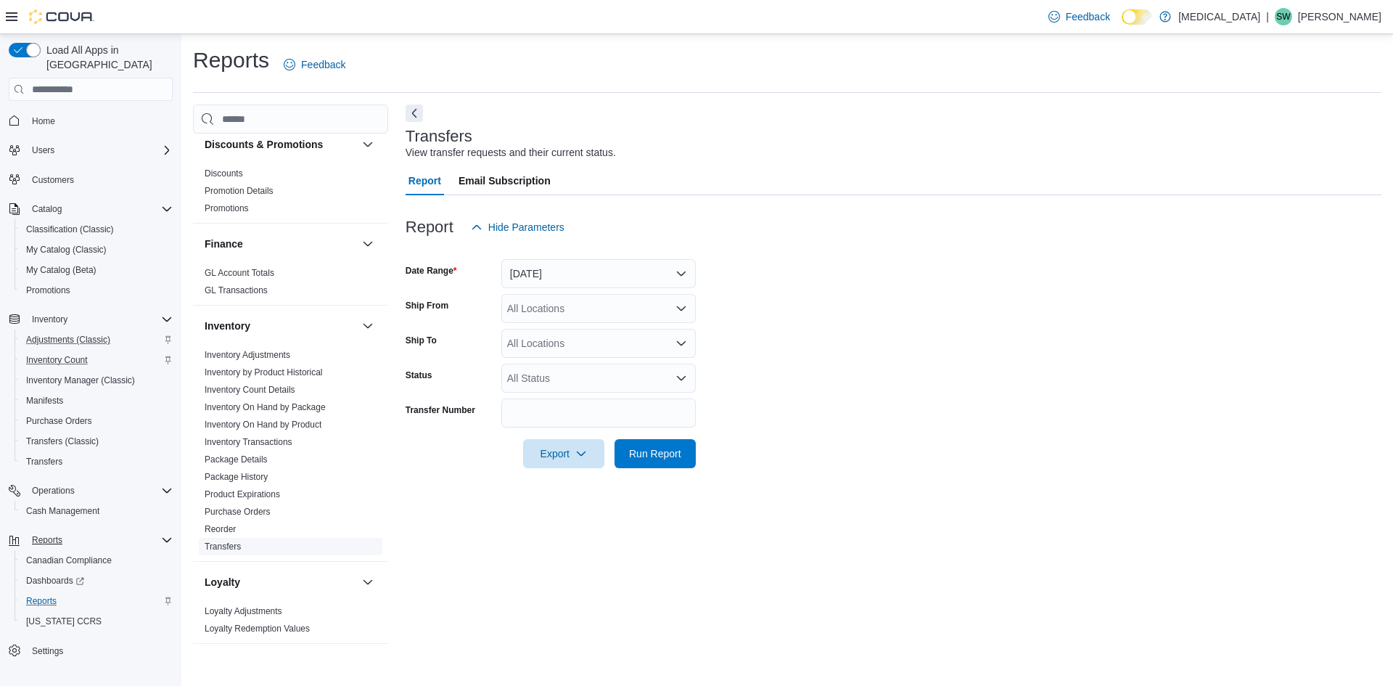
click at [237, 543] on link "Transfers" at bounding box center [223, 546] width 36 height 10
click at [631, 275] on button "Yesterday" at bounding box center [599, 273] width 195 height 29
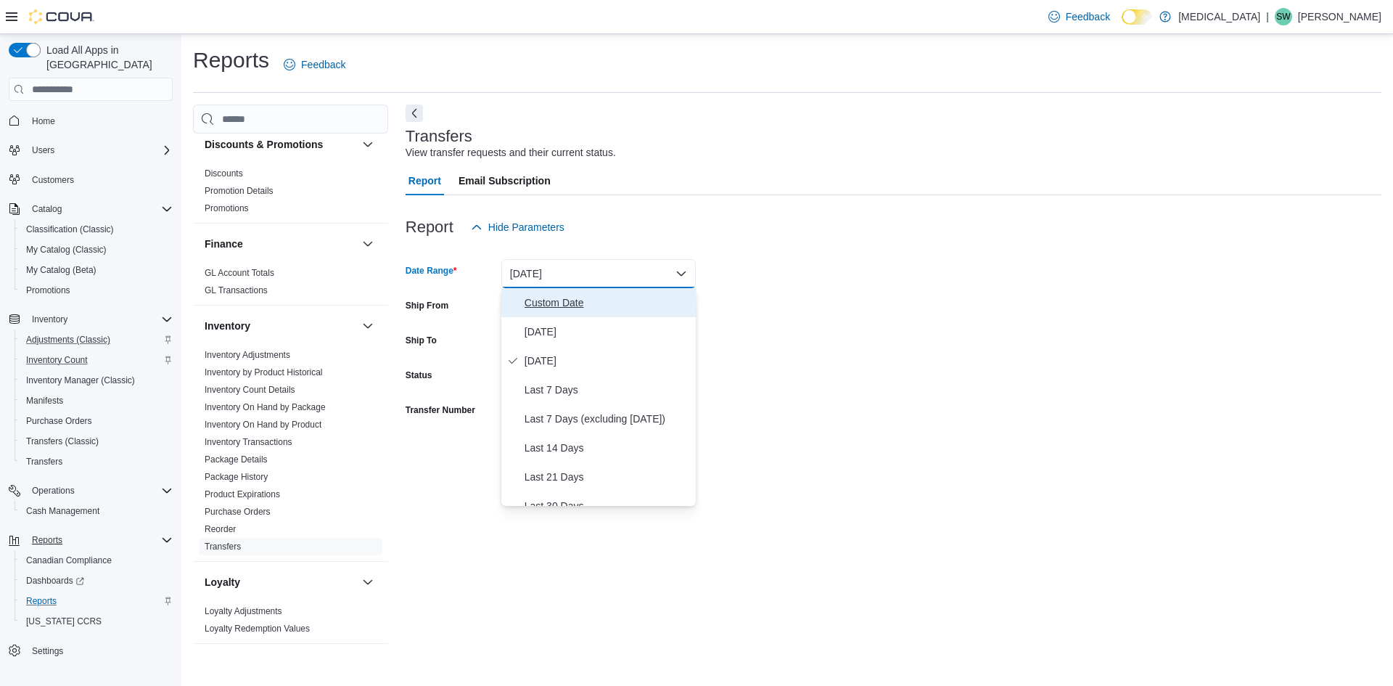
click at [544, 310] on span "Custom Date" at bounding box center [607, 302] width 165 height 17
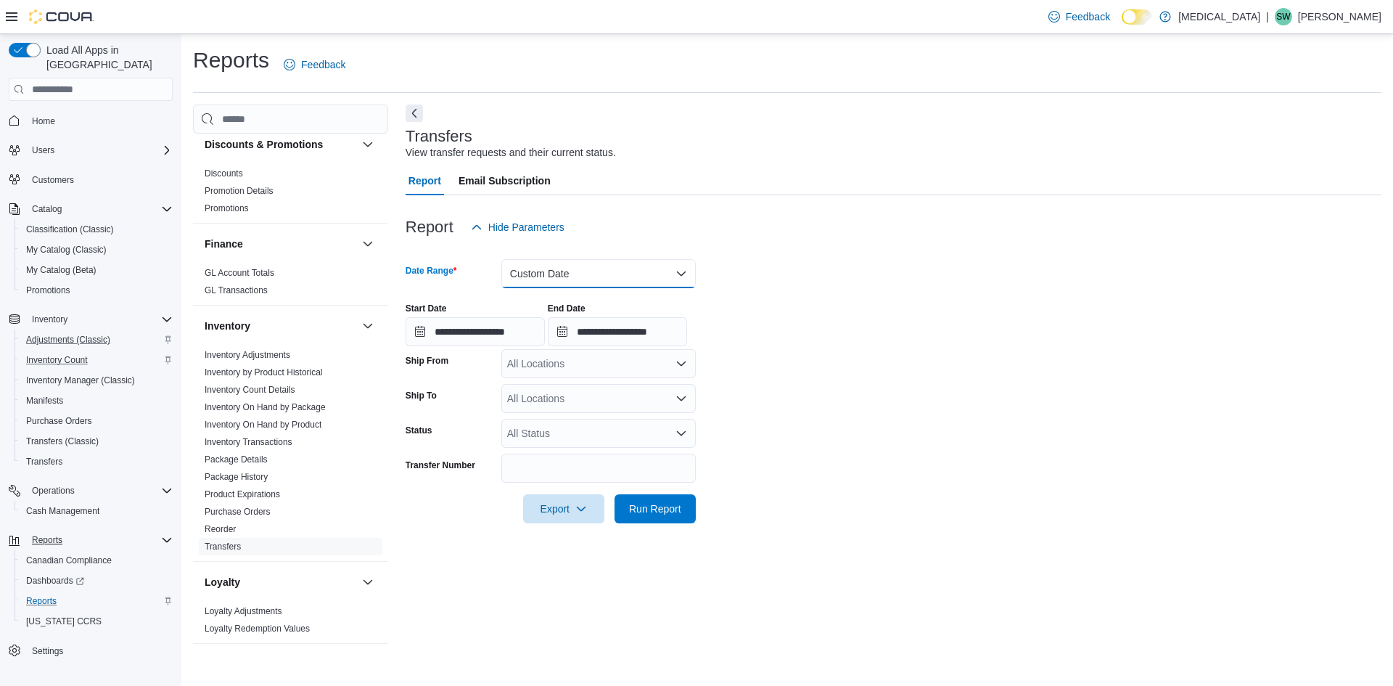
click at [568, 263] on button "Custom Date" at bounding box center [599, 273] width 195 height 29
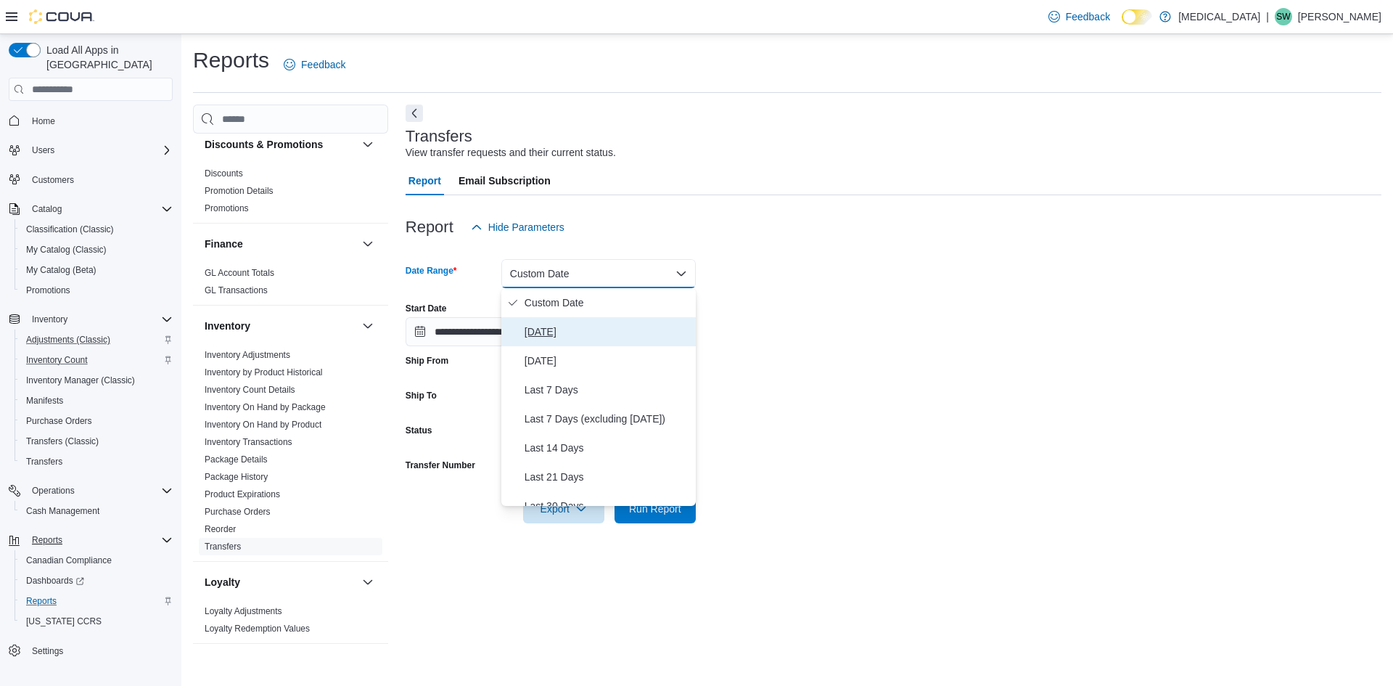
click at [554, 333] on span "Today" at bounding box center [607, 331] width 165 height 17
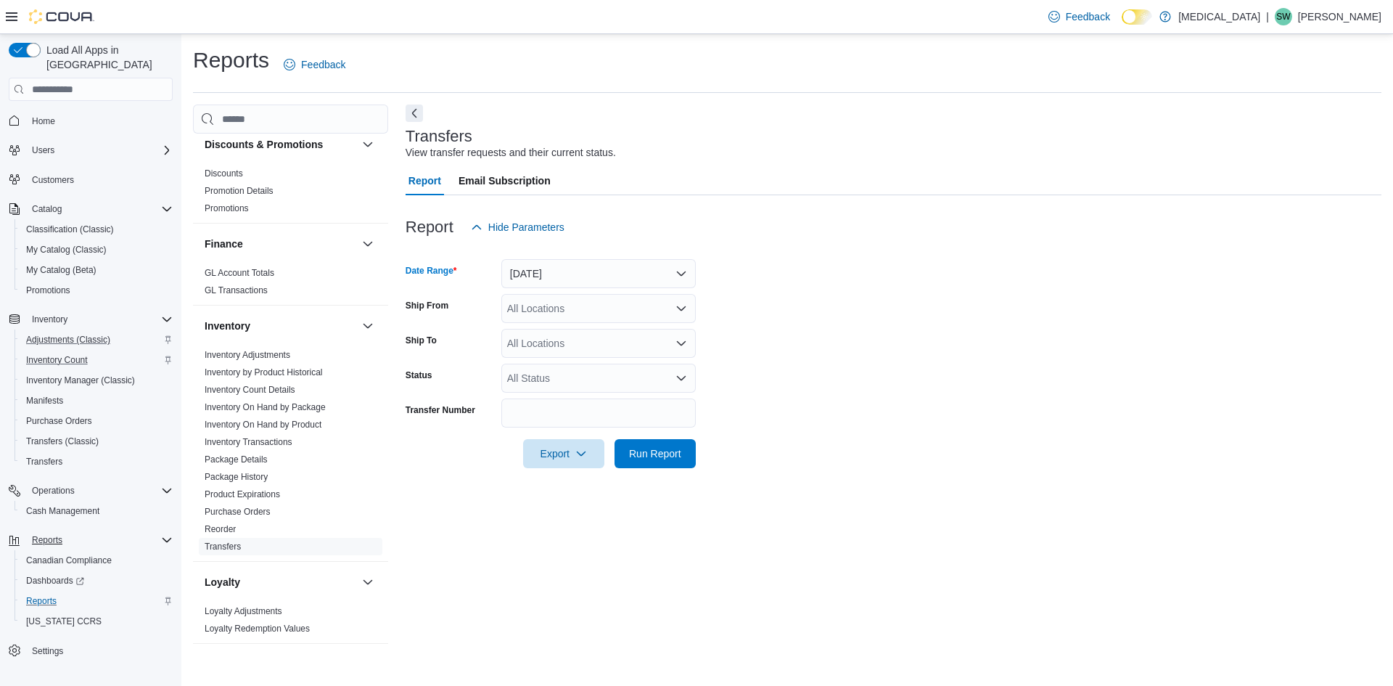
click at [611, 306] on div "All Locations" at bounding box center [599, 308] width 195 height 29
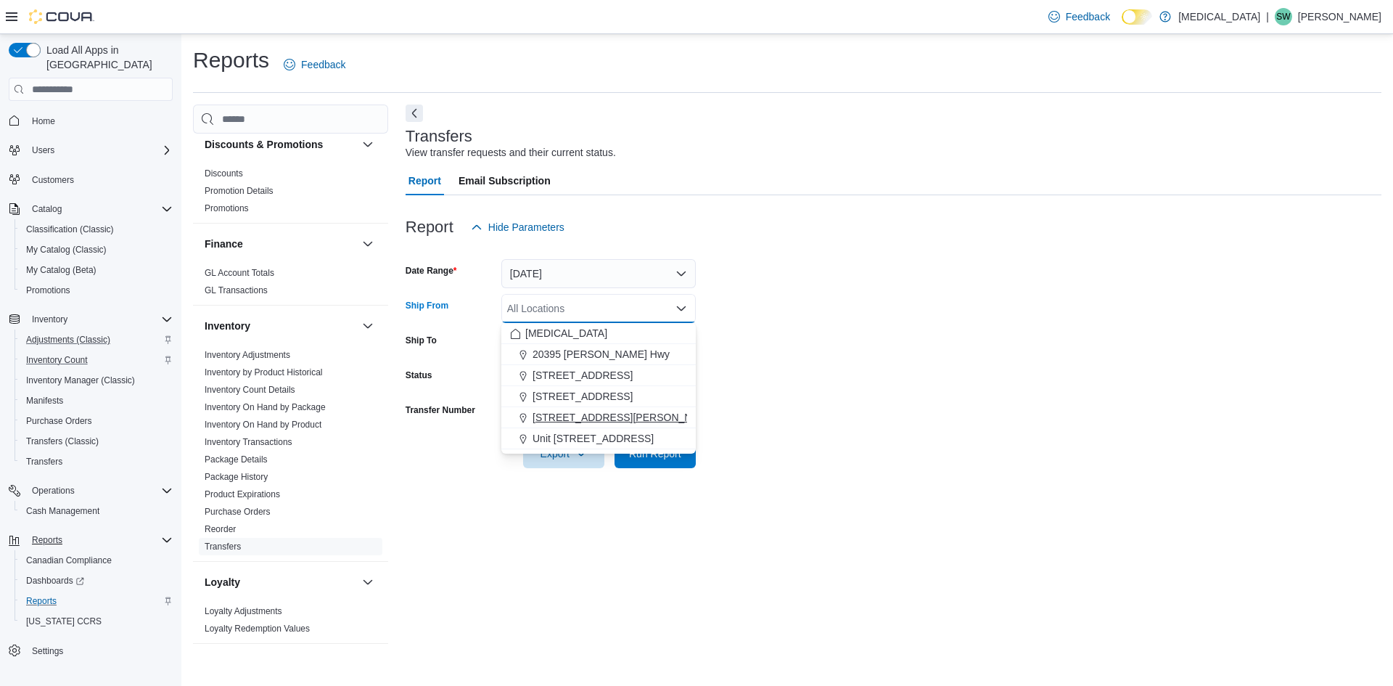
click at [587, 409] on button "[STREET_ADDRESS][PERSON_NAME]" at bounding box center [599, 417] width 195 height 21
click at [811, 377] on form "Date Range Today Ship From 999 Denman Street Combo box. Selected. 999 Denman St…" at bounding box center [894, 355] width 976 height 226
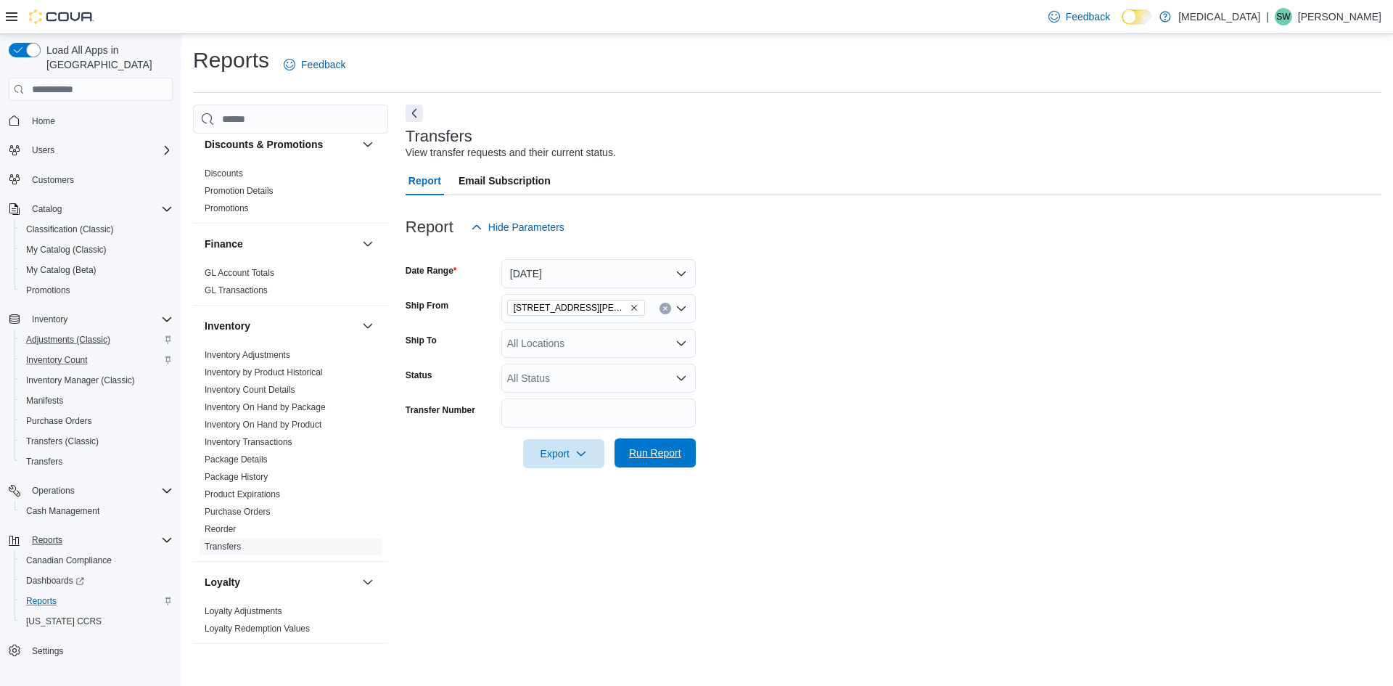
click at [659, 464] on span "Run Report" at bounding box center [655, 452] width 64 height 29
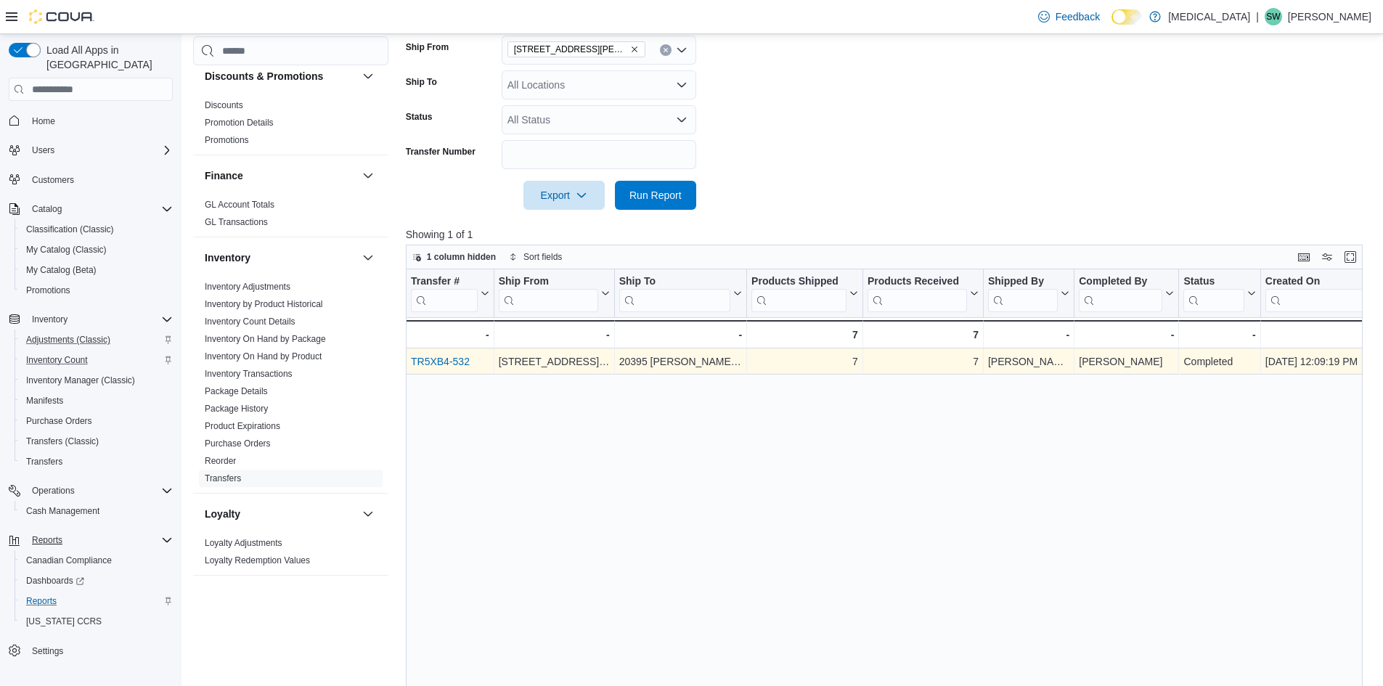
scroll to position [87, 0]
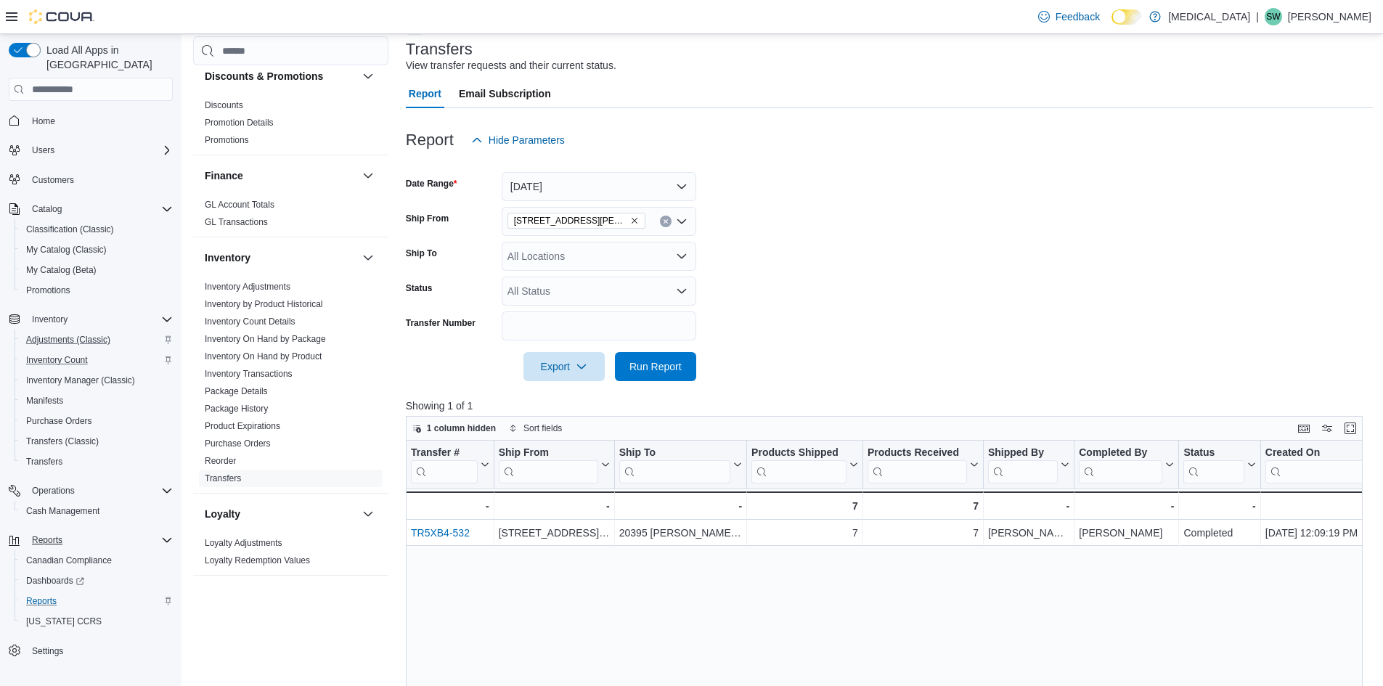
click at [667, 218] on button "Clear input" at bounding box center [666, 222] width 12 height 12
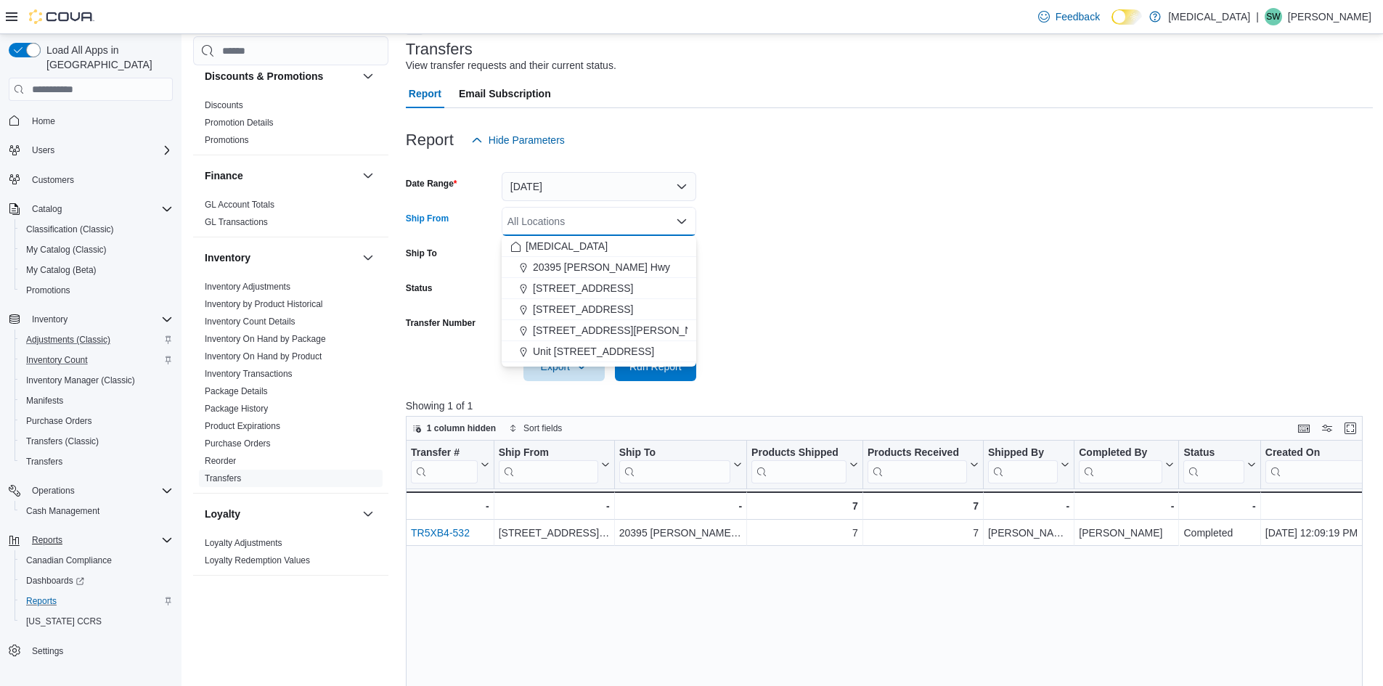
click at [775, 222] on form "Date Range Today Ship From All Locations Combo box. Selected. Combo box input. …" at bounding box center [889, 268] width 967 height 226
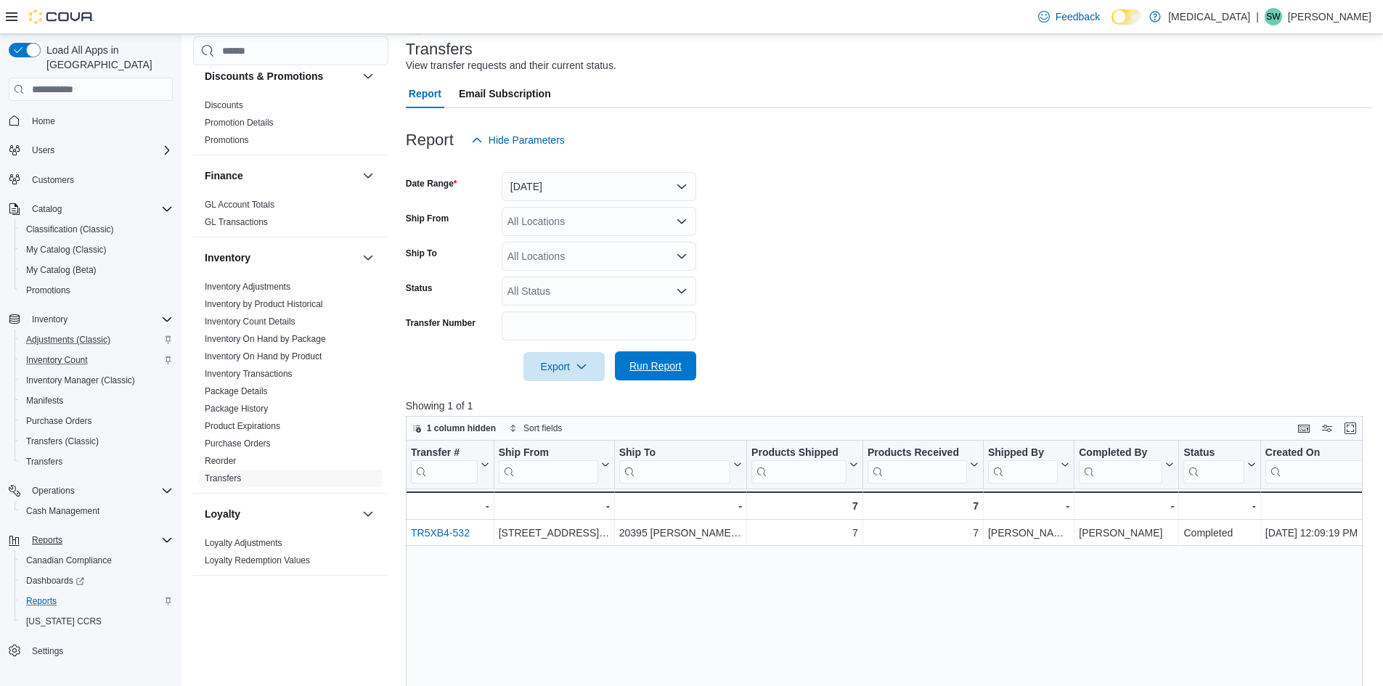
click at [639, 366] on span "Run Report" at bounding box center [655, 366] width 52 height 15
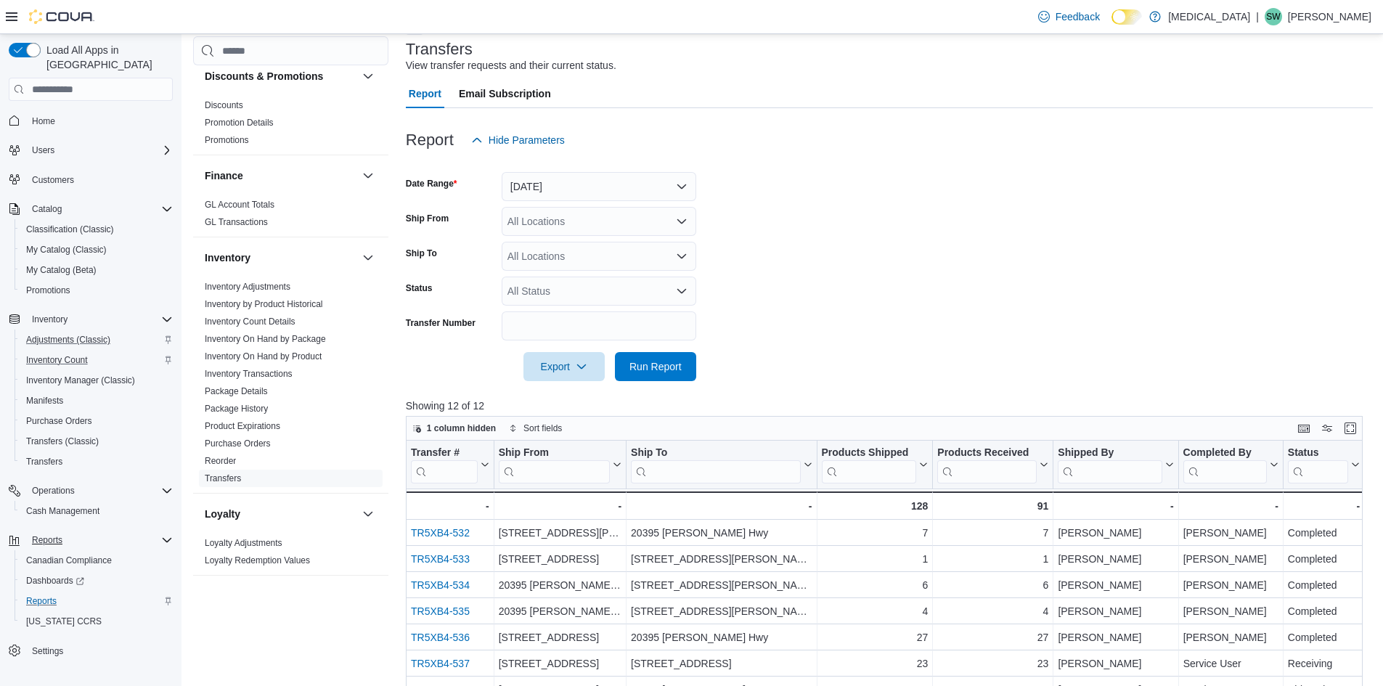
scroll to position [377, 0]
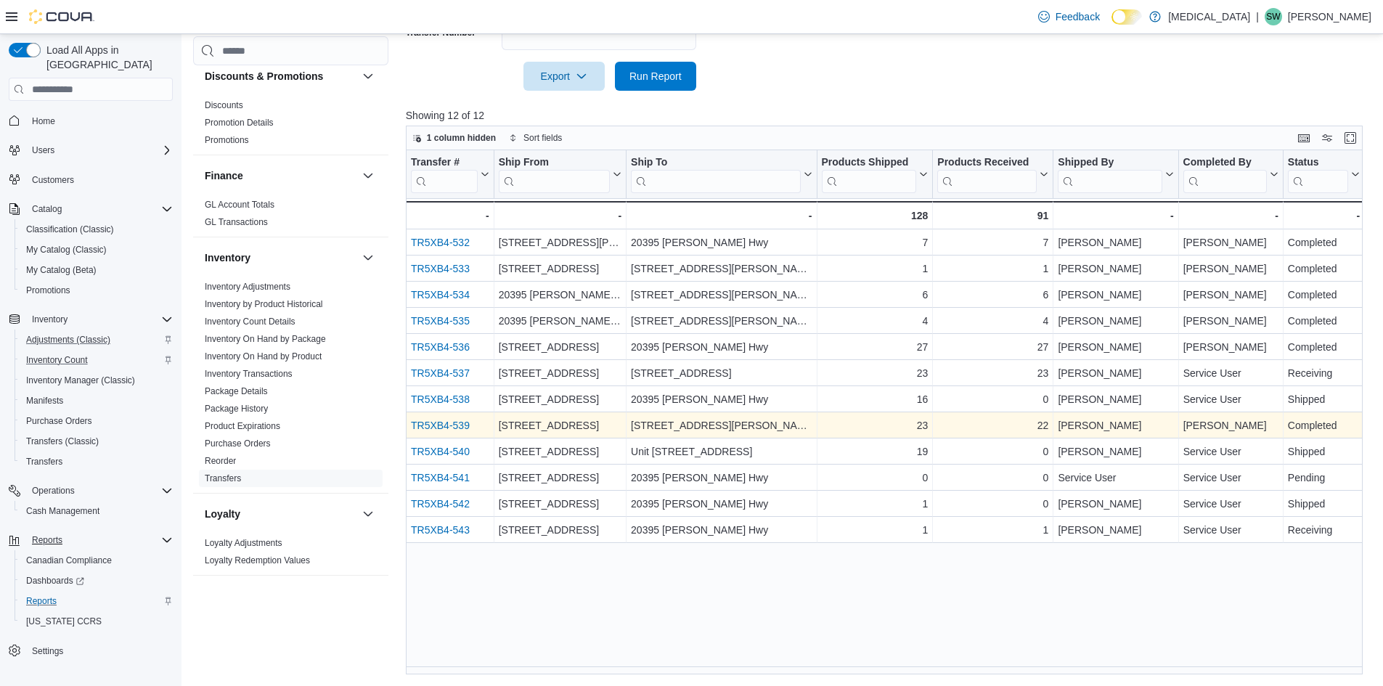
click at [427, 420] on link "TR5XB4-539" at bounding box center [440, 425] width 59 height 12
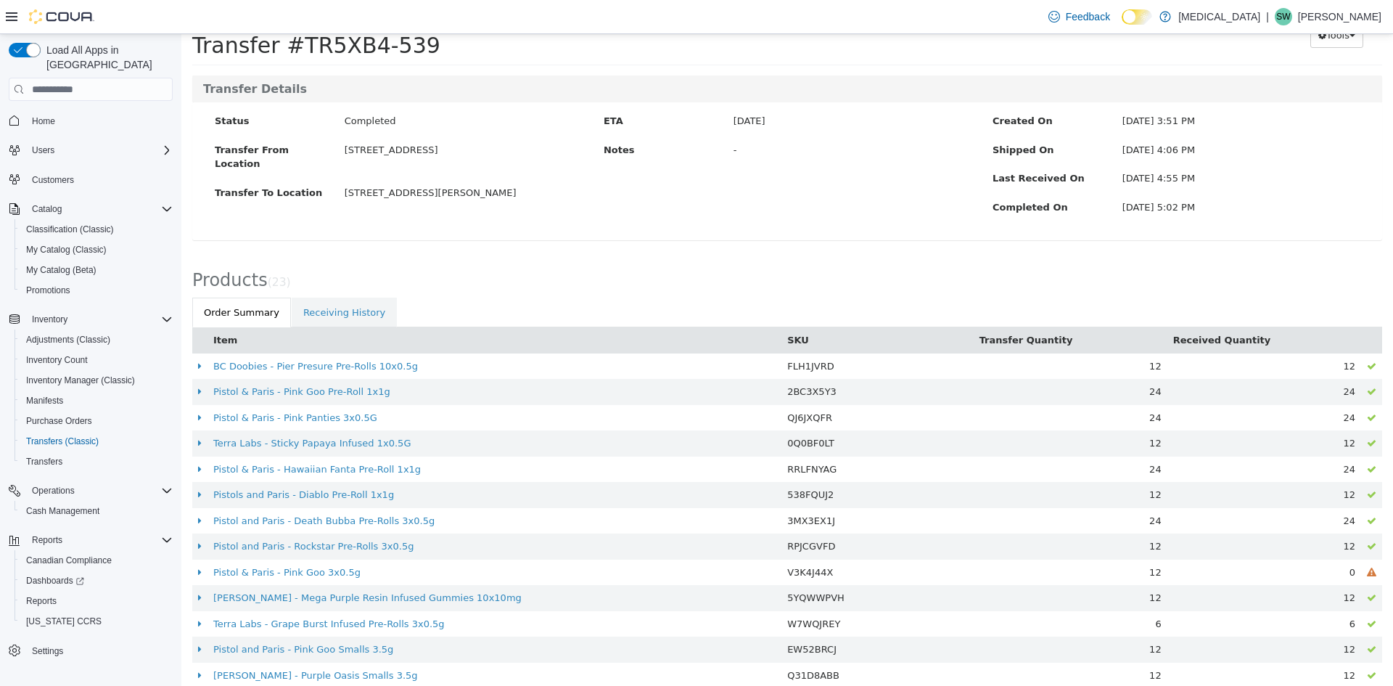
scroll to position [145, 0]
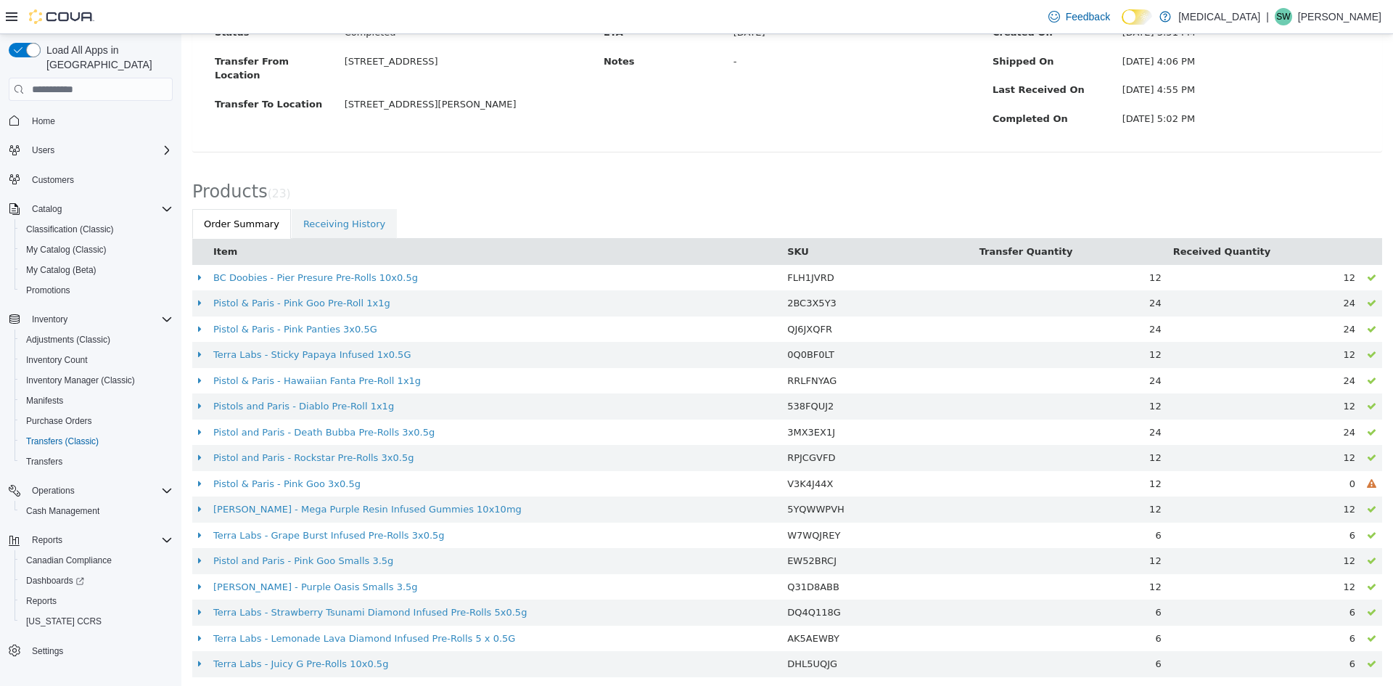
click at [314, 176] on div "Products ( 23 )" at bounding box center [787, 188] width 1212 height 42
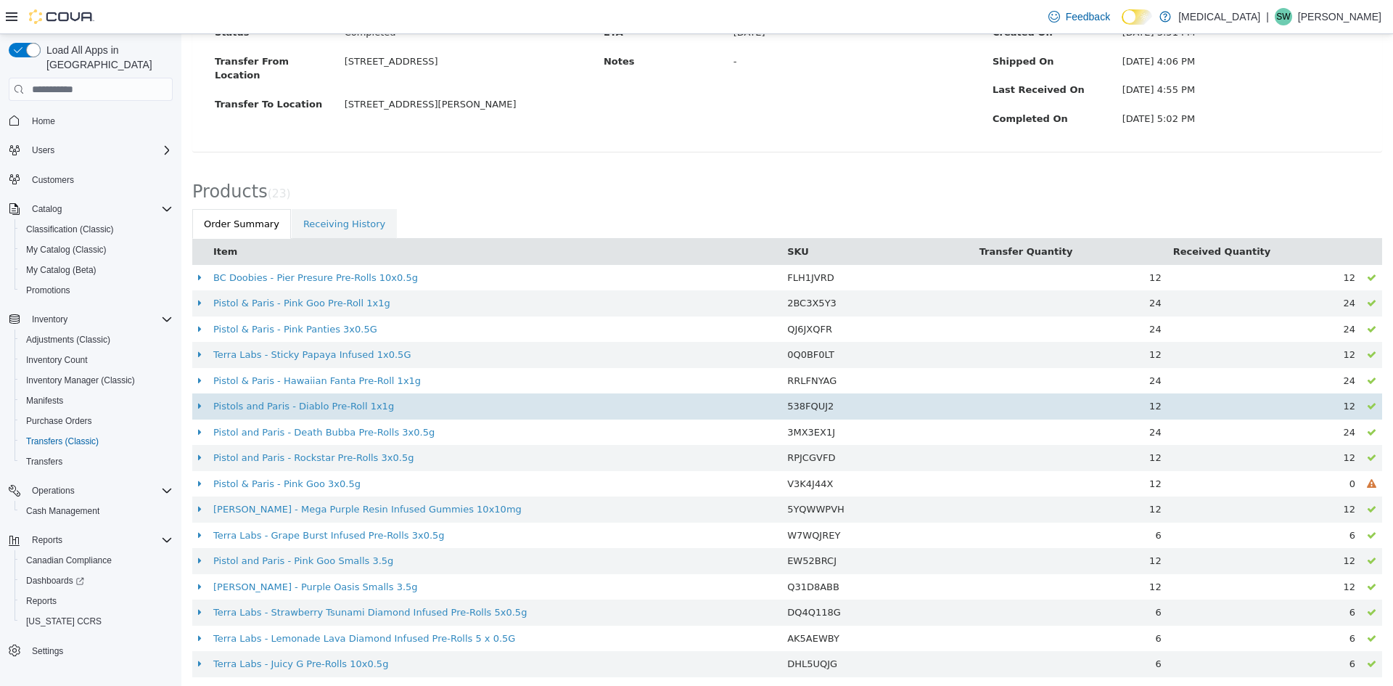
click at [348, 414] on td "Pistols and Paris - Diablo Pre-Roll 1x1g" at bounding box center [495, 406] width 574 height 26
click at [348, 402] on link "Pistols and Paris - Diablo Pre-Roll 1x1g" at bounding box center [303, 406] width 181 height 11
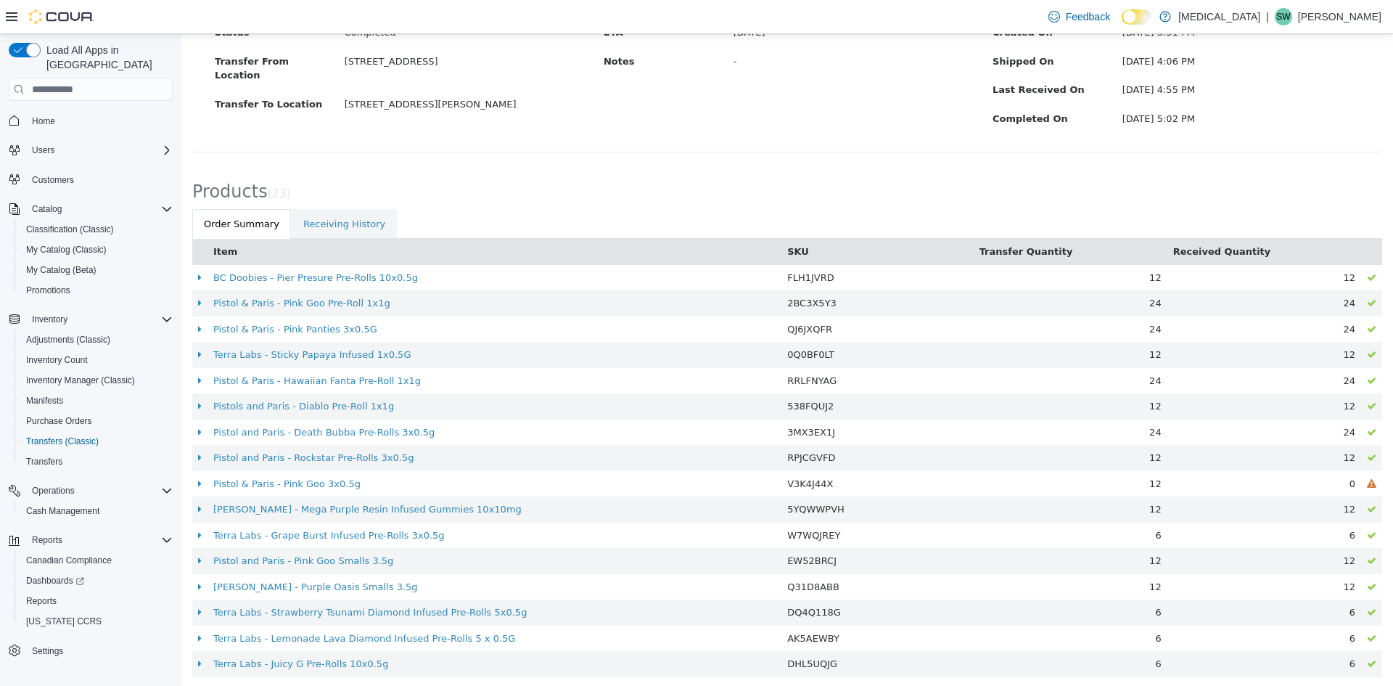
click at [272, 158] on div "Transfer Details Status Completed Transfer From Location [STREET_ADDRESS] Trans…" at bounding box center [787, 77] width 1212 height 181
click at [277, 168] on div "Products ( 23 )" at bounding box center [787, 188] width 1212 height 42
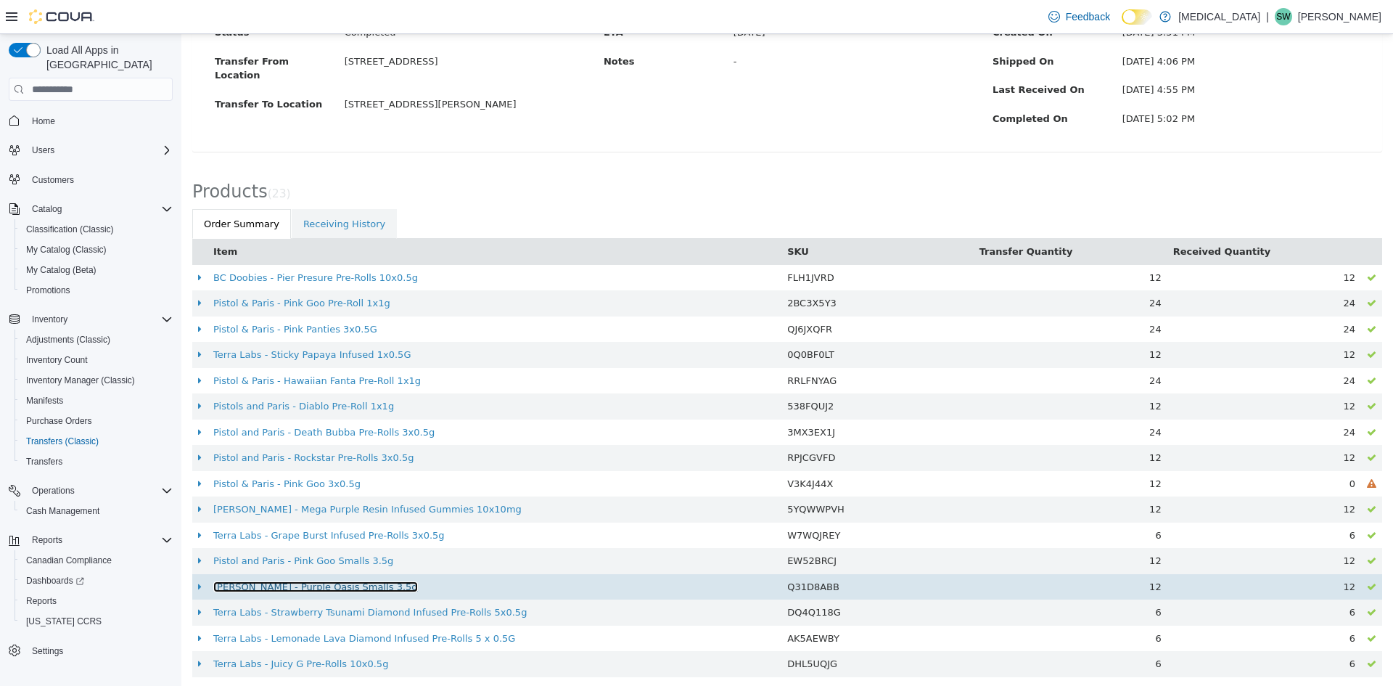
click at [344, 582] on link "[PERSON_NAME] - Purple Oasis Smalls 3.5g" at bounding box center [315, 586] width 205 height 11
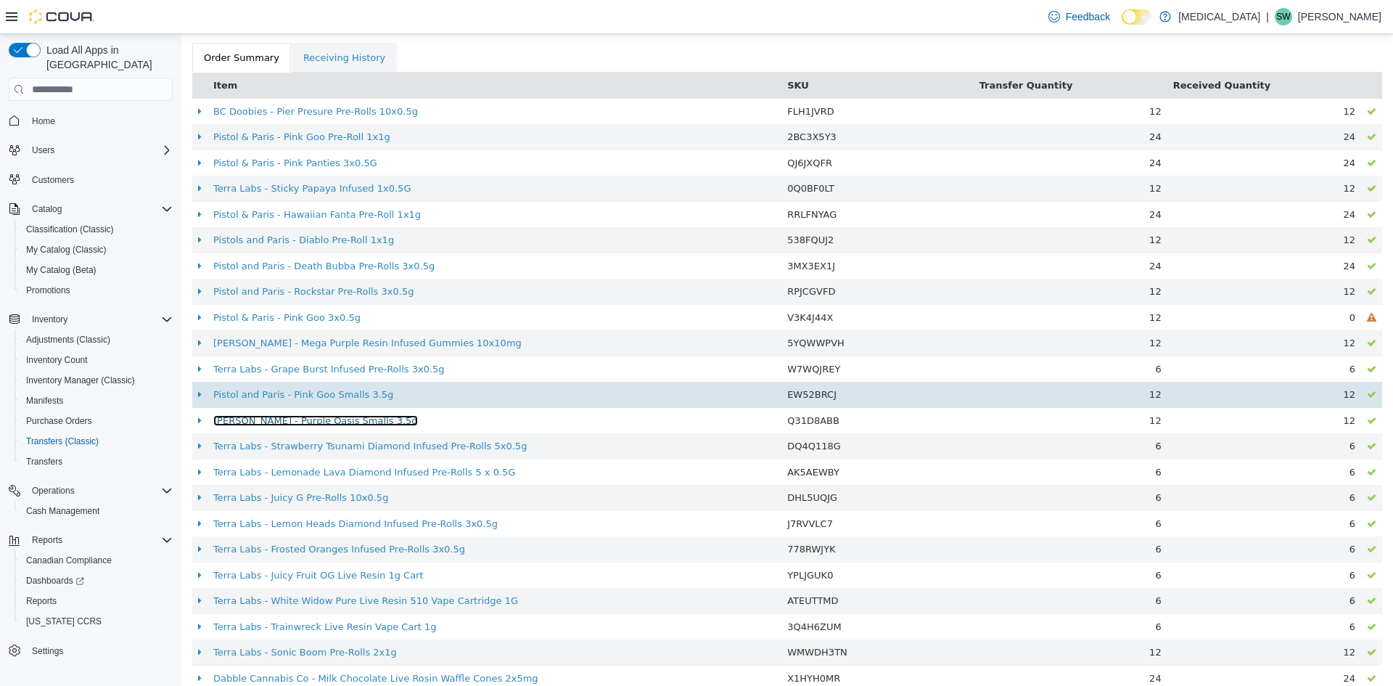
scroll to position [333, 0]
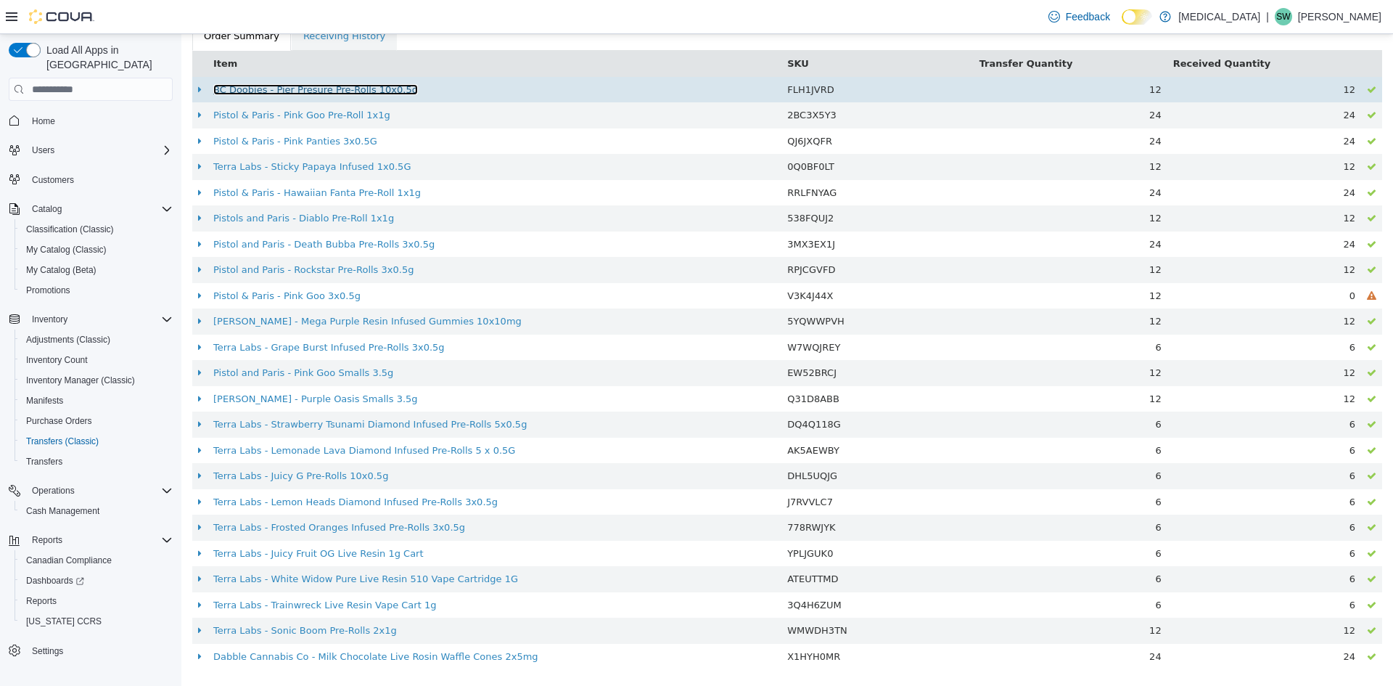
click at [287, 86] on link "BC Doobies - Pier Presure Pre-Rolls 10x0.5g" at bounding box center [315, 89] width 205 height 11
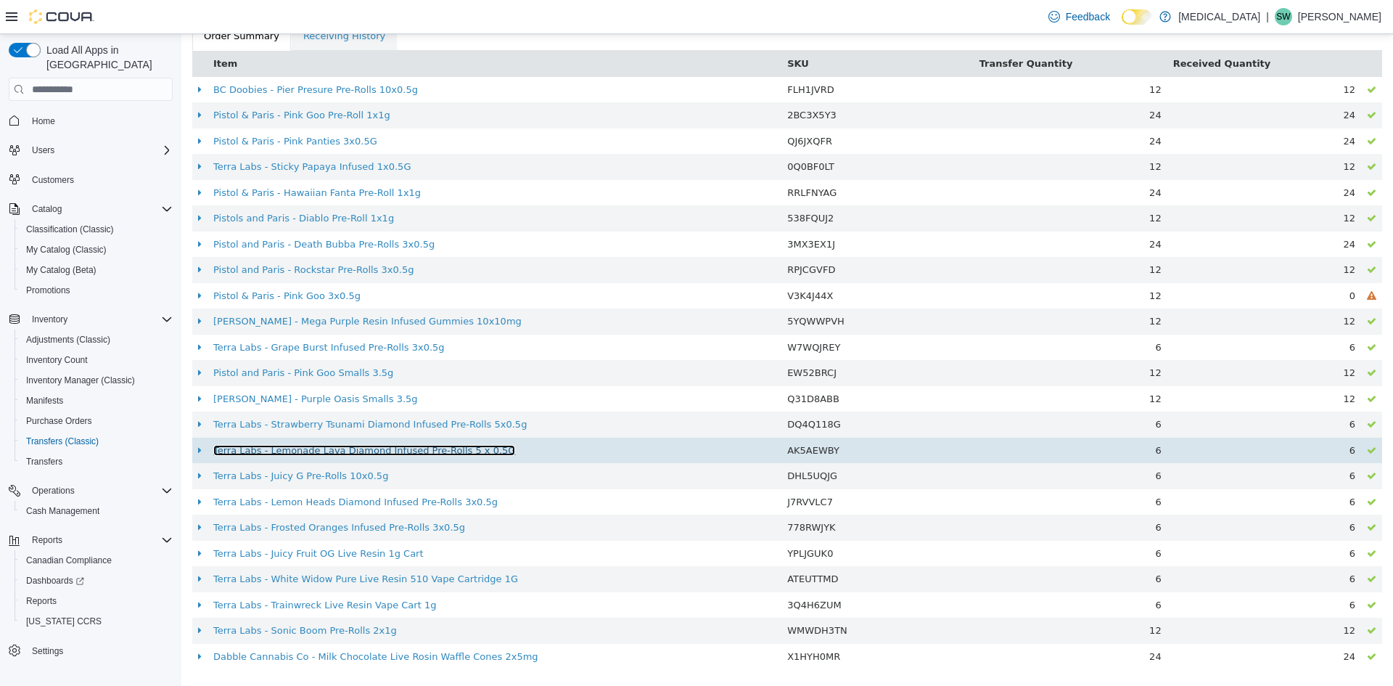
click at [372, 454] on link "Terra Labs - Lemonade Lava Diamond Infused Pre-Rolls 5 x 0.5G" at bounding box center [364, 450] width 302 height 11
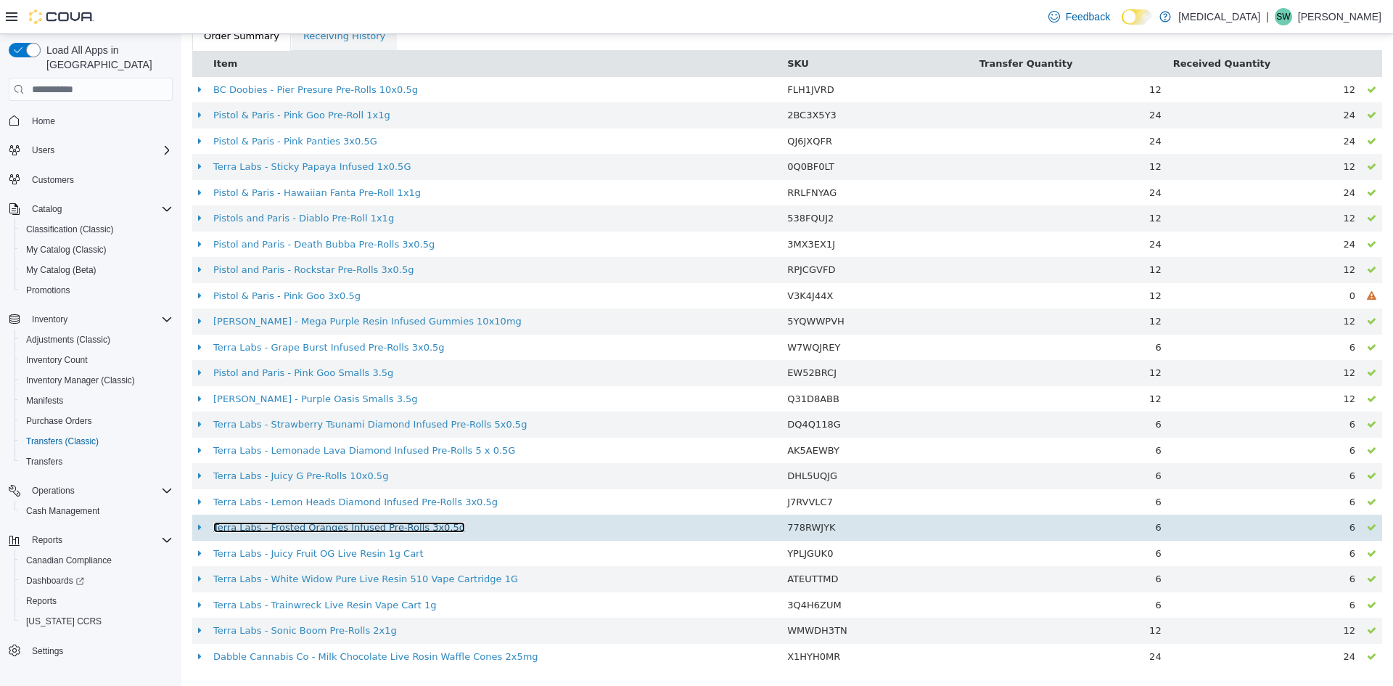
click at [319, 529] on link "Terra Labs - Frosted Oranges Infused Pre-Rolls 3x0.5g" at bounding box center [339, 527] width 252 height 11
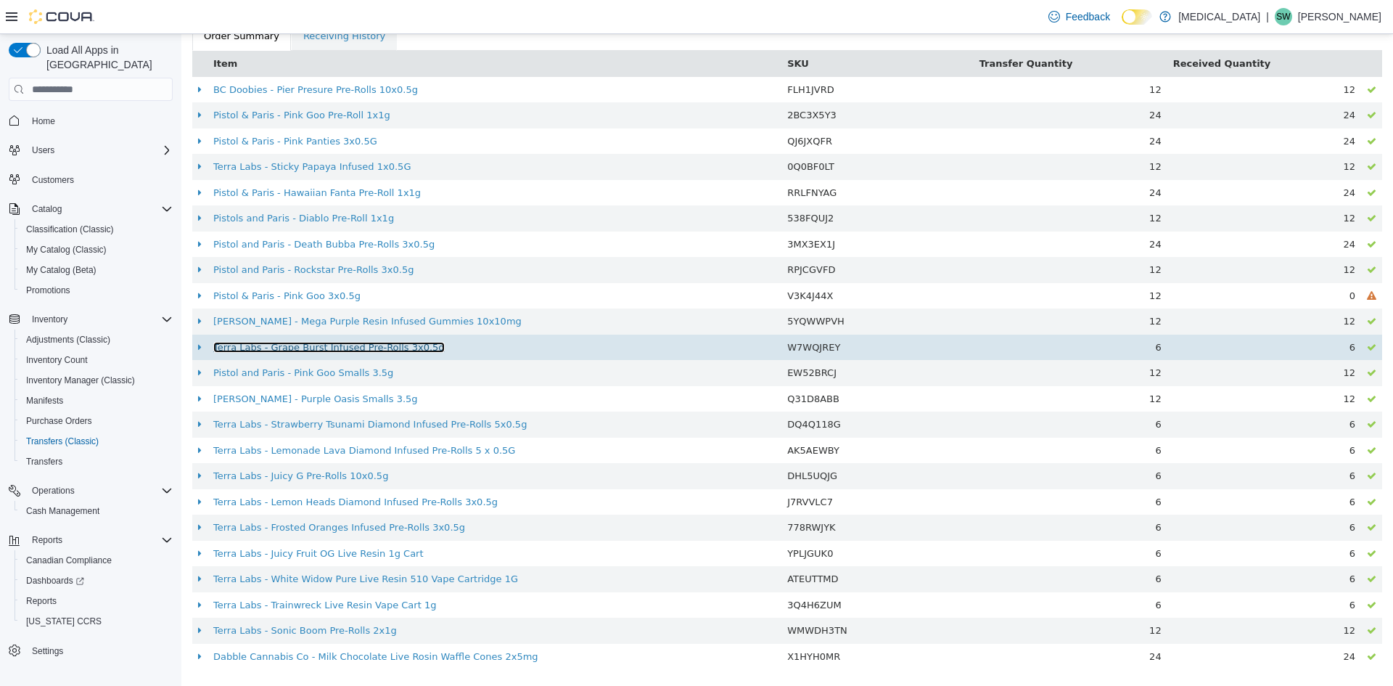
click at [344, 348] on link "Terra Labs - Grape Burst Infused Pre-Rolls 3x0.5g" at bounding box center [329, 347] width 232 height 11
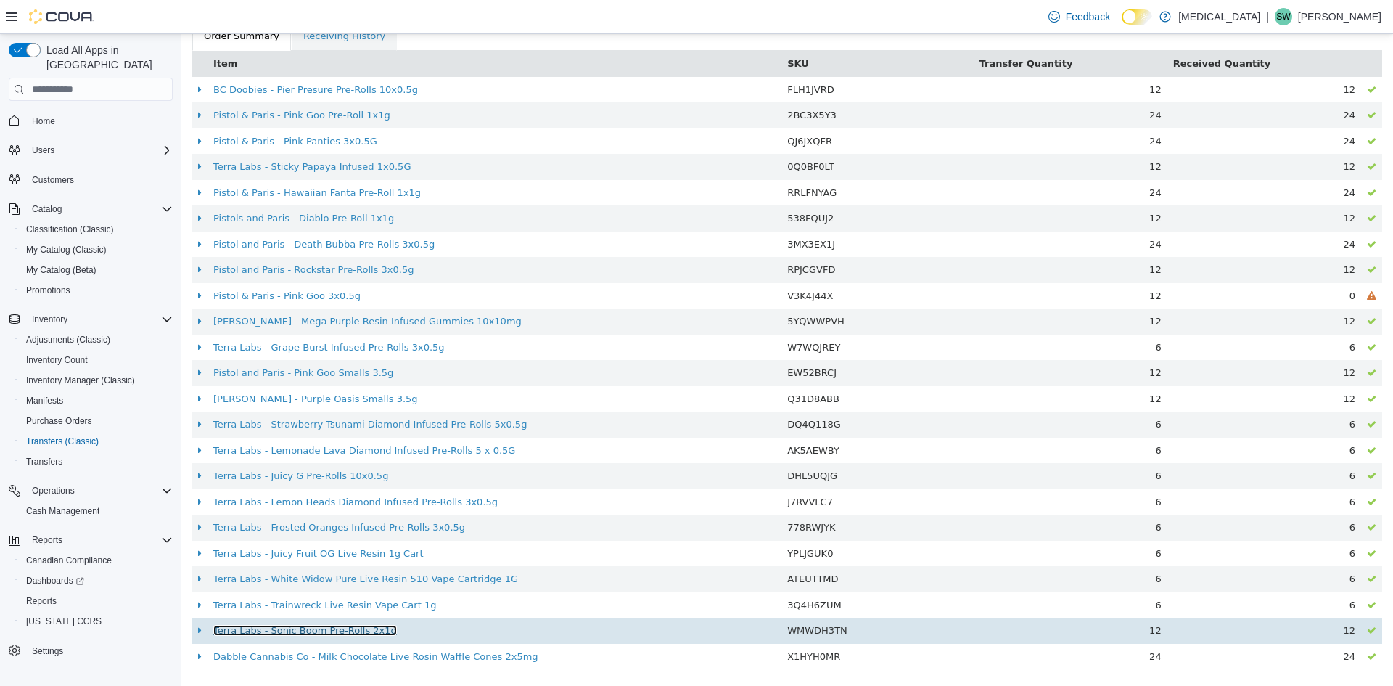
click at [346, 629] on link "Terra Labs - Sonic Boom Pre-Rolls 2x1g" at bounding box center [305, 630] width 184 height 11
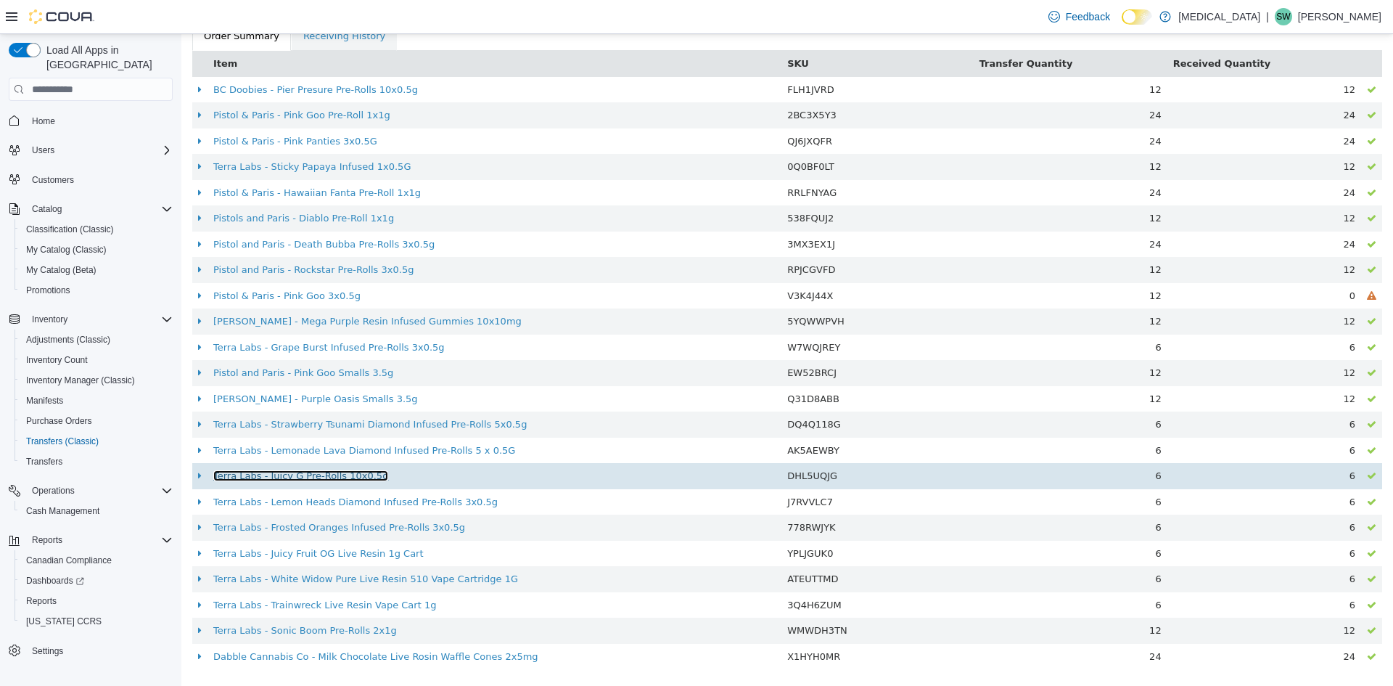
click at [319, 476] on link "Terra Labs - Juicy G Pre-Rolls 10x0.5g" at bounding box center [300, 475] width 175 height 11
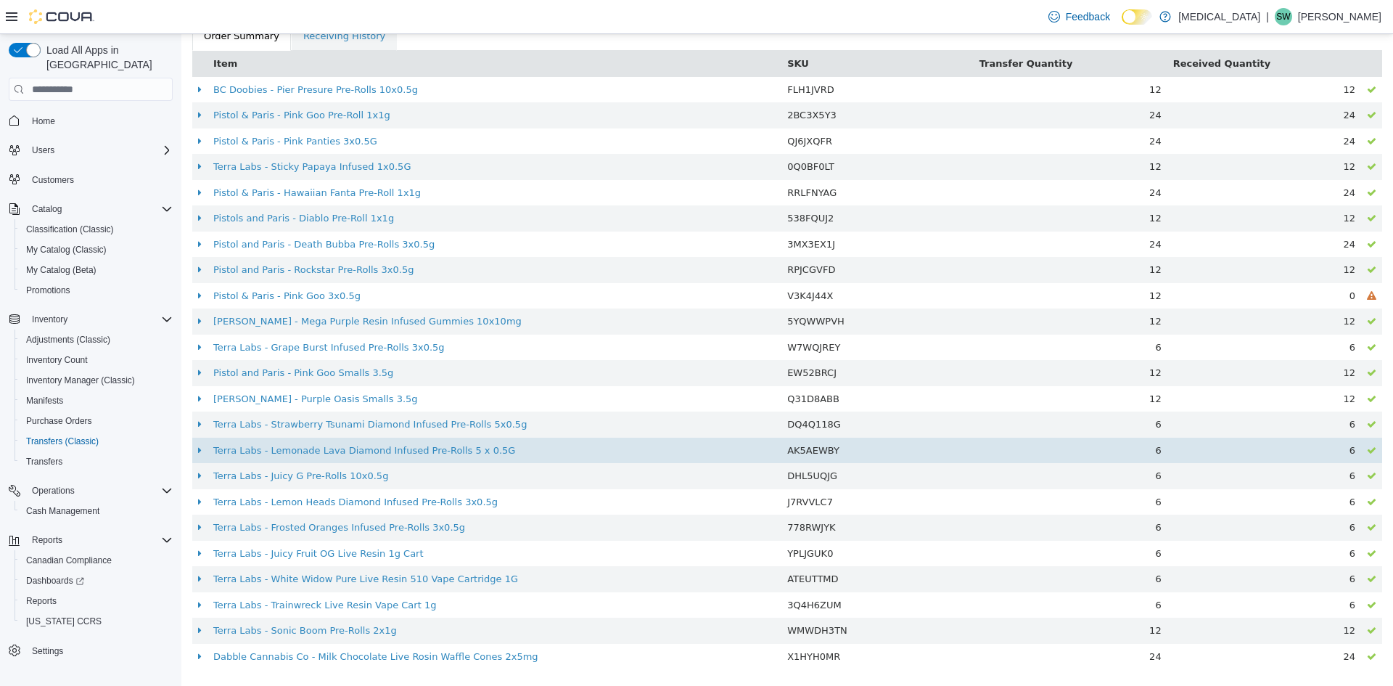
click at [330, 459] on td "Terra Labs - Lemonade Lava Diamond Infused Pre-Rolls 5 x 0.5G" at bounding box center [495, 451] width 574 height 26
click at [331, 451] on link "Terra Labs - Lemonade Lava Diamond Infused Pre-Rolls 5 x 0.5G" at bounding box center [364, 450] width 302 height 11
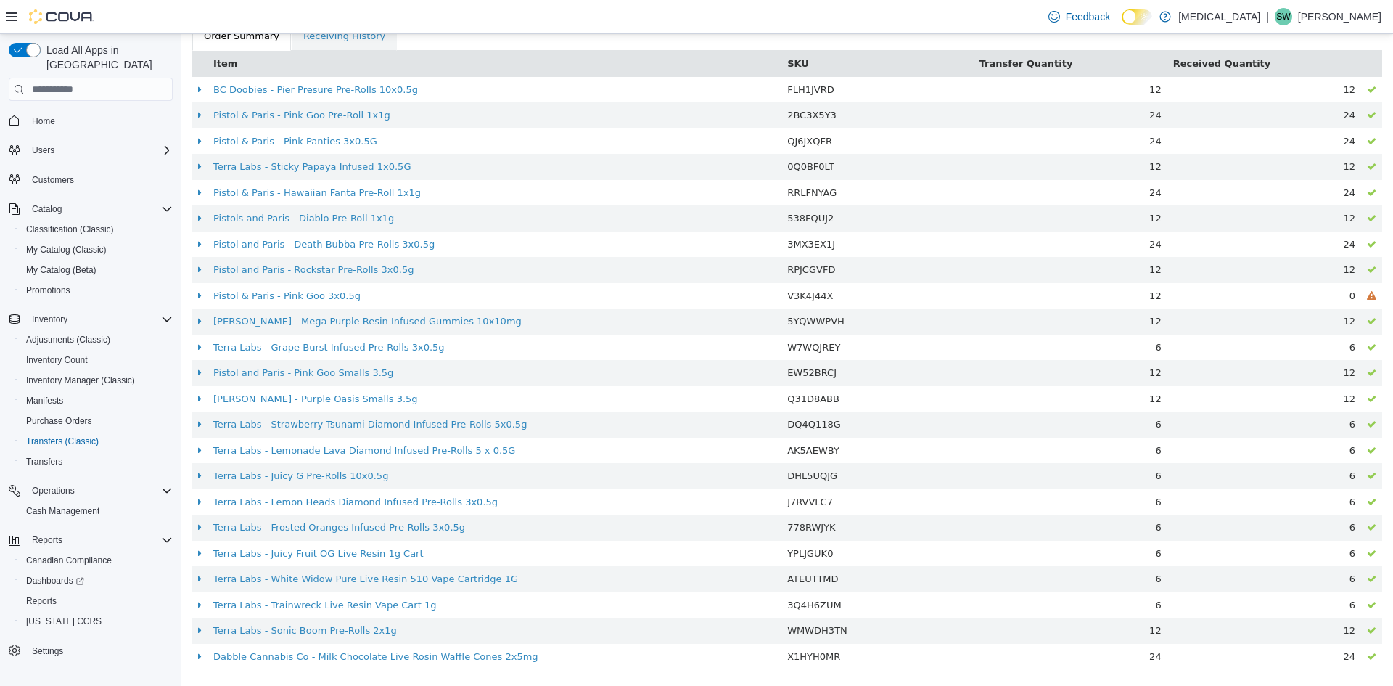
click at [530, 60] on th "Item" at bounding box center [495, 64] width 574 height 26
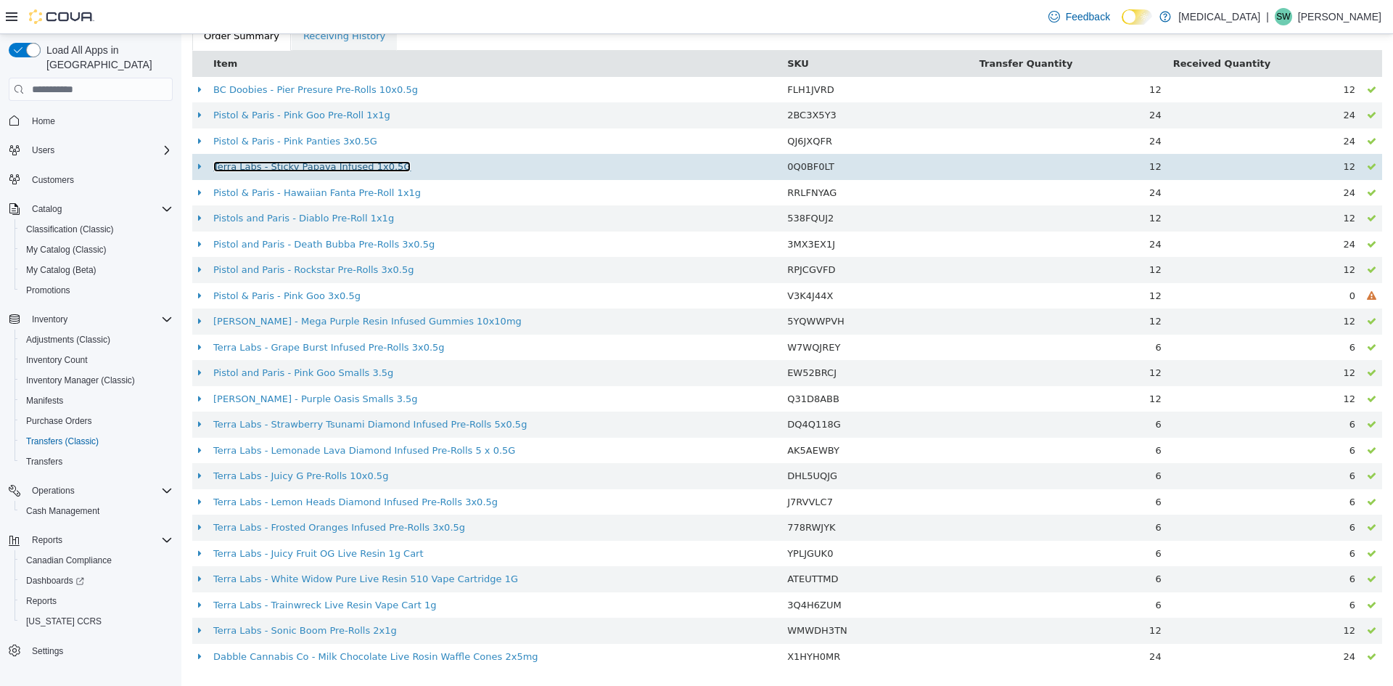
click at [303, 170] on link "Terra Labs - Sticky Papaya Infused 1x0.5G" at bounding box center [311, 166] width 197 height 11
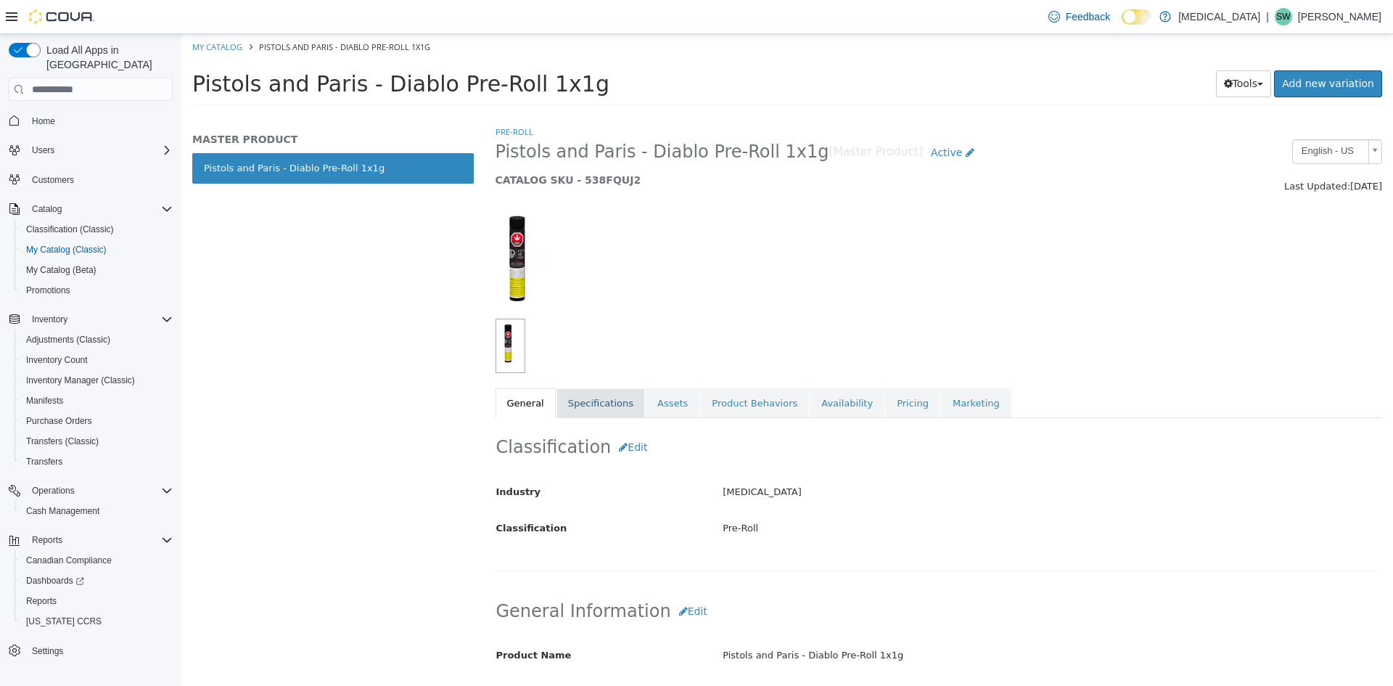
click at [582, 402] on link "Specifications" at bounding box center [601, 403] width 89 height 30
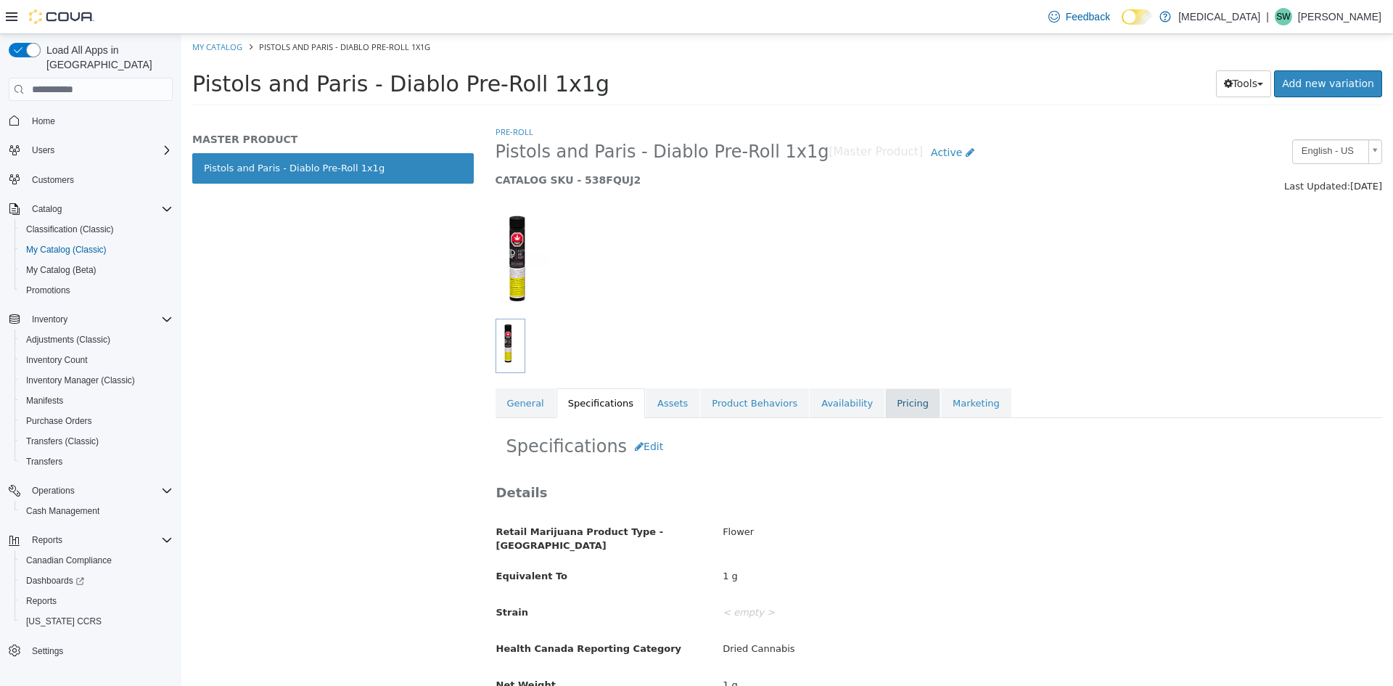
click at [895, 413] on link "Pricing" at bounding box center [912, 403] width 55 height 30
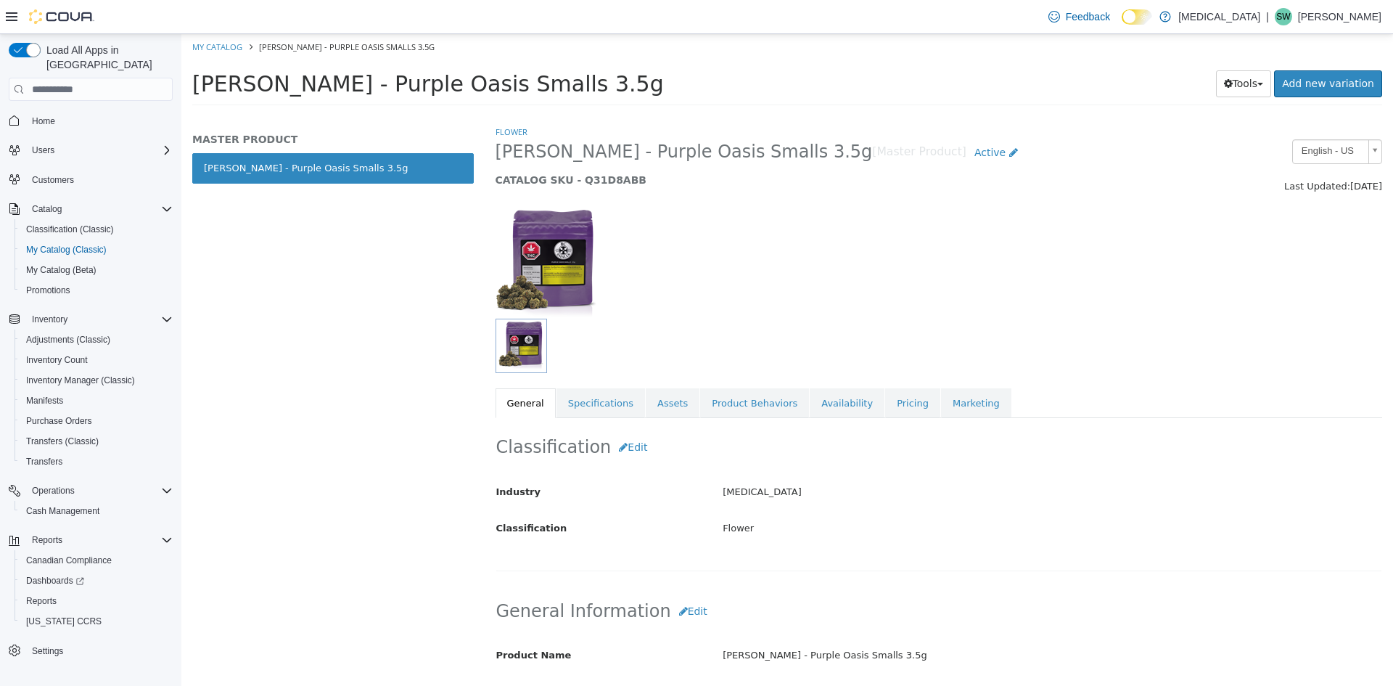
click at [863, 387] on div "Flower BC Smalls - Purple Oasis Smalls 3.5g [Master Product] Active CATALOG SKU…" at bounding box center [940, 271] width 888 height 293
click at [885, 397] on link "Pricing" at bounding box center [912, 403] width 55 height 30
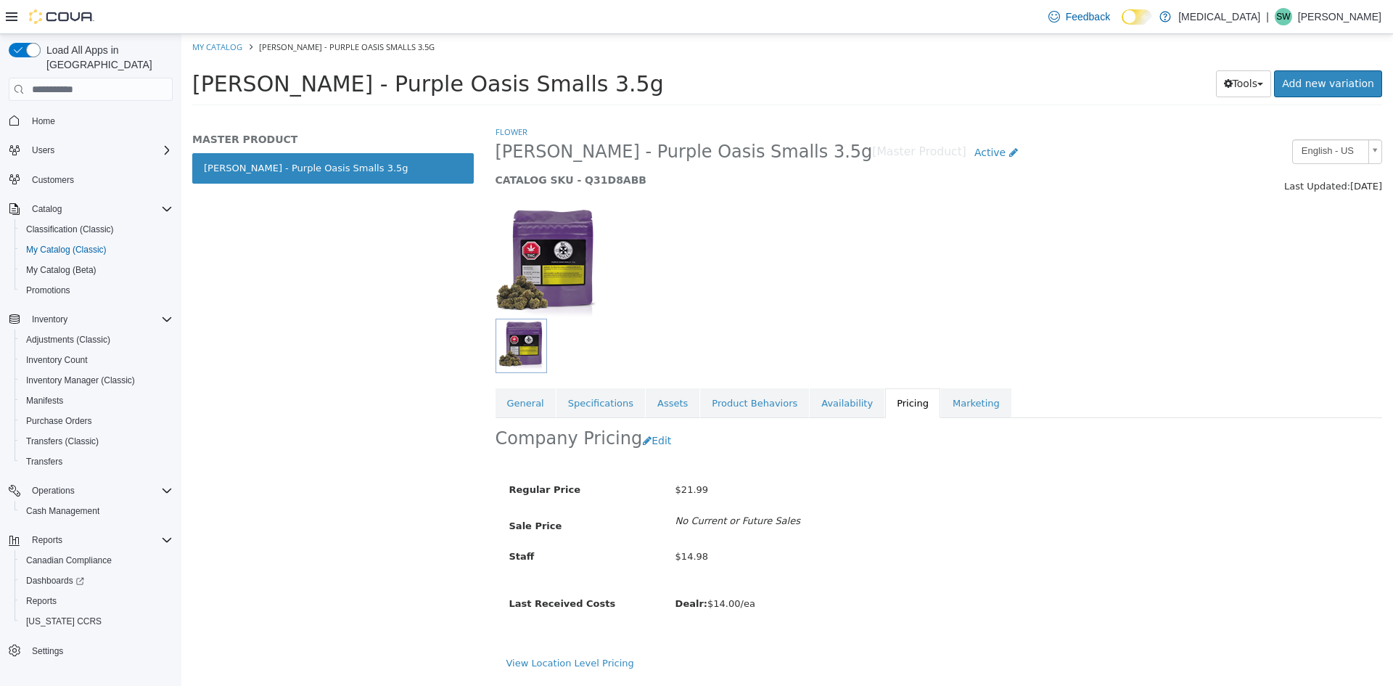
click at [324, 284] on div "MASTER PRODUCT BC Smalls - Purple Oasis Smalls 3.5g" at bounding box center [332, 405] width 303 height 561
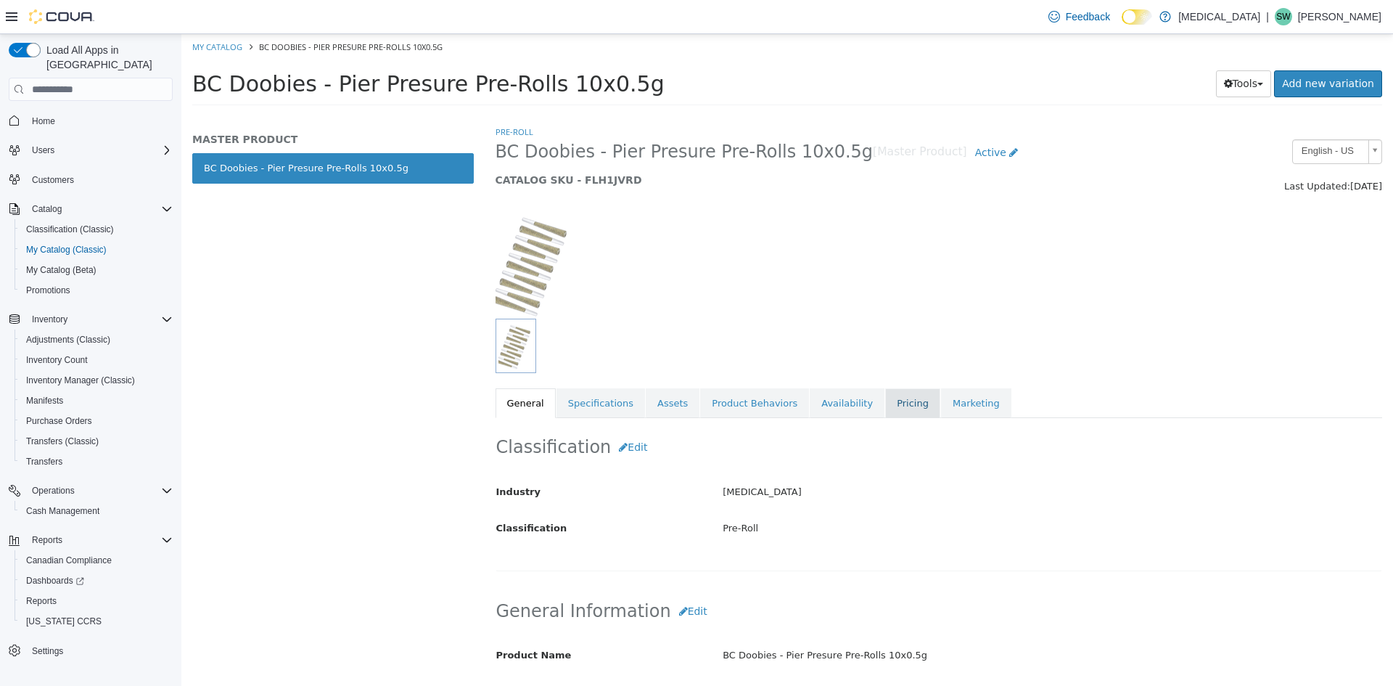
click at [885, 409] on link "Pricing" at bounding box center [912, 403] width 55 height 30
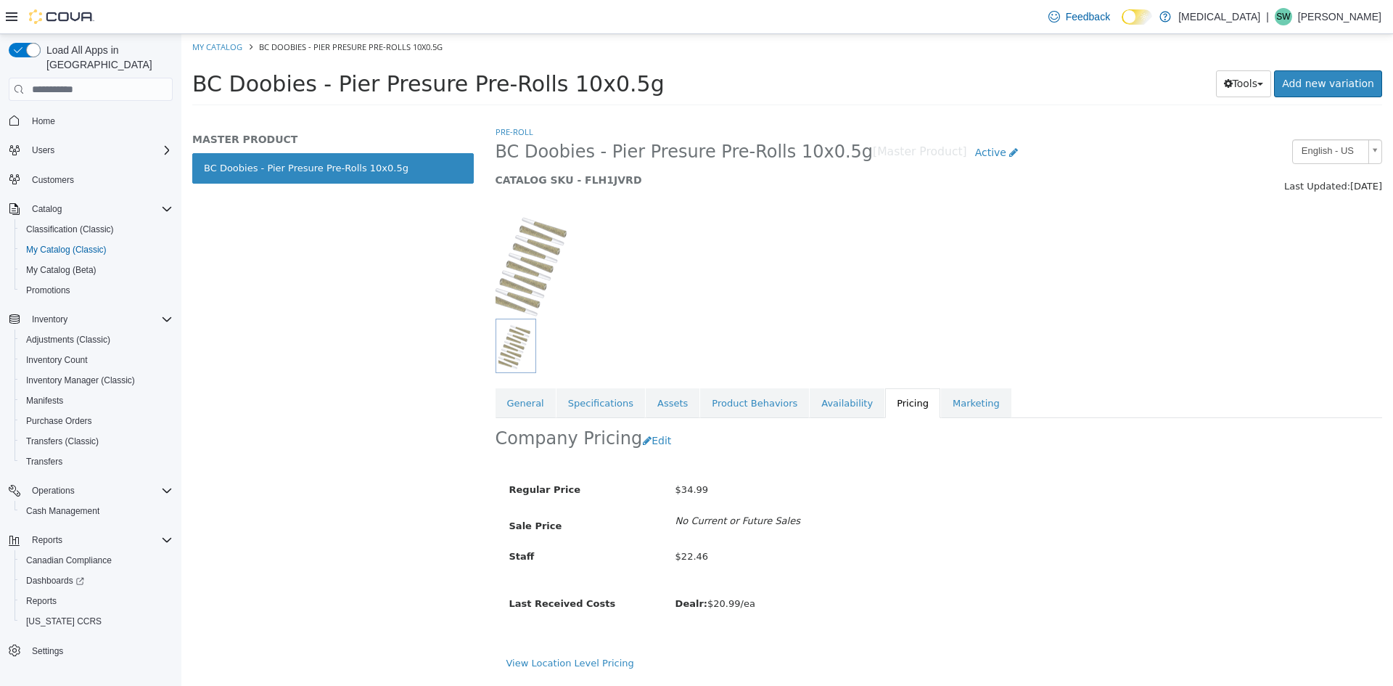
drag, startPoint x: 362, startPoint y: 326, endPoint x: 264, endPoint y: 253, distance: 122.4
click at [263, 283] on div "MASTER PRODUCT BC Doobies - Pier Presure Pre-Rolls 10x0.5g" at bounding box center [332, 405] width 303 height 561
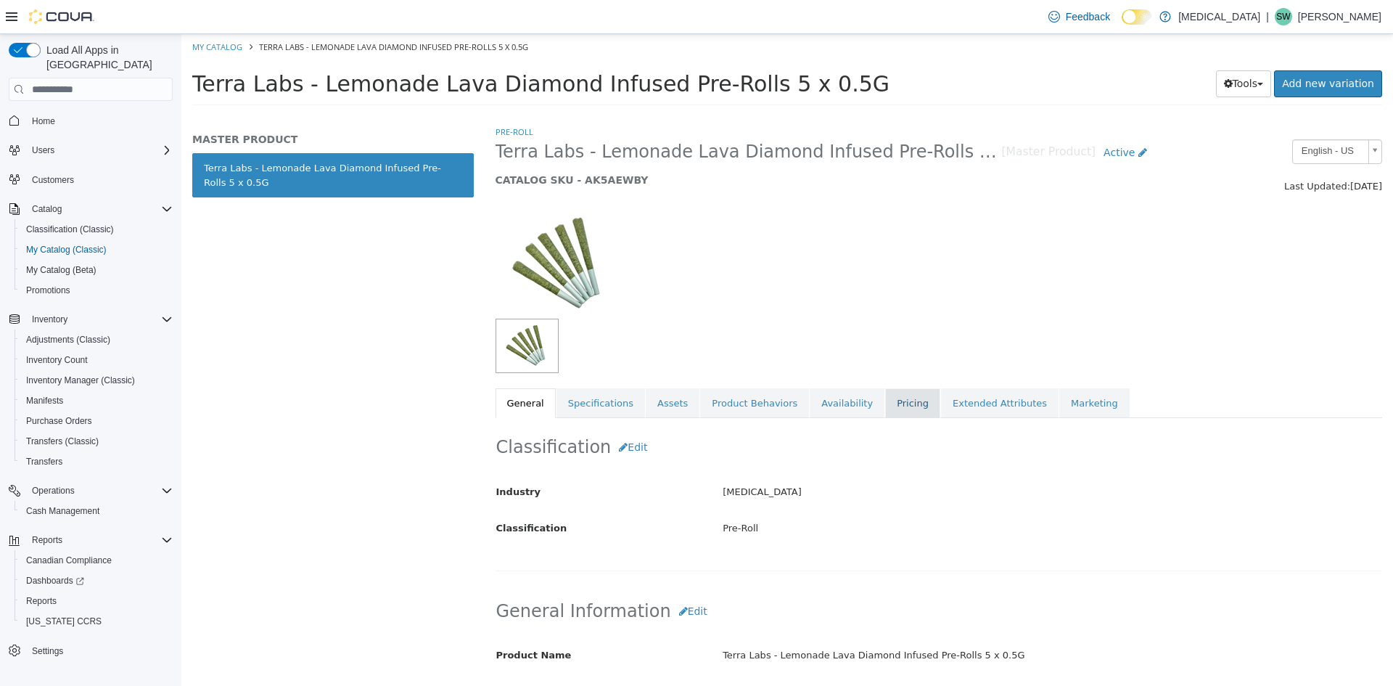
click at [893, 400] on link "Pricing" at bounding box center [912, 403] width 55 height 30
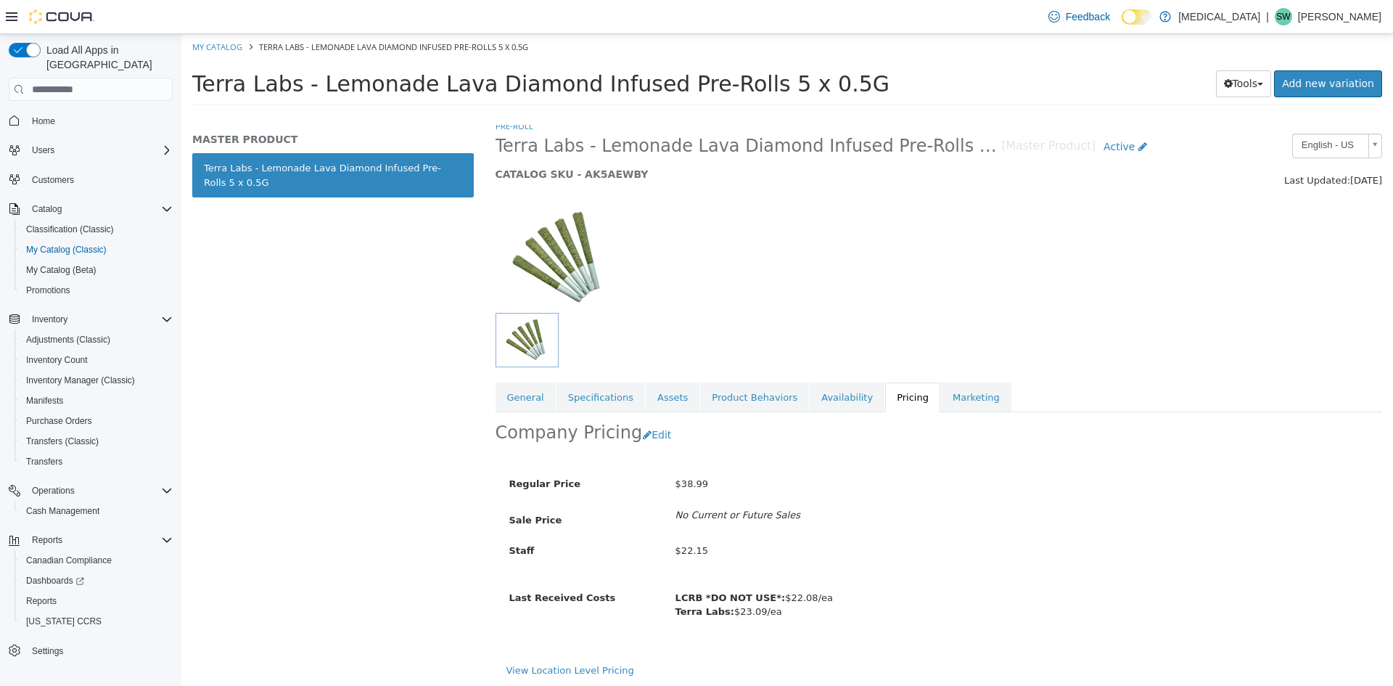
scroll to position [9, 0]
click at [528, 399] on link "General" at bounding box center [526, 395] width 60 height 30
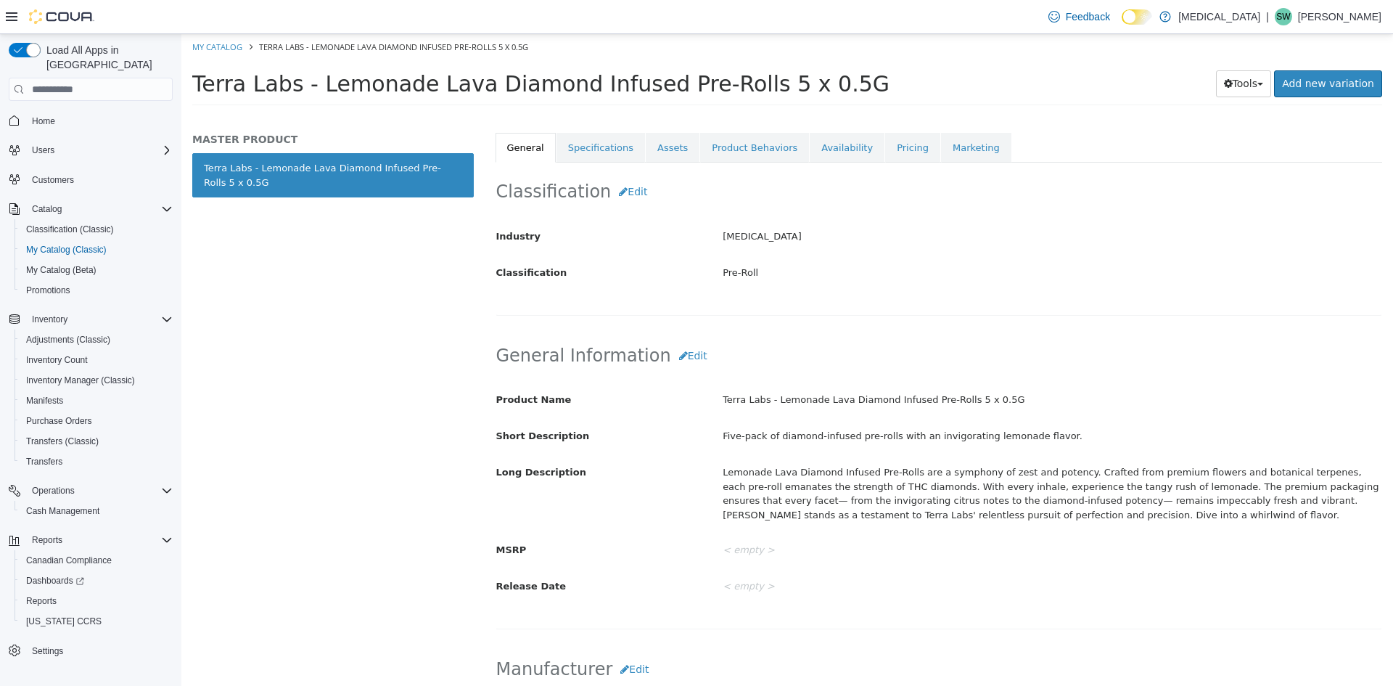
scroll to position [226, 0]
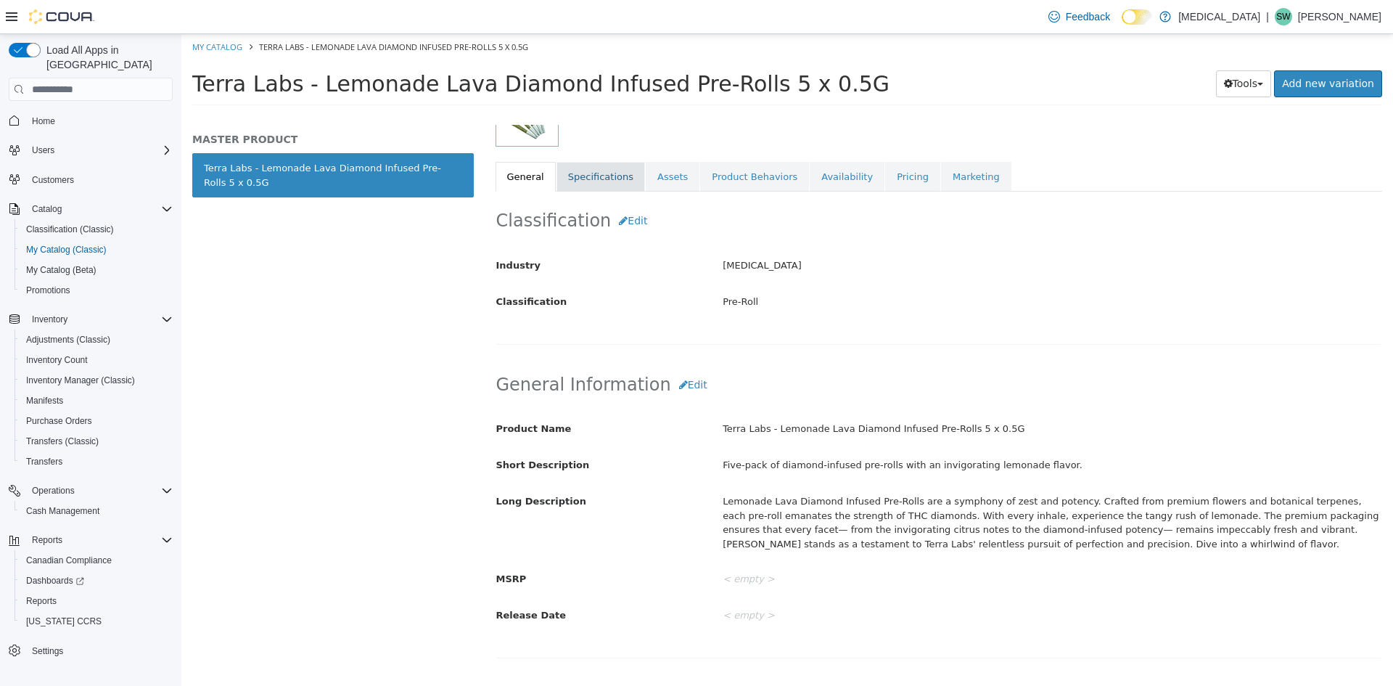
click at [589, 169] on link "Specifications" at bounding box center [601, 177] width 89 height 30
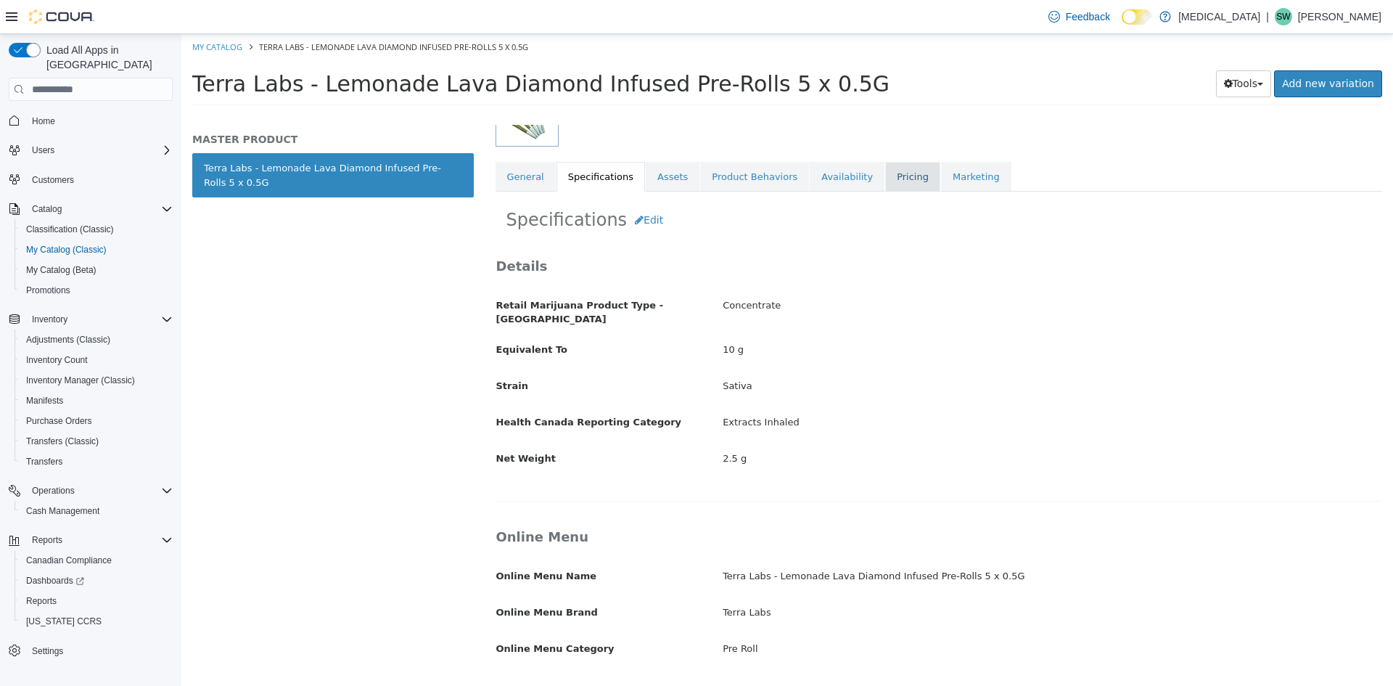
click at [885, 174] on link "Pricing" at bounding box center [912, 177] width 55 height 30
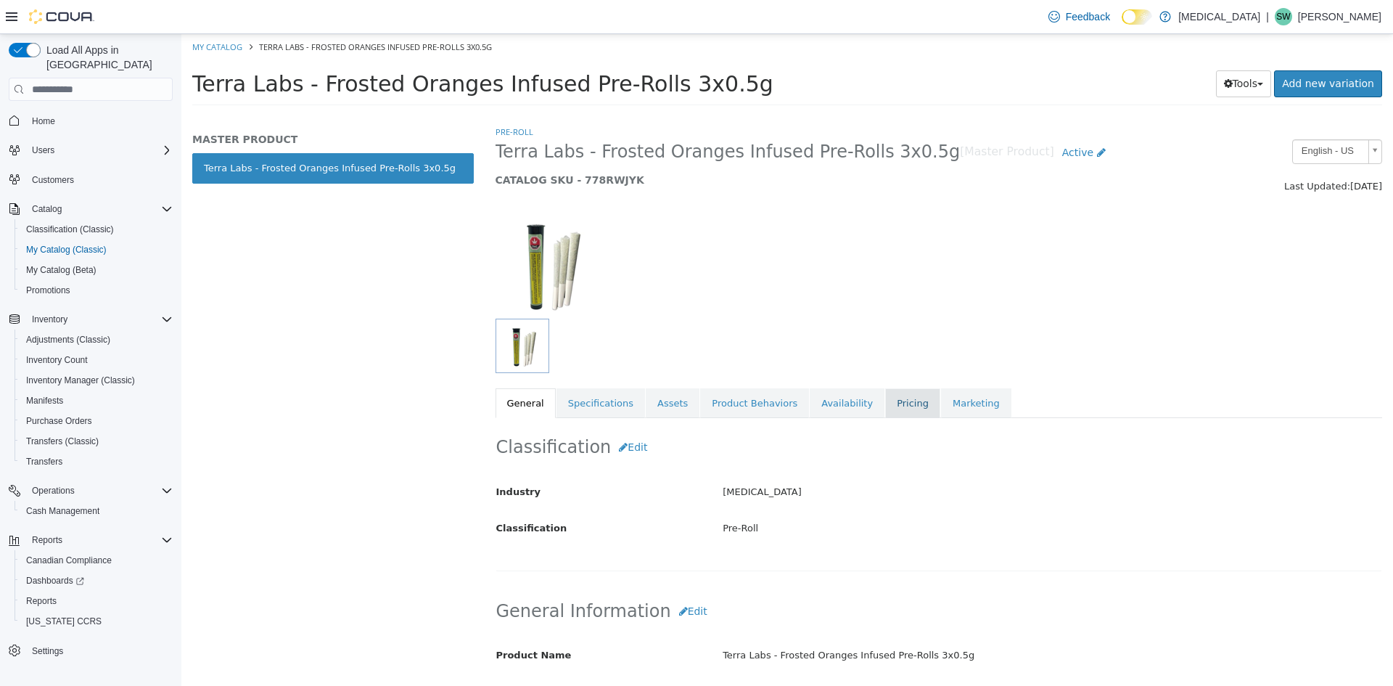
click at [885, 409] on link "Pricing" at bounding box center [912, 403] width 55 height 30
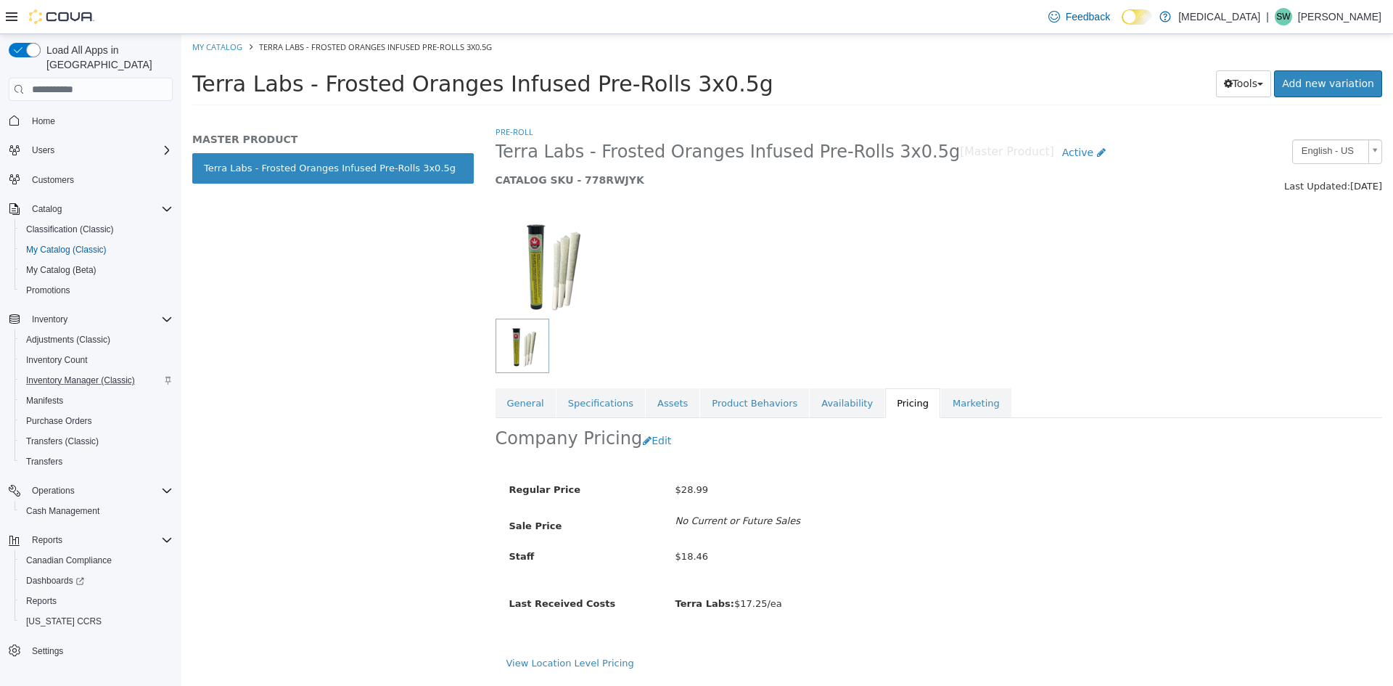
click at [170, 372] on div "Inventory Manager (Classic)" at bounding box center [96, 380] width 152 height 17
click at [593, 410] on link "Specifications" at bounding box center [601, 403] width 89 height 30
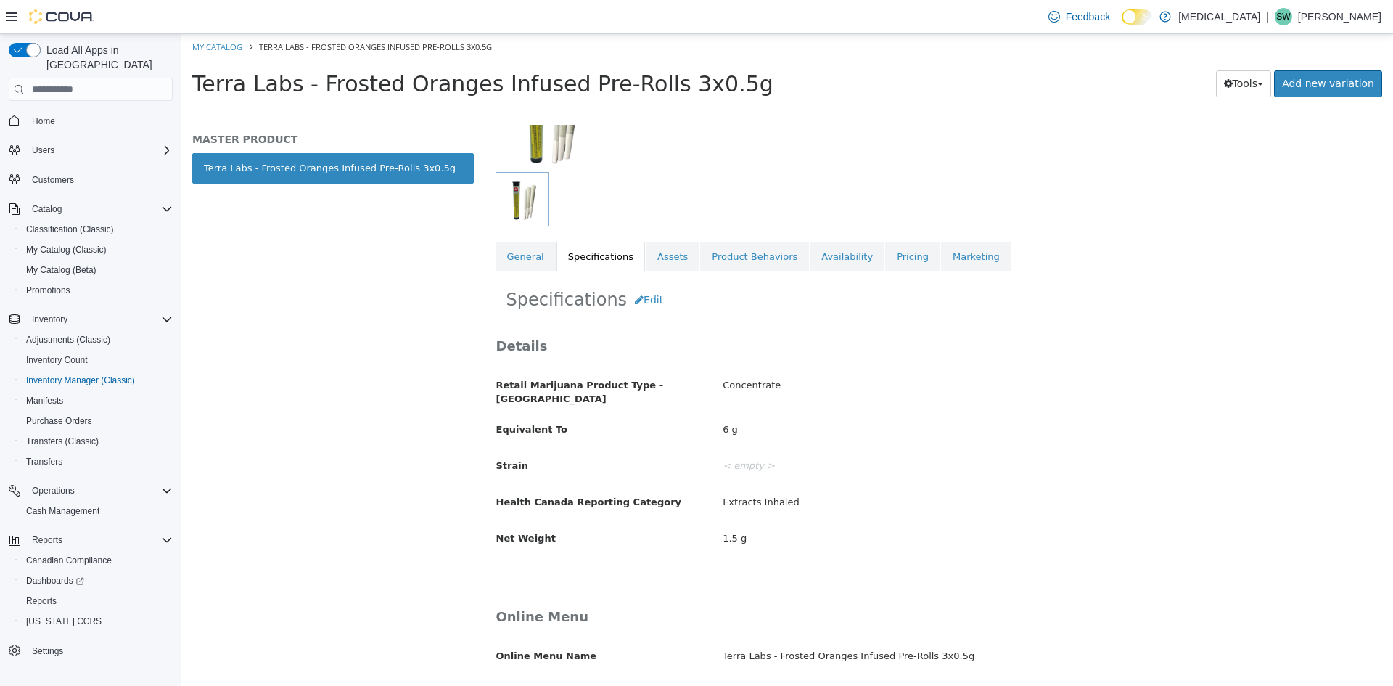
scroll to position [62, 0]
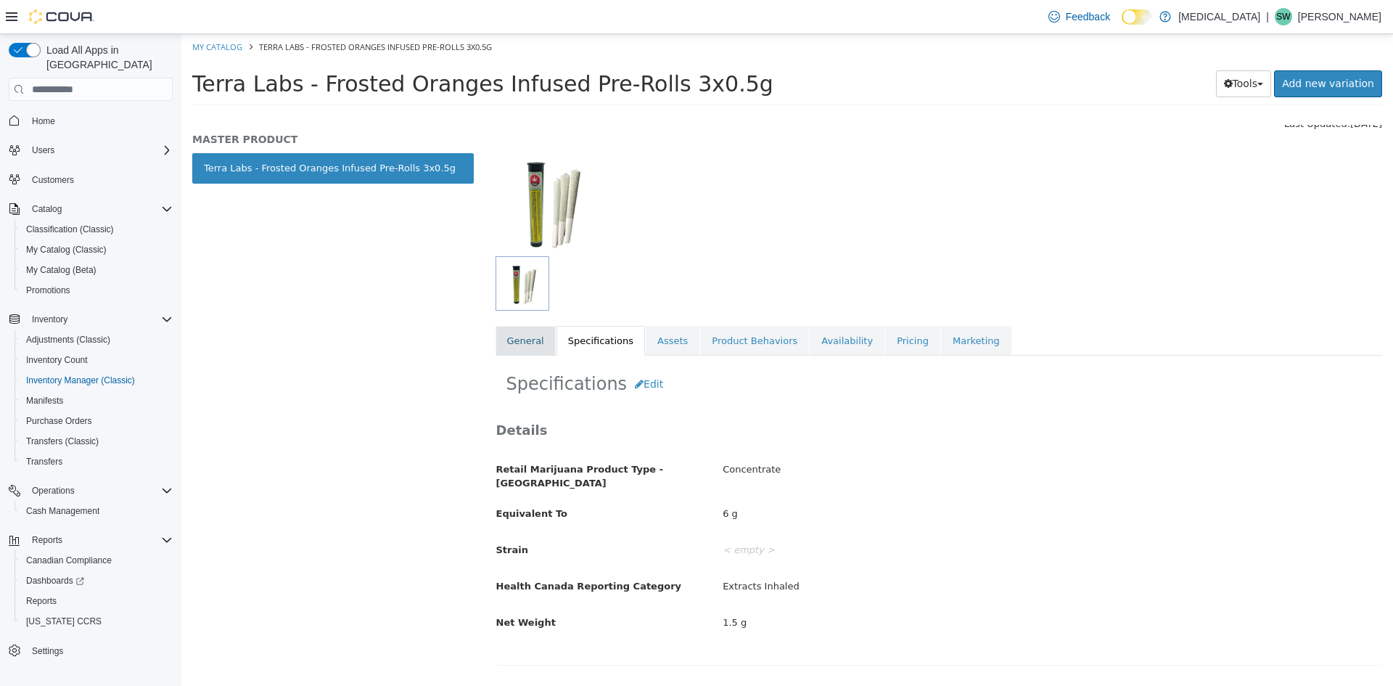
click at [533, 343] on link "General" at bounding box center [526, 341] width 60 height 30
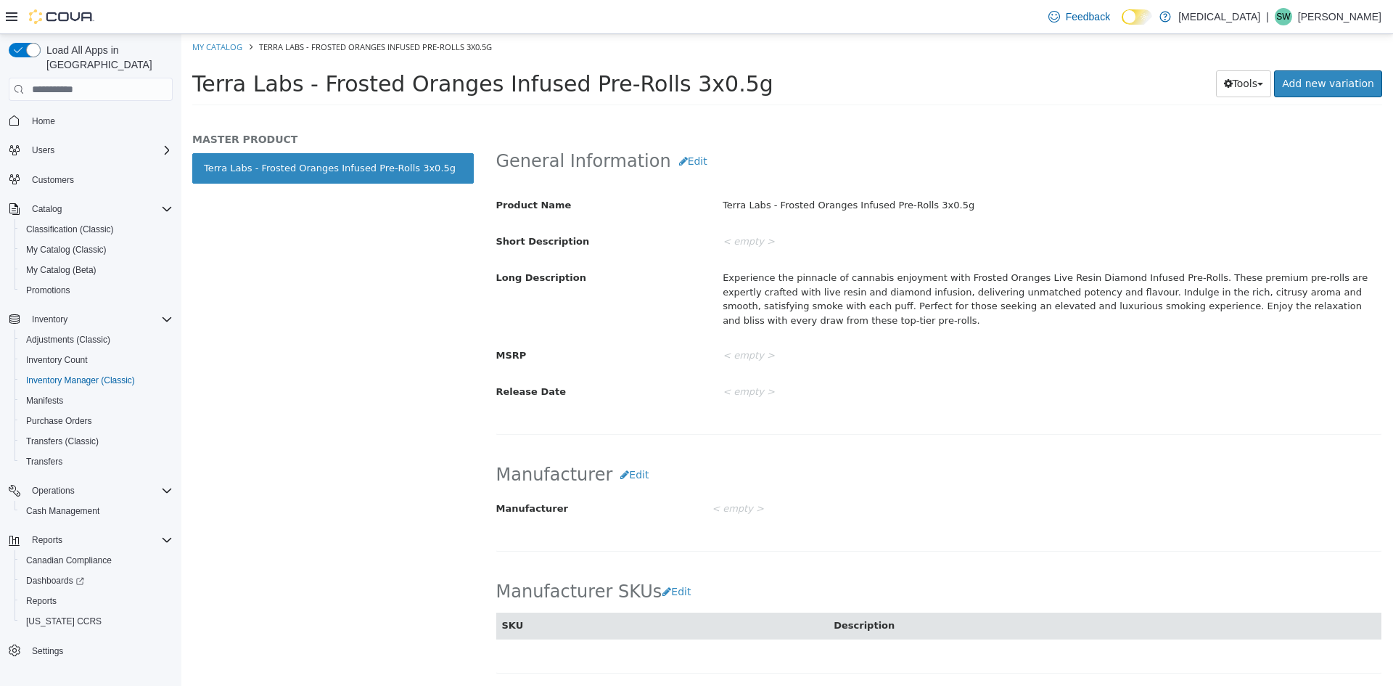
scroll to position [508, 0]
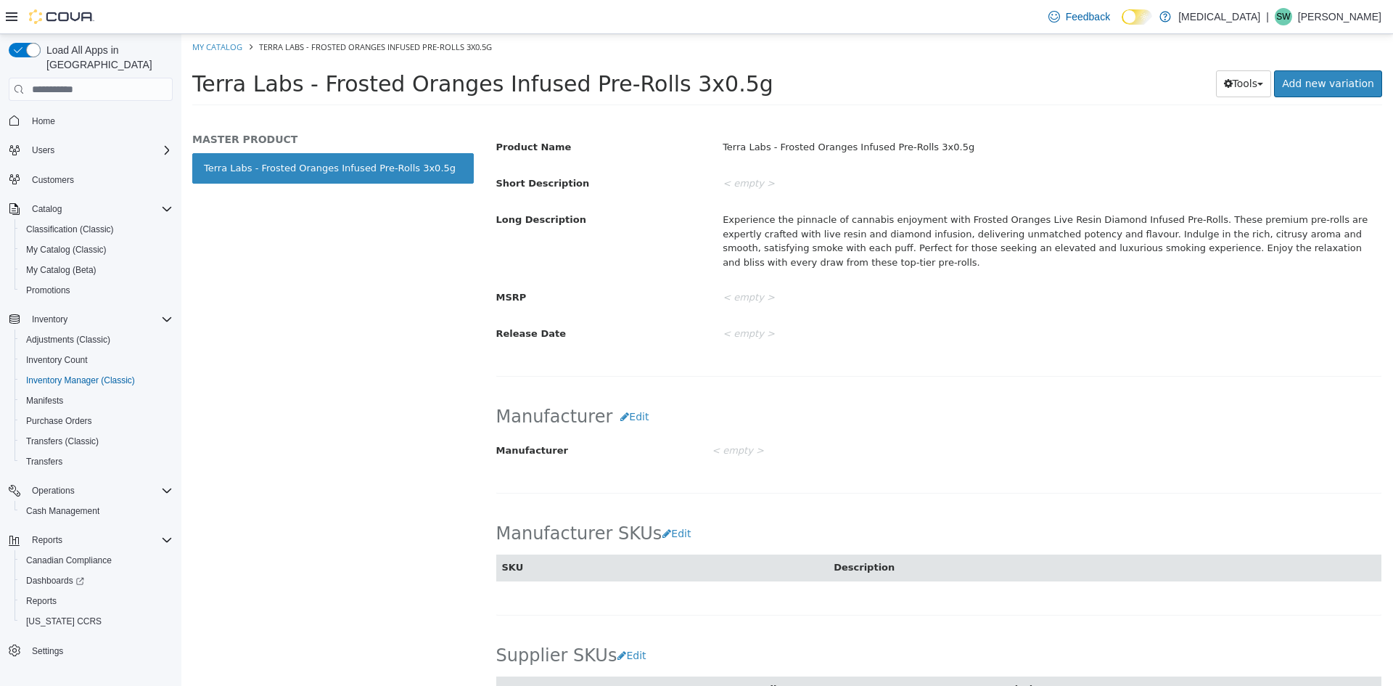
scroll to position [425, 0]
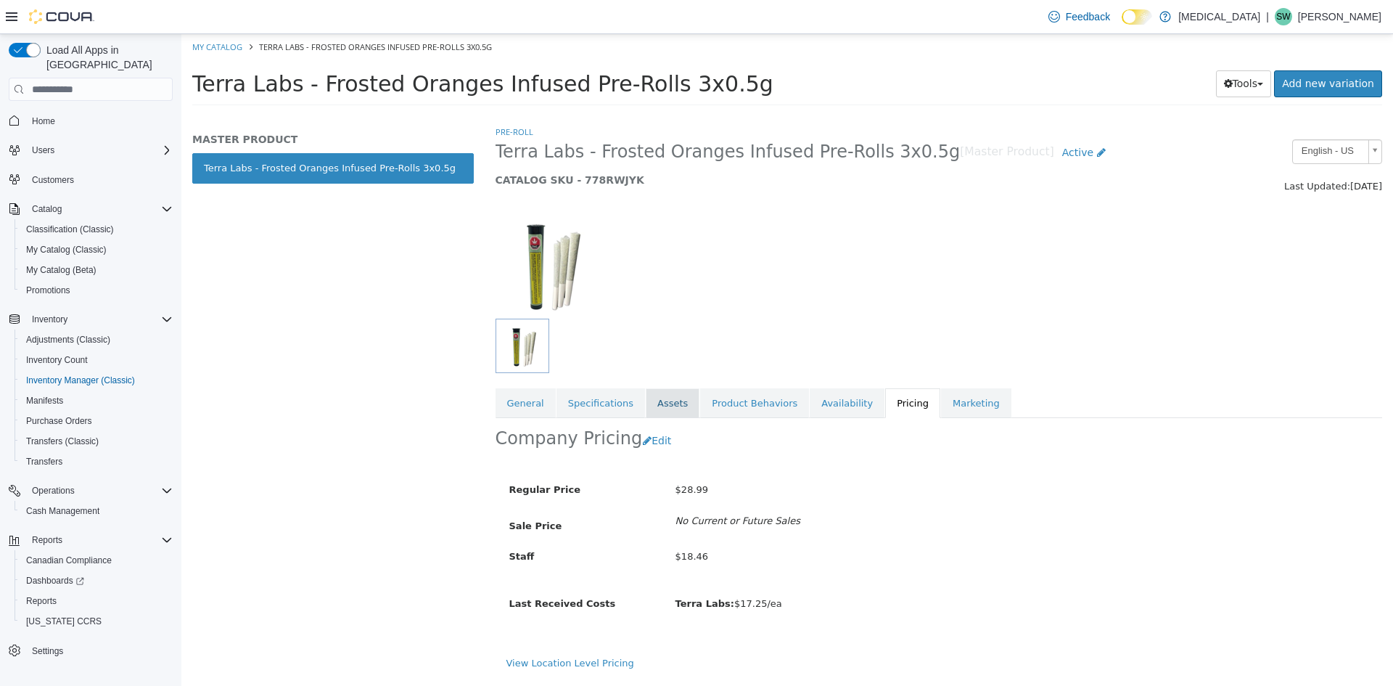
click at [666, 408] on link "Assets" at bounding box center [673, 403] width 54 height 30
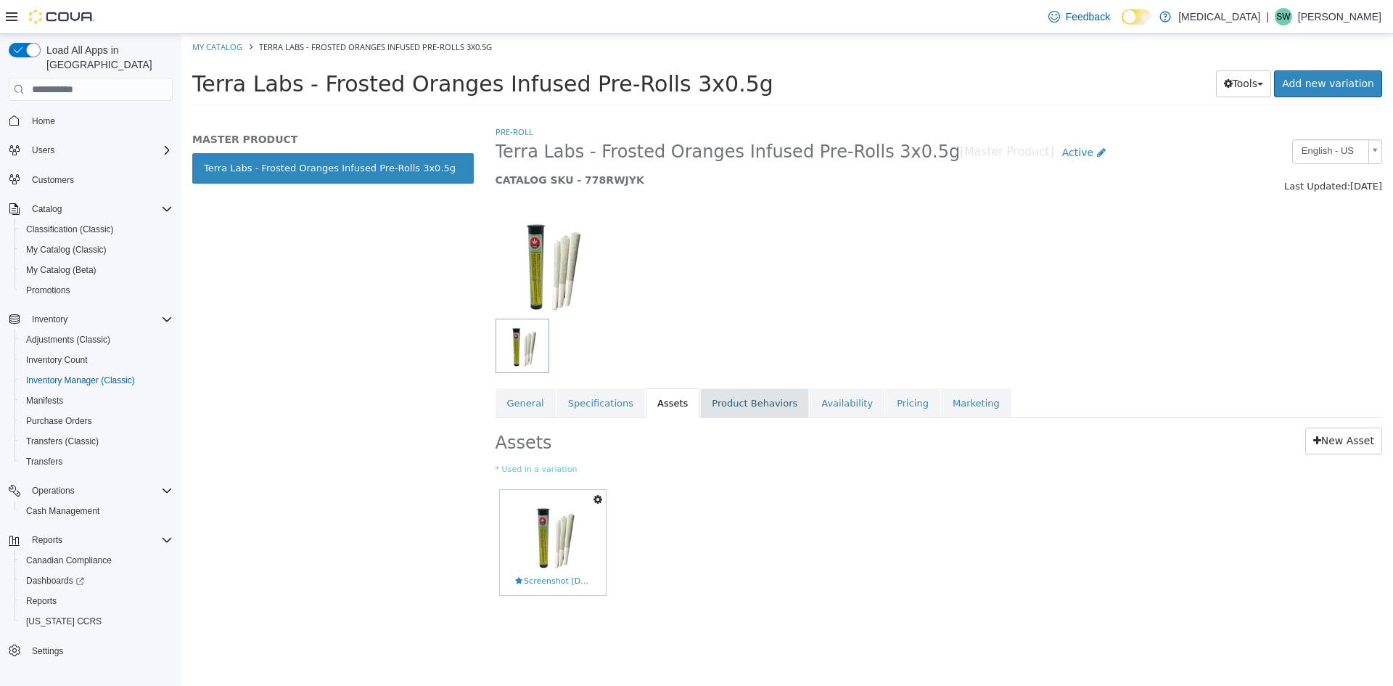
click at [737, 402] on link "Product Behaviors" at bounding box center [754, 403] width 109 height 30
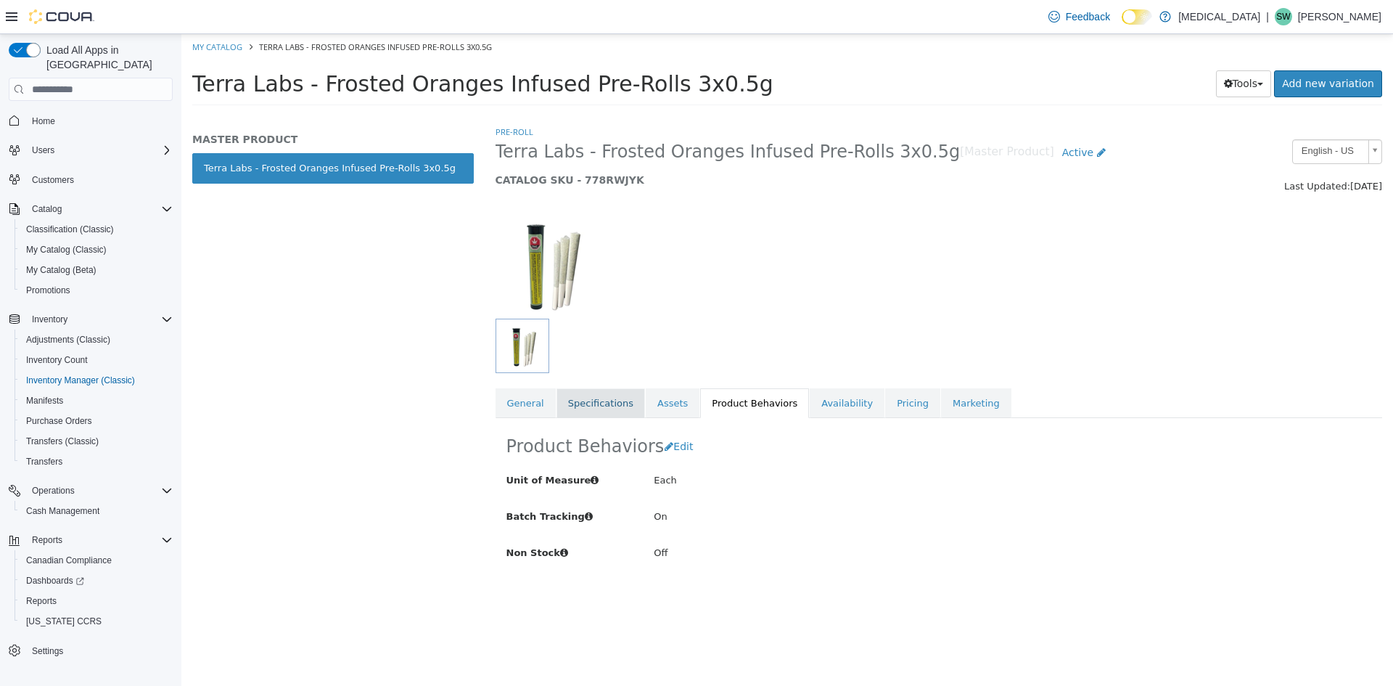
click at [613, 404] on link "Specifications" at bounding box center [601, 403] width 89 height 30
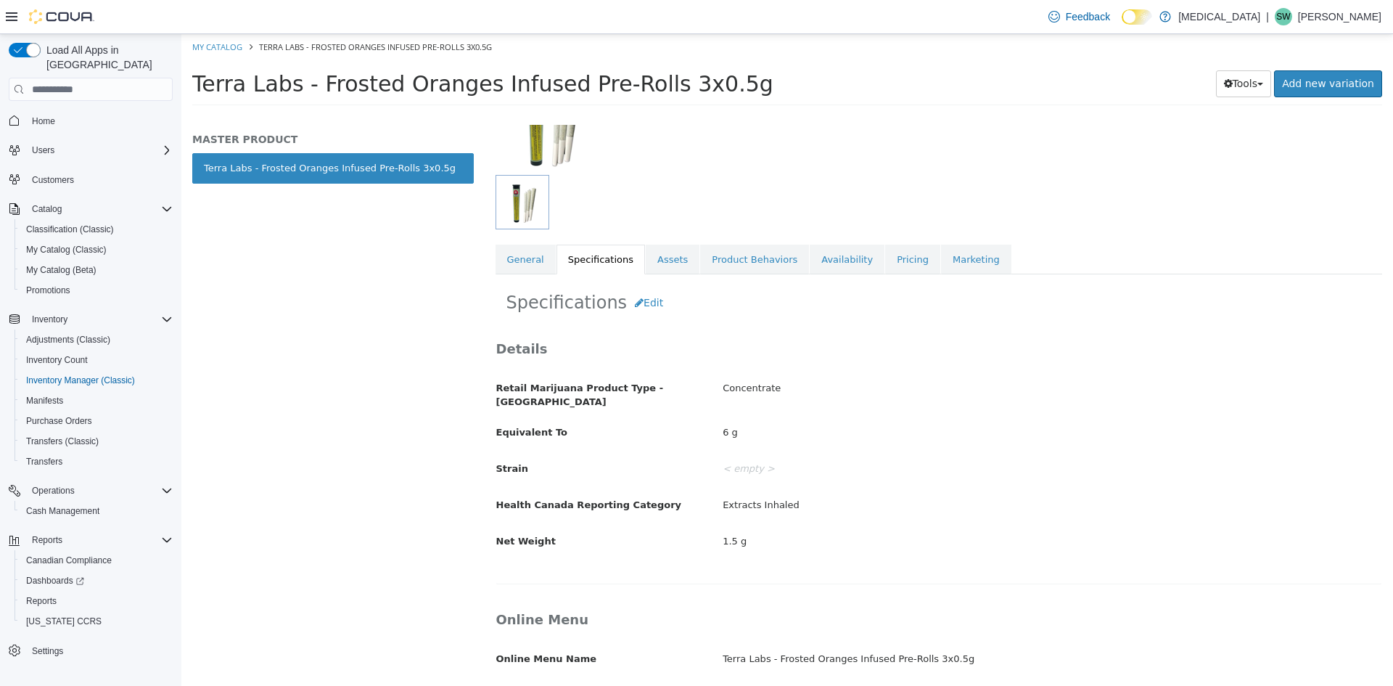
scroll to position [62, 0]
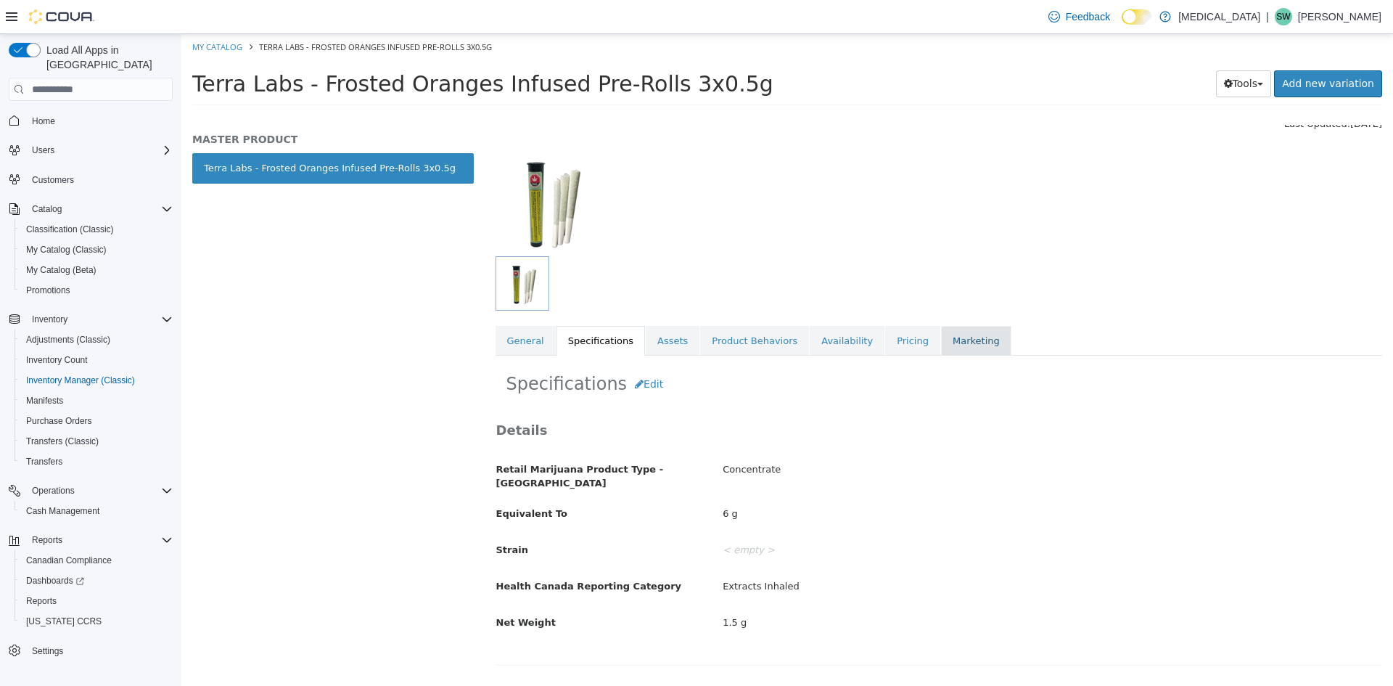
click at [941, 340] on link "Marketing" at bounding box center [976, 341] width 70 height 30
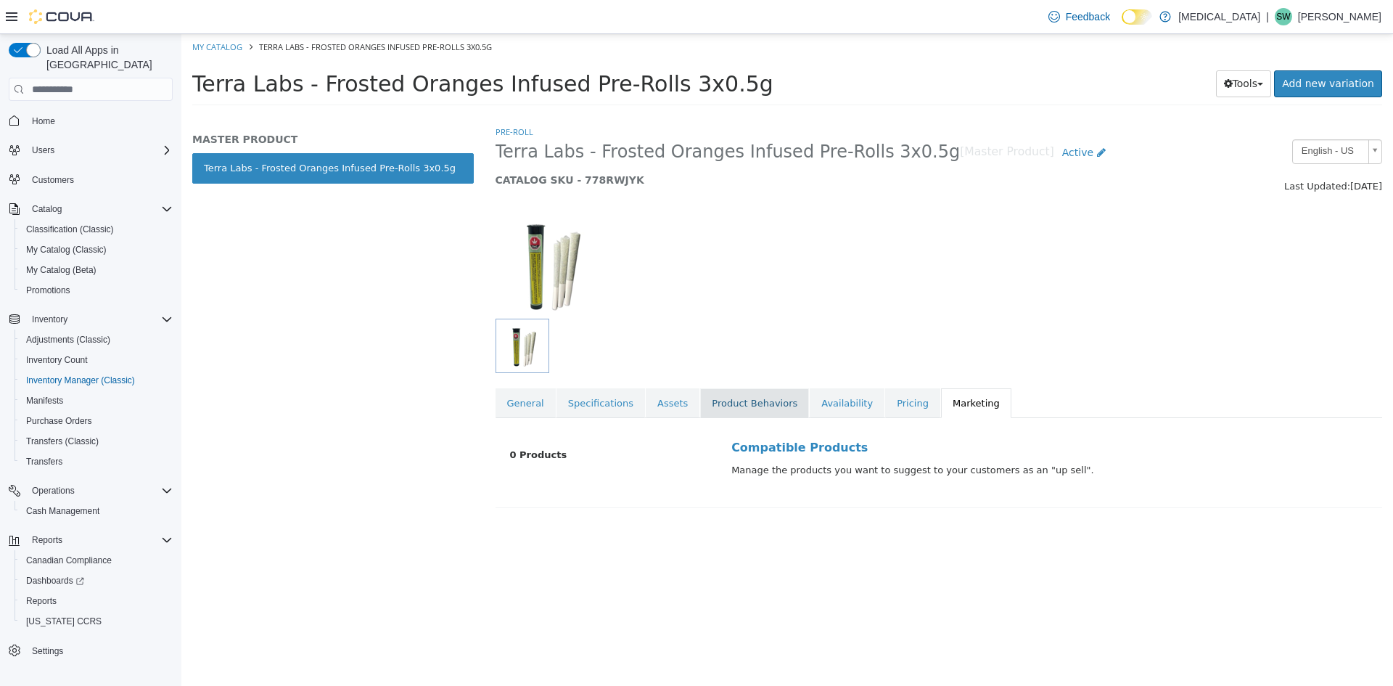
click at [713, 398] on link "Product Behaviors" at bounding box center [754, 403] width 109 height 30
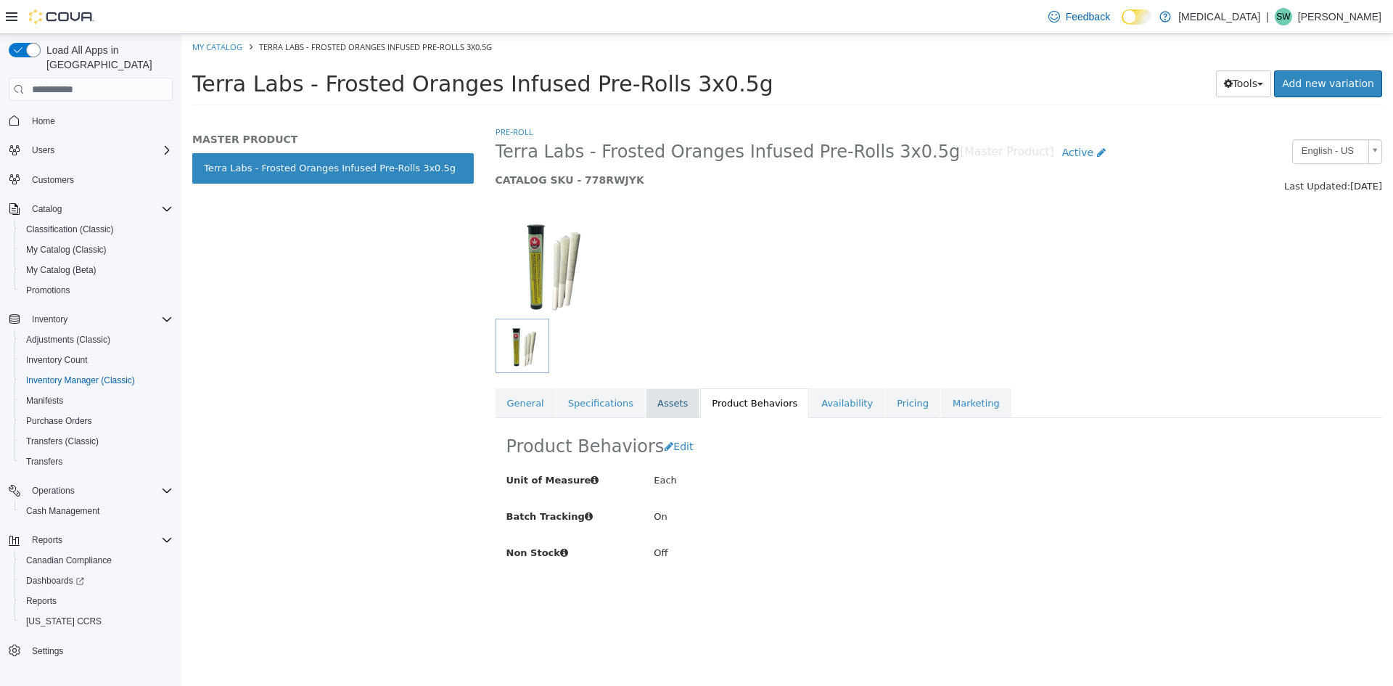
click at [646, 409] on link "Assets" at bounding box center [673, 403] width 54 height 30
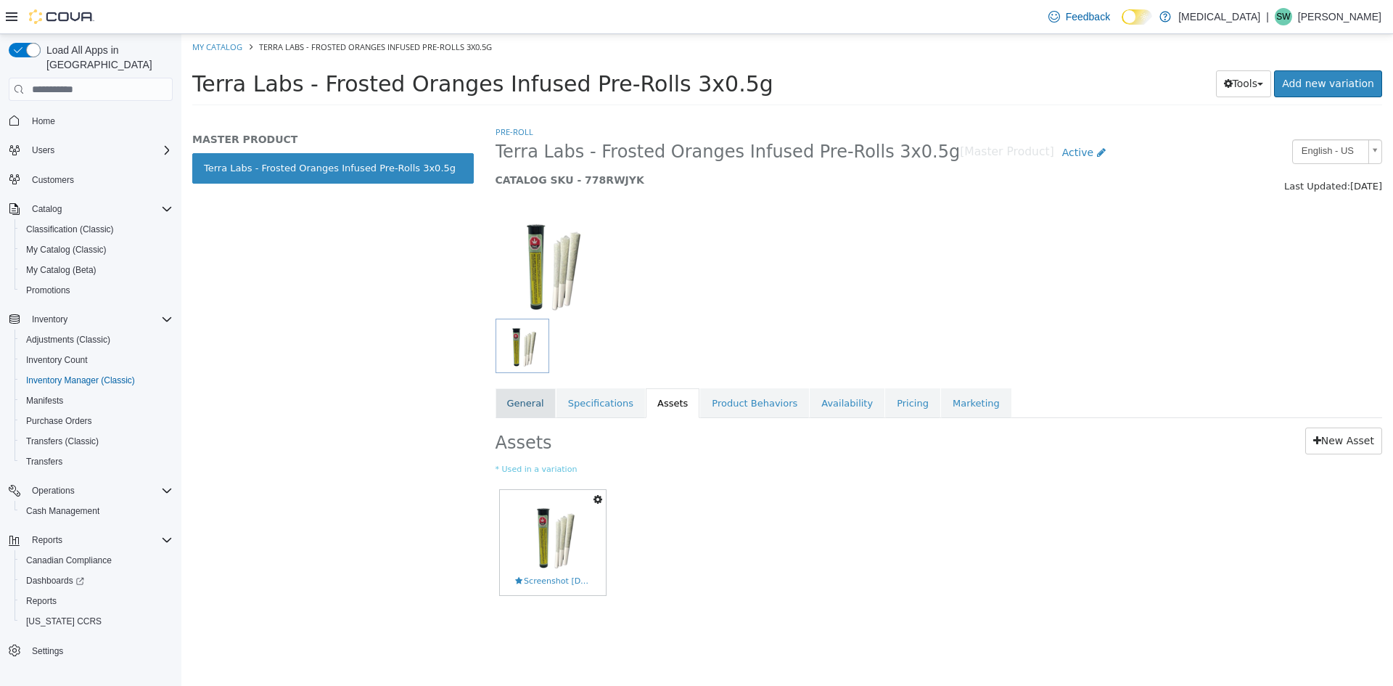
click at [531, 412] on link "General" at bounding box center [526, 403] width 60 height 30
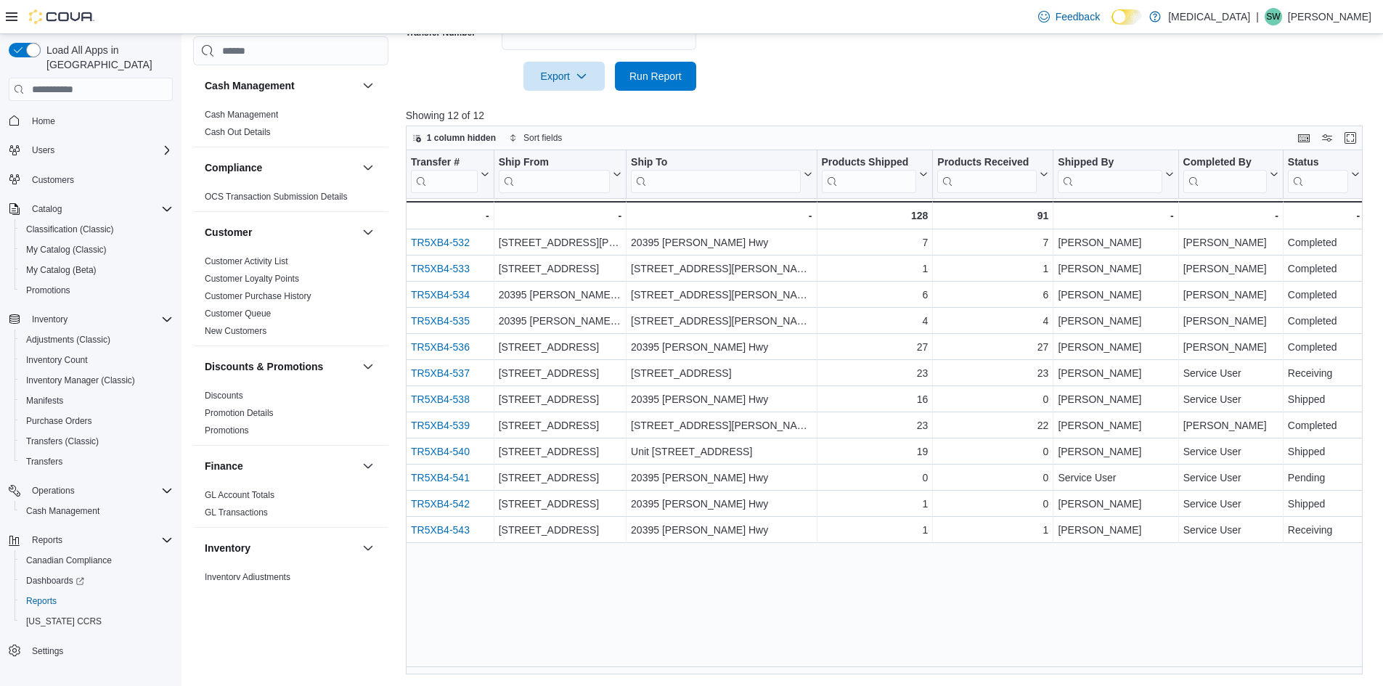
scroll to position [290, 0]
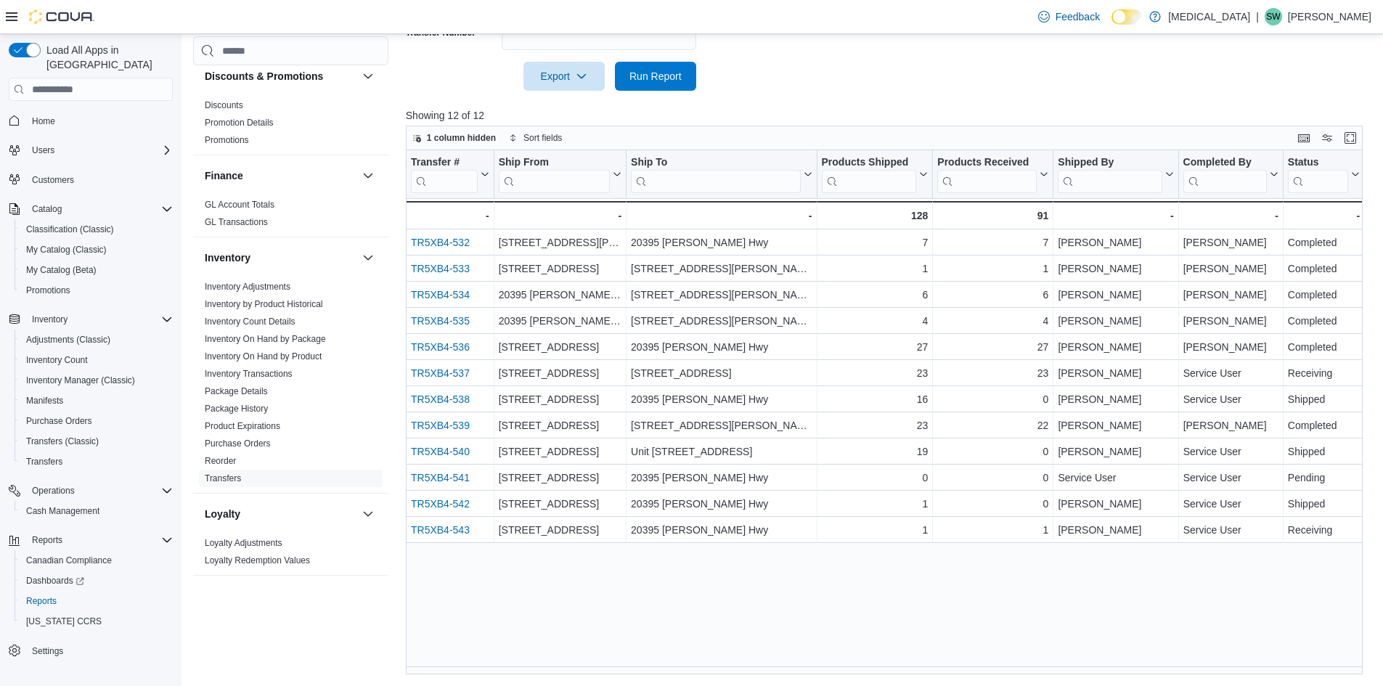
click at [1160, 626] on div "Transfer # Click to view column header actions Ship From Click to view column h…" at bounding box center [889, 412] width 967 height 524
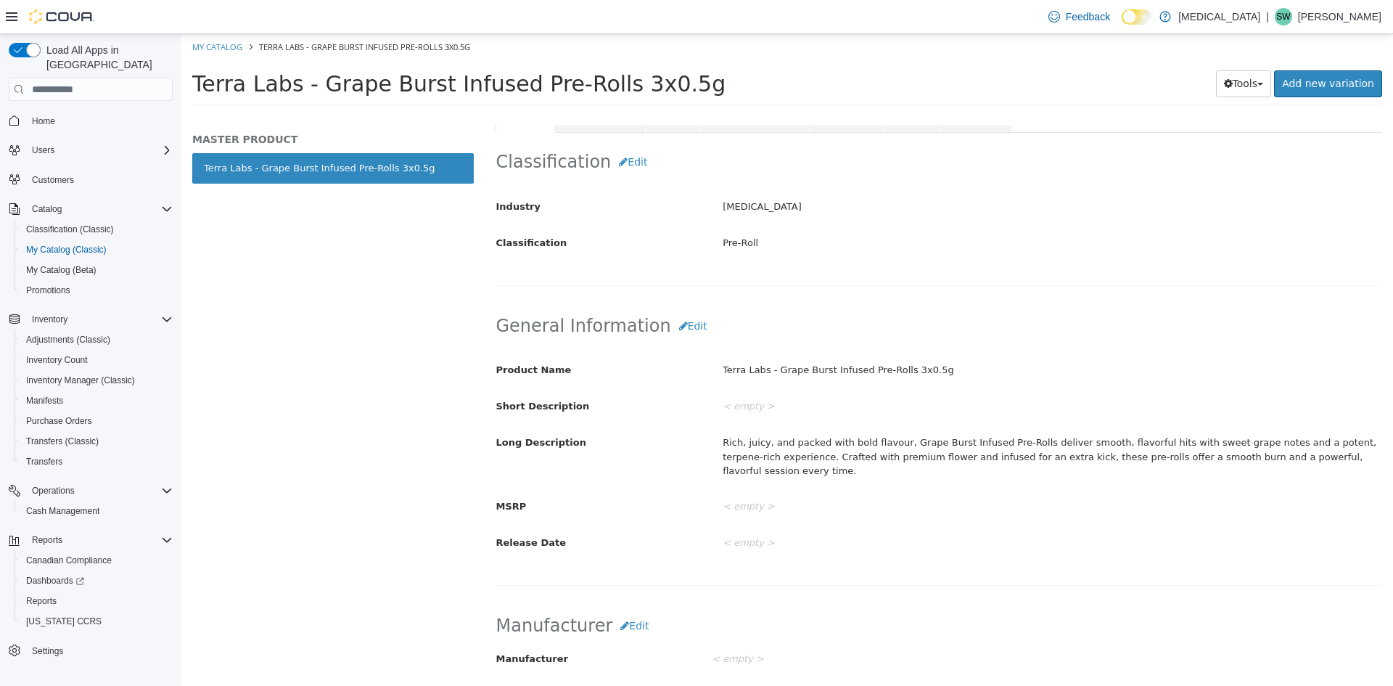
scroll to position [218, 0]
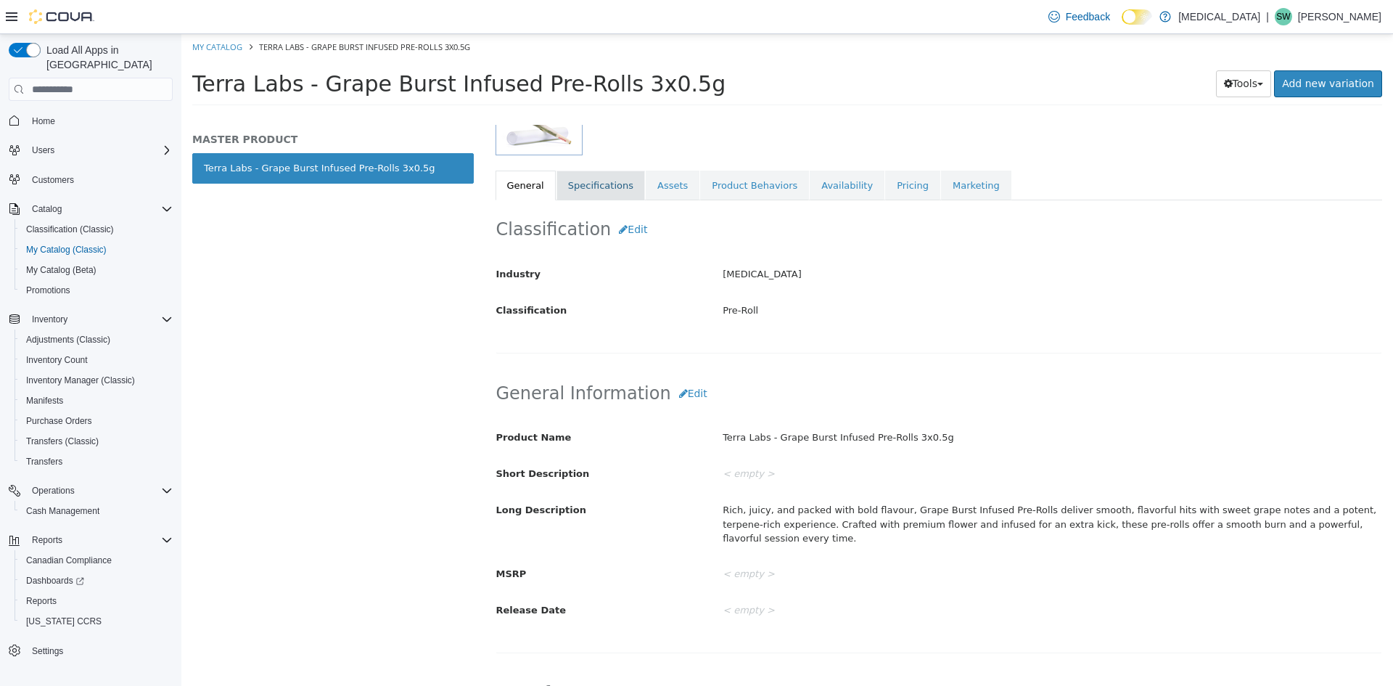
click at [589, 187] on link "Specifications" at bounding box center [601, 186] width 89 height 30
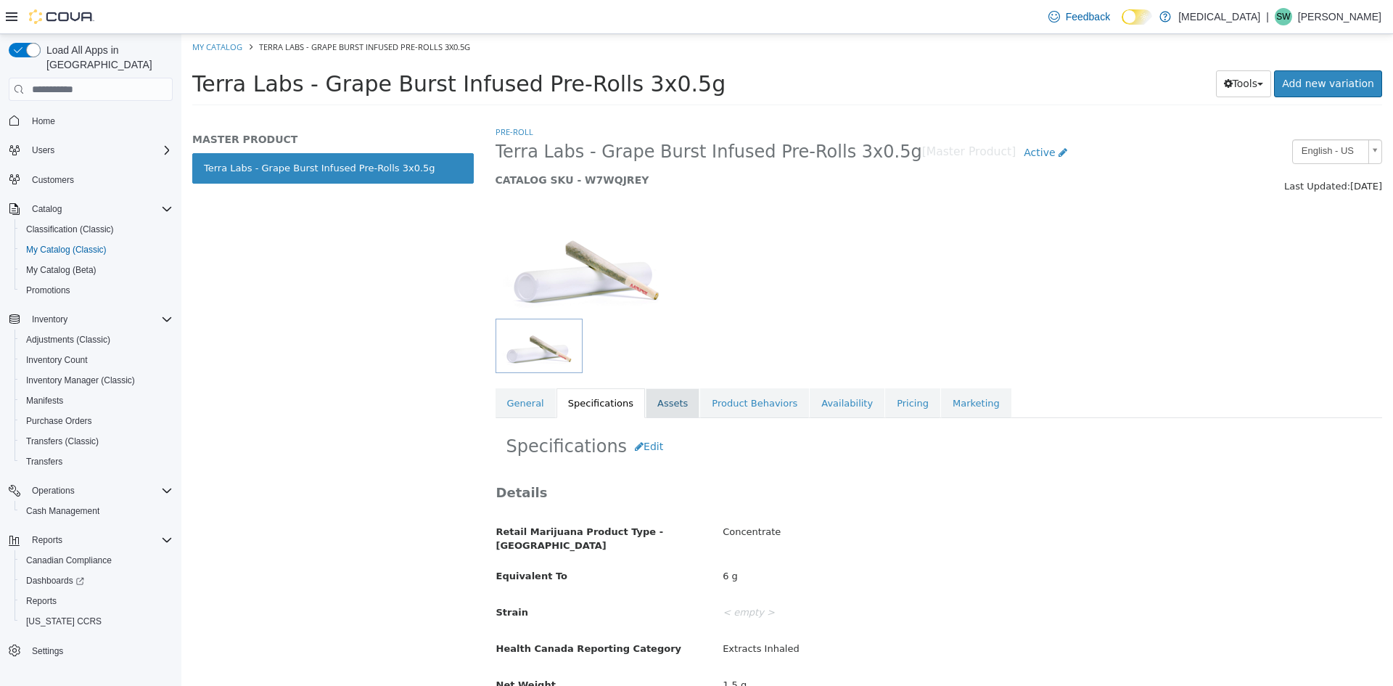
click at [671, 410] on link "Assets" at bounding box center [673, 403] width 54 height 30
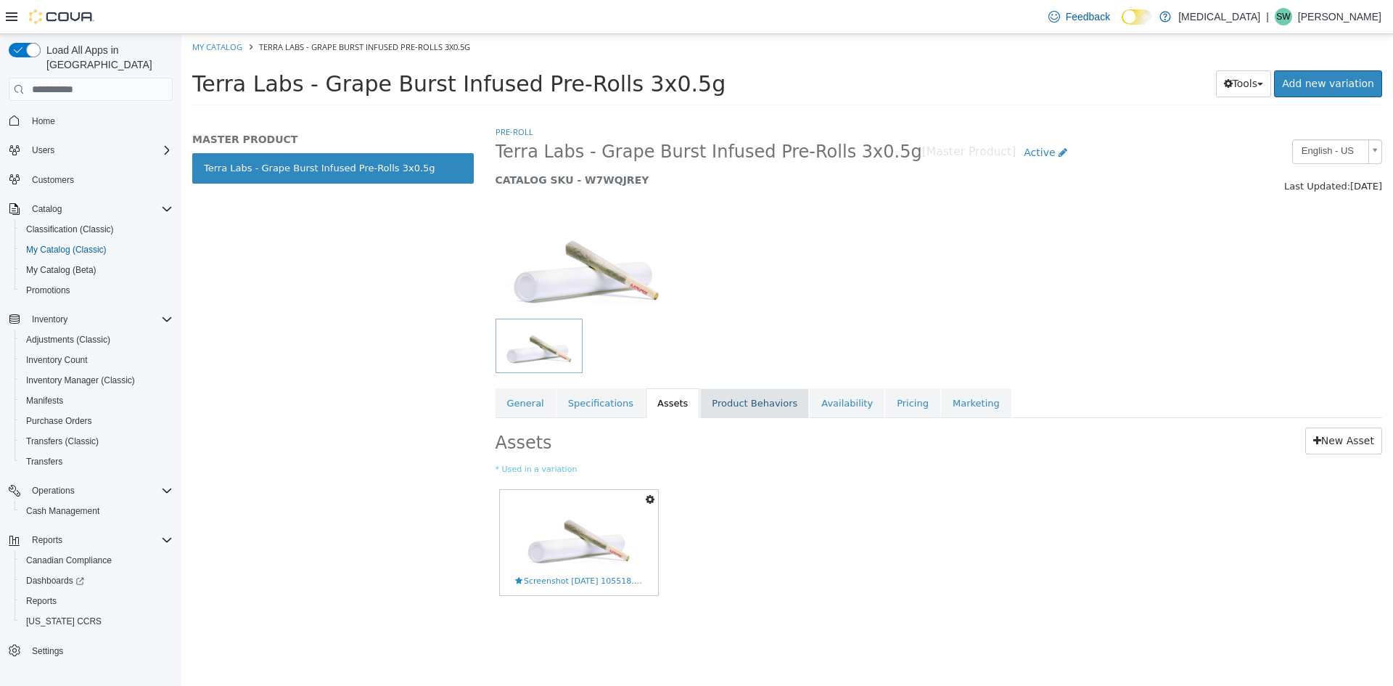
click at [717, 398] on link "Product Behaviors" at bounding box center [754, 403] width 109 height 30
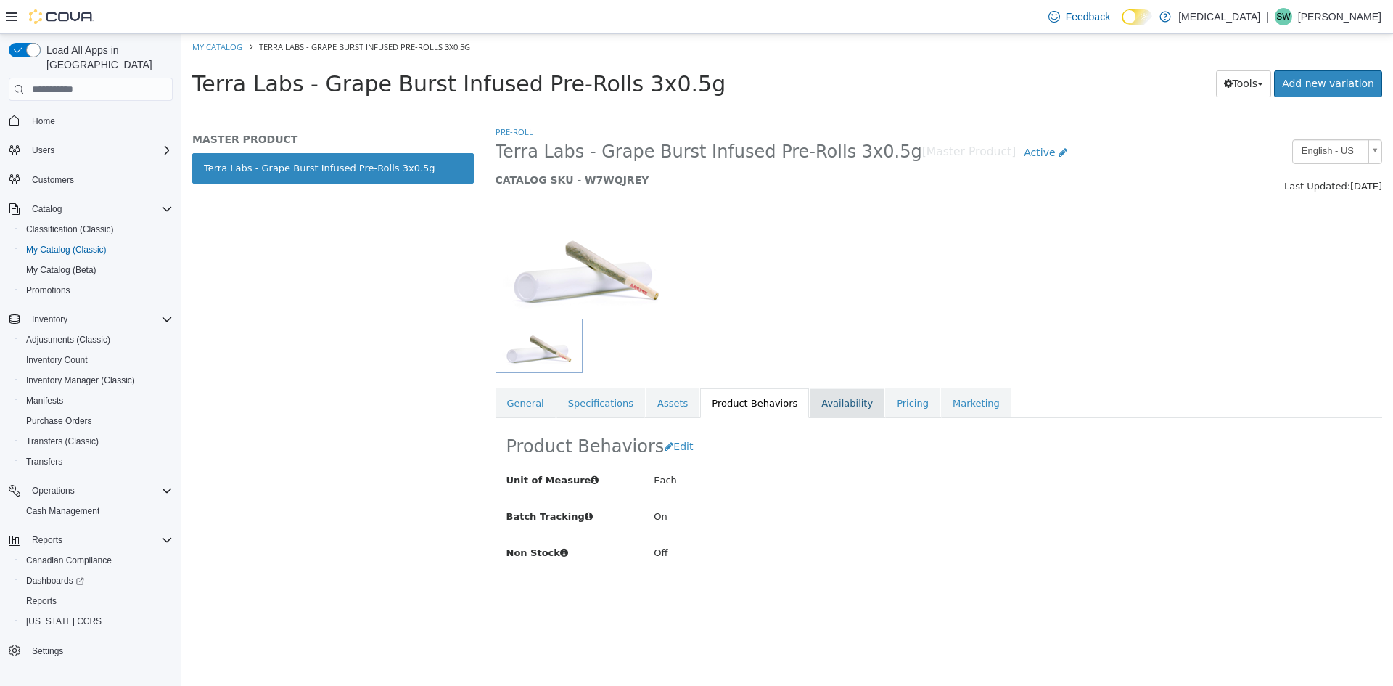
click at [810, 402] on link "Availability" at bounding box center [847, 403] width 75 height 30
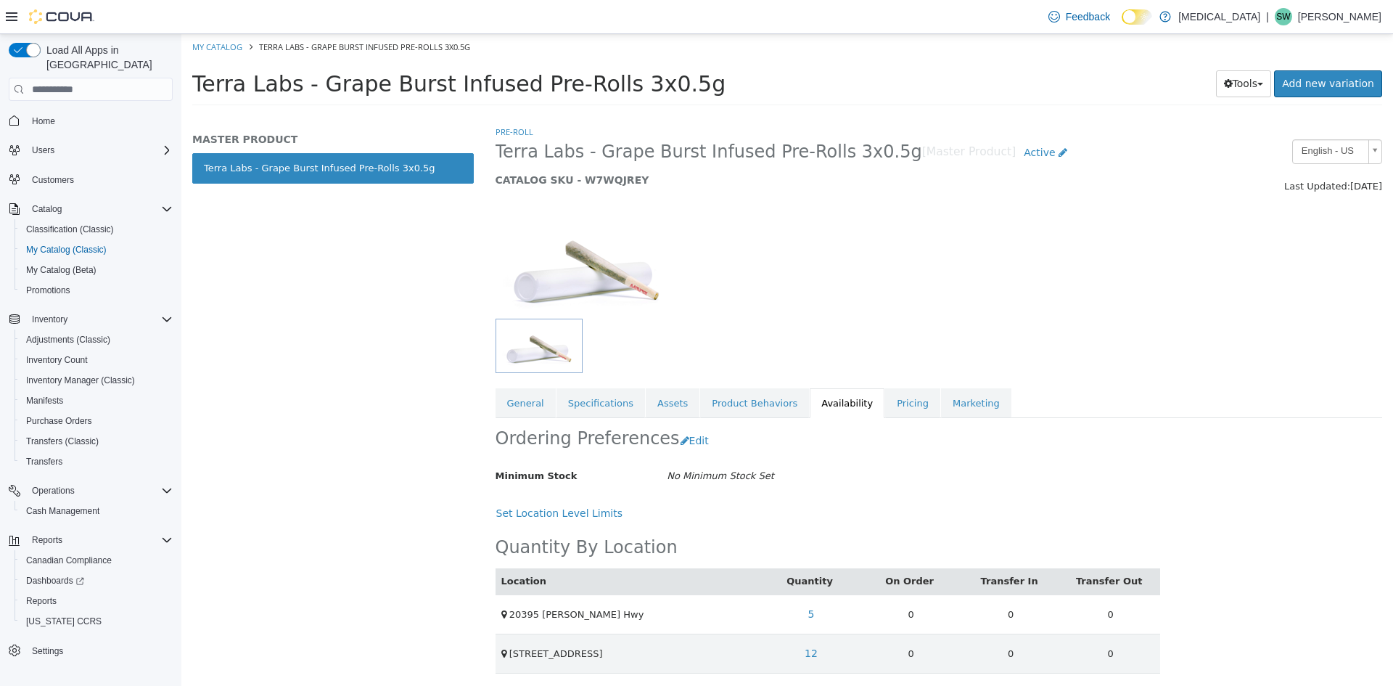
scroll to position [108, 0]
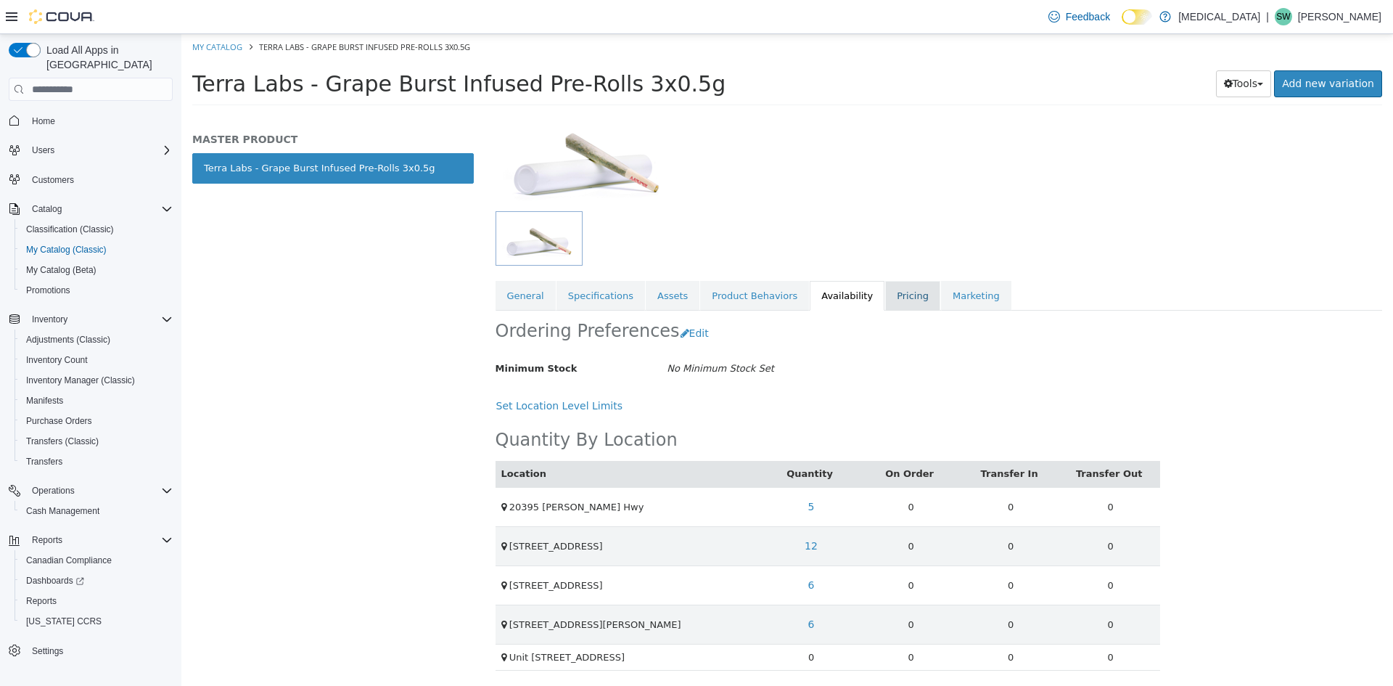
click at [885, 284] on link "Pricing" at bounding box center [912, 296] width 55 height 30
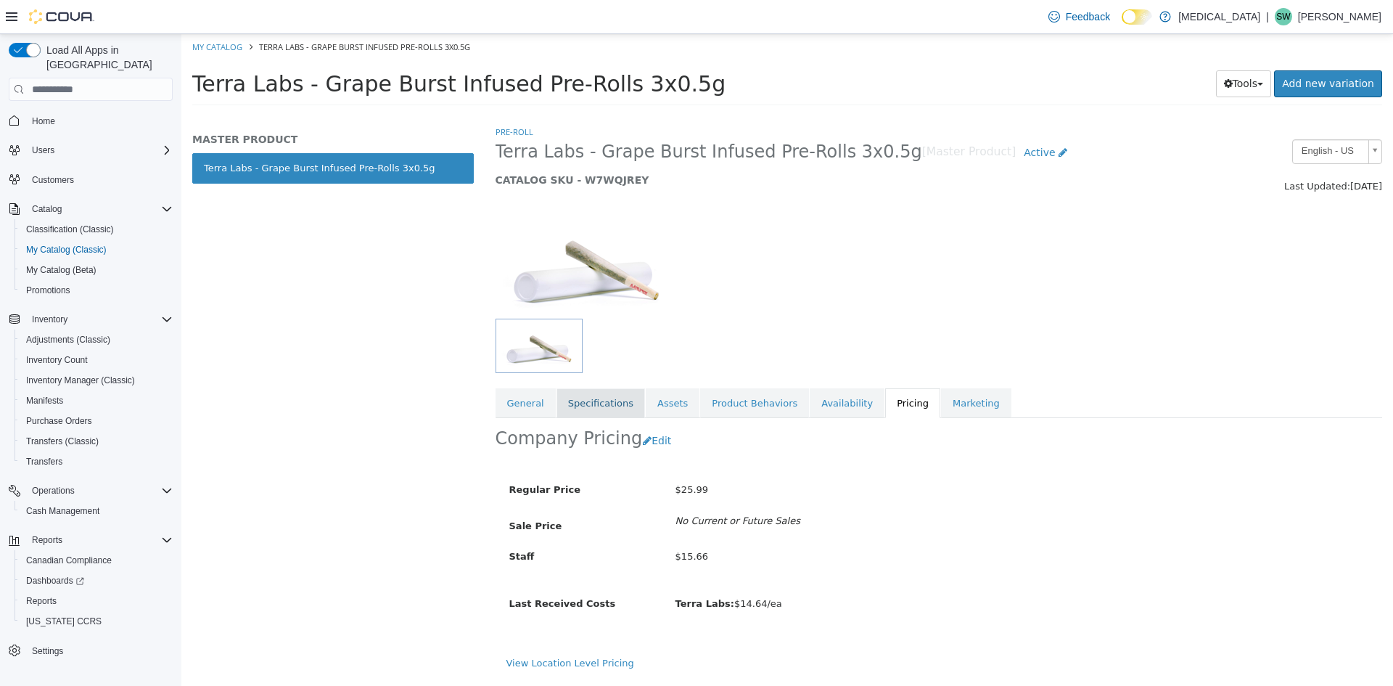
click at [610, 414] on link "Specifications" at bounding box center [601, 403] width 89 height 30
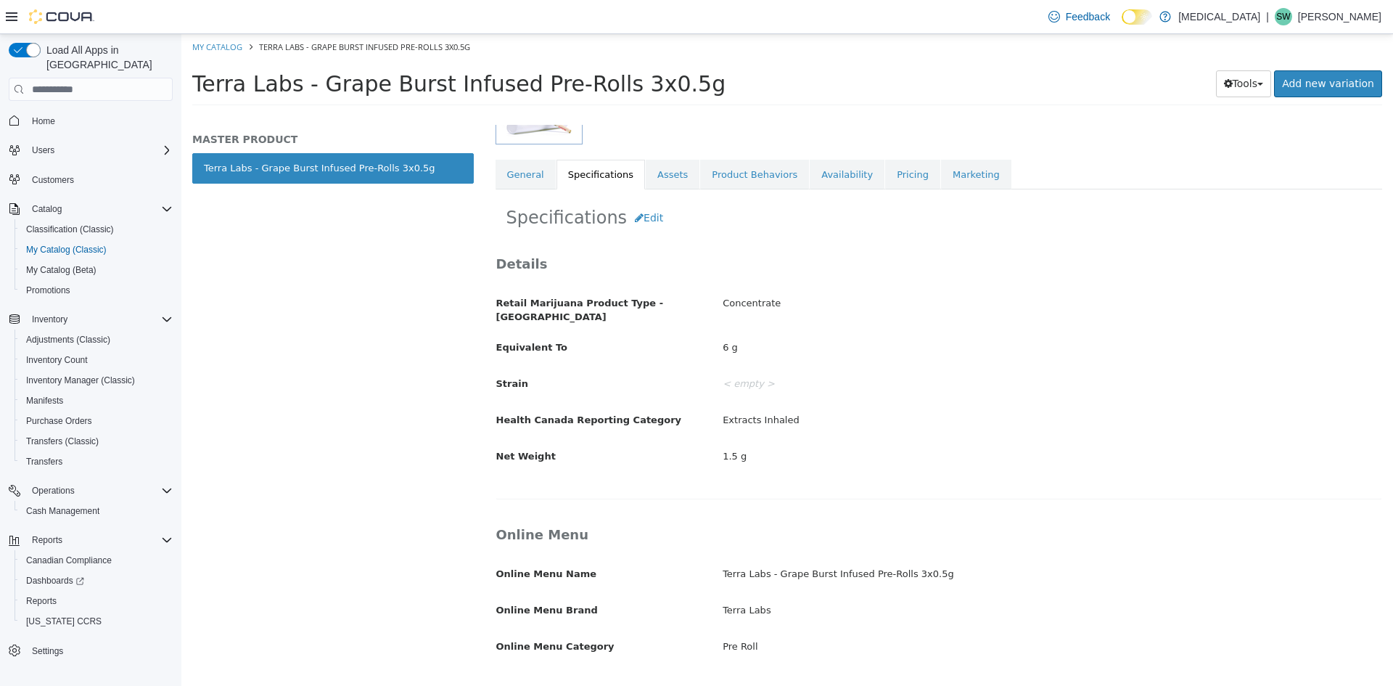
scroll to position [73, 0]
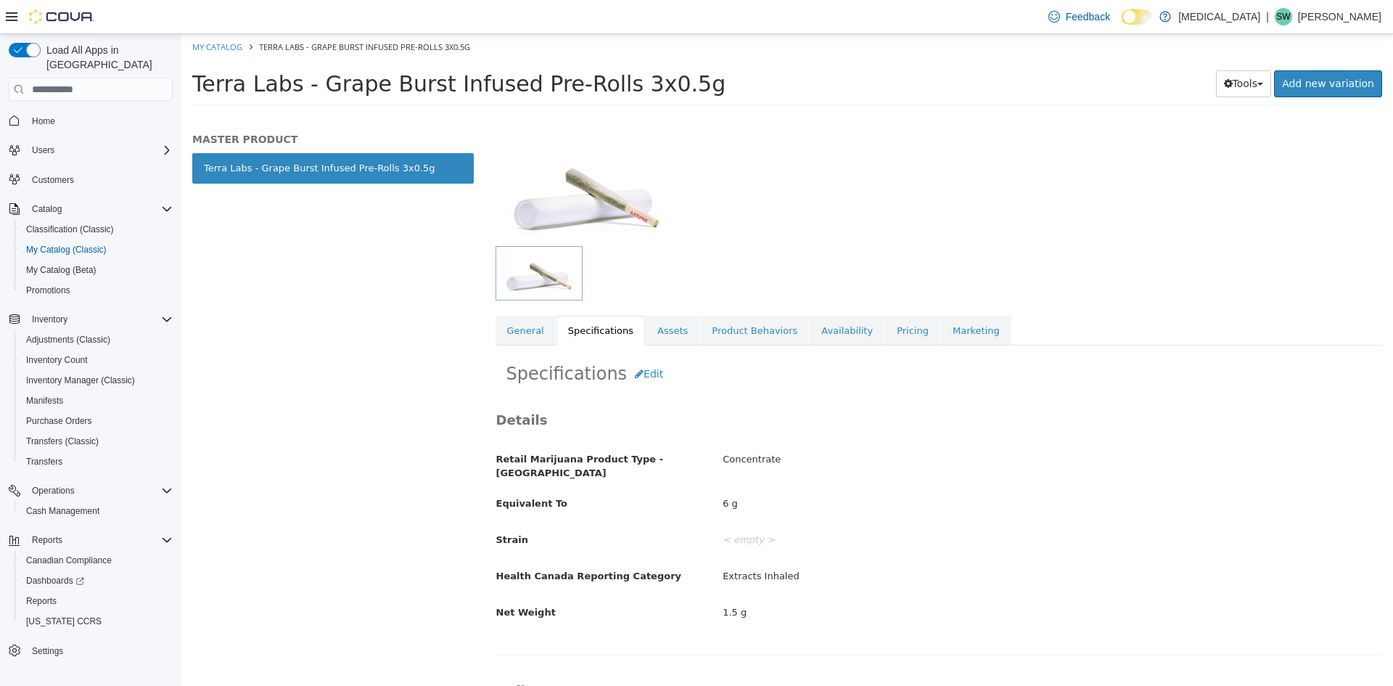
click at [646, 354] on div "Specifications Edit Details Retail Marijuana Product Type - [GEOGRAPHIC_DATA] C…" at bounding box center [940, 695] width 888 height 700
click at [663, 332] on link "Assets" at bounding box center [673, 331] width 54 height 30
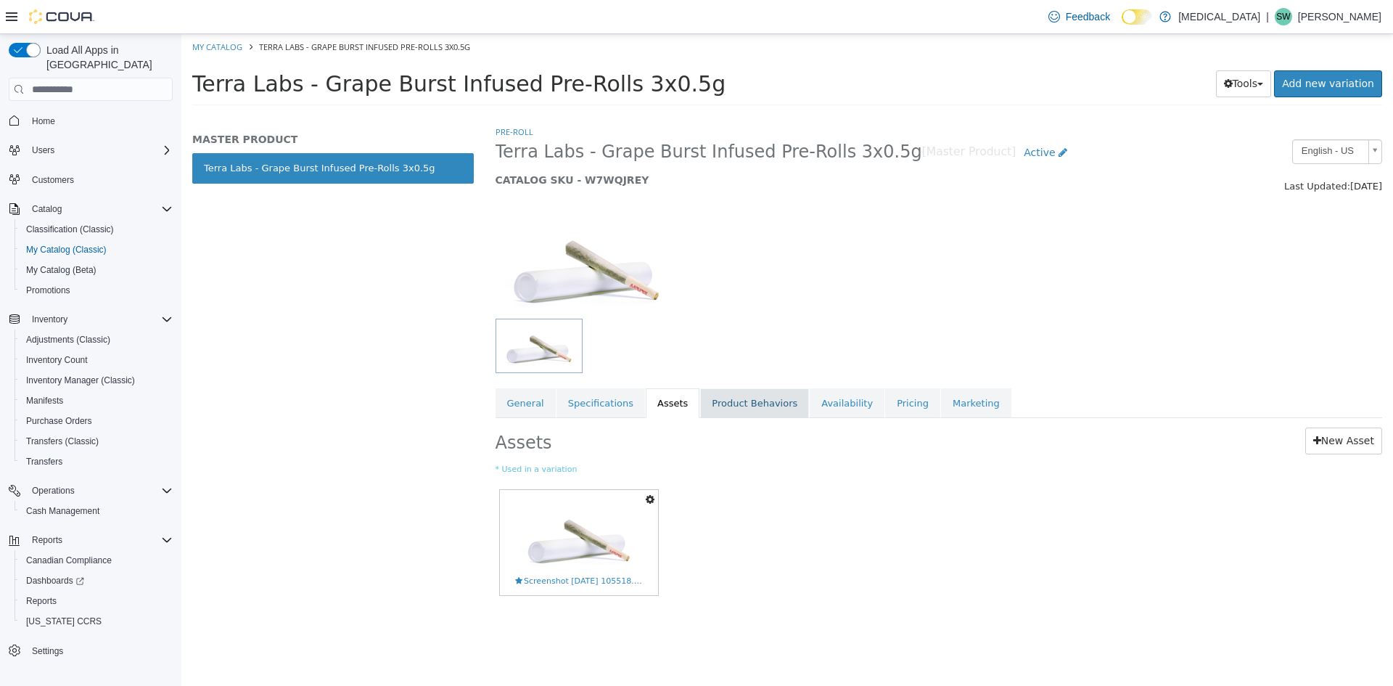
click at [714, 400] on link "Product Behaviors" at bounding box center [754, 403] width 109 height 30
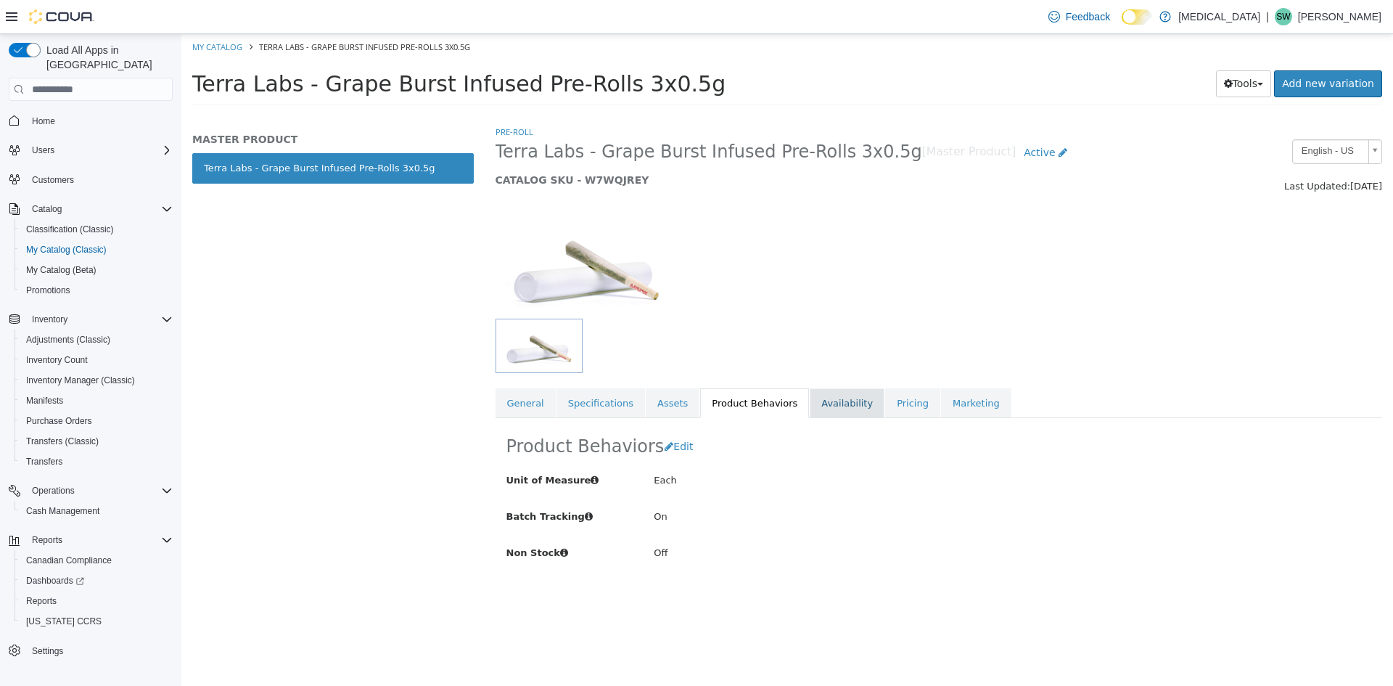
click at [847, 407] on link "Availability" at bounding box center [847, 403] width 75 height 30
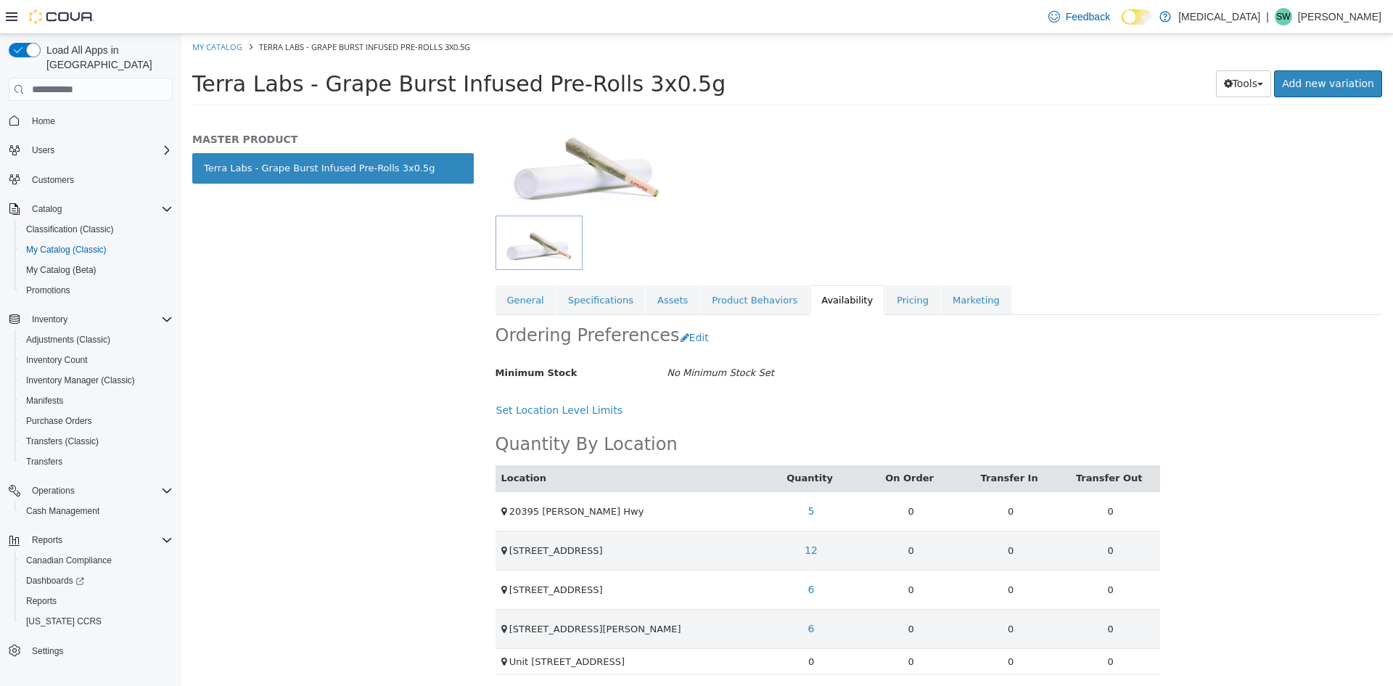
scroll to position [108, 0]
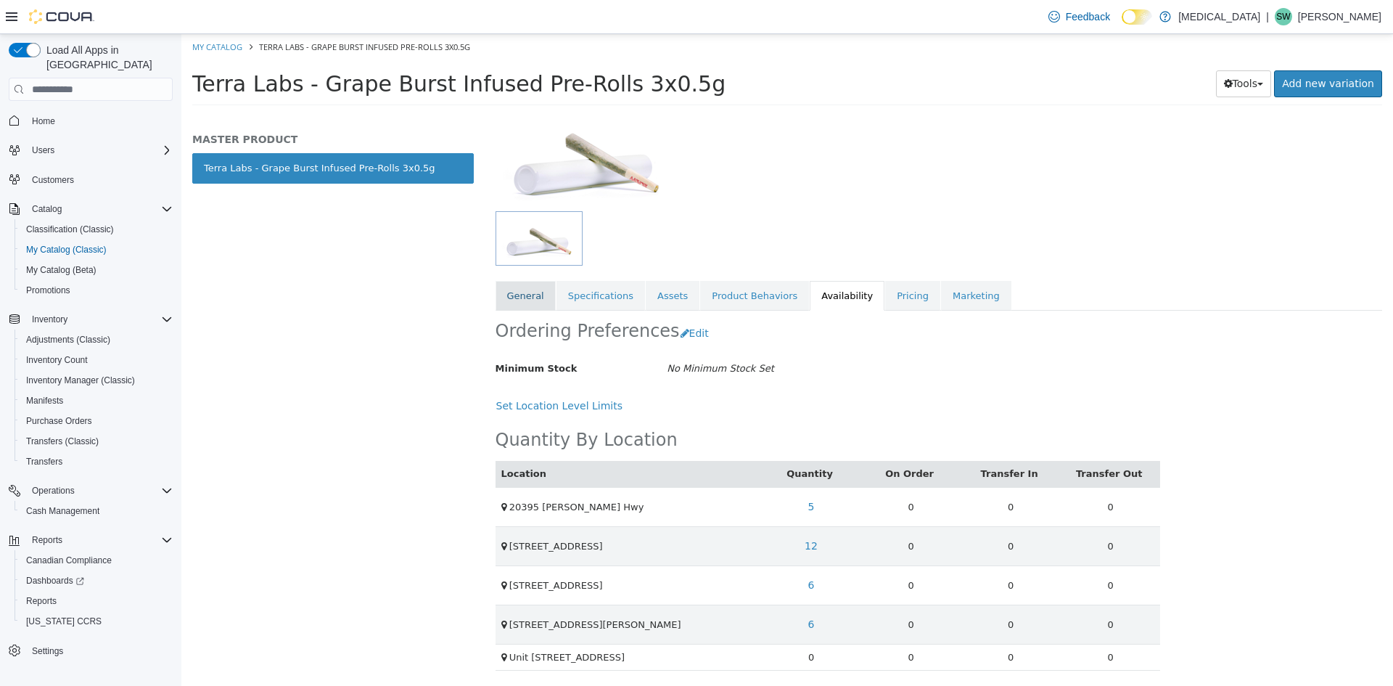
click at [532, 299] on link "General" at bounding box center [526, 296] width 60 height 30
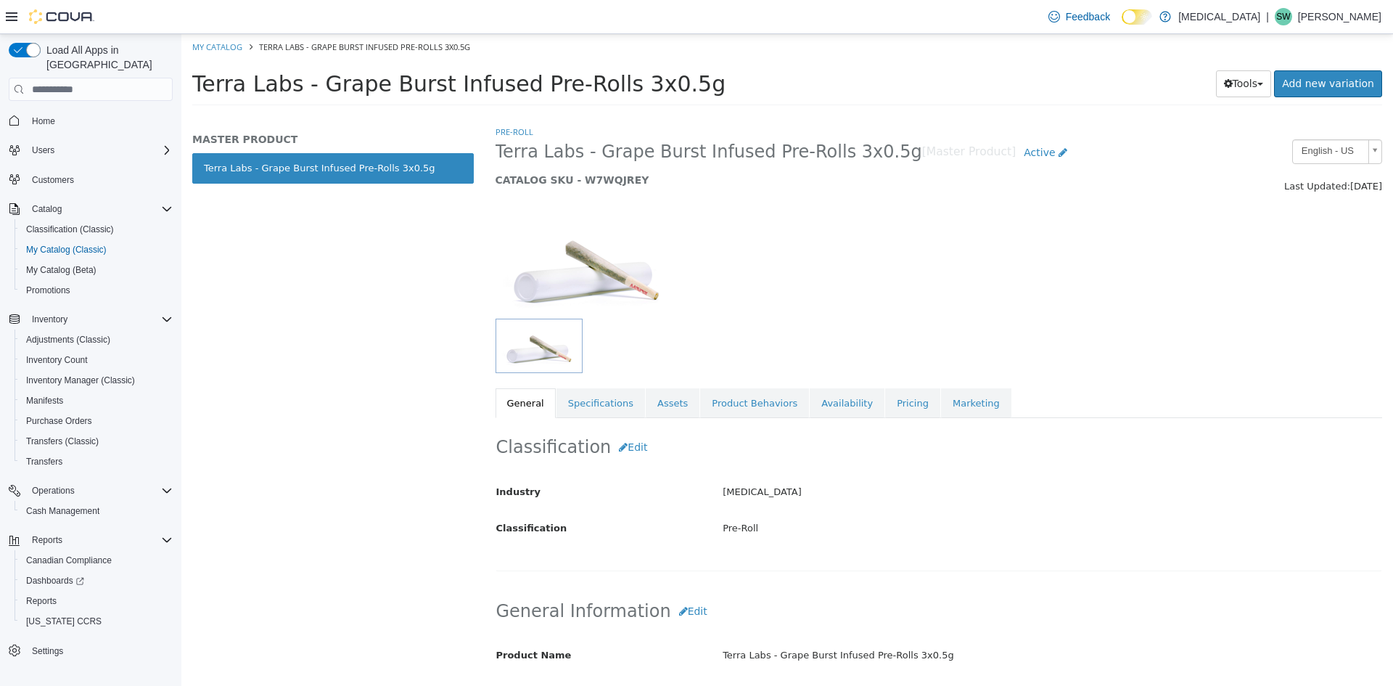
click at [242, 338] on div "MASTER PRODUCT Terra Labs - Grape Burst Infused Pre-Rolls 3x0.5g" at bounding box center [332, 405] width 303 height 561
click at [885, 403] on link "Pricing" at bounding box center [912, 403] width 55 height 30
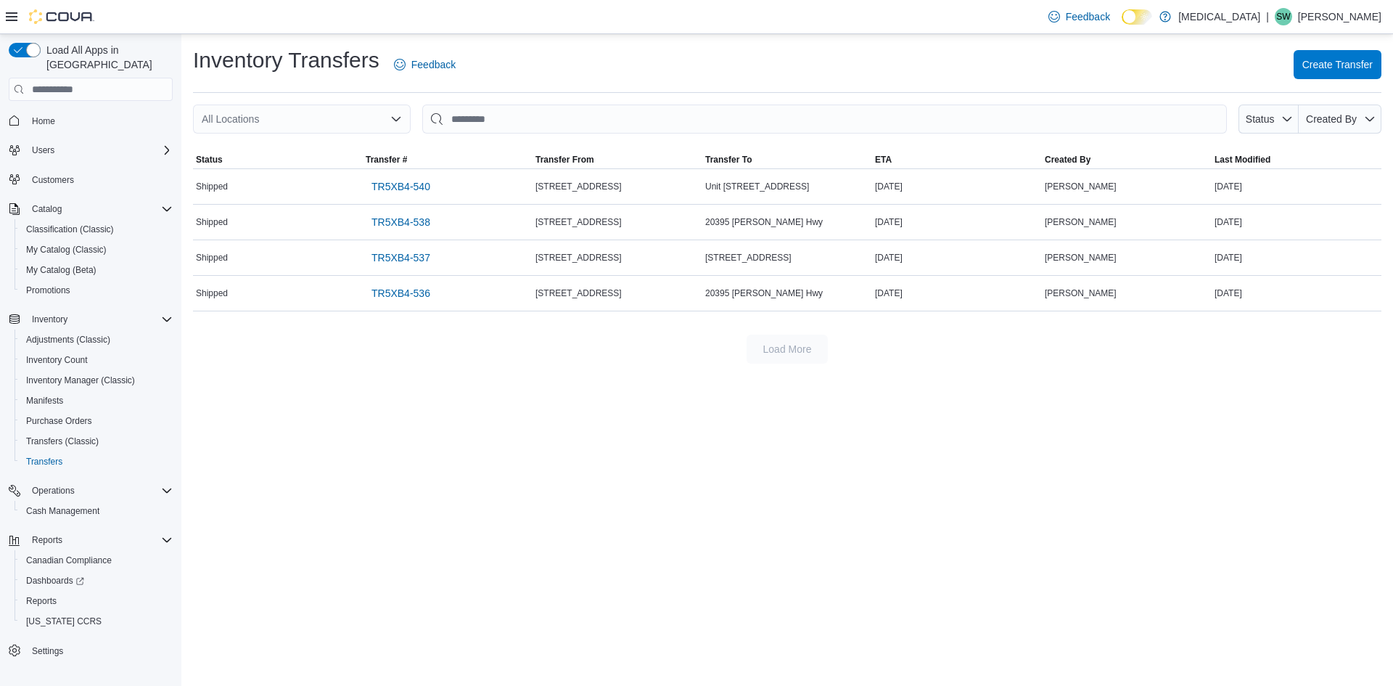
click at [292, 473] on div "Inventory Transfers Feedback Create Transfer All Locations Status Created By So…" at bounding box center [787, 360] width 1212 height 652
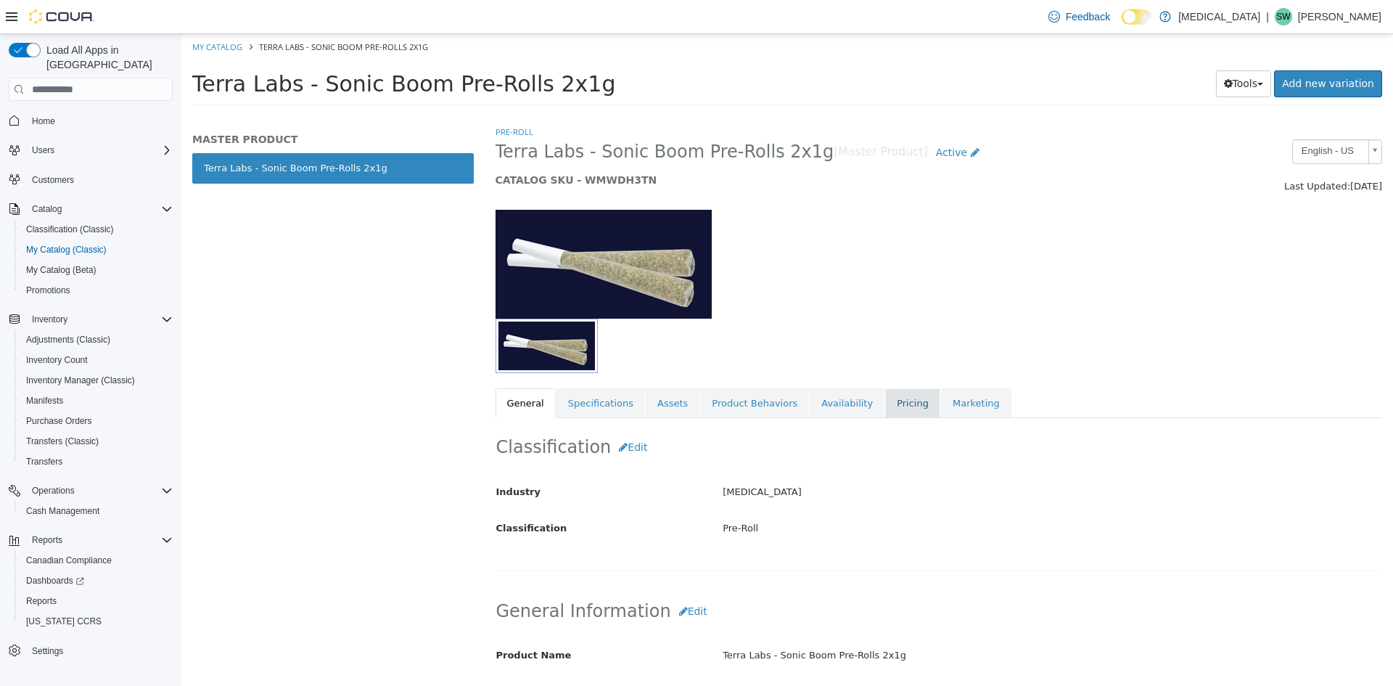
click at [885, 401] on link "Pricing" at bounding box center [912, 403] width 55 height 30
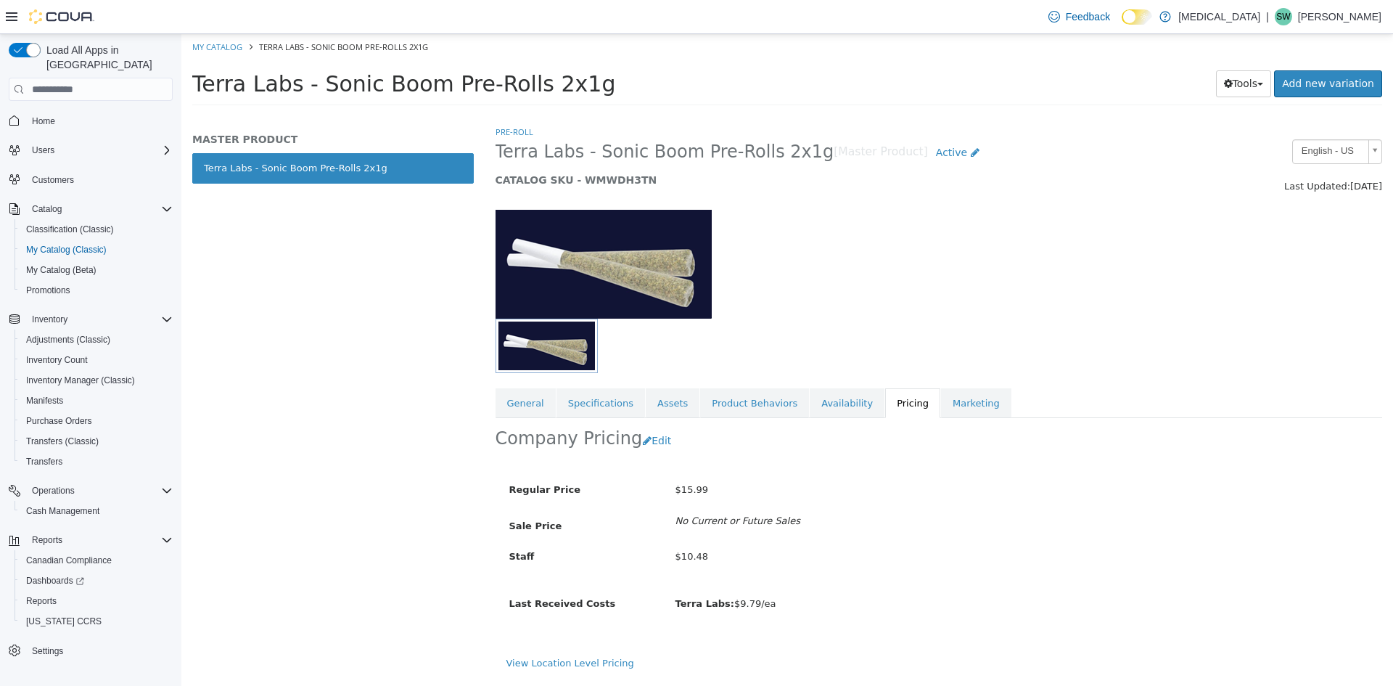
click at [325, 350] on div "MASTER PRODUCT Terra Labs - Sonic Boom Pre-Rolls 2x1g" at bounding box center [332, 405] width 303 height 561
click at [673, 404] on link "Assets" at bounding box center [673, 403] width 54 height 30
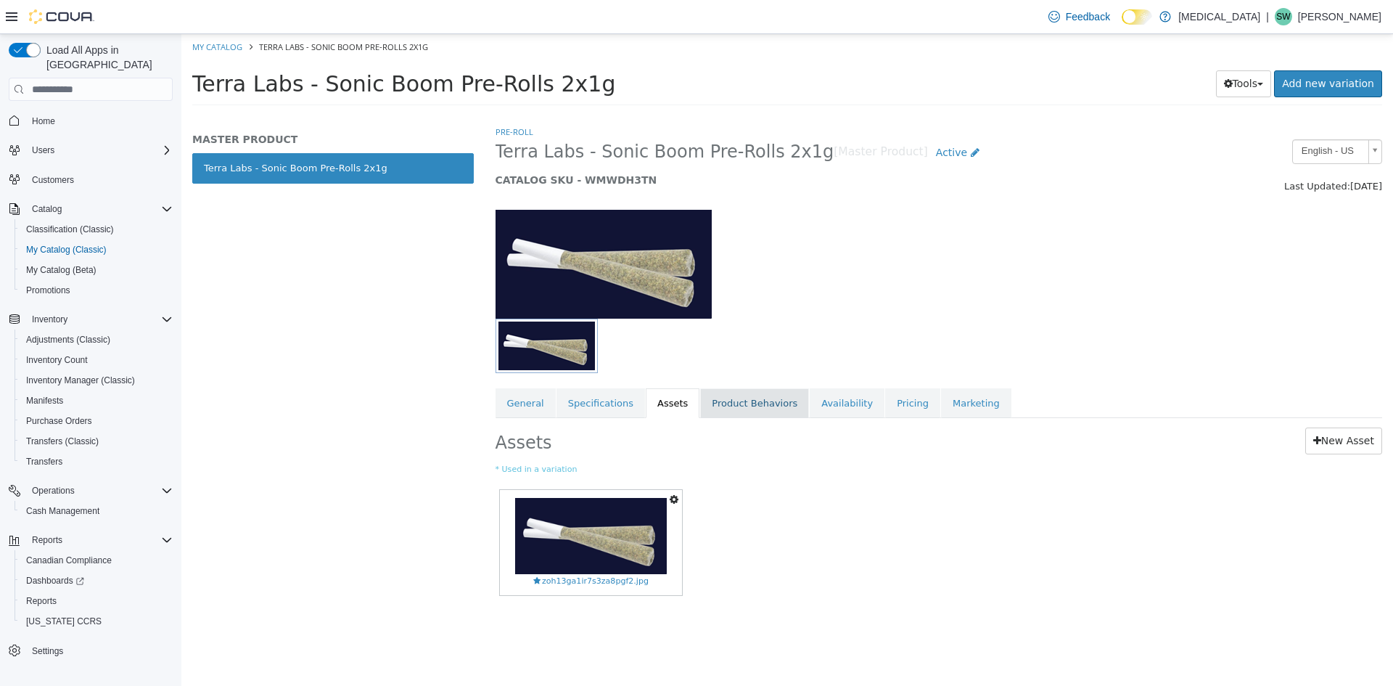
click at [712, 404] on link "Product Behaviors" at bounding box center [754, 403] width 109 height 30
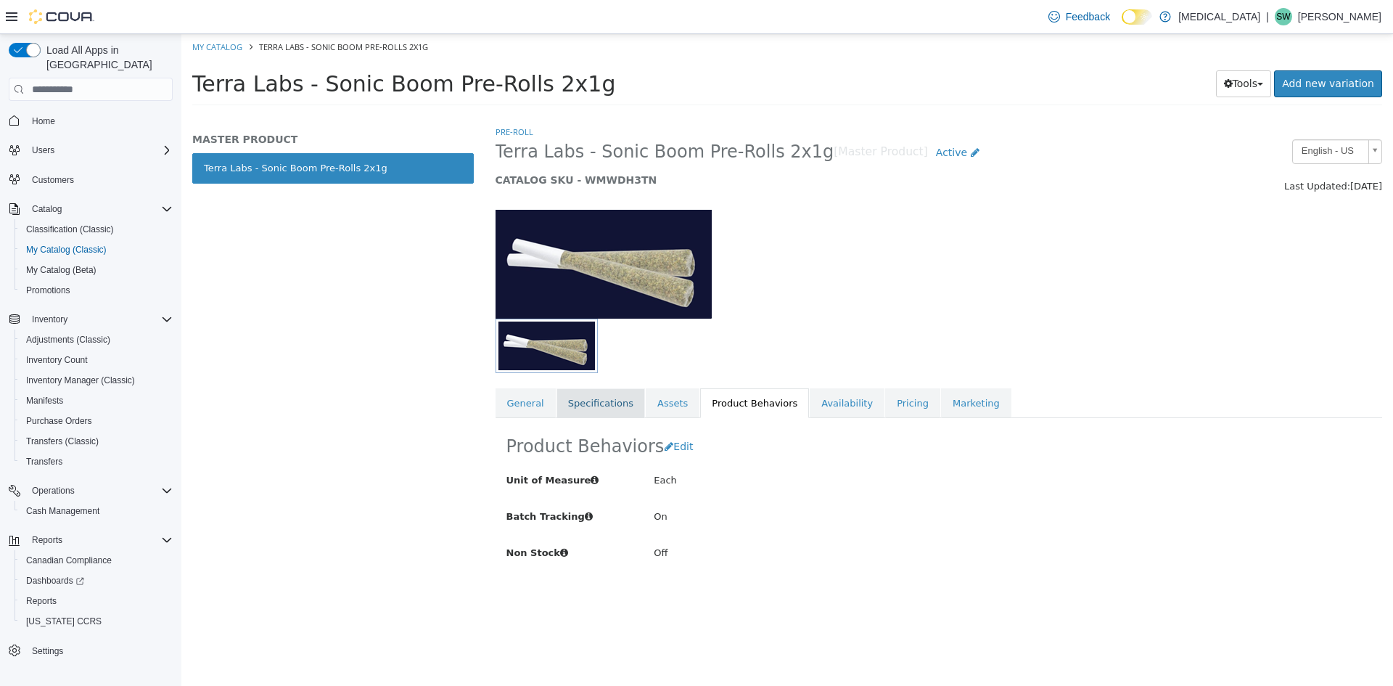
click at [588, 396] on link "Specifications" at bounding box center [601, 403] width 89 height 30
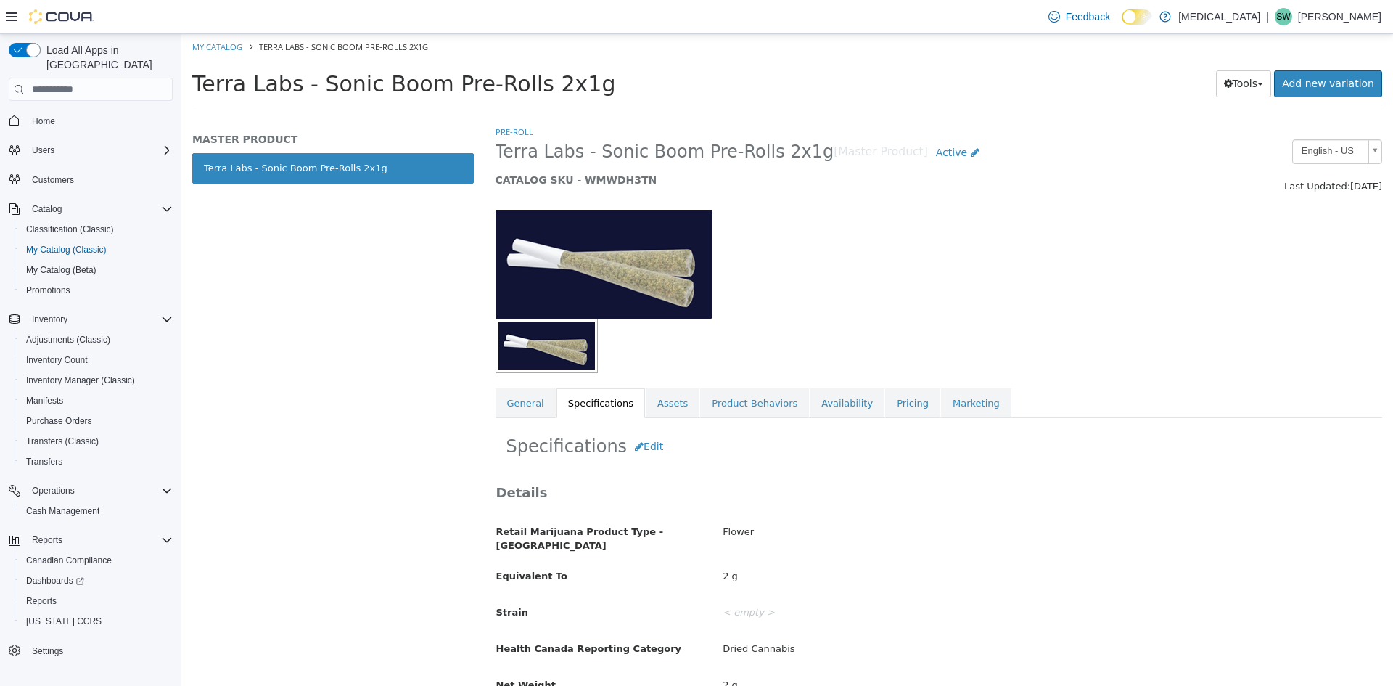
scroll to position [290, 0]
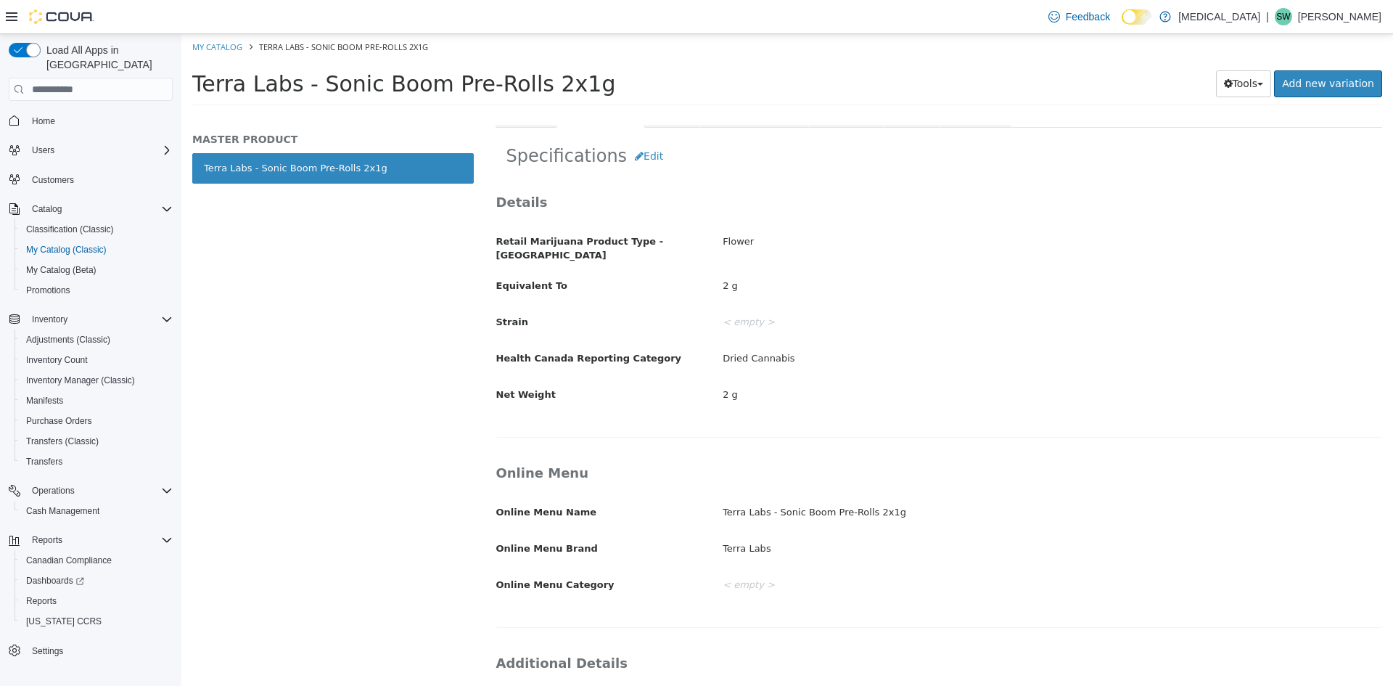
click at [750, 316] on div "< empty >" at bounding box center [1052, 322] width 681 height 25
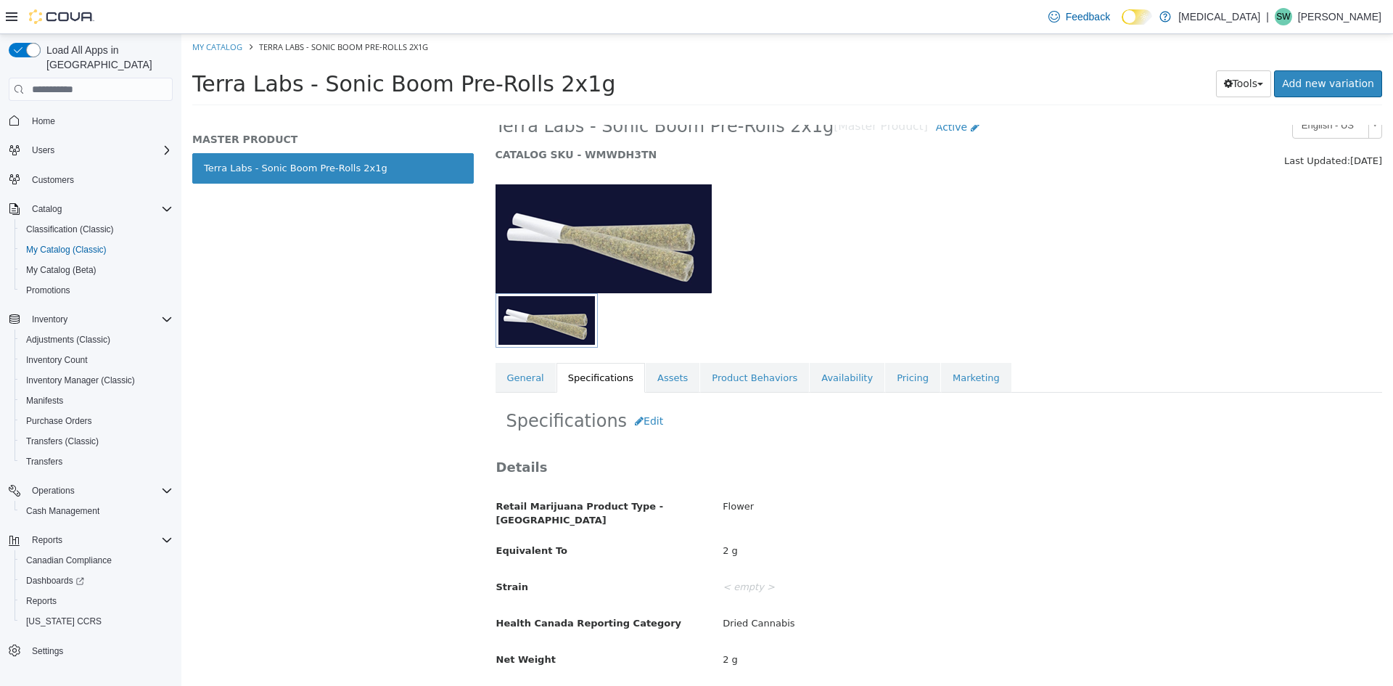
scroll to position [0, 0]
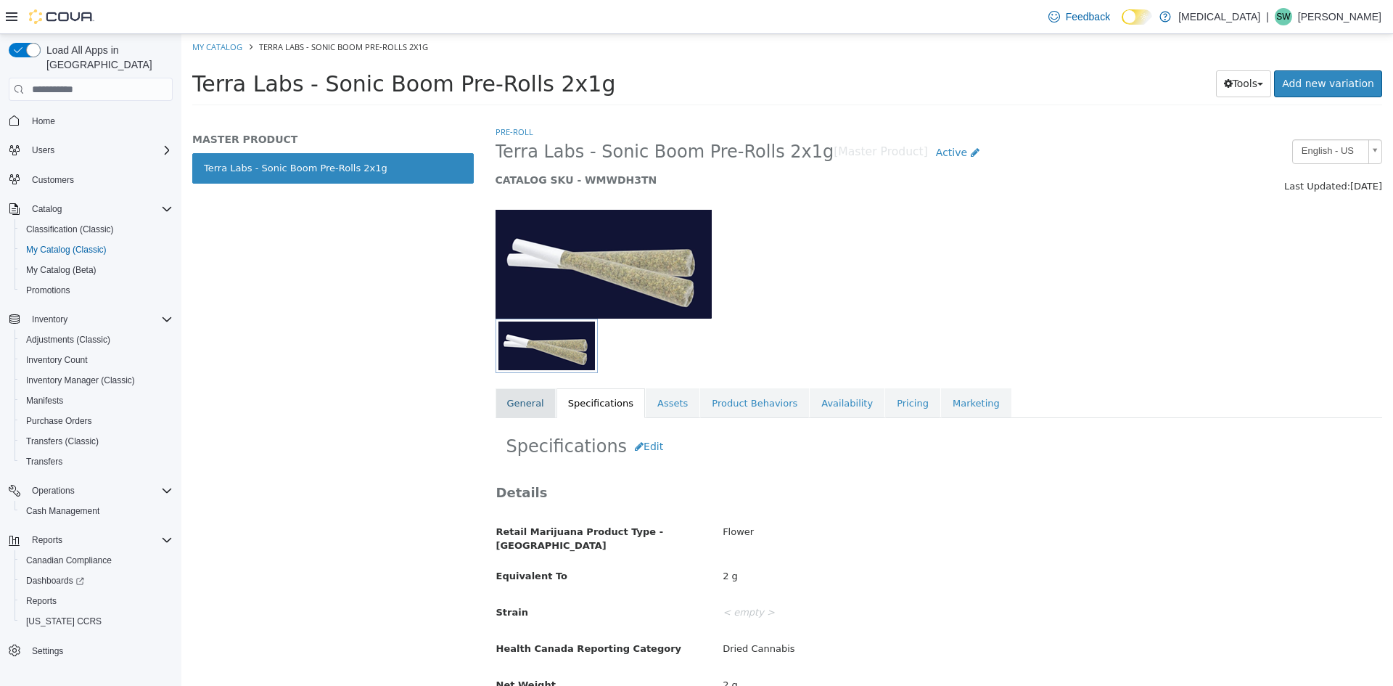
click at [523, 414] on link "General" at bounding box center [526, 403] width 60 height 30
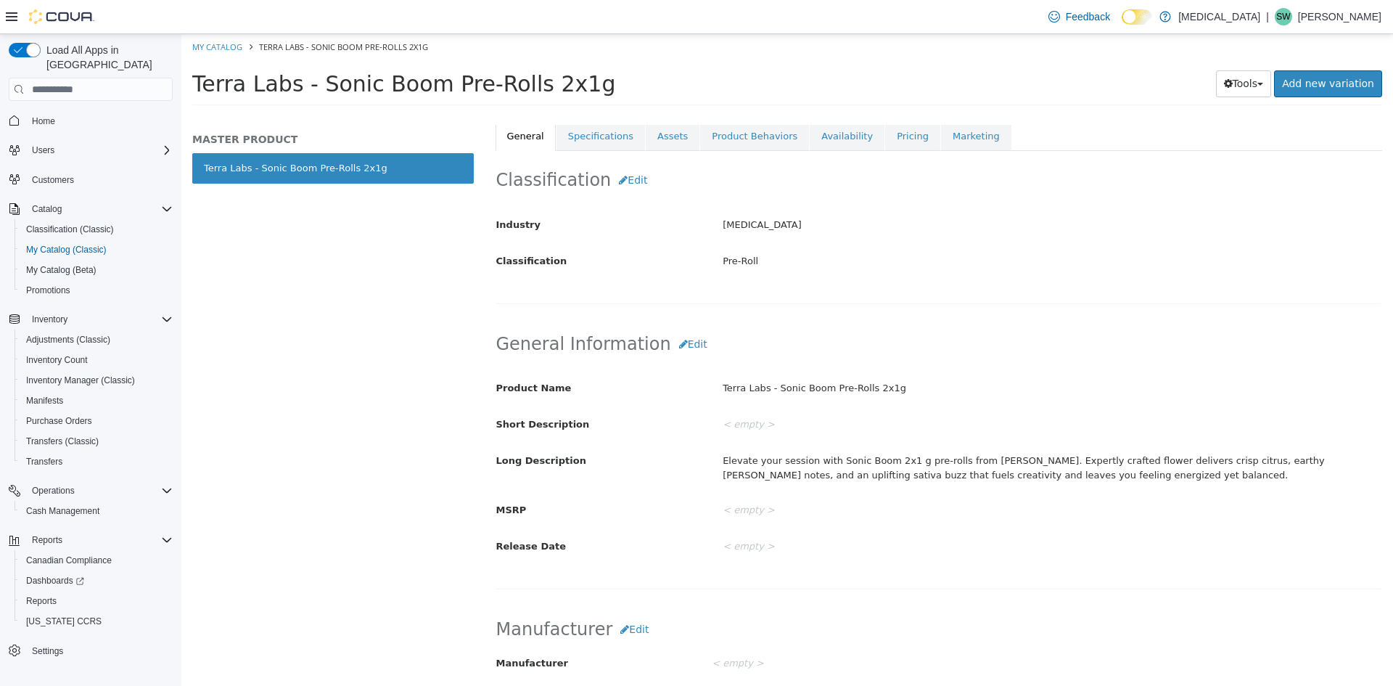
scroll to position [290, 0]
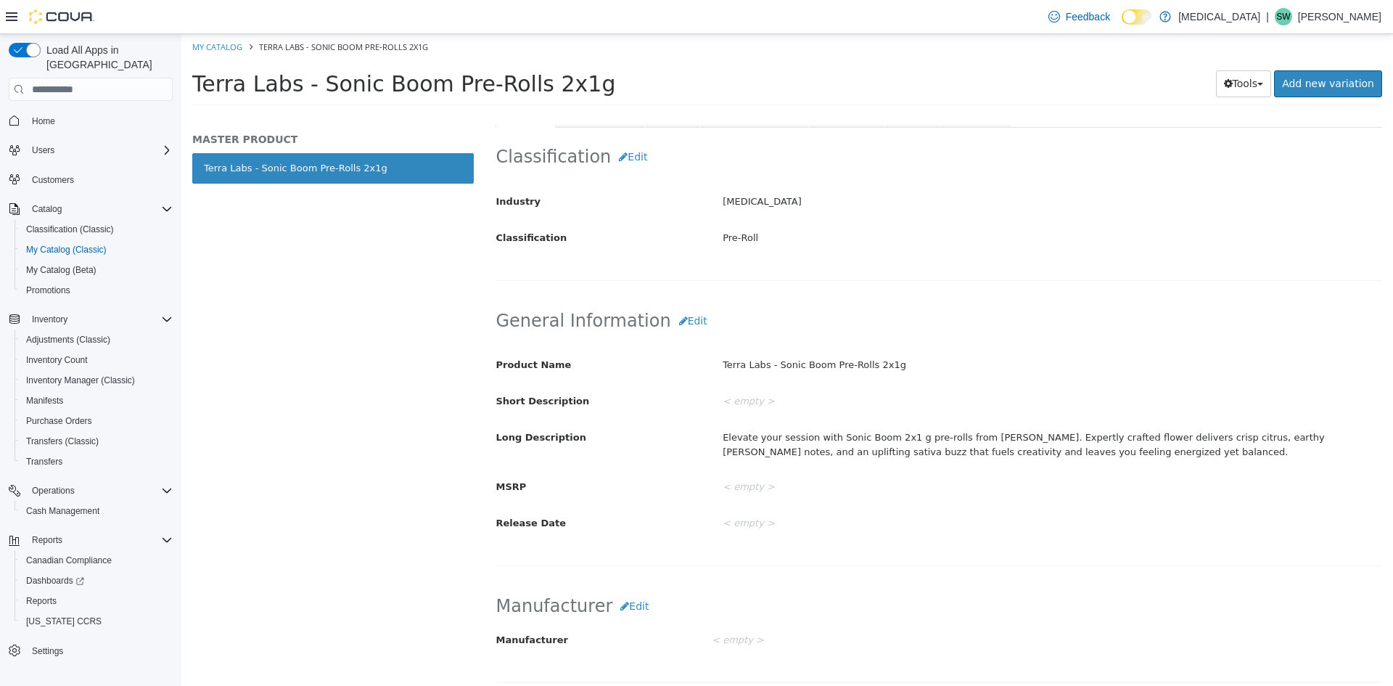
click at [279, 297] on div "MASTER PRODUCT Terra Labs - Sonic Boom Pre-Rolls 2x1g" at bounding box center [332, 405] width 303 height 561
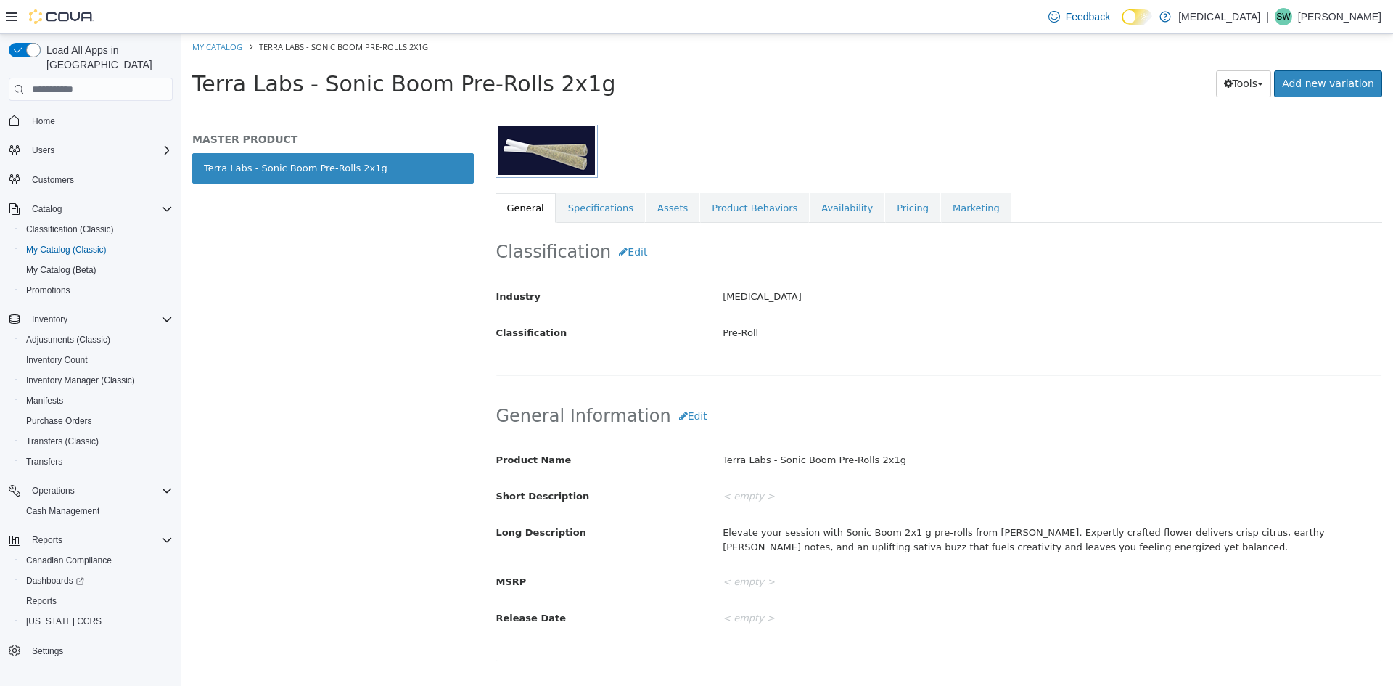
scroll to position [0, 0]
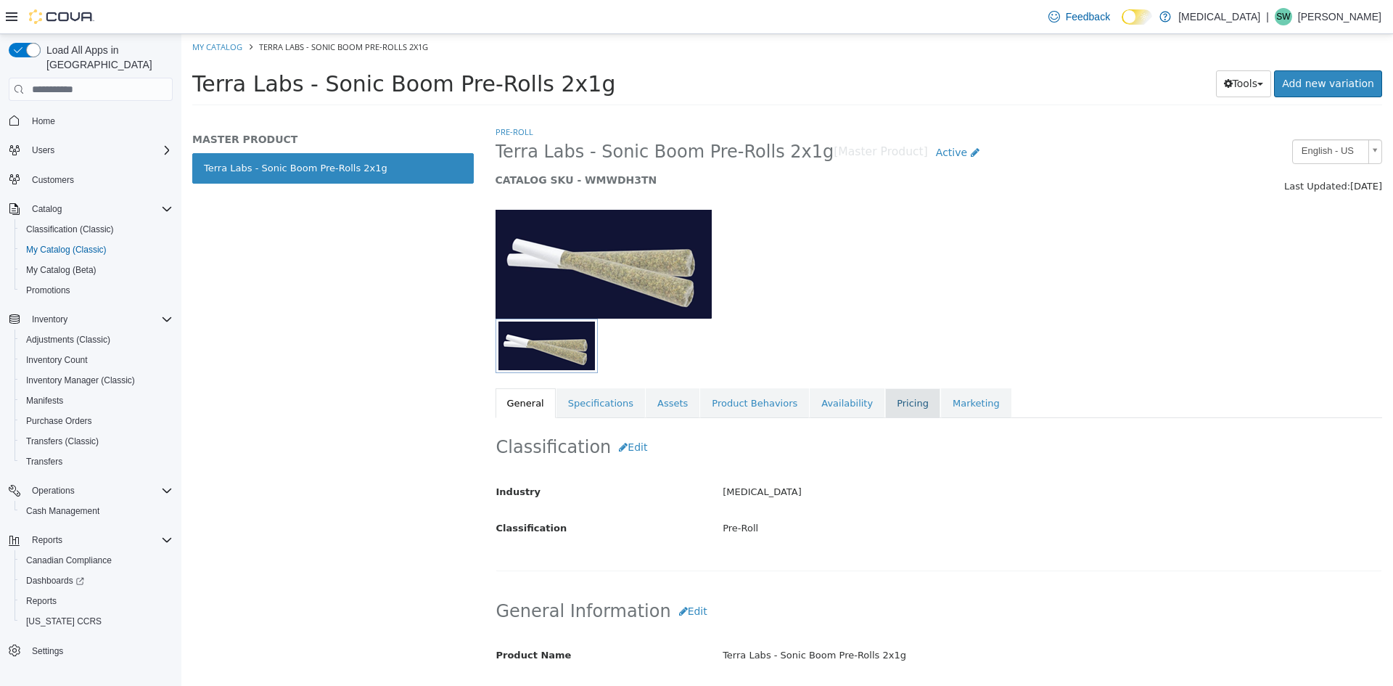
click at [885, 413] on link "Pricing" at bounding box center [912, 403] width 55 height 30
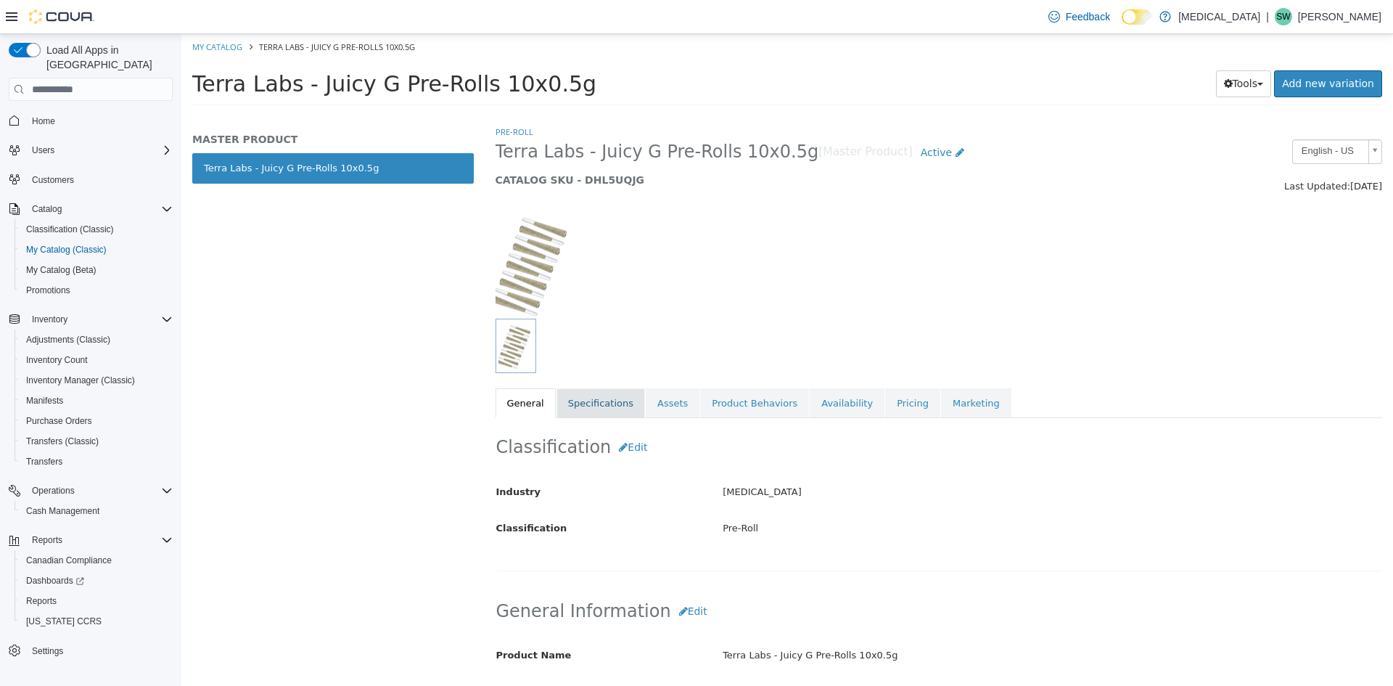
click at [610, 404] on link "Specifications" at bounding box center [601, 403] width 89 height 30
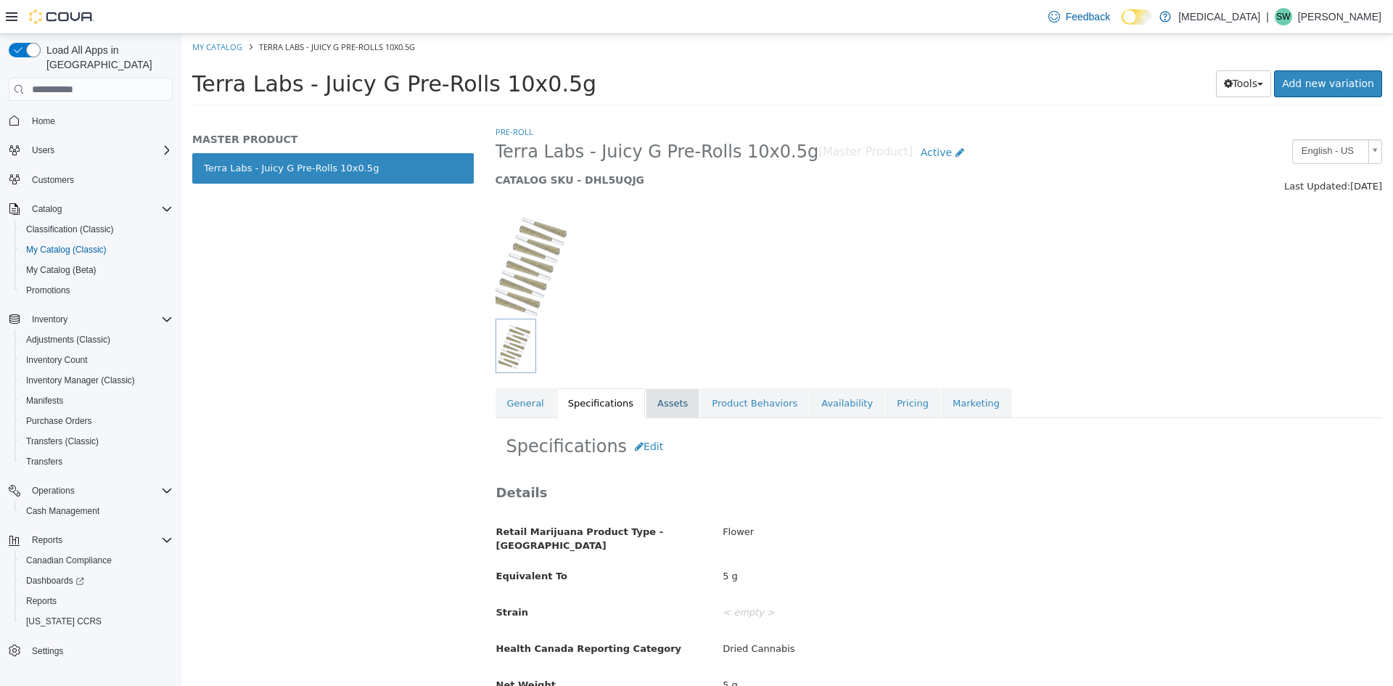
click at [646, 404] on link "Assets" at bounding box center [673, 403] width 54 height 30
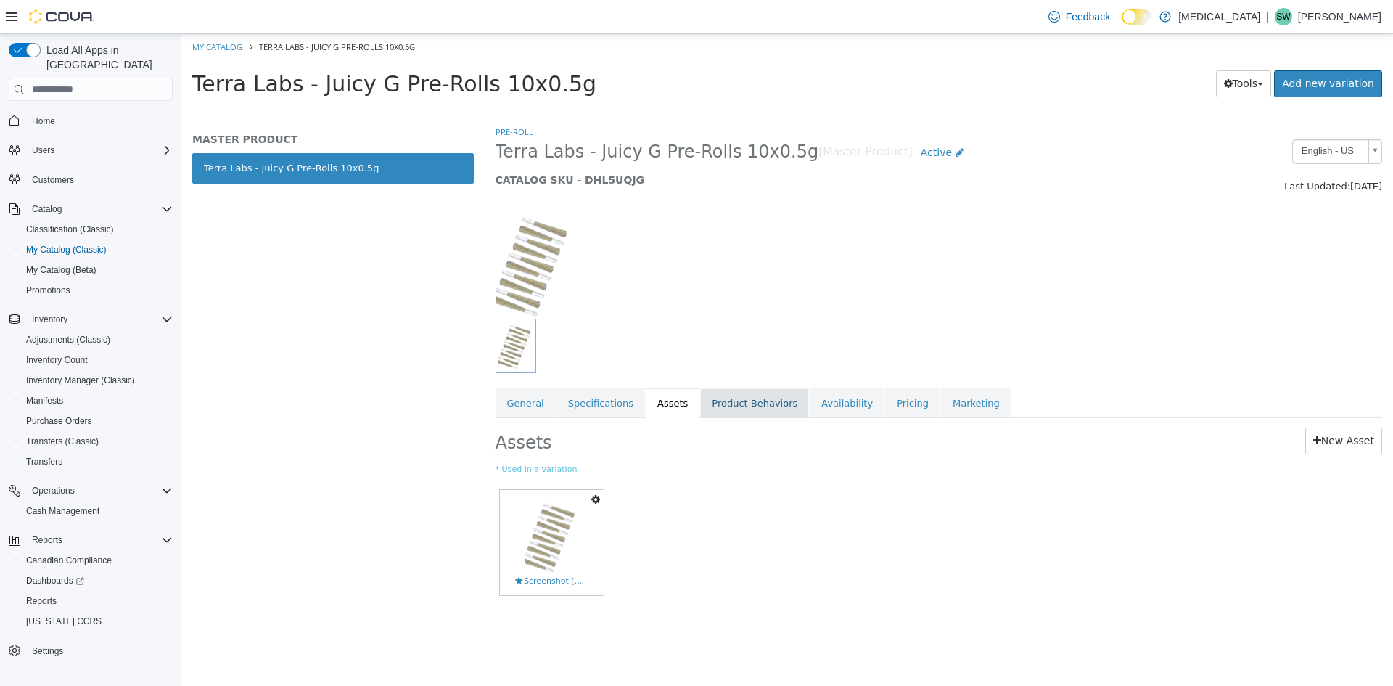
click at [700, 405] on link "Product Behaviors" at bounding box center [754, 403] width 109 height 30
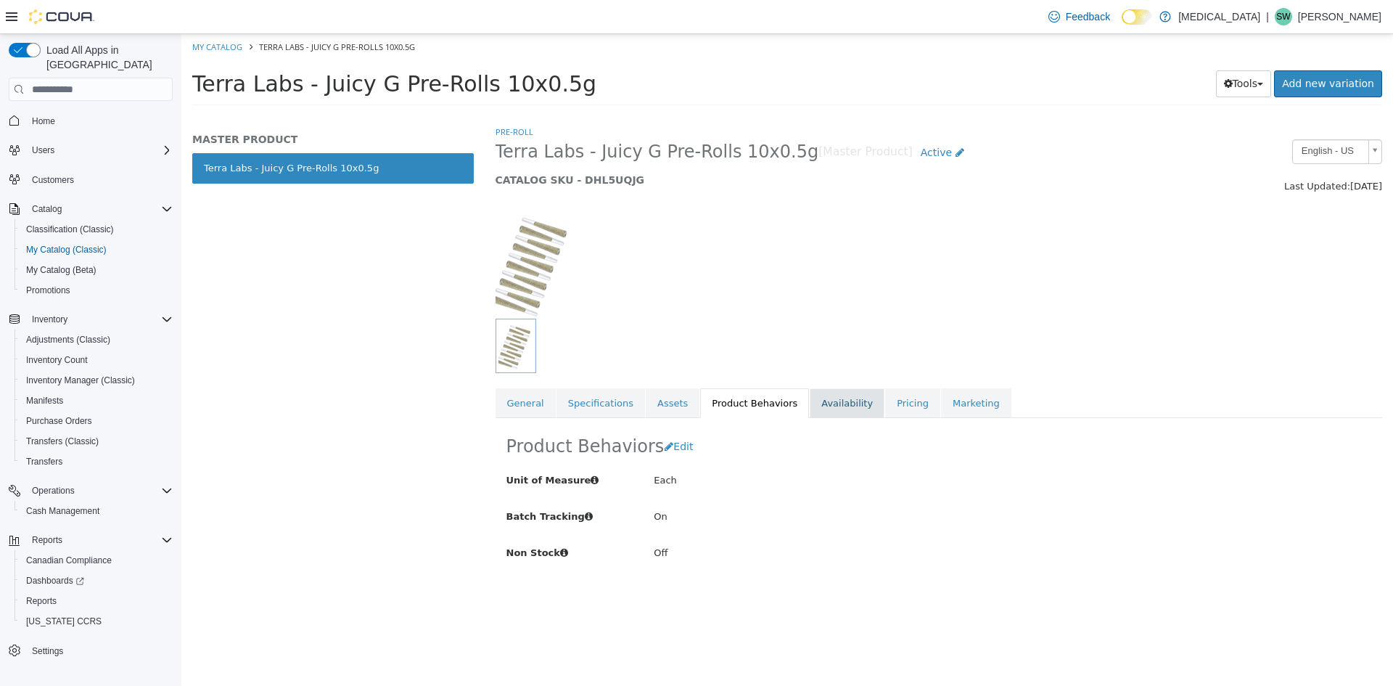
click at [810, 404] on link "Availability" at bounding box center [847, 403] width 75 height 30
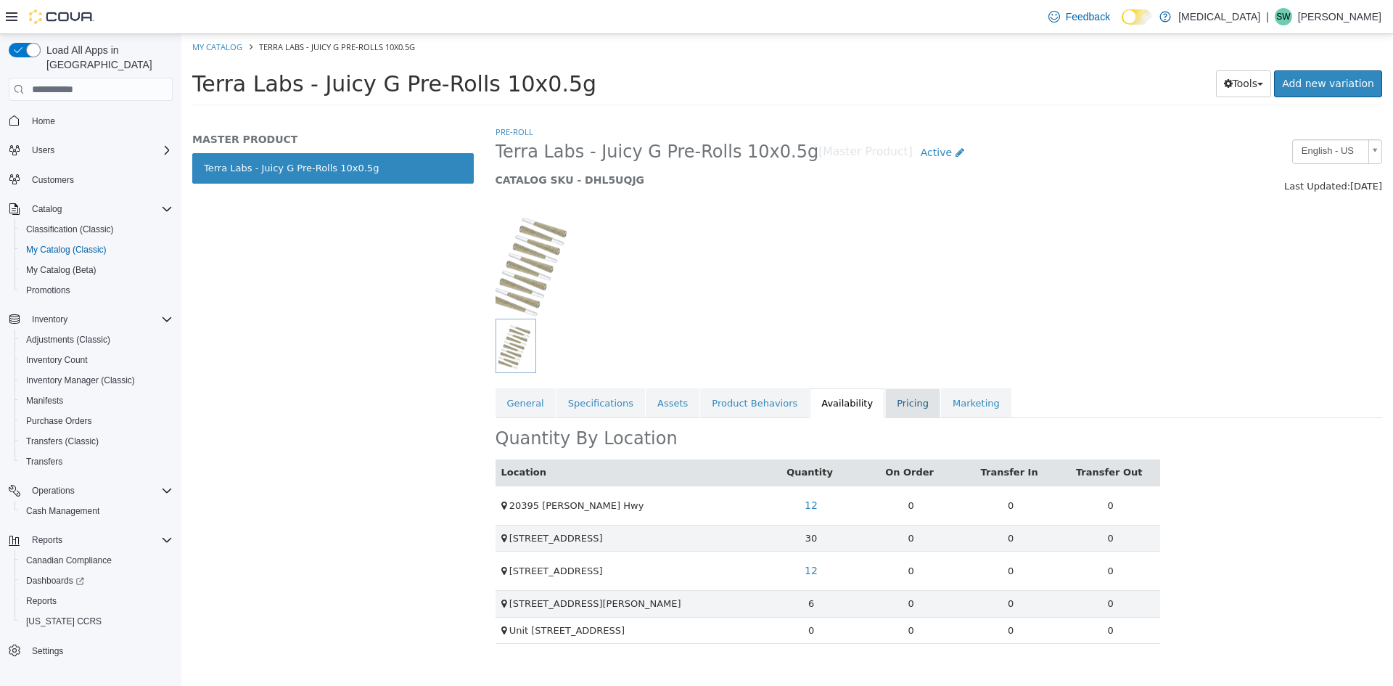
click at [885, 406] on link "Pricing" at bounding box center [912, 403] width 55 height 30
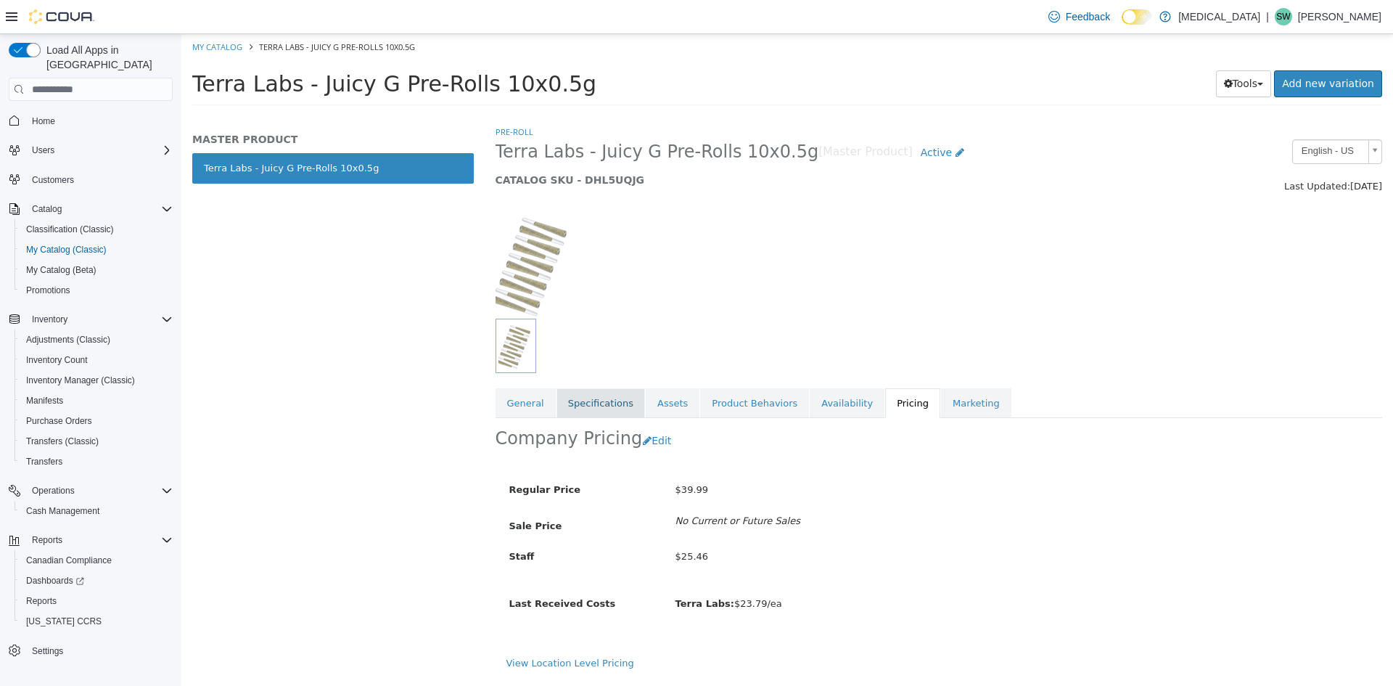
click at [602, 402] on link "Specifications" at bounding box center [601, 403] width 89 height 30
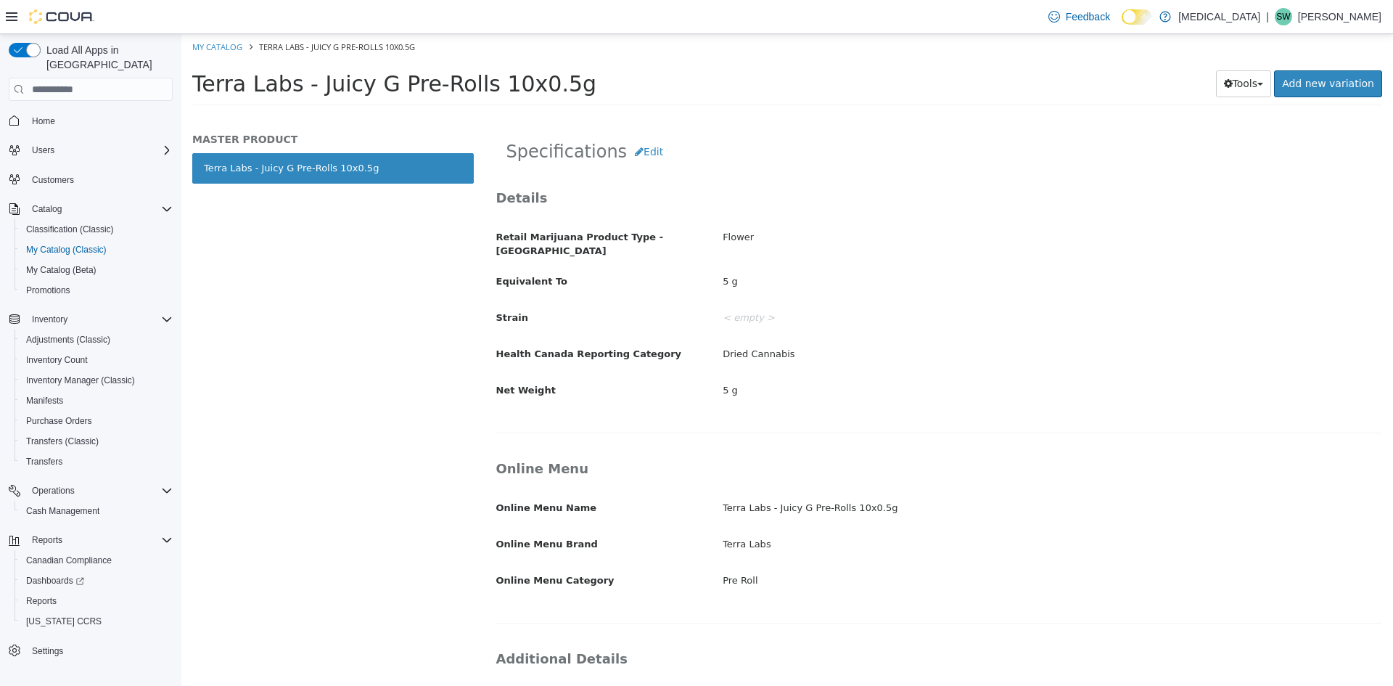
scroll to position [62, 0]
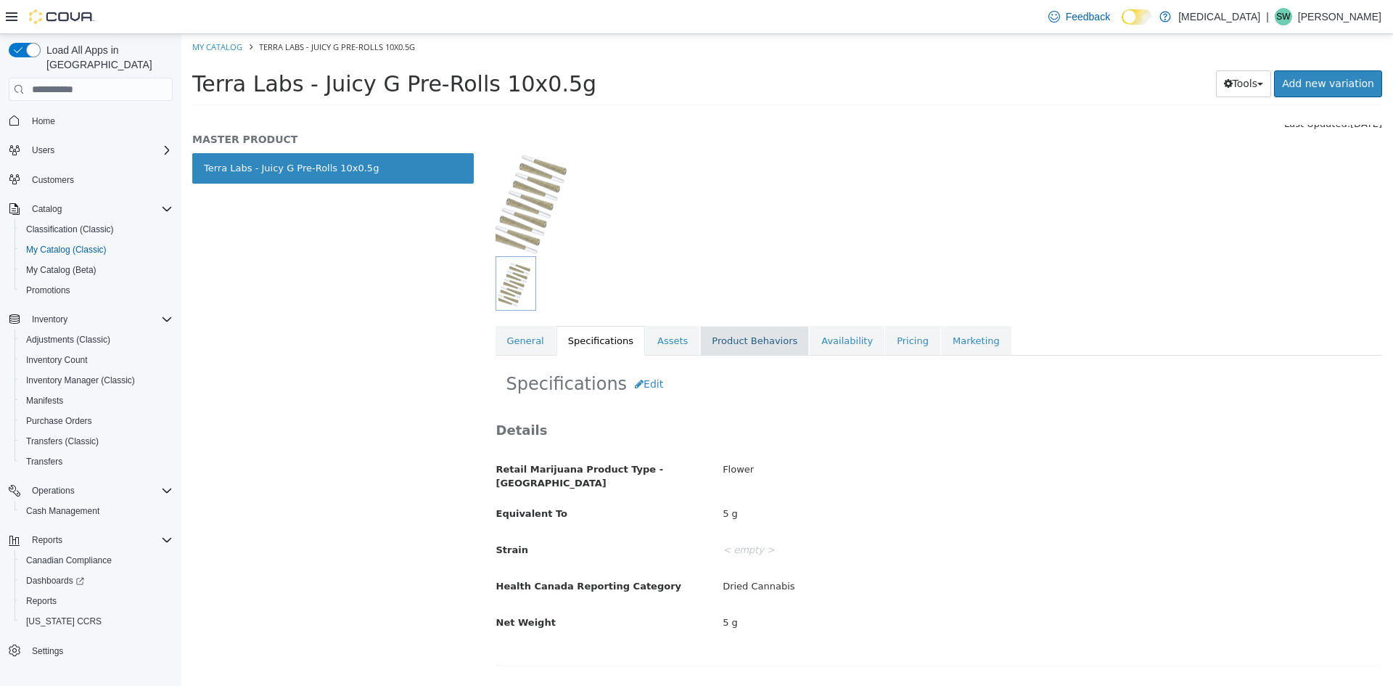
click at [700, 348] on link "Product Behaviors" at bounding box center [754, 341] width 109 height 30
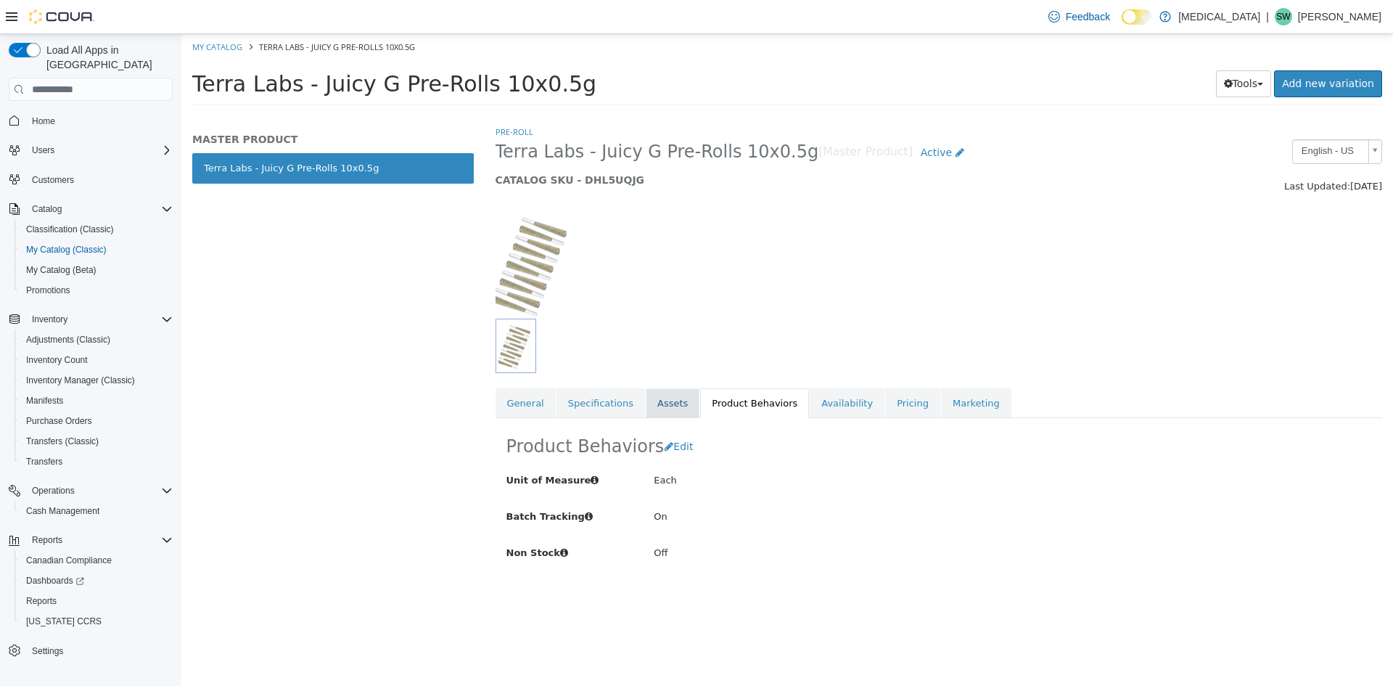
click at [660, 412] on link "Assets" at bounding box center [673, 403] width 54 height 30
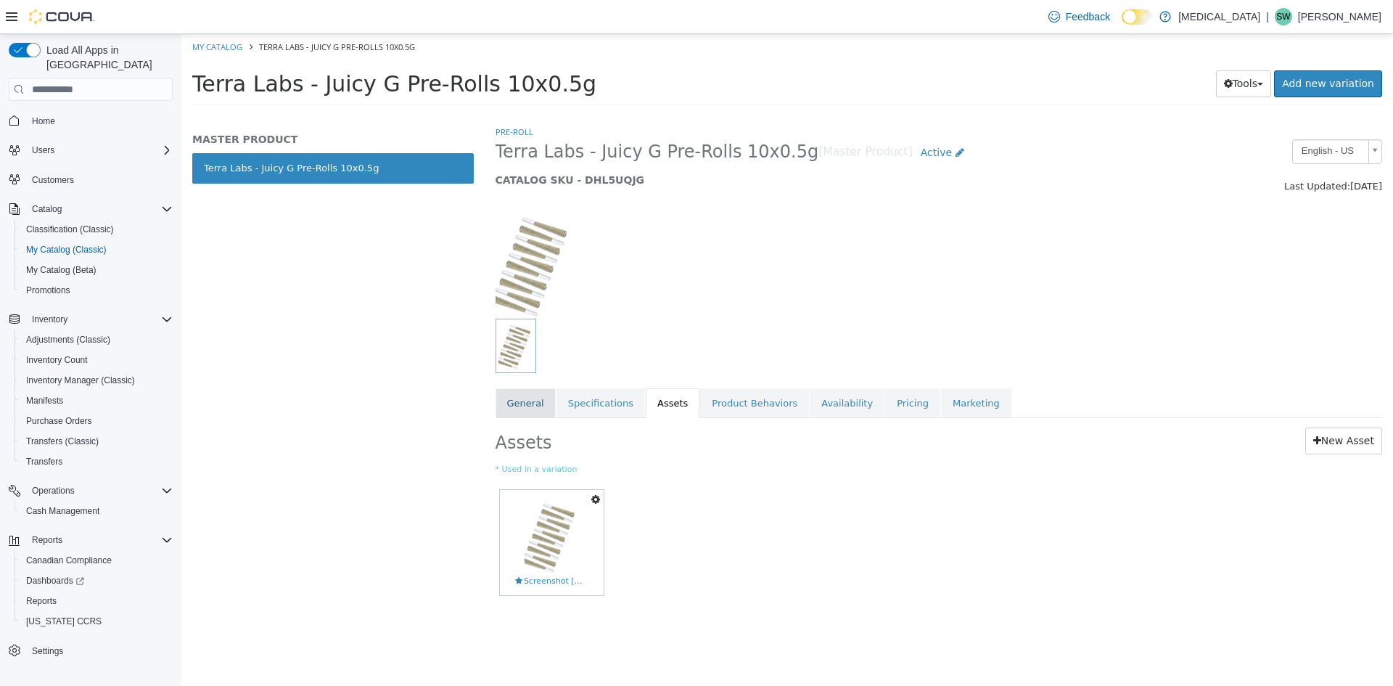
click at [496, 414] on link "General" at bounding box center [526, 403] width 60 height 30
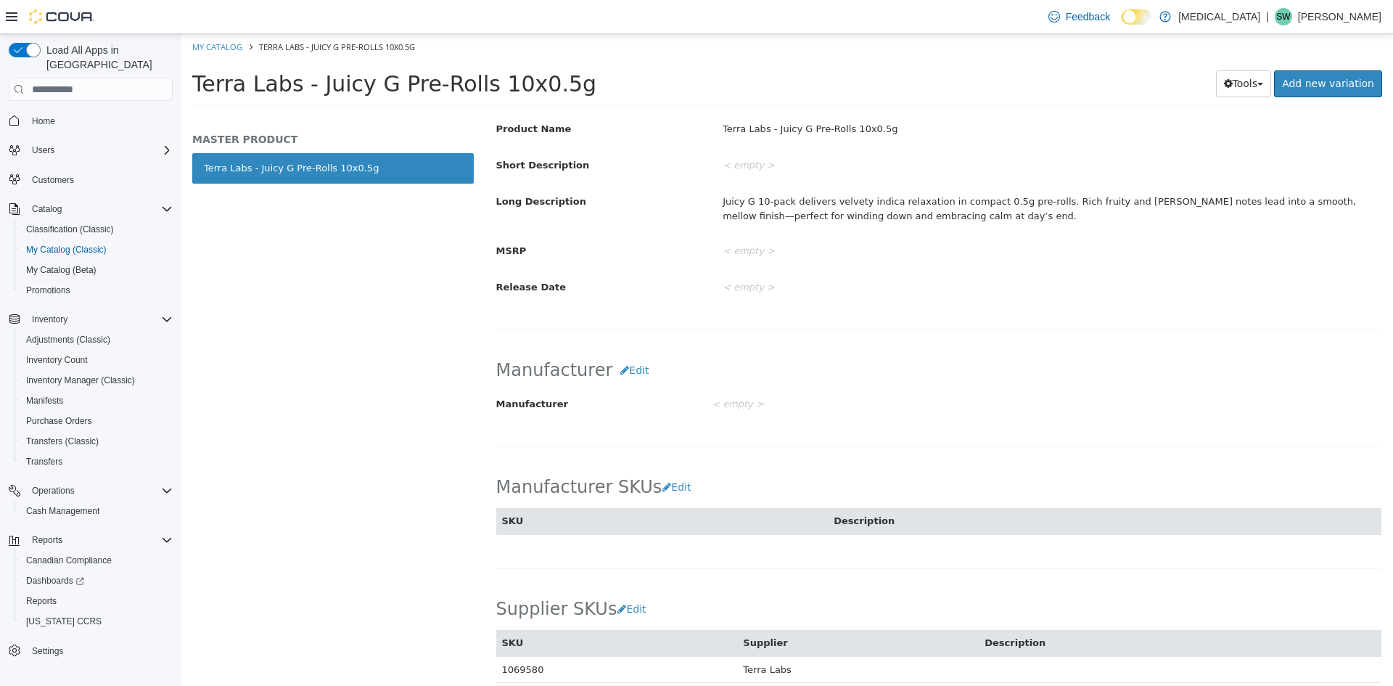
scroll to position [527, 0]
click at [294, 403] on div "MASTER PRODUCT Terra Labs - Juicy G Pre-Rolls 10x0.5g" at bounding box center [332, 405] width 303 height 561
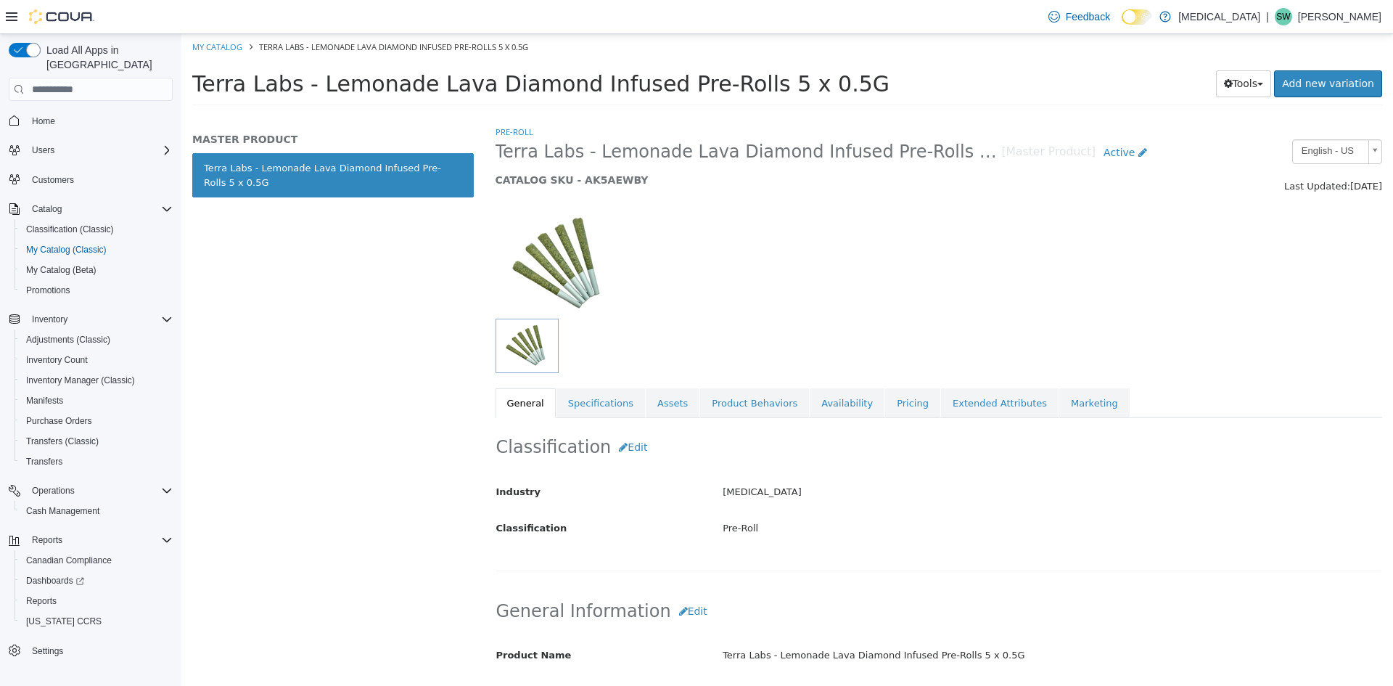
drag, startPoint x: 253, startPoint y: 296, endPoint x: 270, endPoint y: 272, distance: 29.2
click at [253, 296] on div "MASTER PRODUCT Terra Labs - Lemonade Lava Diamond Infused Pre-Rolls 5 x 0.5G" at bounding box center [332, 405] width 303 height 561
click at [893, 406] on link "Pricing" at bounding box center [912, 403] width 55 height 30
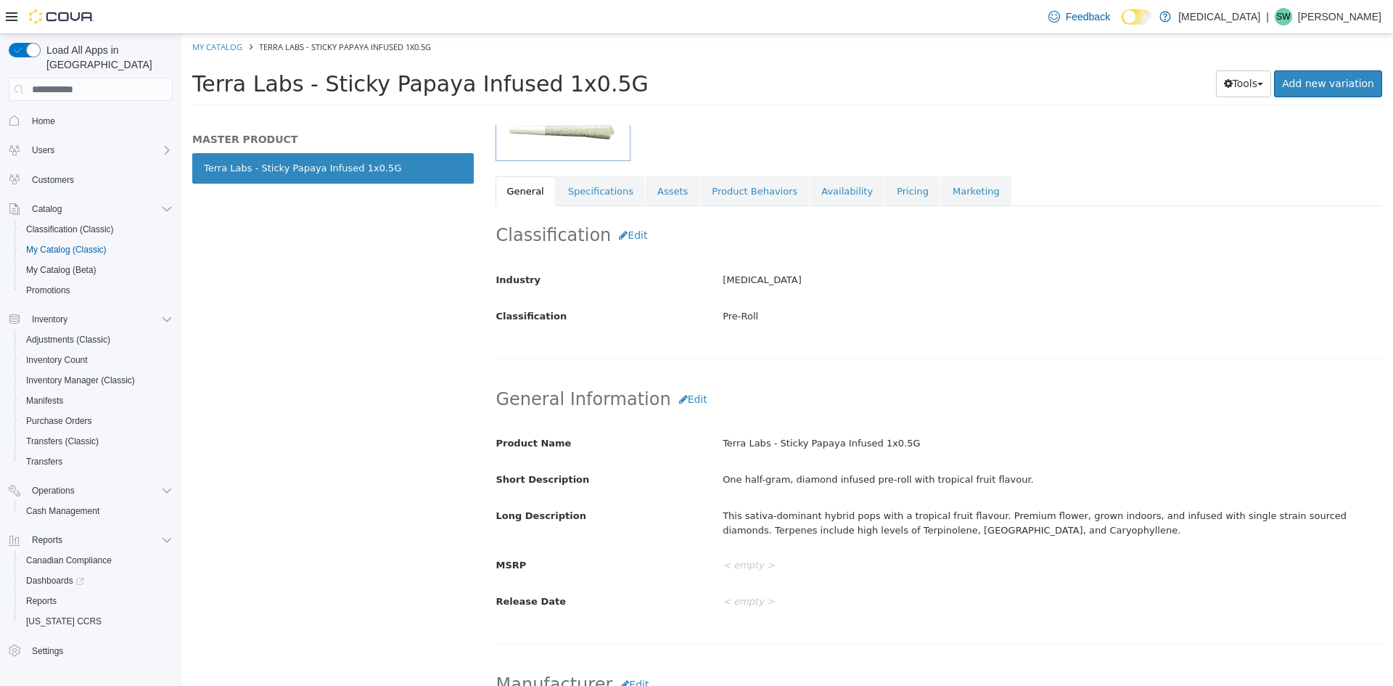
scroll to position [218, 0]
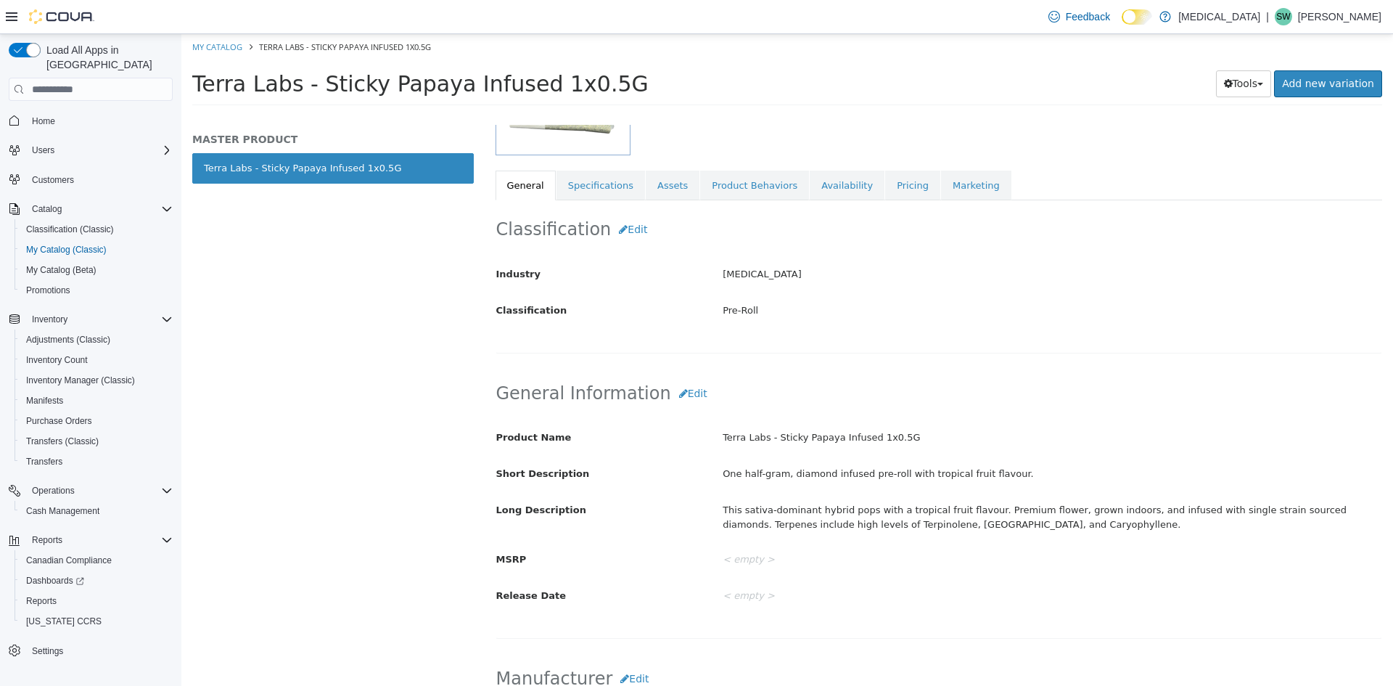
drag, startPoint x: 301, startPoint y: 428, endPoint x: 290, endPoint y: 431, distance: 11.3
click at [301, 428] on div "MASTER PRODUCT Terra Labs - Sticky Papaya Infused 1x0.5G" at bounding box center [332, 405] width 303 height 561
click at [885, 179] on link "Pricing" at bounding box center [912, 186] width 55 height 30
